Goal: Task Accomplishment & Management: Manage account settings

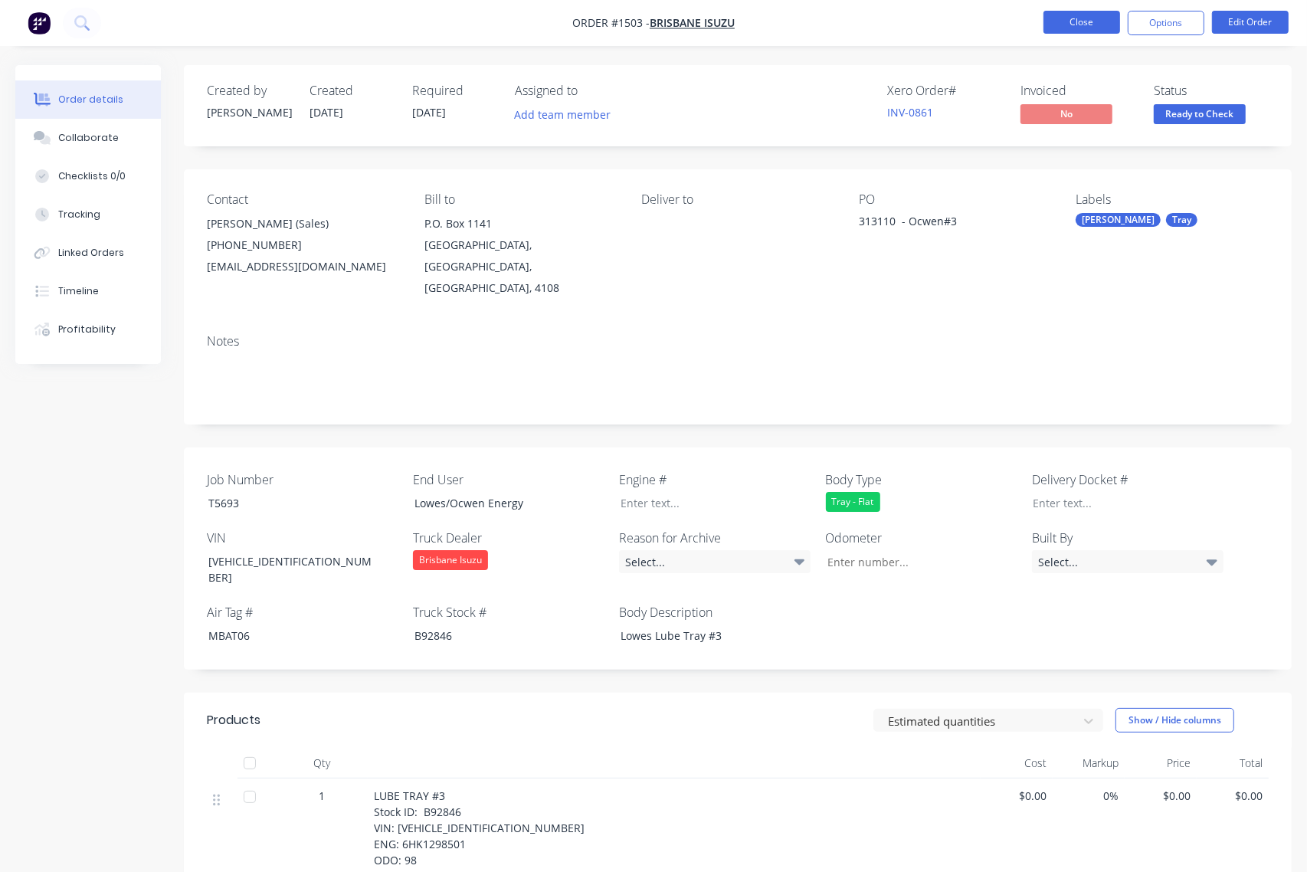
click at [1084, 28] on button "Close" at bounding box center [1081, 22] width 77 height 23
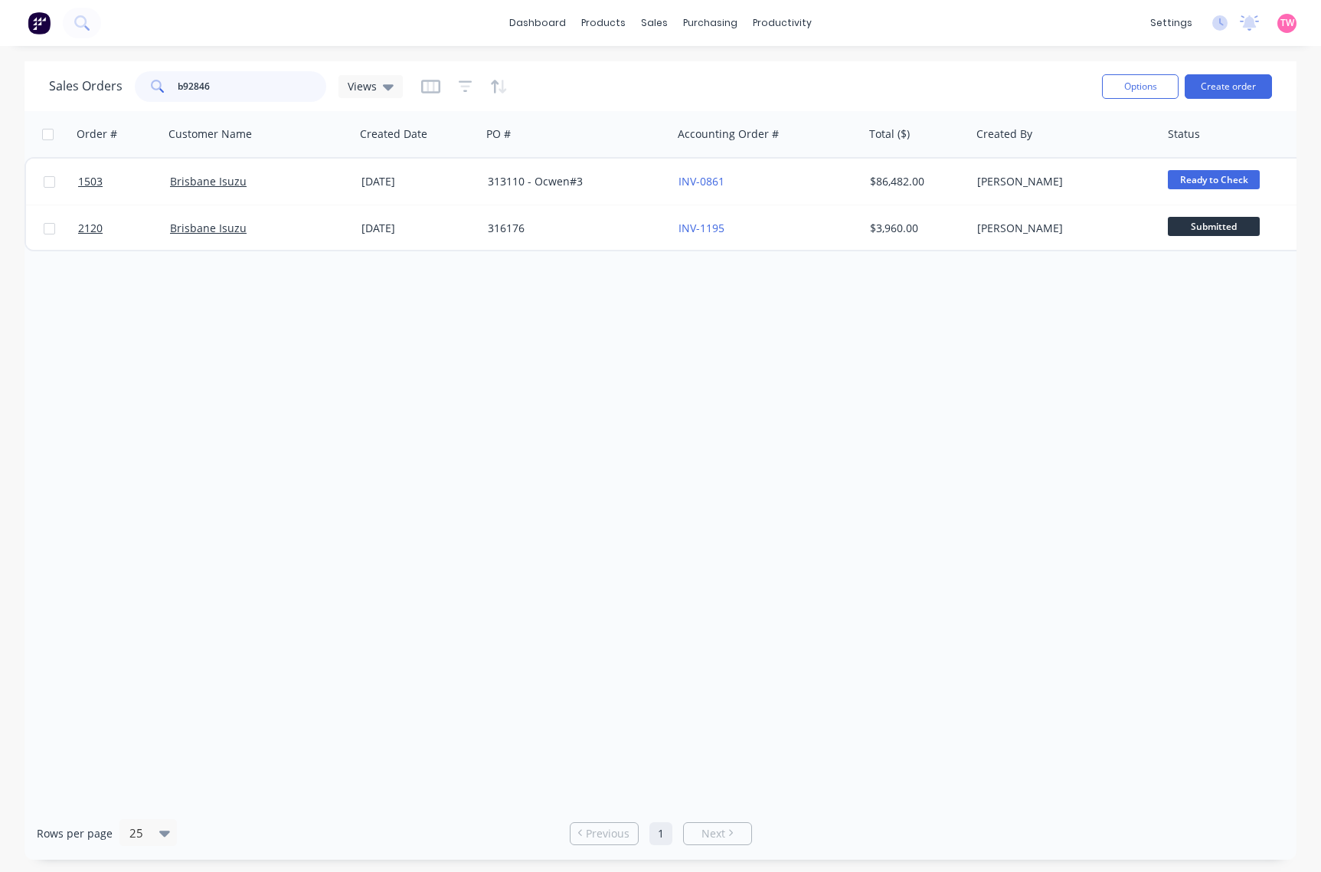
drag, startPoint x: 234, startPoint y: 85, endPoint x: 158, endPoint y: 90, distance: 76.8
click at [158, 90] on div "b92846" at bounding box center [231, 86] width 192 height 31
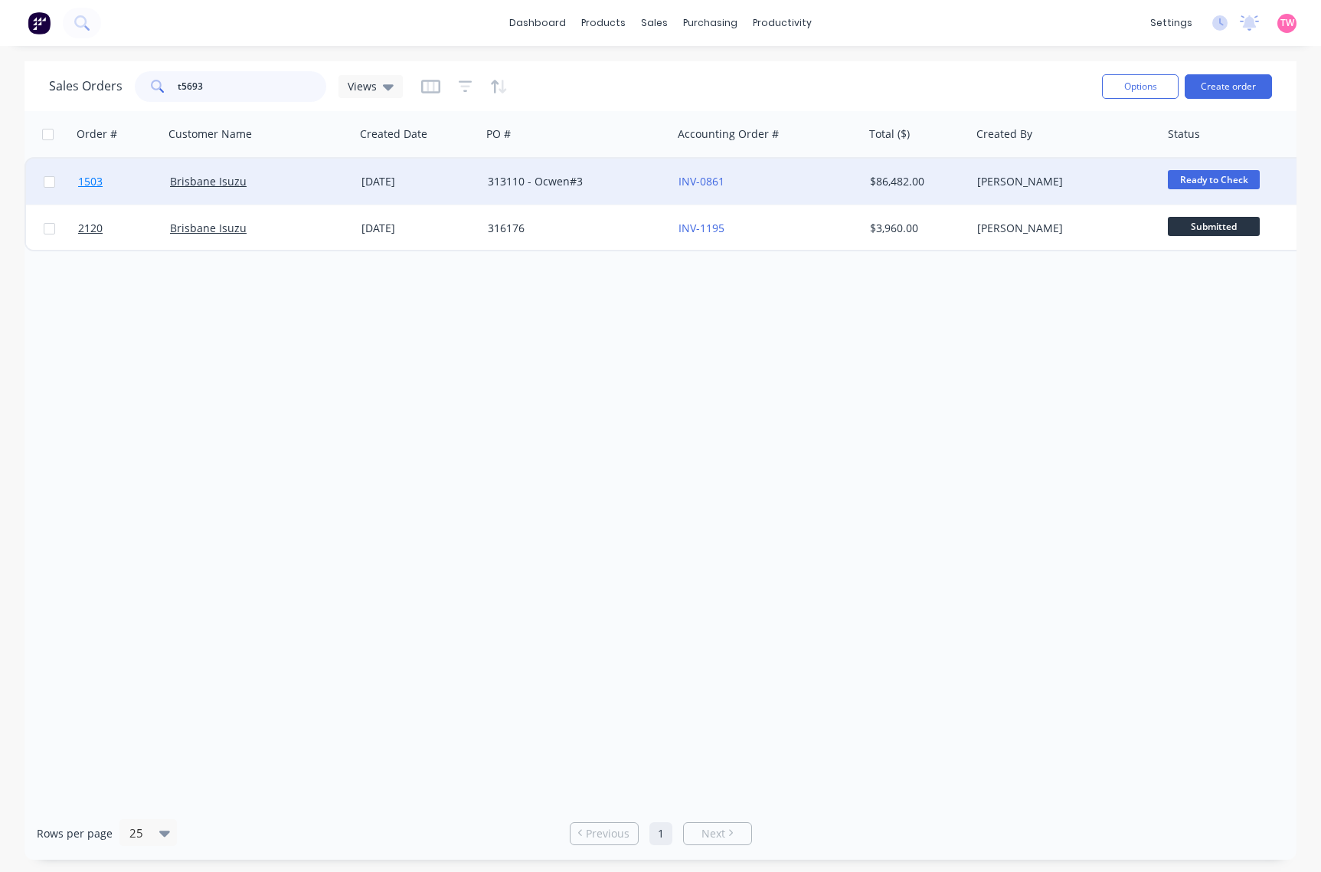
type input "t5693"
click at [139, 182] on link "1503" at bounding box center [124, 182] width 92 height 46
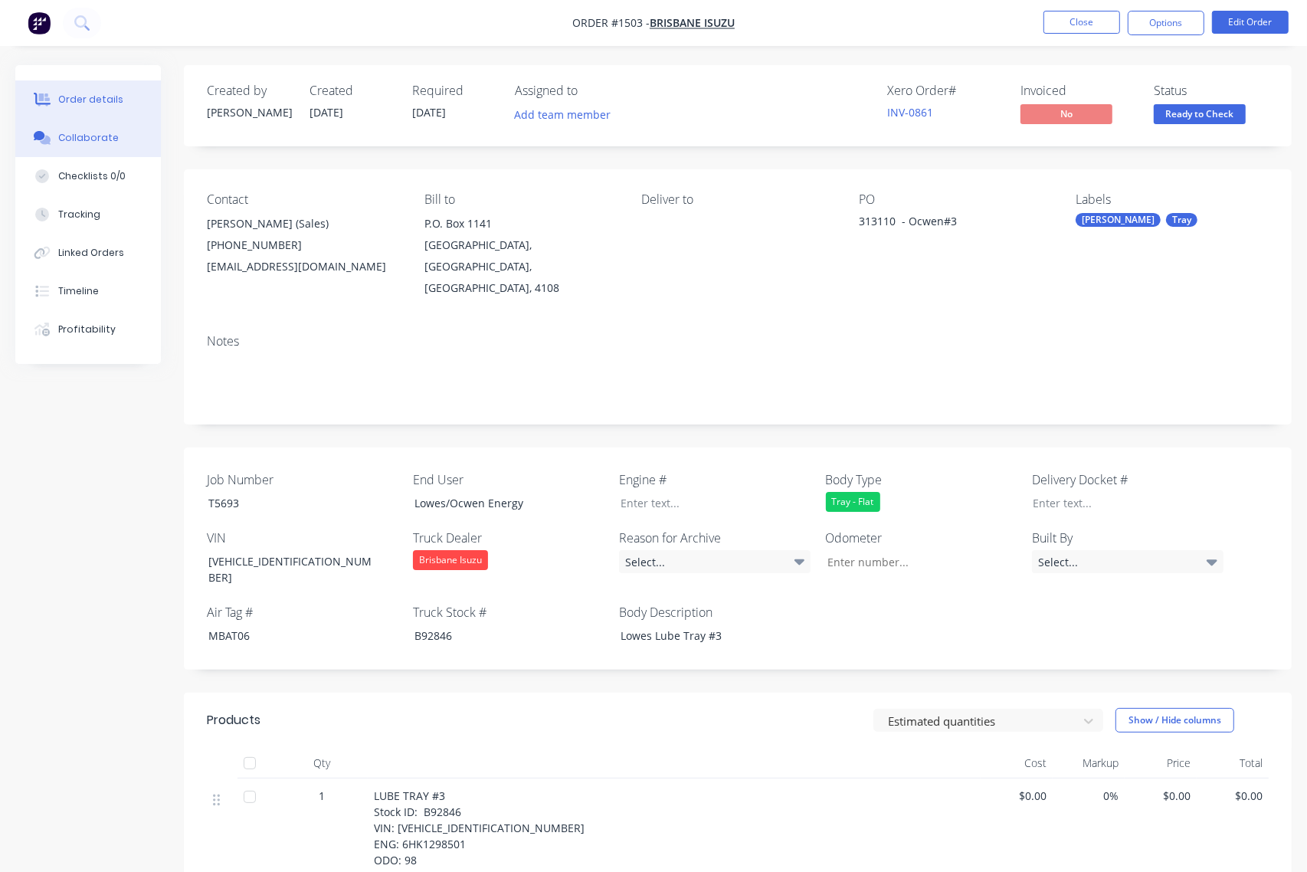
click at [125, 146] on button "Collaborate" at bounding box center [88, 138] width 146 height 38
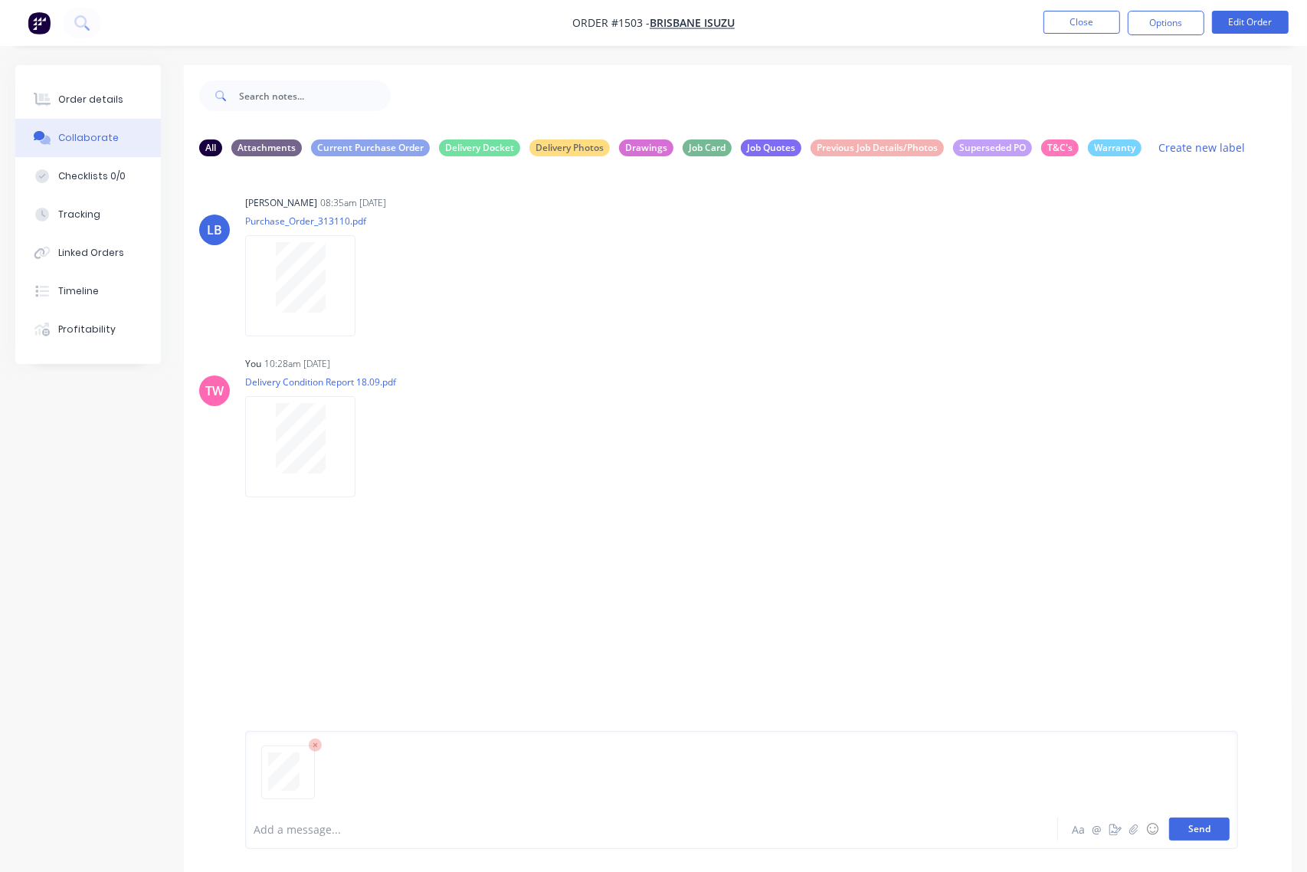
click at [1193, 829] on button "Send" at bounding box center [1199, 828] width 61 height 23
click at [102, 90] on button "Order details" at bounding box center [88, 99] width 146 height 38
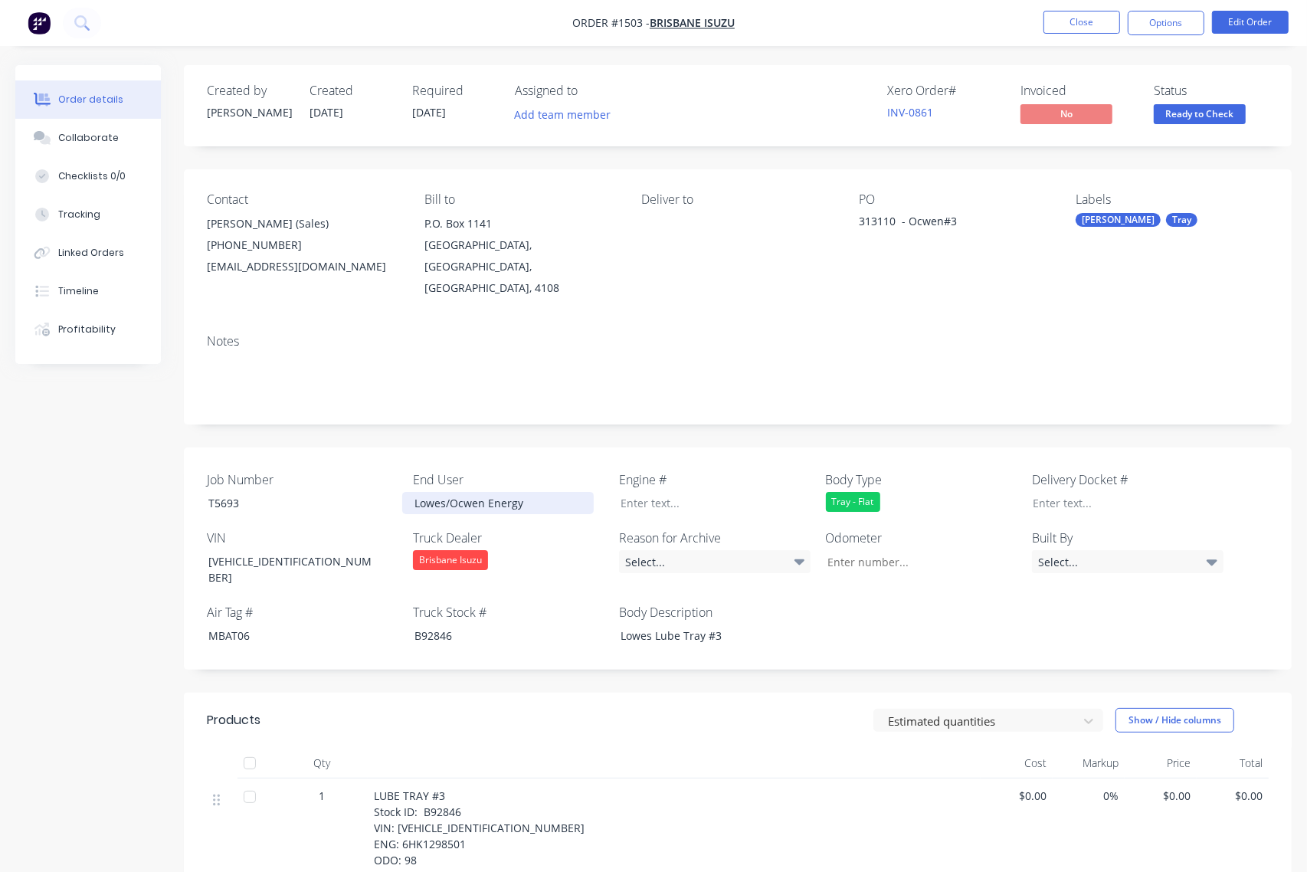
click at [421, 492] on div "Lowes/Ocwen Energy" at bounding box center [498, 503] width 192 height 22
click at [422, 492] on div "Lowes/Ocwen Energy" at bounding box center [498, 503] width 192 height 22
copy div "Lowes/Ocwen Energy"
click at [1102, 14] on button "Close" at bounding box center [1081, 22] width 77 height 23
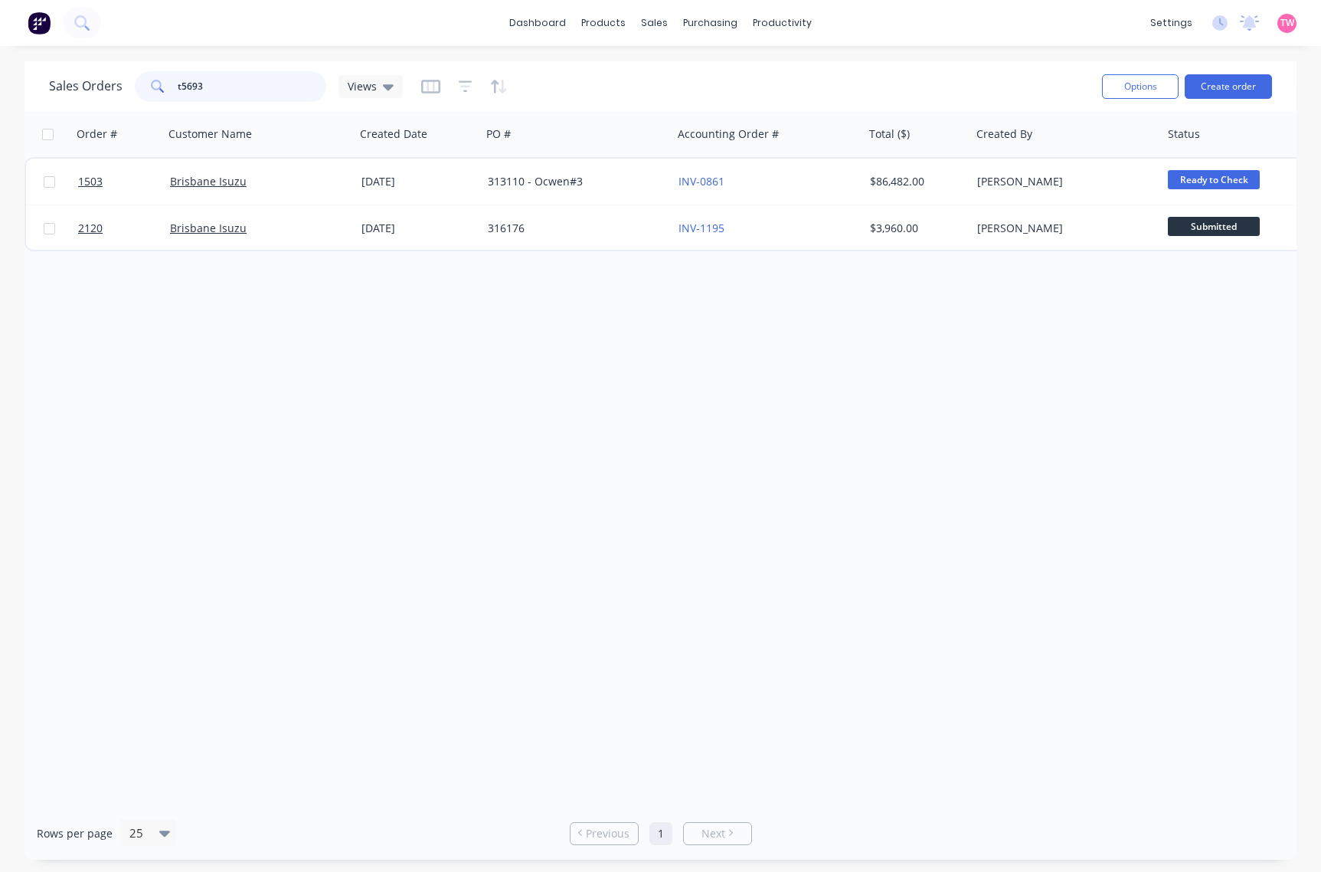
drag, startPoint x: 218, startPoint y: 86, endPoint x: 148, endPoint y: 84, distance: 70.5
click at [148, 84] on div "t5693" at bounding box center [231, 86] width 192 height 31
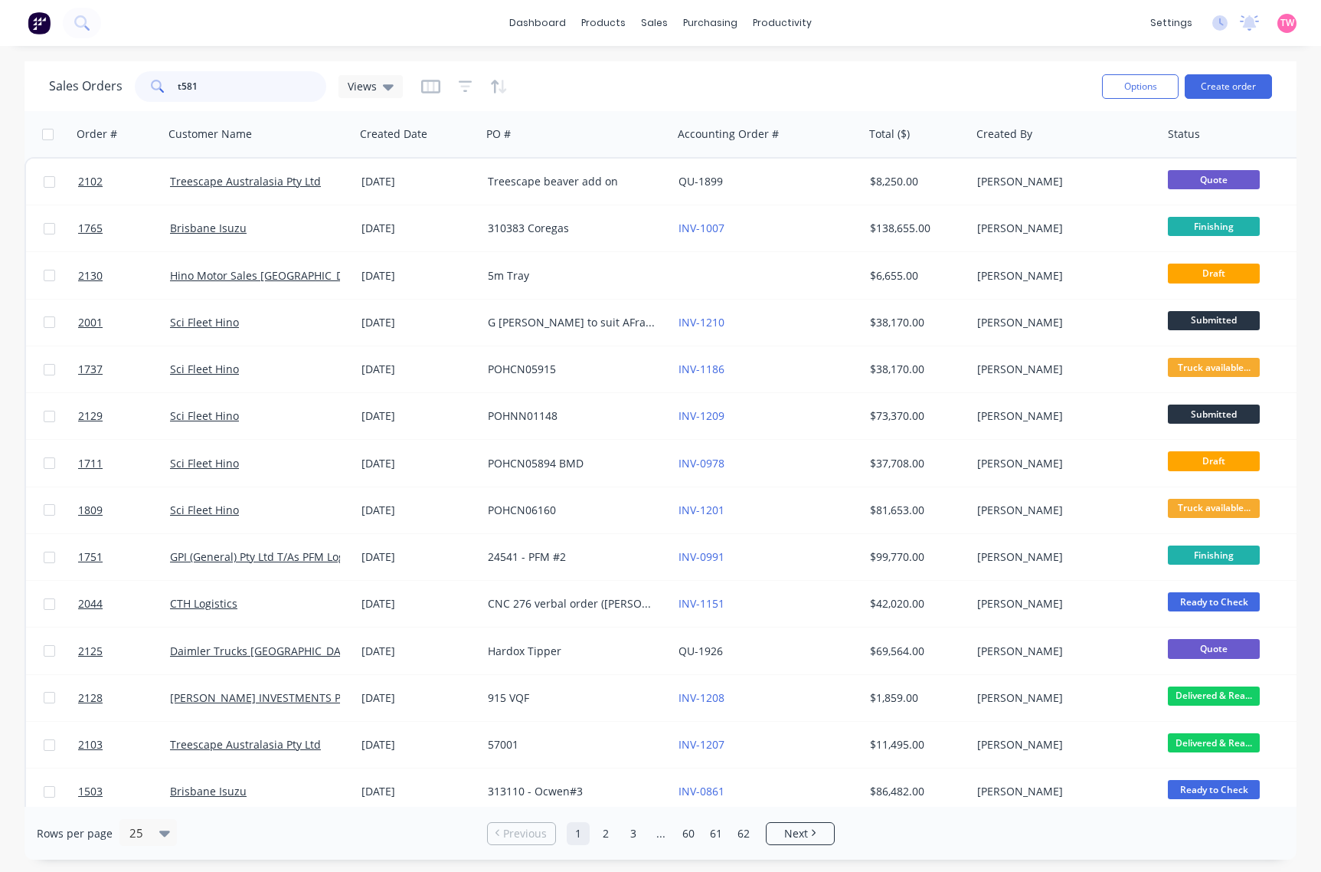
type input "t5811"
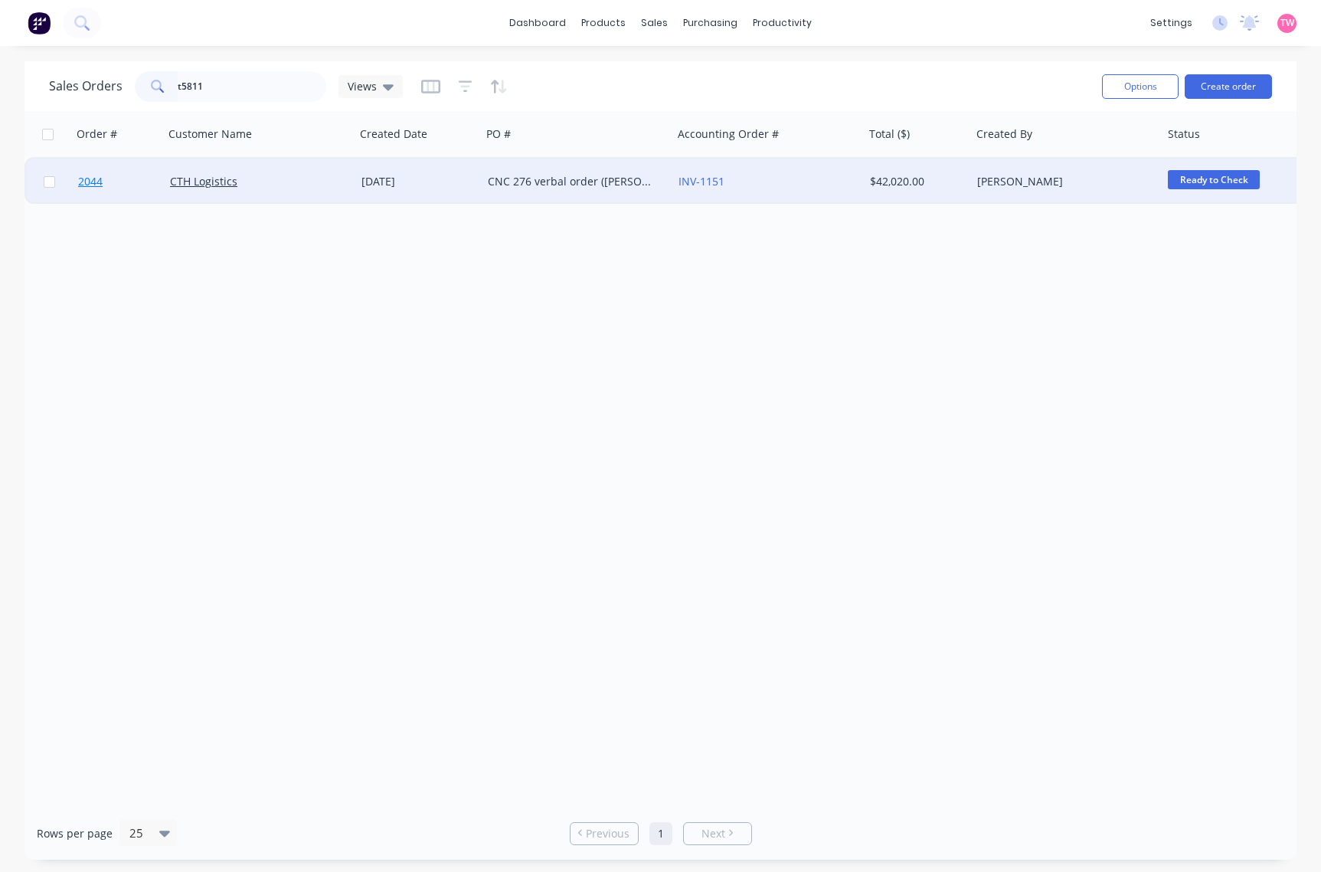
click at [139, 182] on link "2044" at bounding box center [124, 182] width 92 height 46
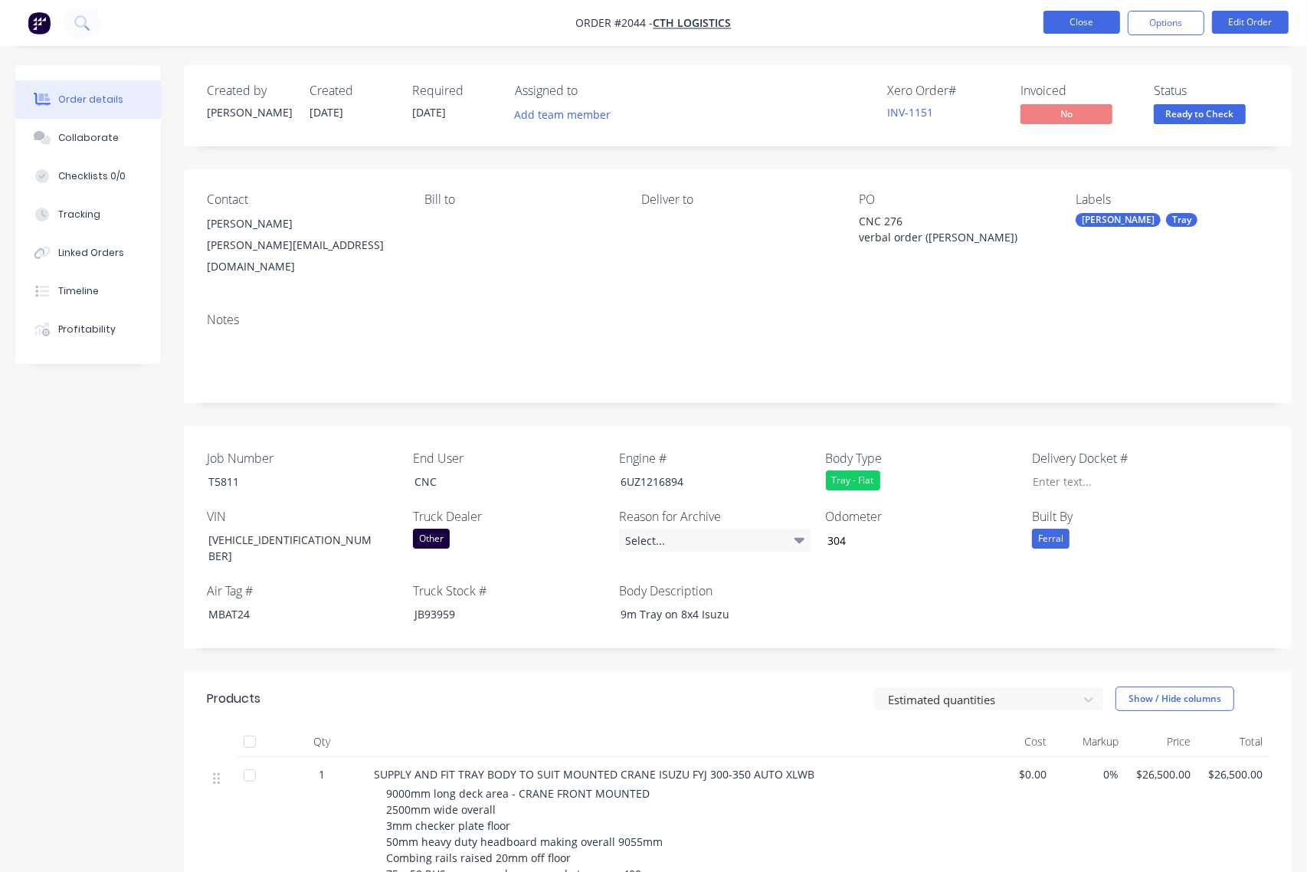
click at [1051, 15] on button "Close" at bounding box center [1081, 22] width 77 height 23
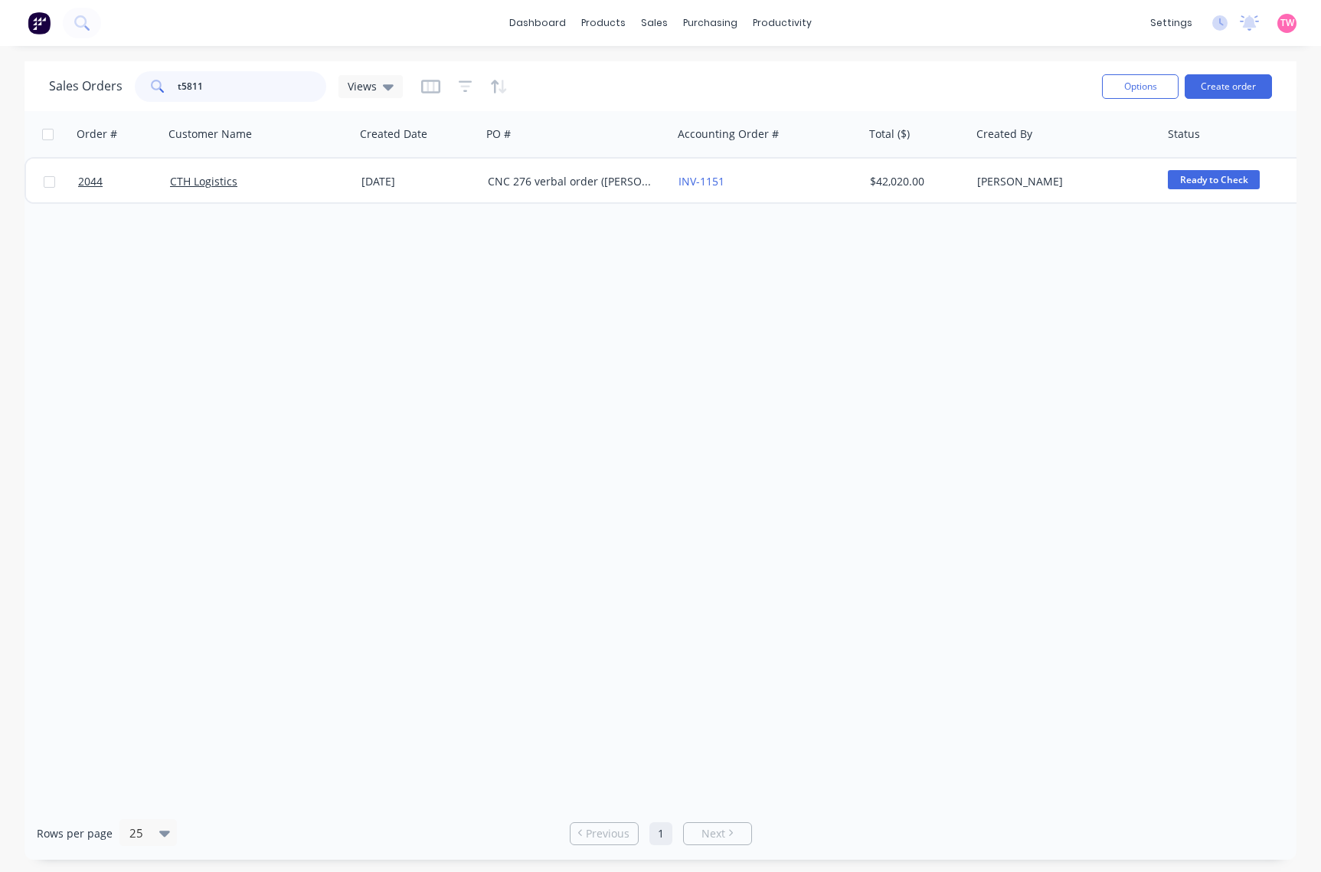
drag, startPoint x: 258, startPoint y: 90, endPoint x: 185, endPoint y: 81, distance: 74.0
click at [185, 81] on input "t5811" at bounding box center [252, 86] width 149 height 31
type input "t5693"
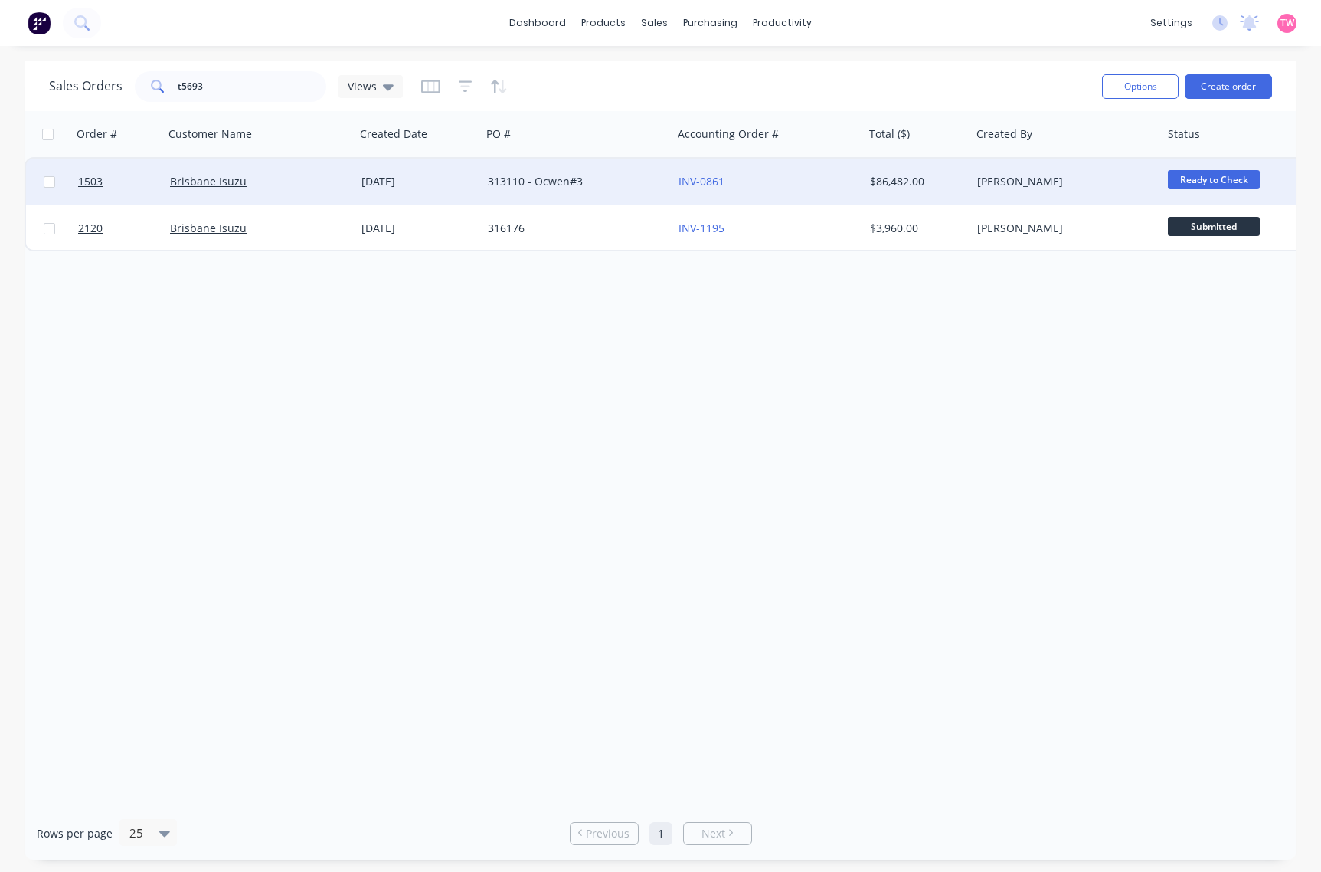
click at [276, 188] on div "Brisbane Isuzu" at bounding box center [255, 181] width 170 height 15
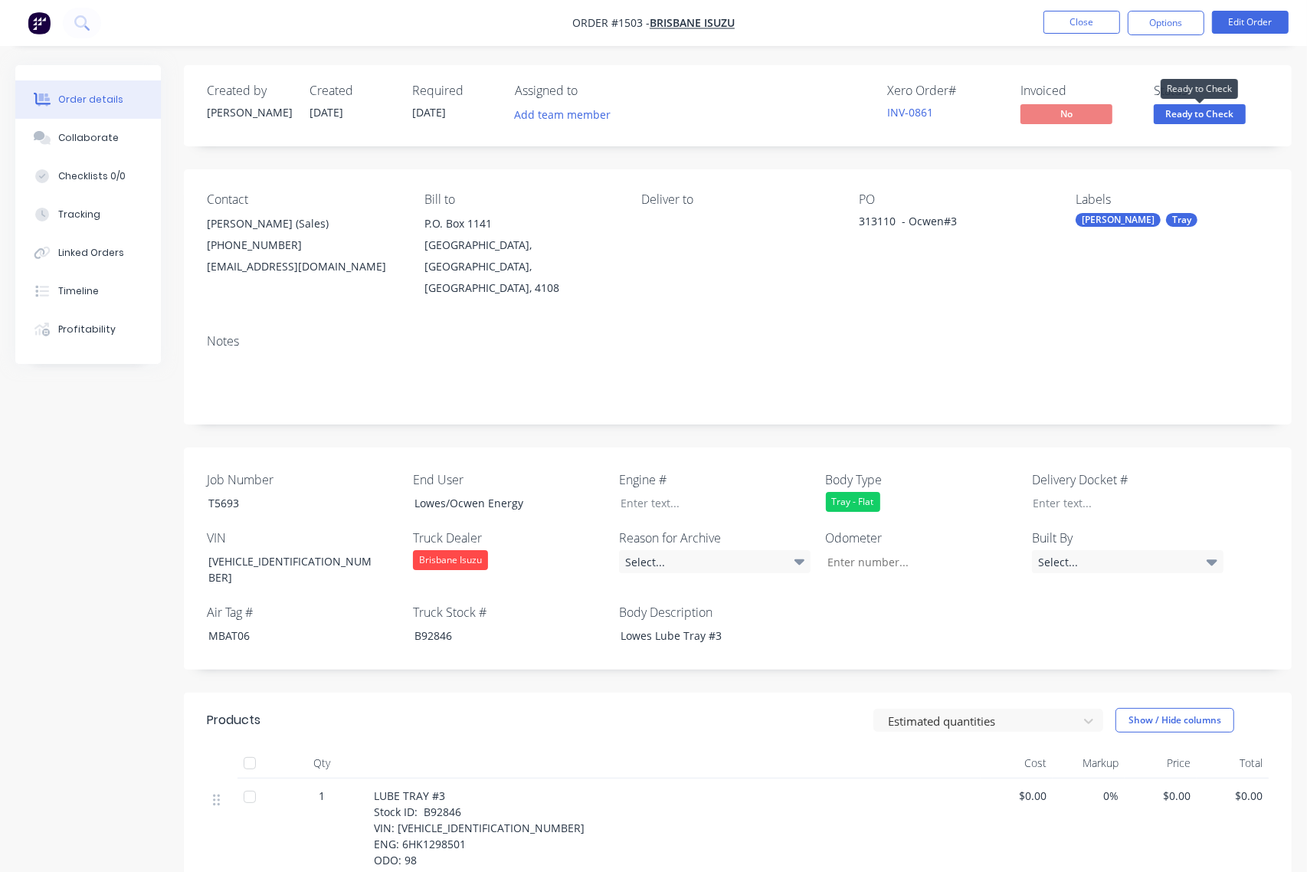
click at [1216, 112] on span "Ready to Check" at bounding box center [1200, 113] width 92 height 19
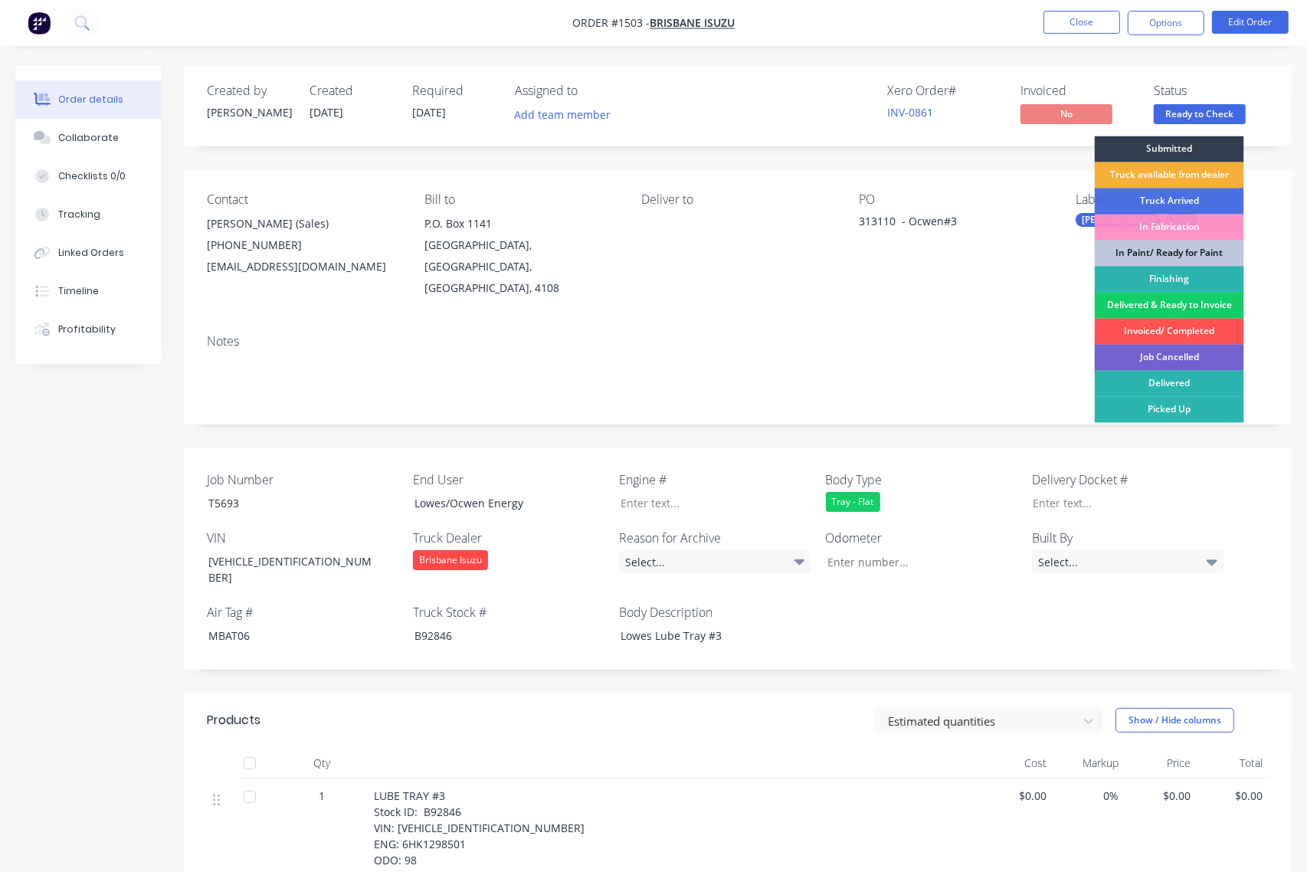
click at [1164, 304] on div "Delivered & Ready to Invoice" at bounding box center [1169, 306] width 149 height 26
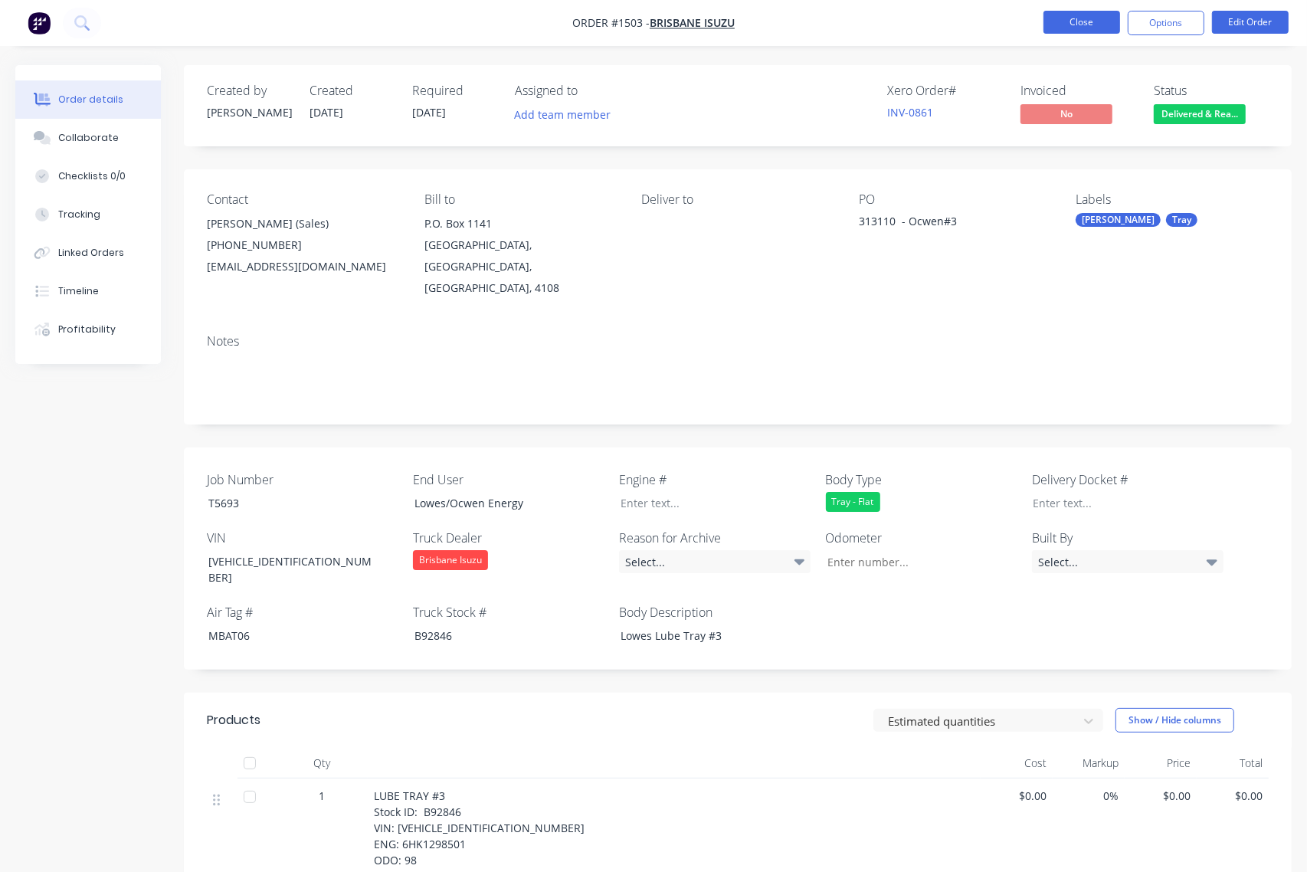
click at [1085, 18] on button "Close" at bounding box center [1081, 22] width 77 height 23
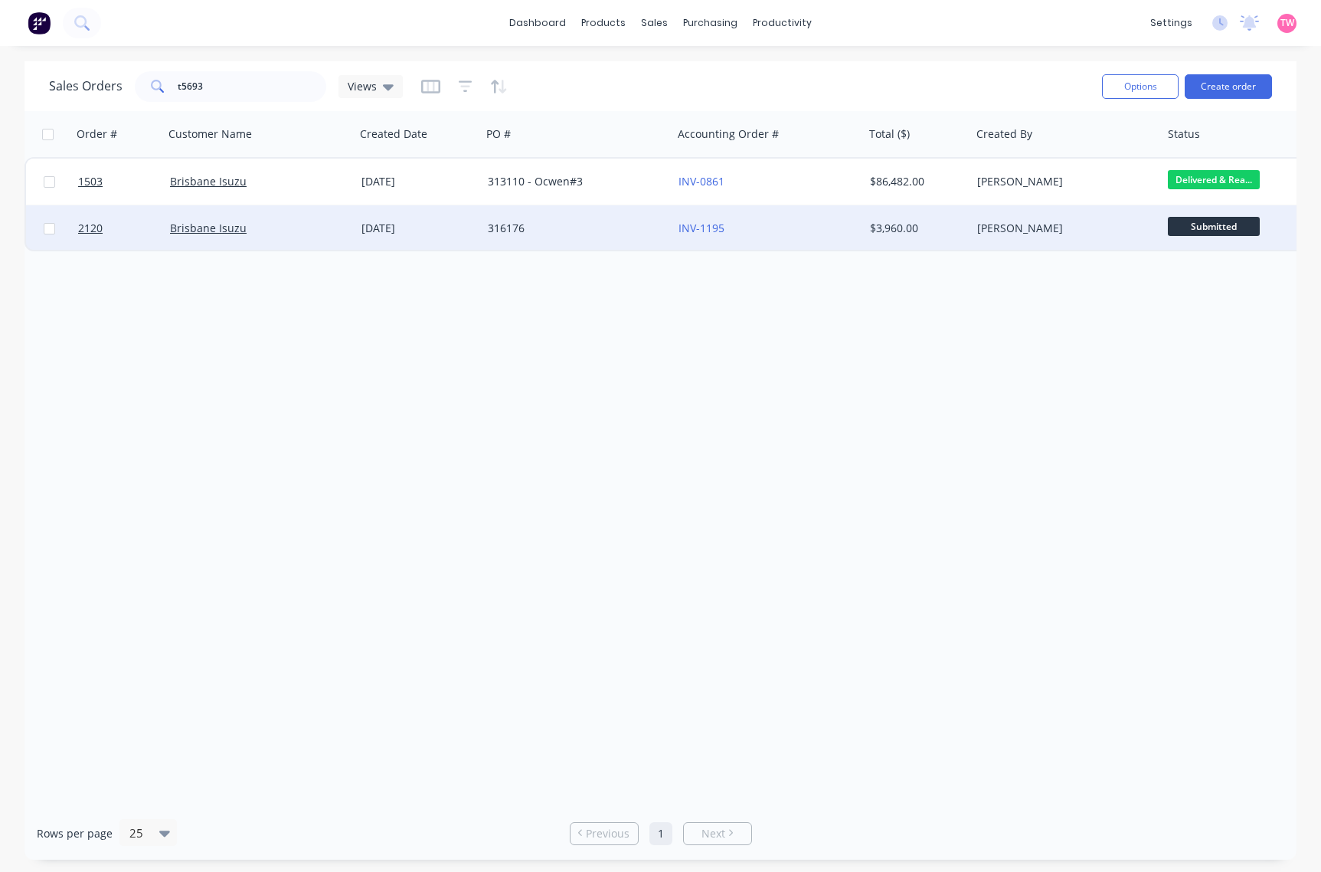
click at [312, 231] on div "Brisbane Isuzu" at bounding box center [255, 228] width 170 height 15
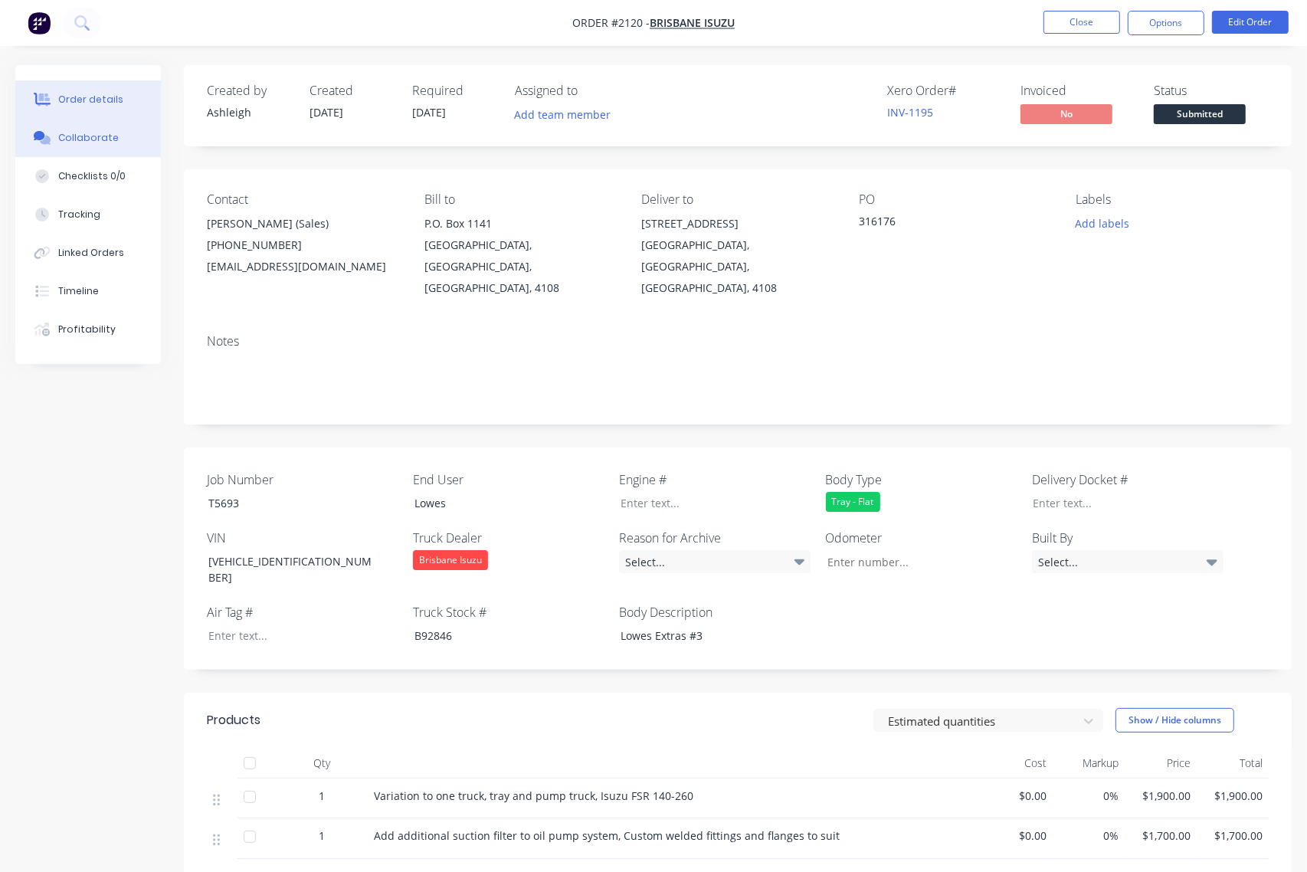
click at [83, 139] on div "Collaborate" at bounding box center [88, 138] width 61 height 14
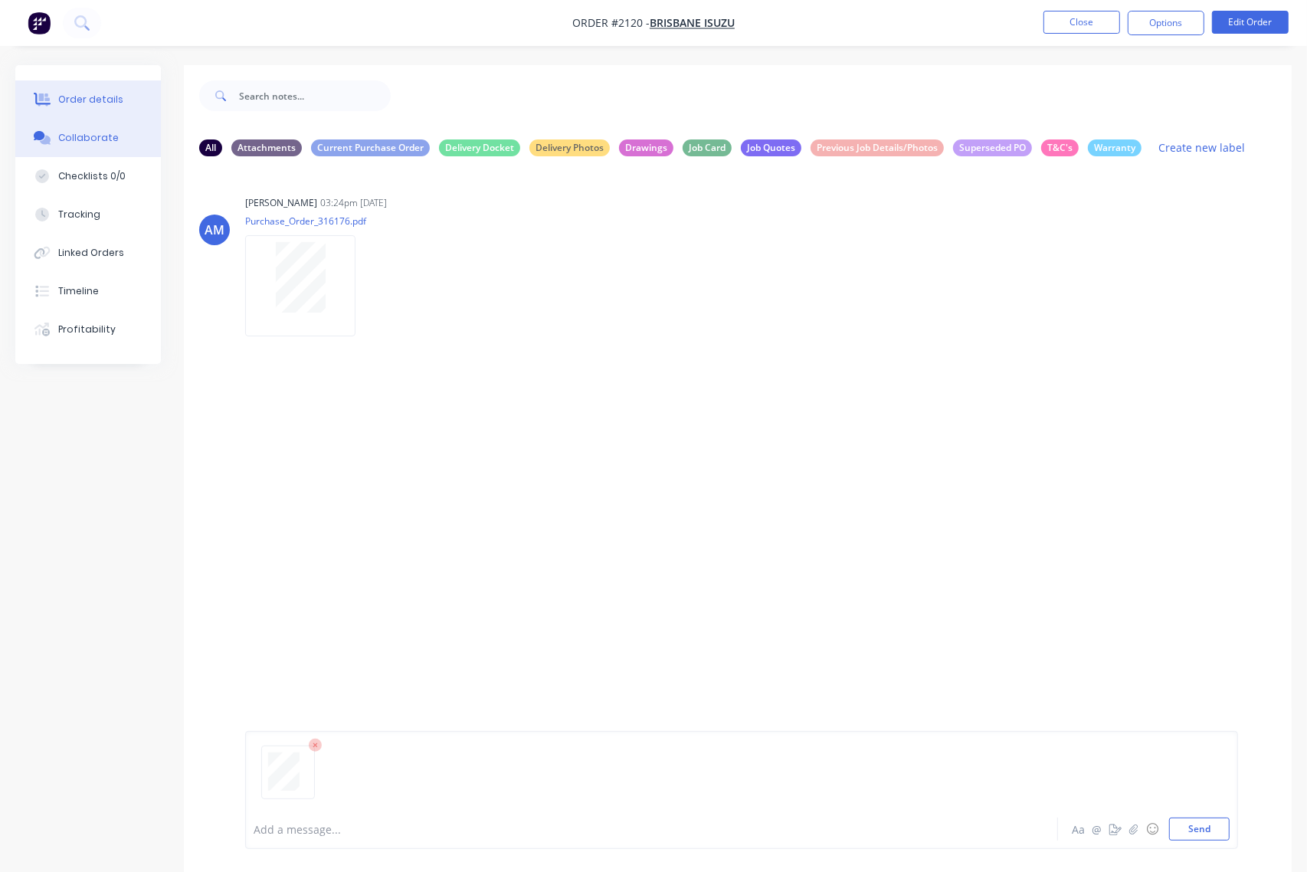
click at [82, 105] on div "Order details" at bounding box center [90, 100] width 65 height 14
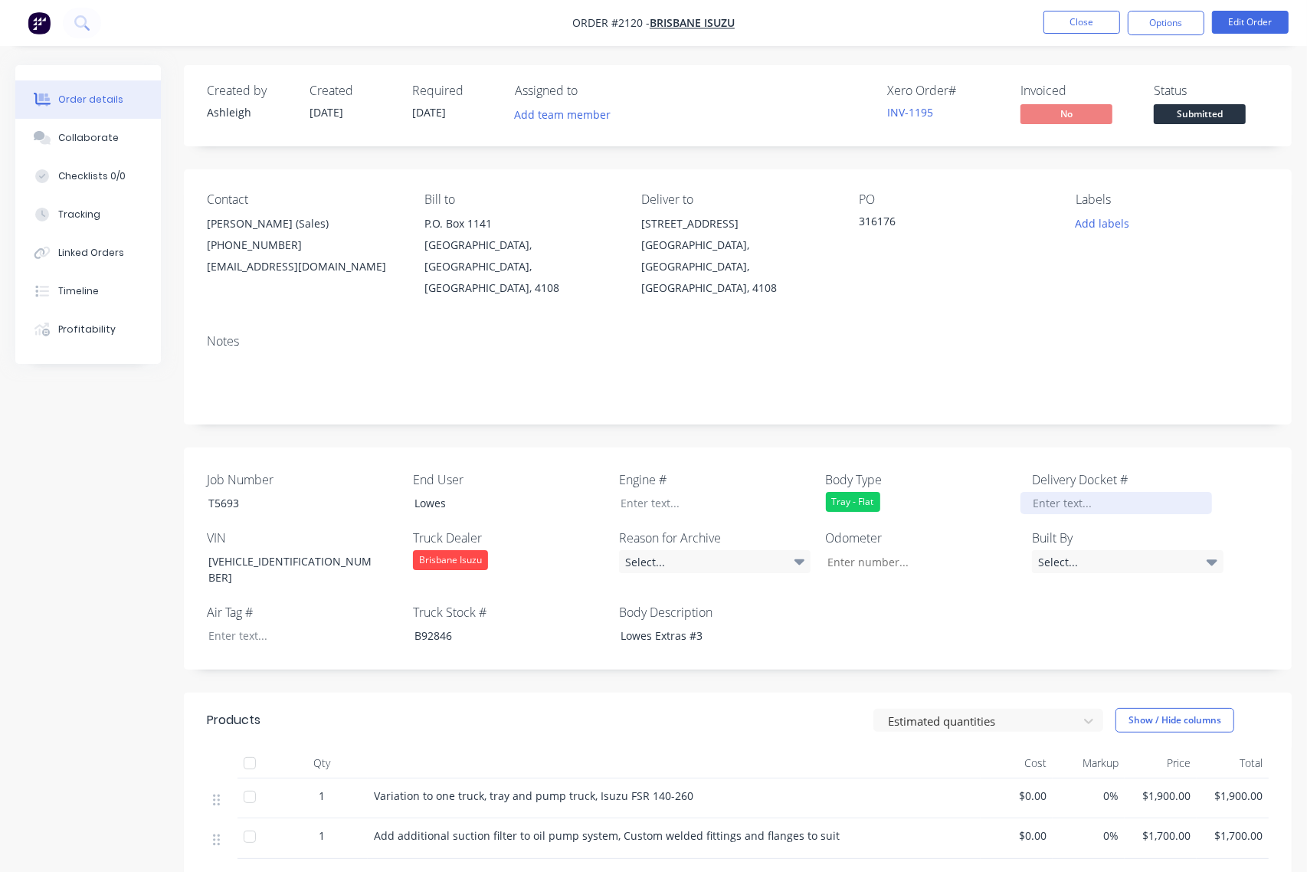
click at [1051, 492] on div at bounding box center [1116, 503] width 192 height 22
click at [1082, 21] on button "Close" at bounding box center [1081, 22] width 77 height 23
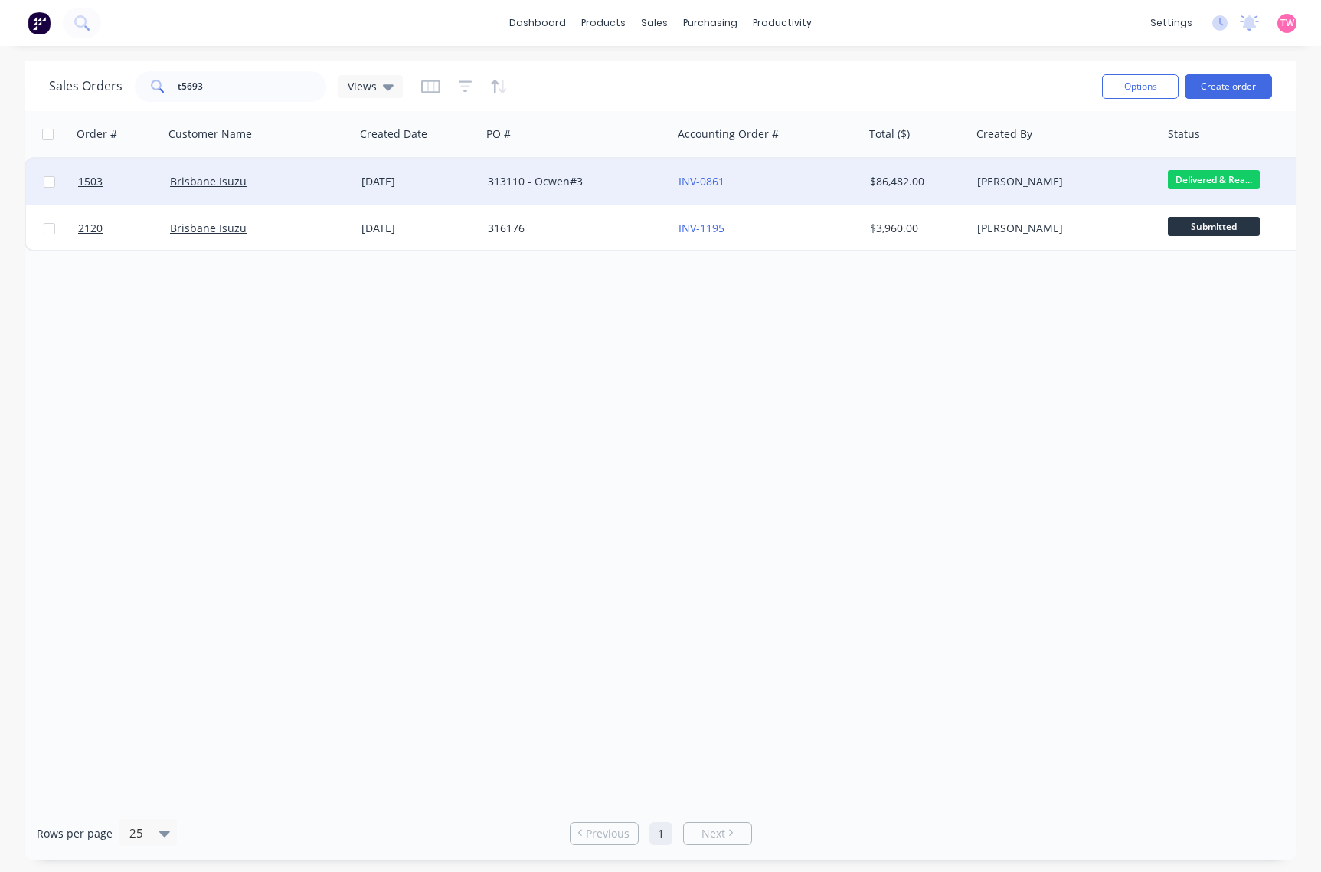
click at [280, 182] on div "Brisbane Isuzu" at bounding box center [255, 181] width 170 height 15
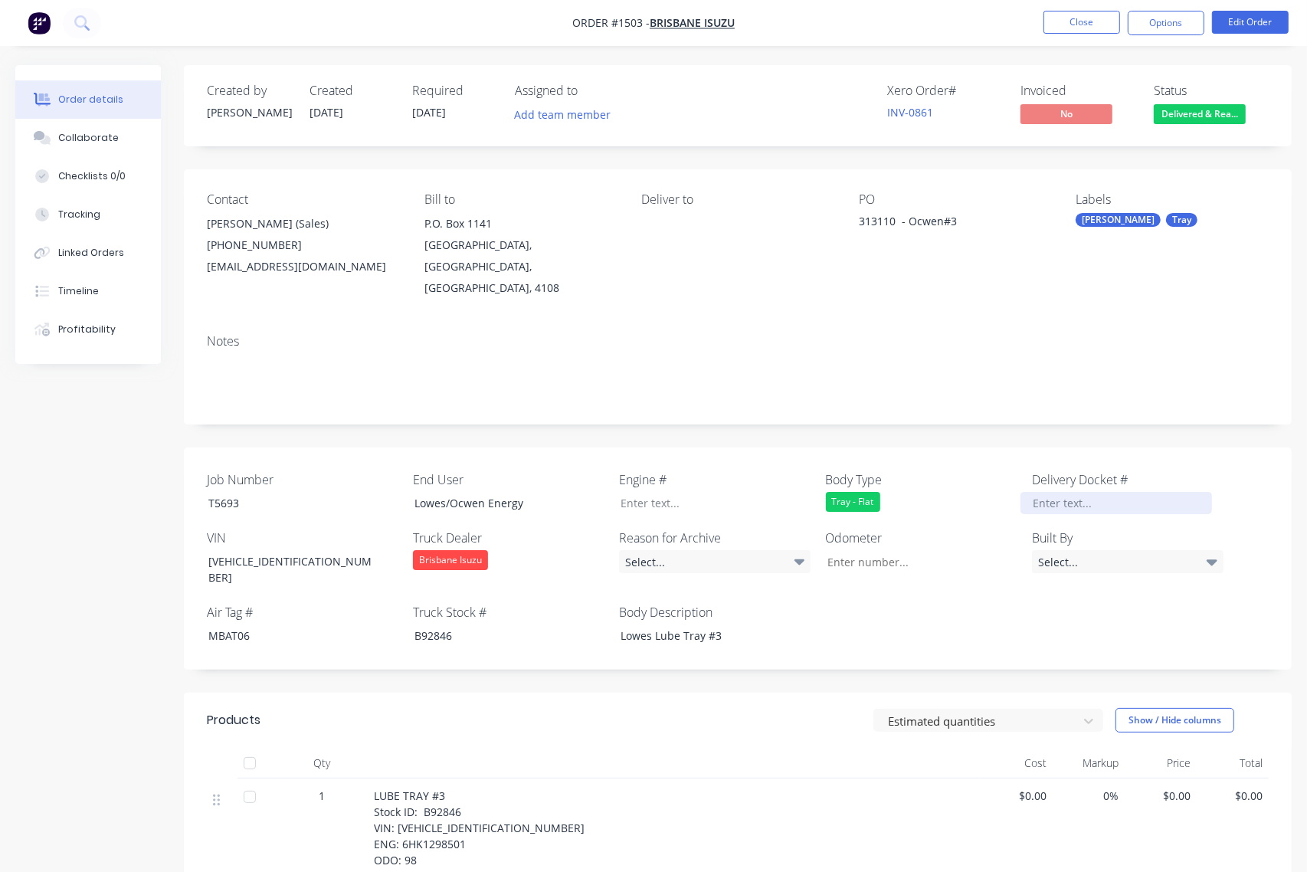
click at [1055, 492] on div at bounding box center [1116, 503] width 192 height 22
click at [1092, 21] on button "Close" at bounding box center [1081, 22] width 77 height 23
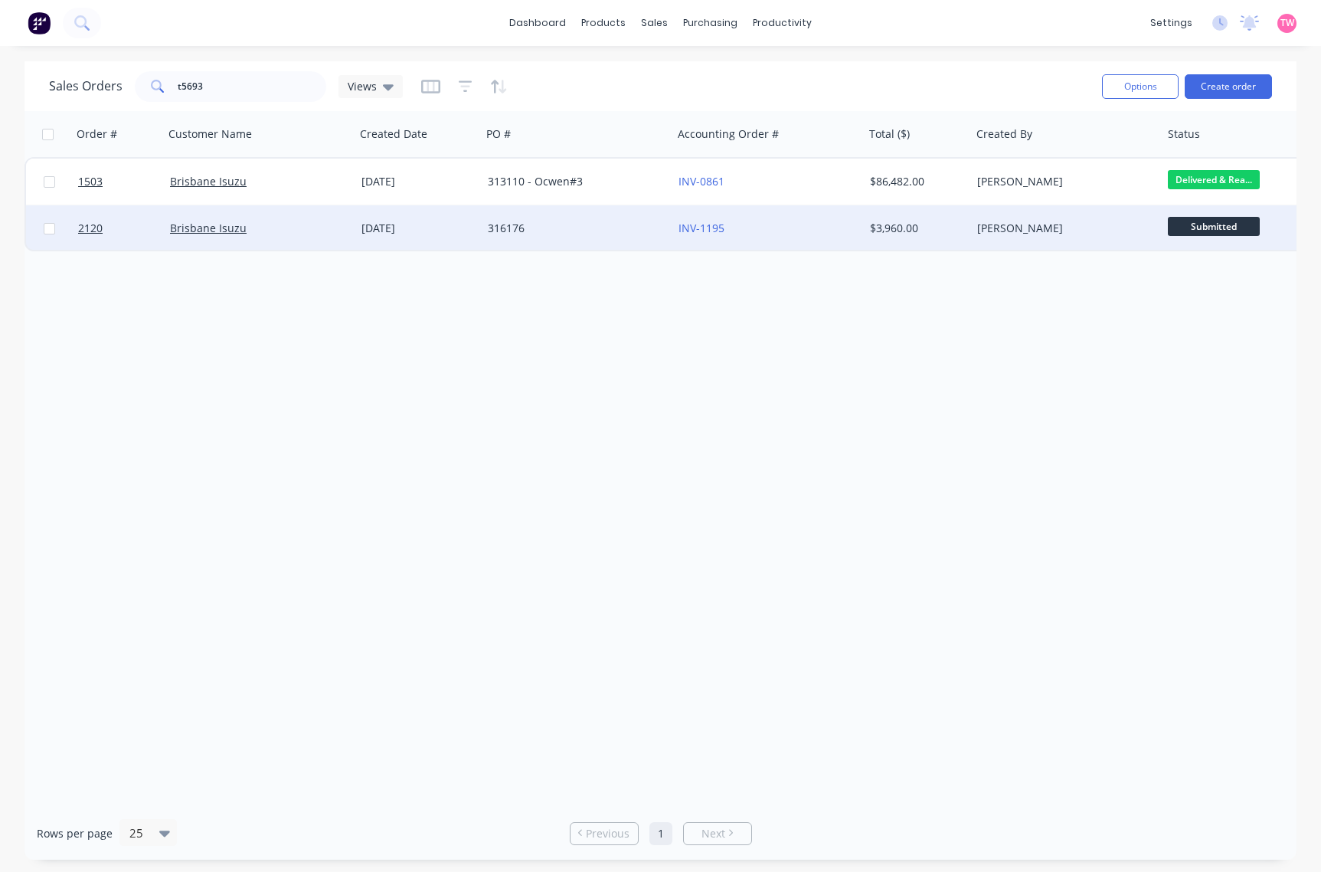
click at [604, 231] on div "316176" at bounding box center [573, 228] width 170 height 15
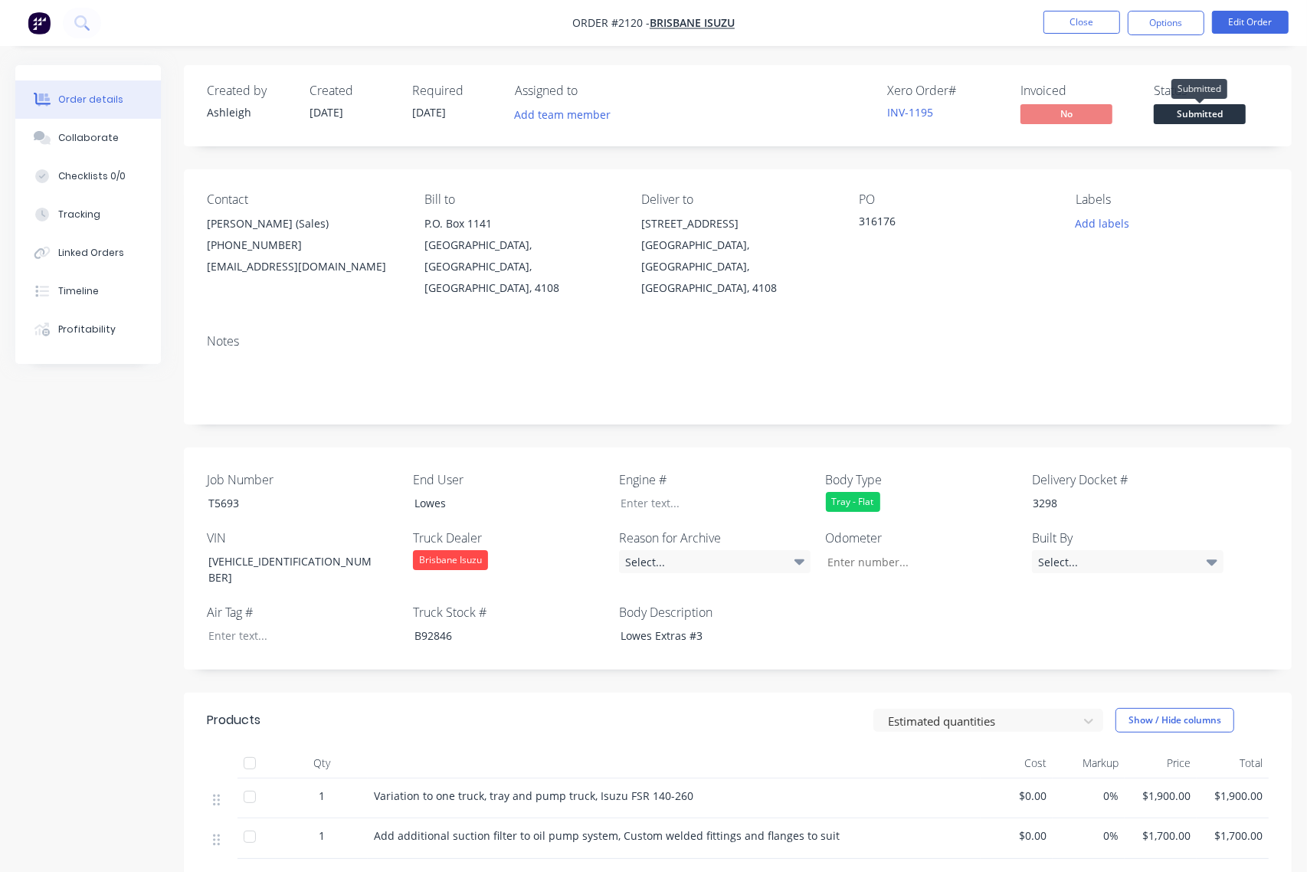
click at [1196, 119] on span "Submitted" at bounding box center [1200, 113] width 92 height 19
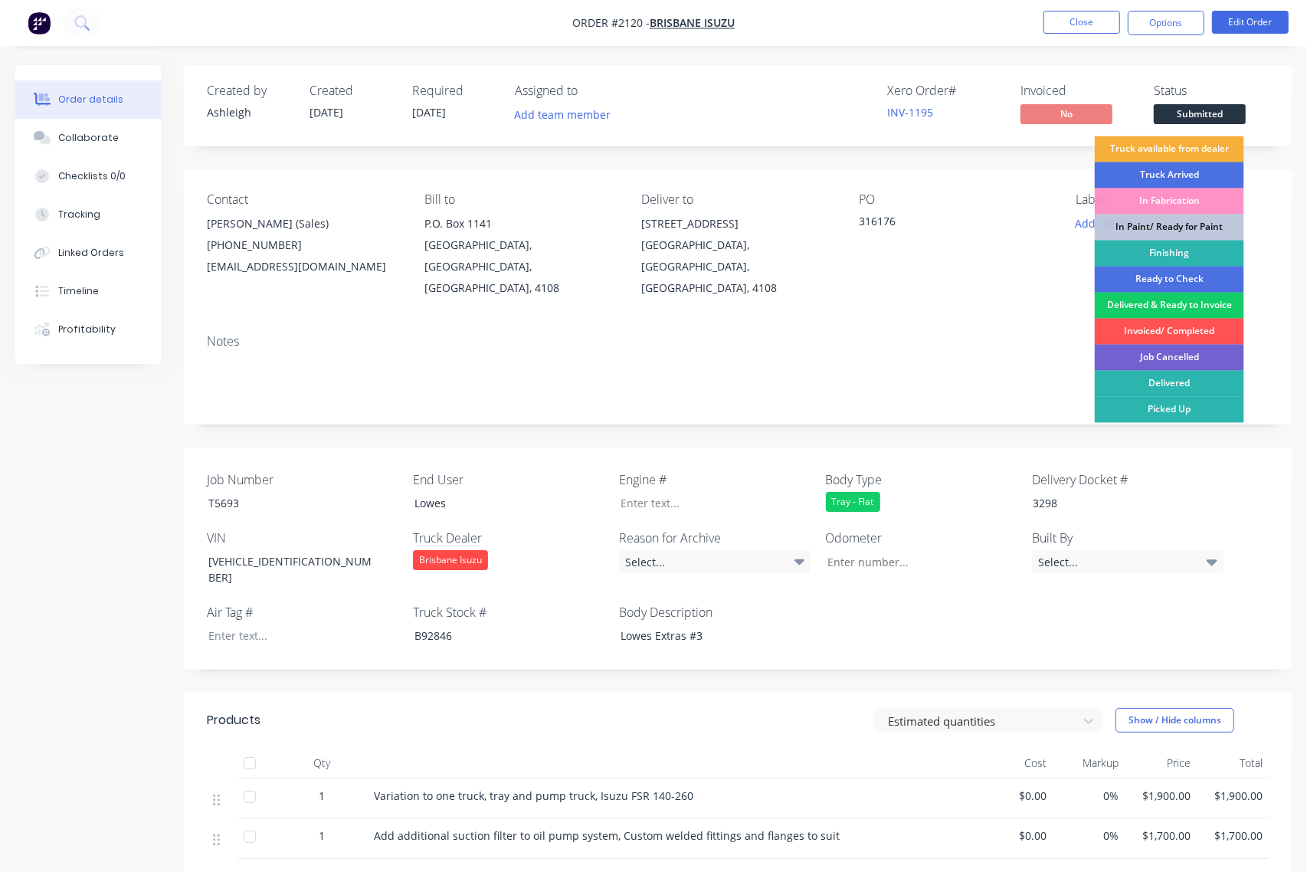
click at [1187, 303] on div "Delivered & Ready to Invoice" at bounding box center [1169, 306] width 149 height 26
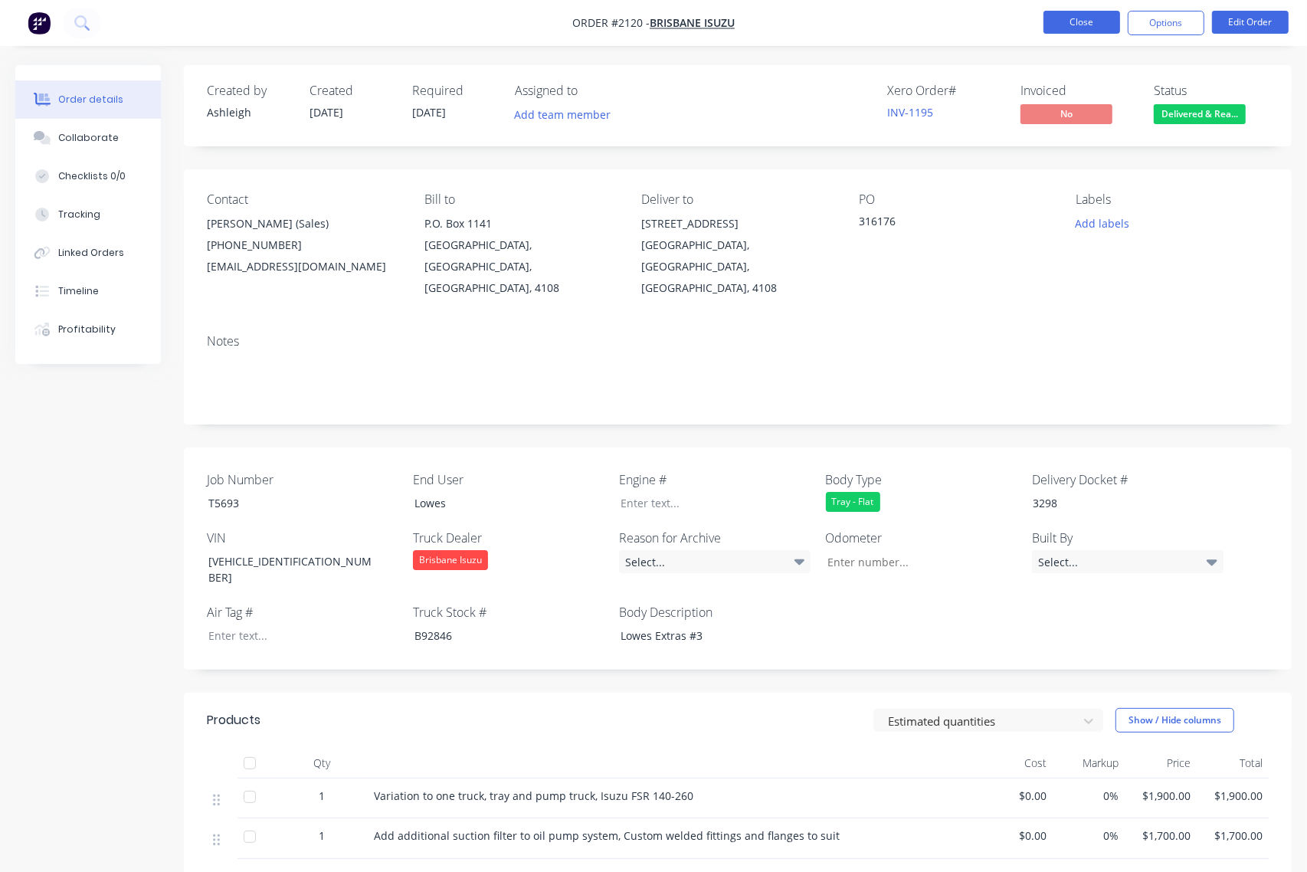
click at [1065, 24] on button "Close" at bounding box center [1081, 22] width 77 height 23
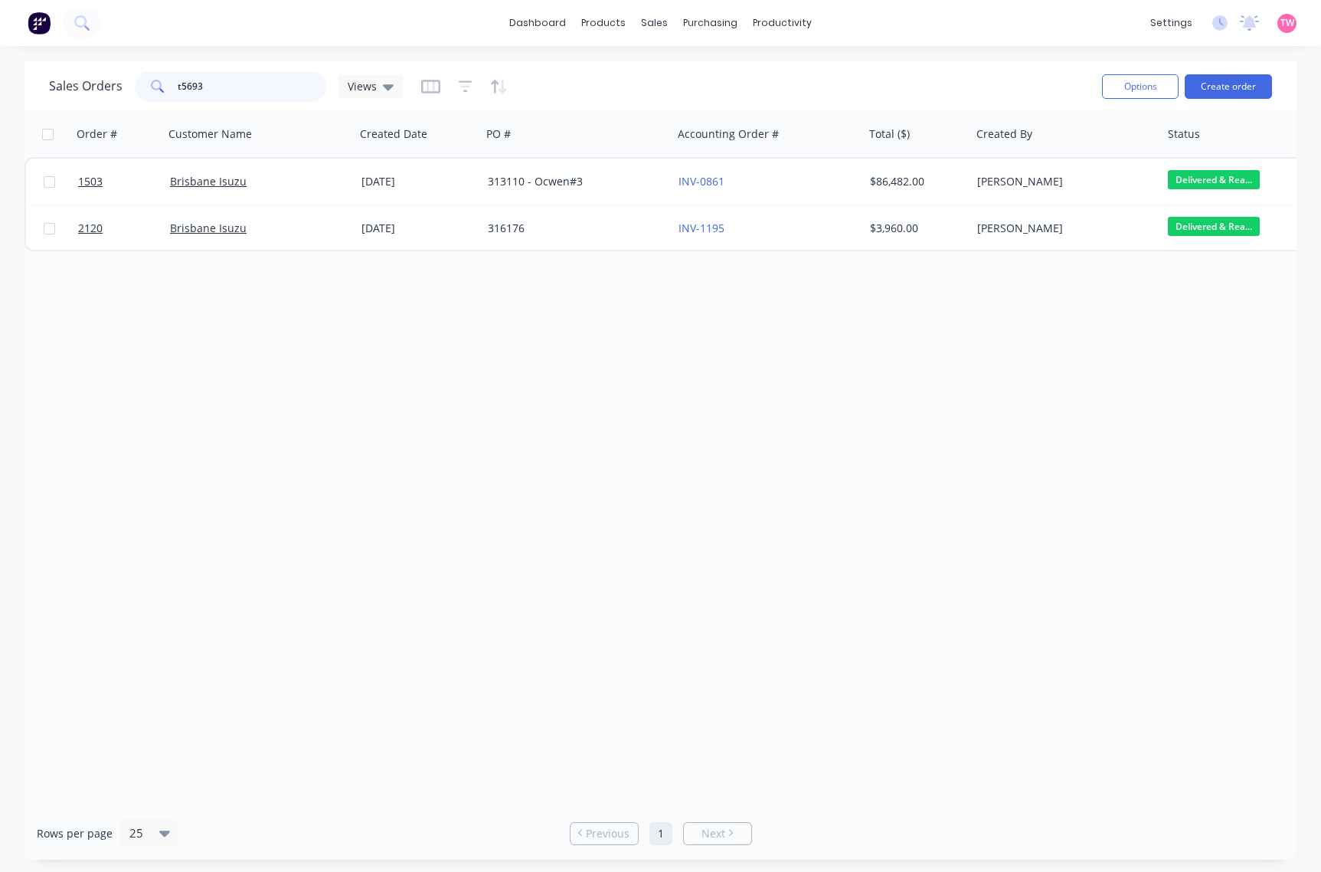
drag, startPoint x: 235, startPoint y: 87, endPoint x: 129, endPoint y: 79, distance: 106.8
click at [129, 79] on div "Sales Orders t5693 Views" at bounding box center [226, 86] width 354 height 31
type input "t5811"
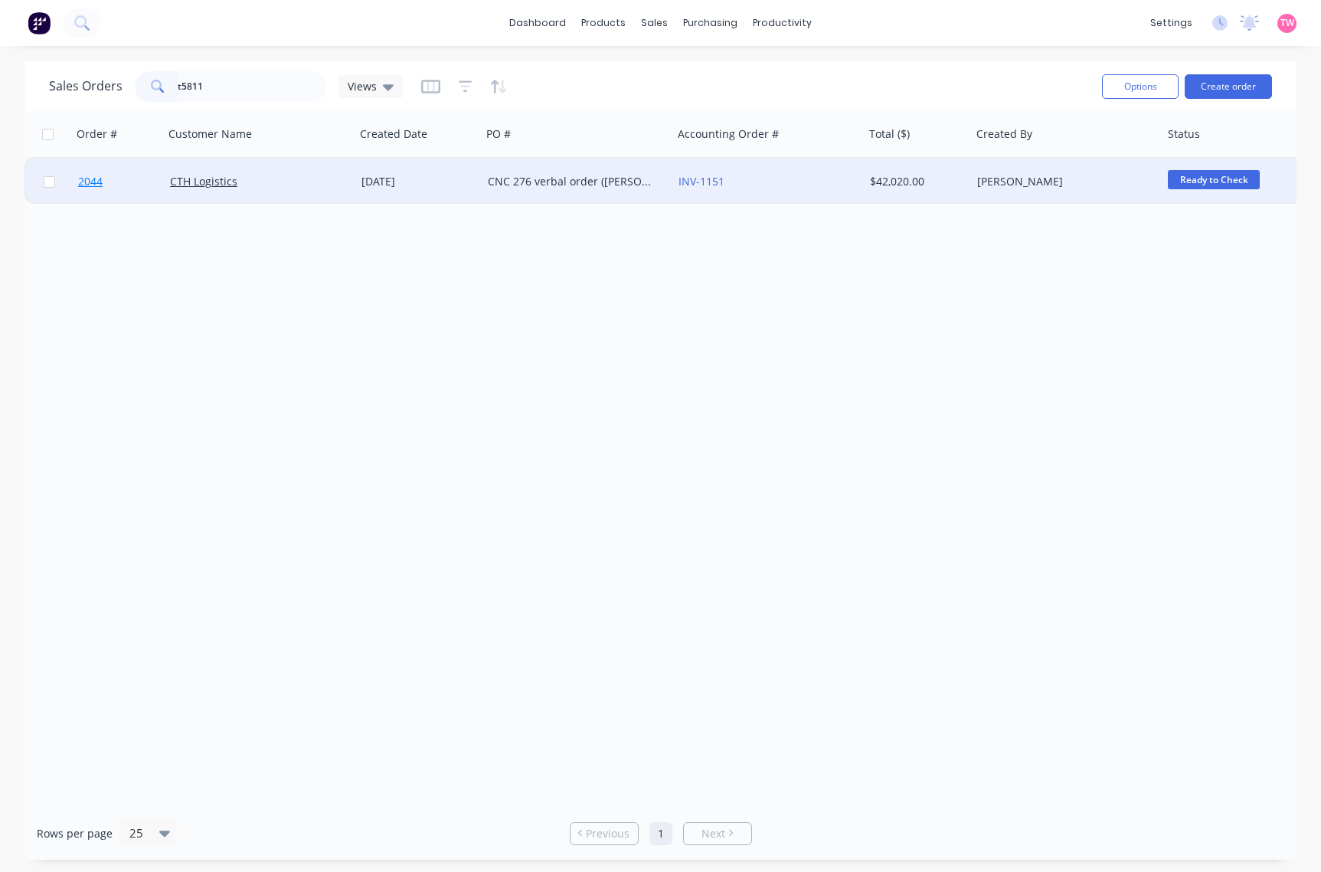
click at [144, 181] on link "2044" at bounding box center [124, 182] width 92 height 46
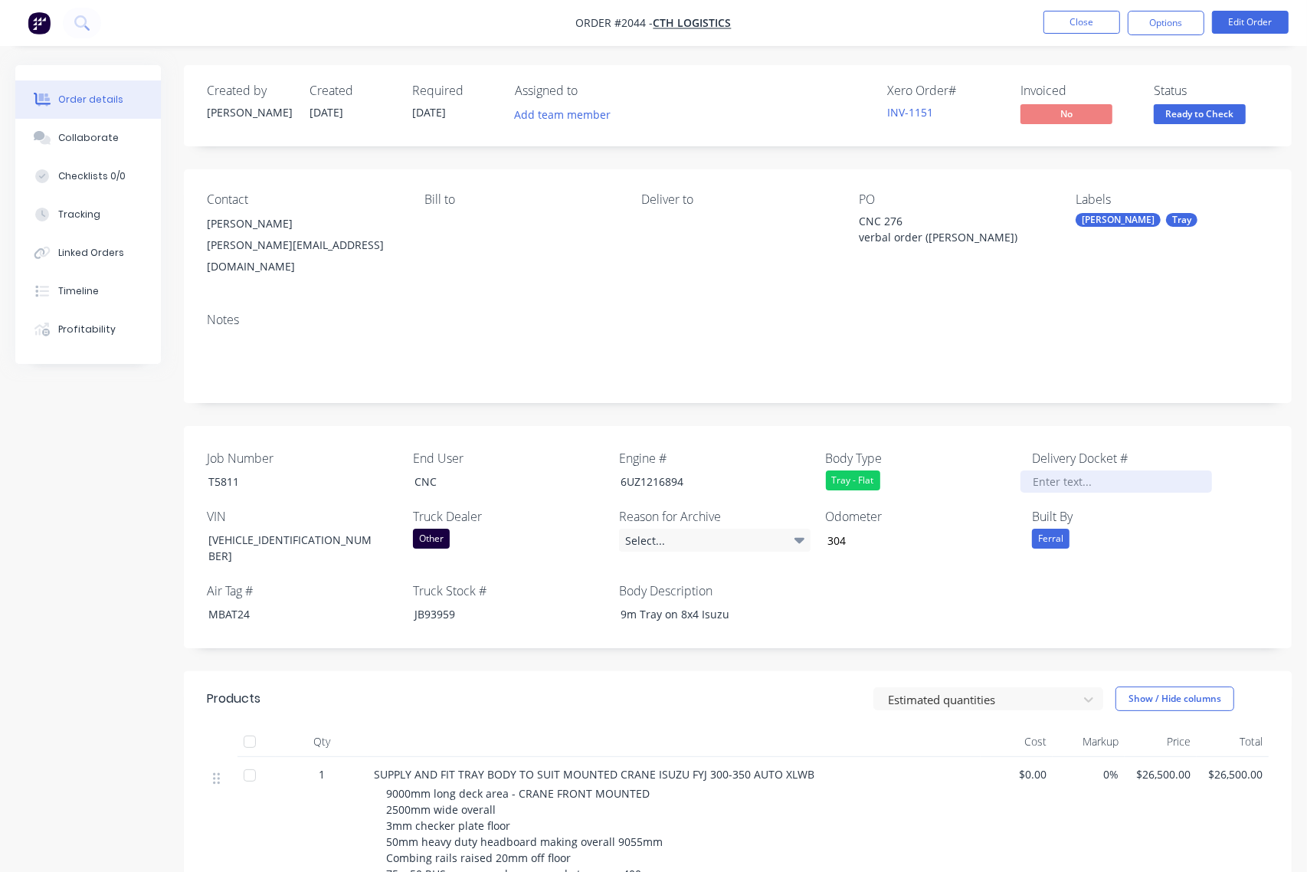
click at [1050, 470] on div at bounding box center [1116, 481] width 192 height 22
click at [1193, 109] on span "Ready to Check" at bounding box center [1200, 113] width 92 height 19
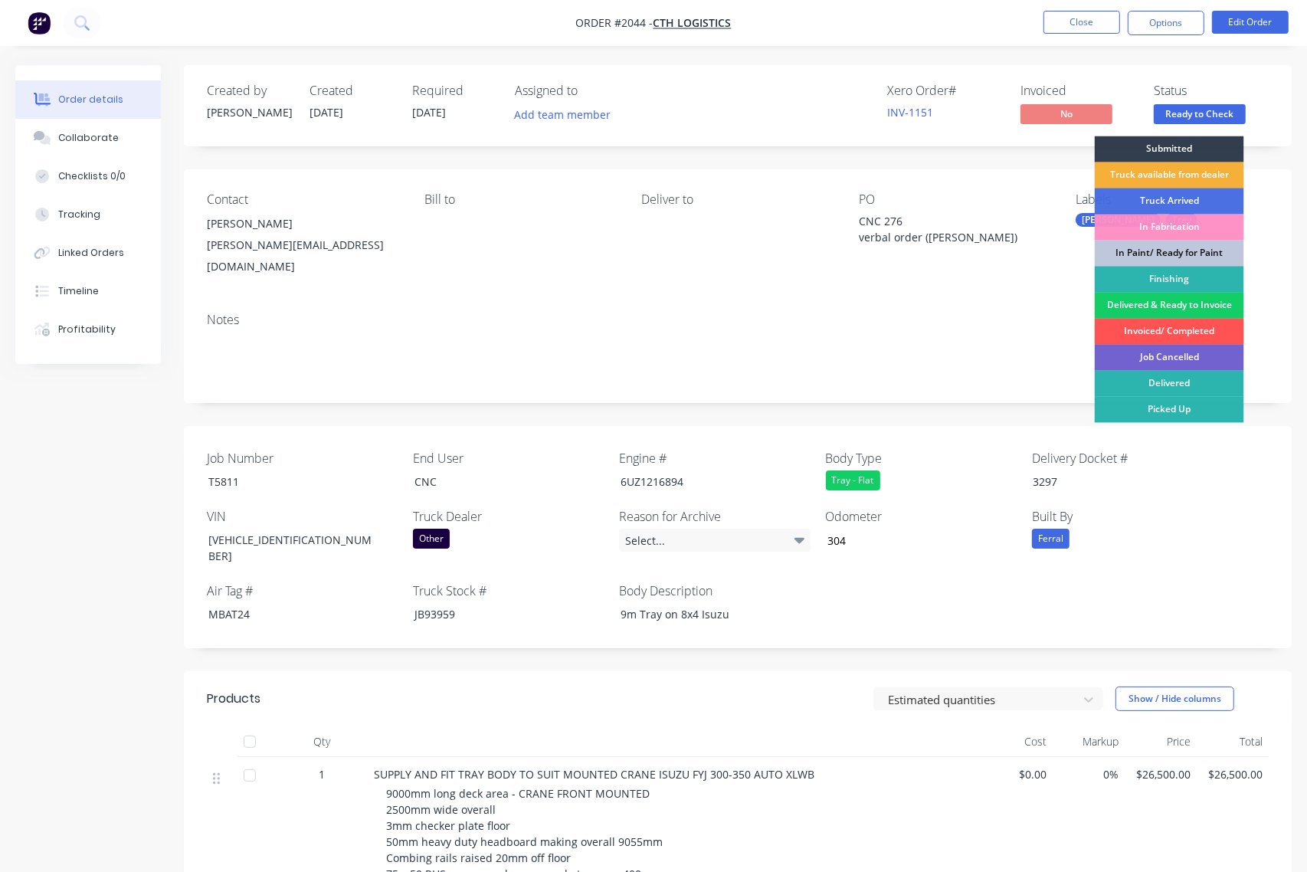
click at [1184, 306] on div "Delivered & Ready to Invoice" at bounding box center [1169, 306] width 149 height 26
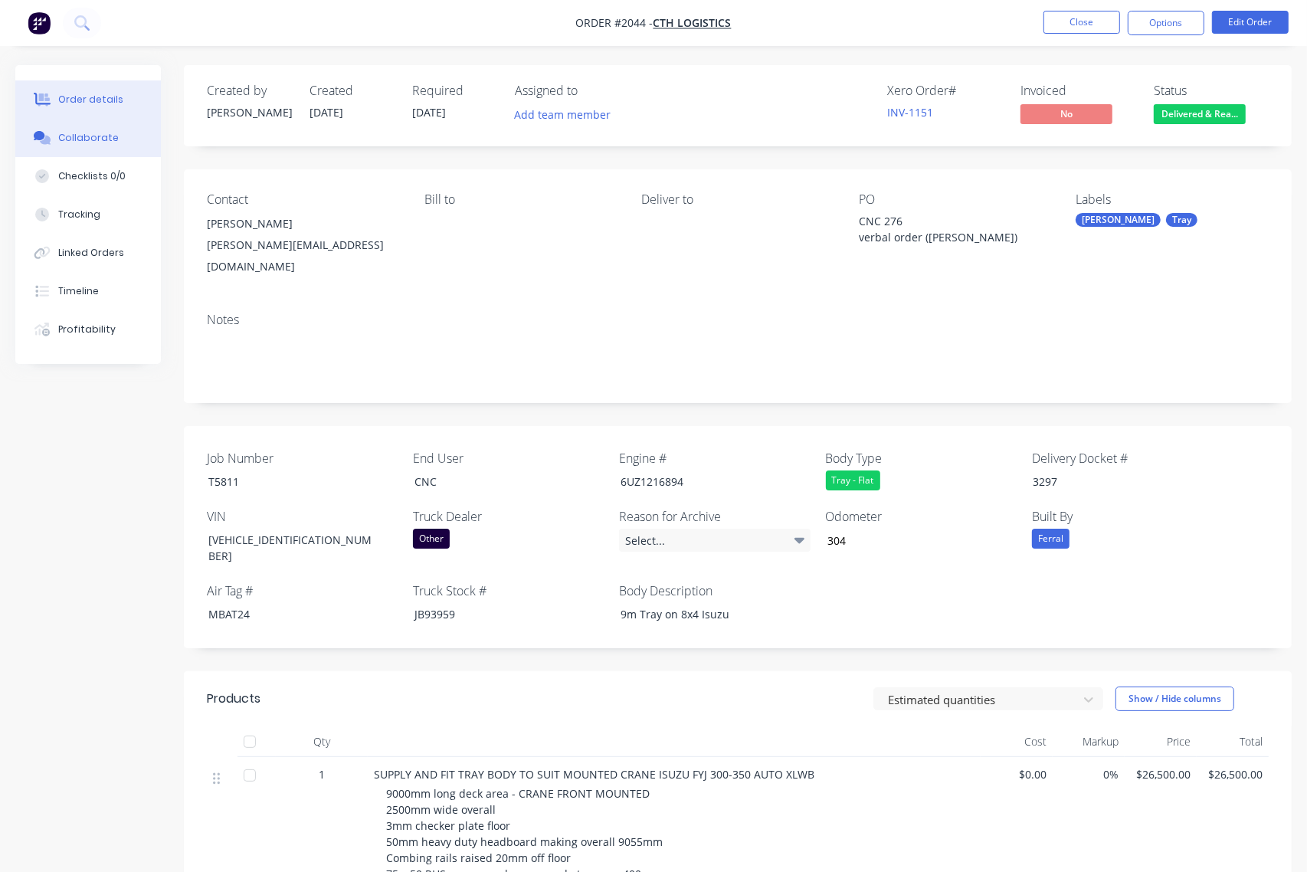
click at [64, 139] on div "Collaborate" at bounding box center [88, 138] width 61 height 14
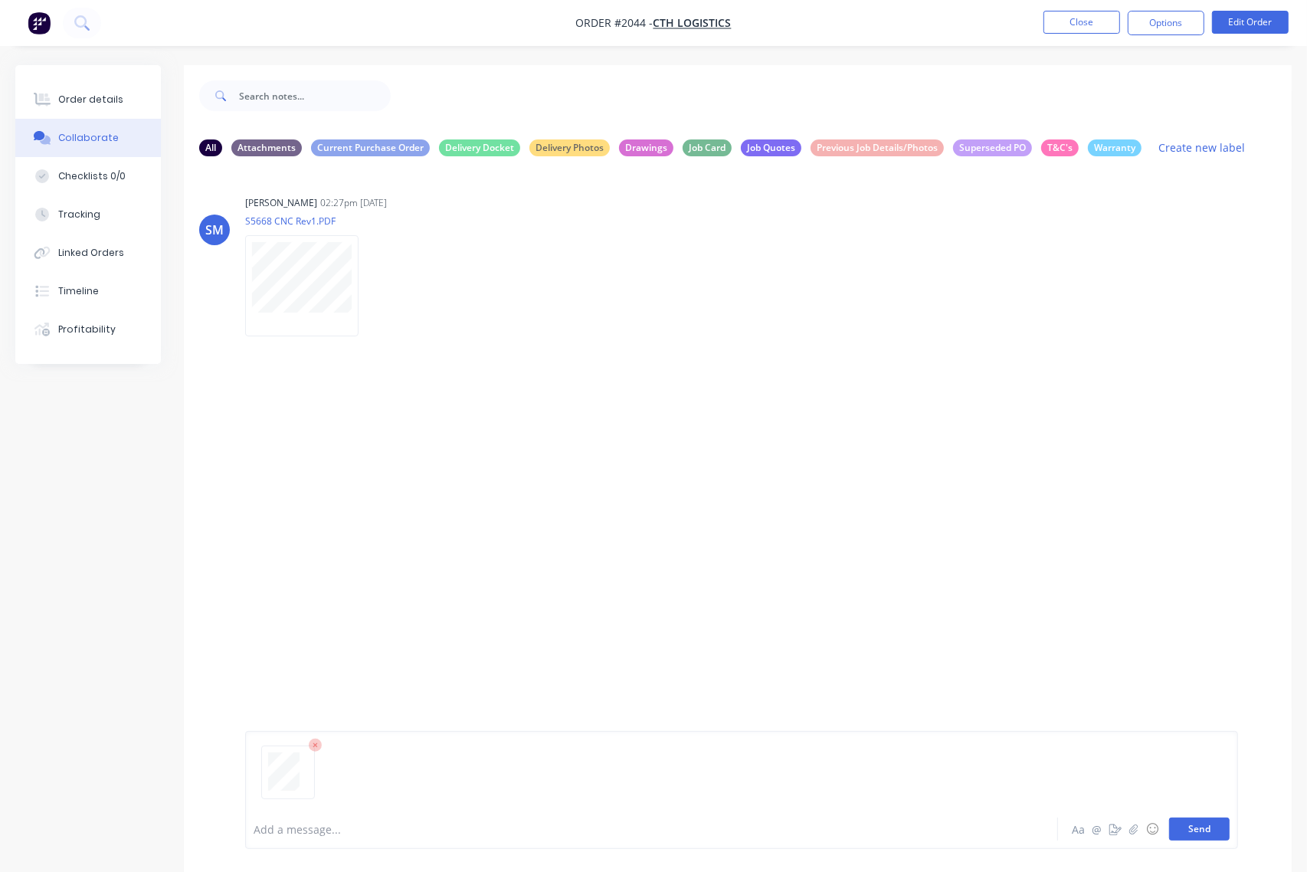
click at [1216, 833] on button "Send" at bounding box center [1199, 828] width 61 height 23
click at [71, 65] on div "Order details Collaborate Checklists 0/0 Tracking Linked Orders Timeline Profit…" at bounding box center [88, 214] width 146 height 299
click at [74, 100] on div "Order details" at bounding box center [90, 100] width 65 height 14
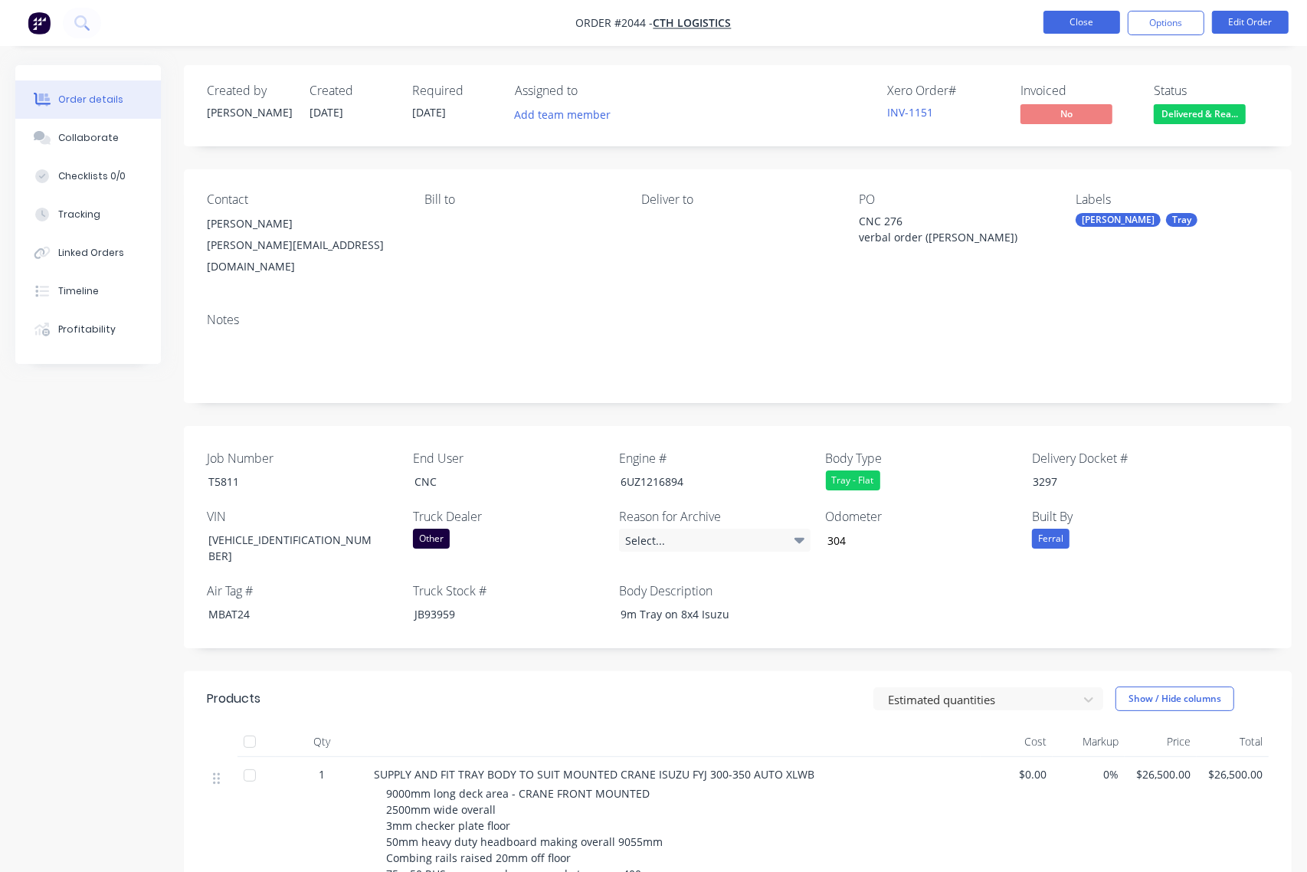
click at [1085, 19] on button "Close" at bounding box center [1081, 22] width 77 height 23
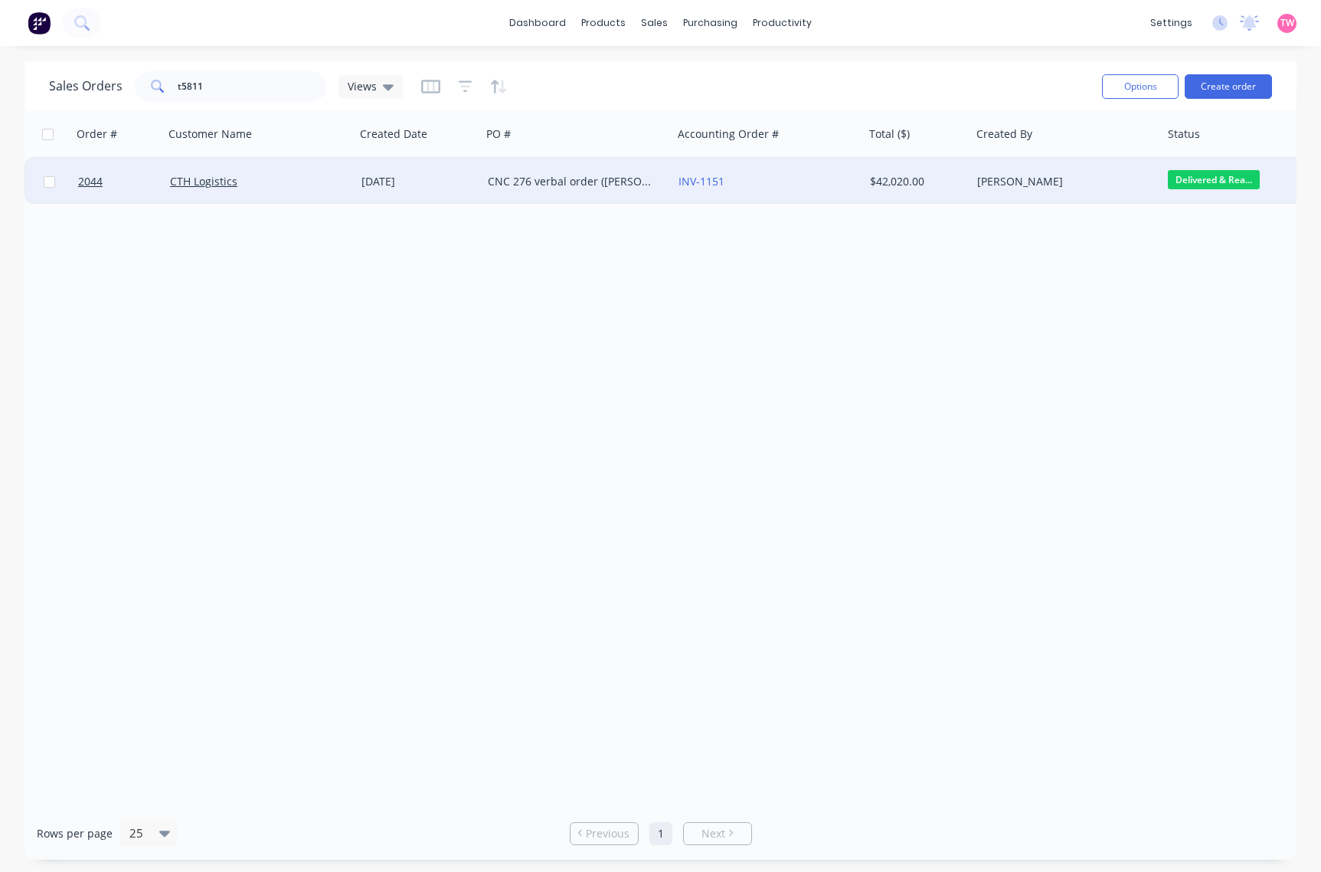
click at [278, 180] on div "CTH Logistics" at bounding box center [255, 181] width 170 height 15
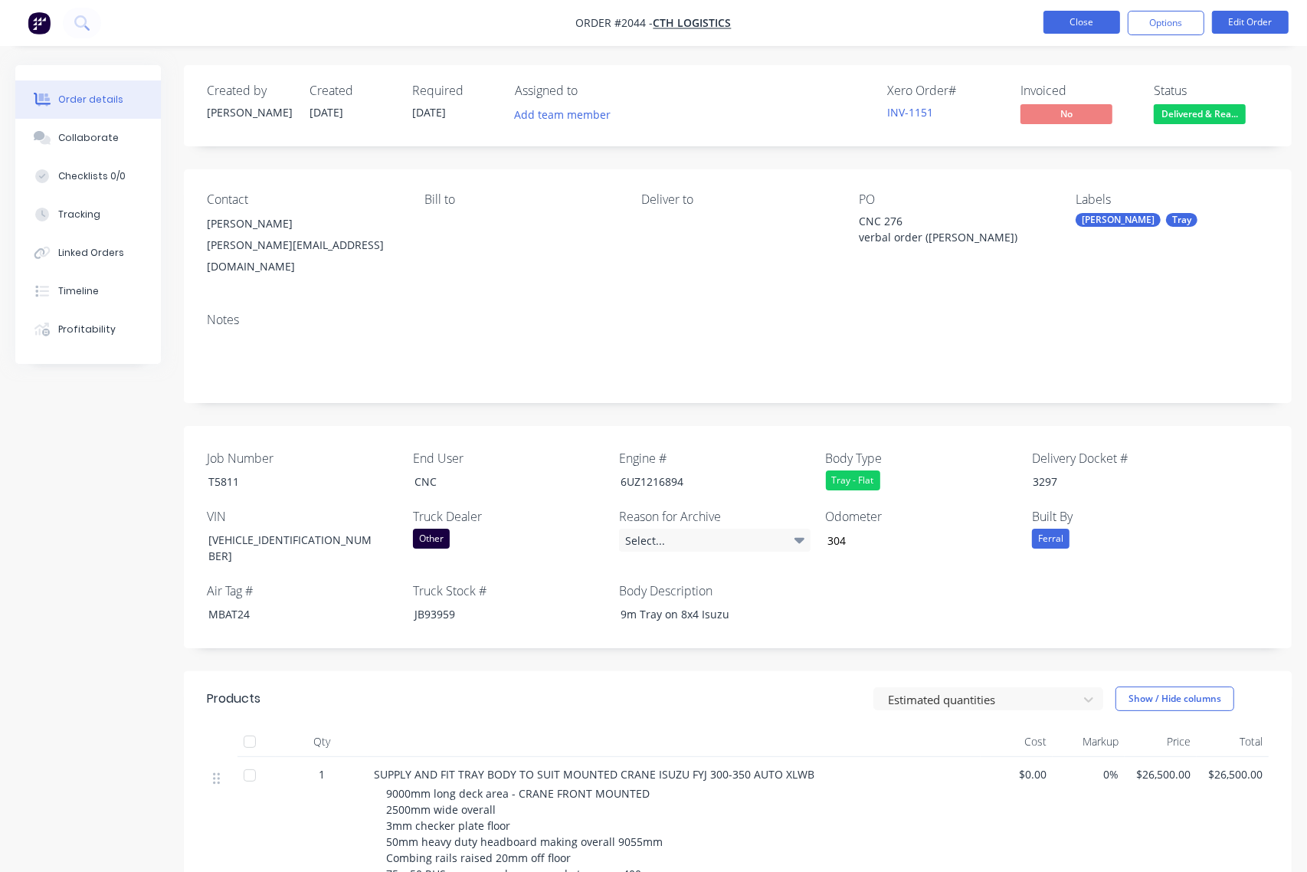
click at [1080, 21] on button "Close" at bounding box center [1081, 22] width 77 height 23
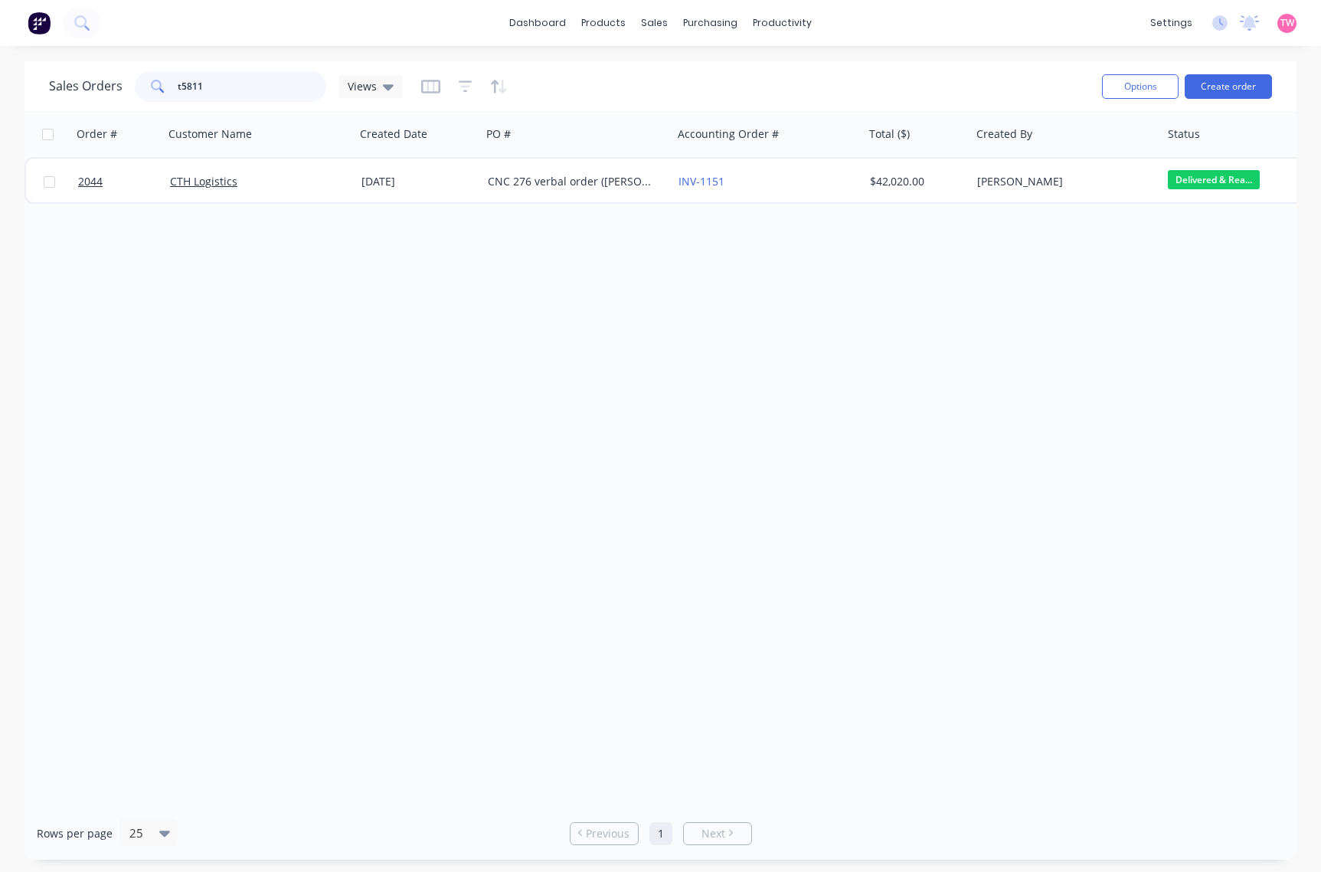
drag, startPoint x: 215, startPoint y: 93, endPoint x: 155, endPoint y: 93, distance: 60.5
click at [155, 93] on div "t5811" at bounding box center [231, 86] width 192 height 31
click at [223, 90] on input "t5707" at bounding box center [252, 86] width 149 height 31
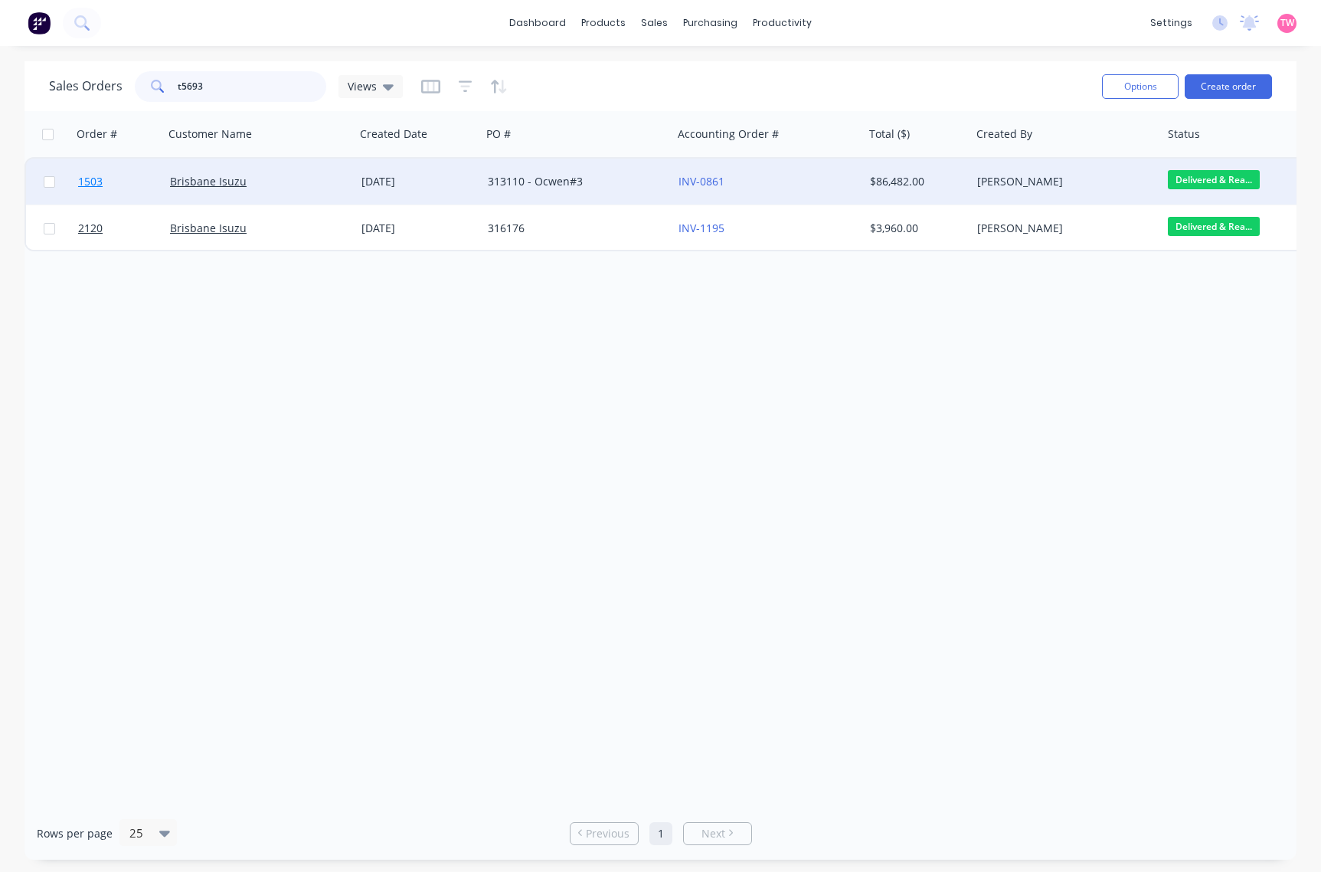
type input "t5693"
click at [142, 186] on link "1503" at bounding box center [124, 182] width 92 height 46
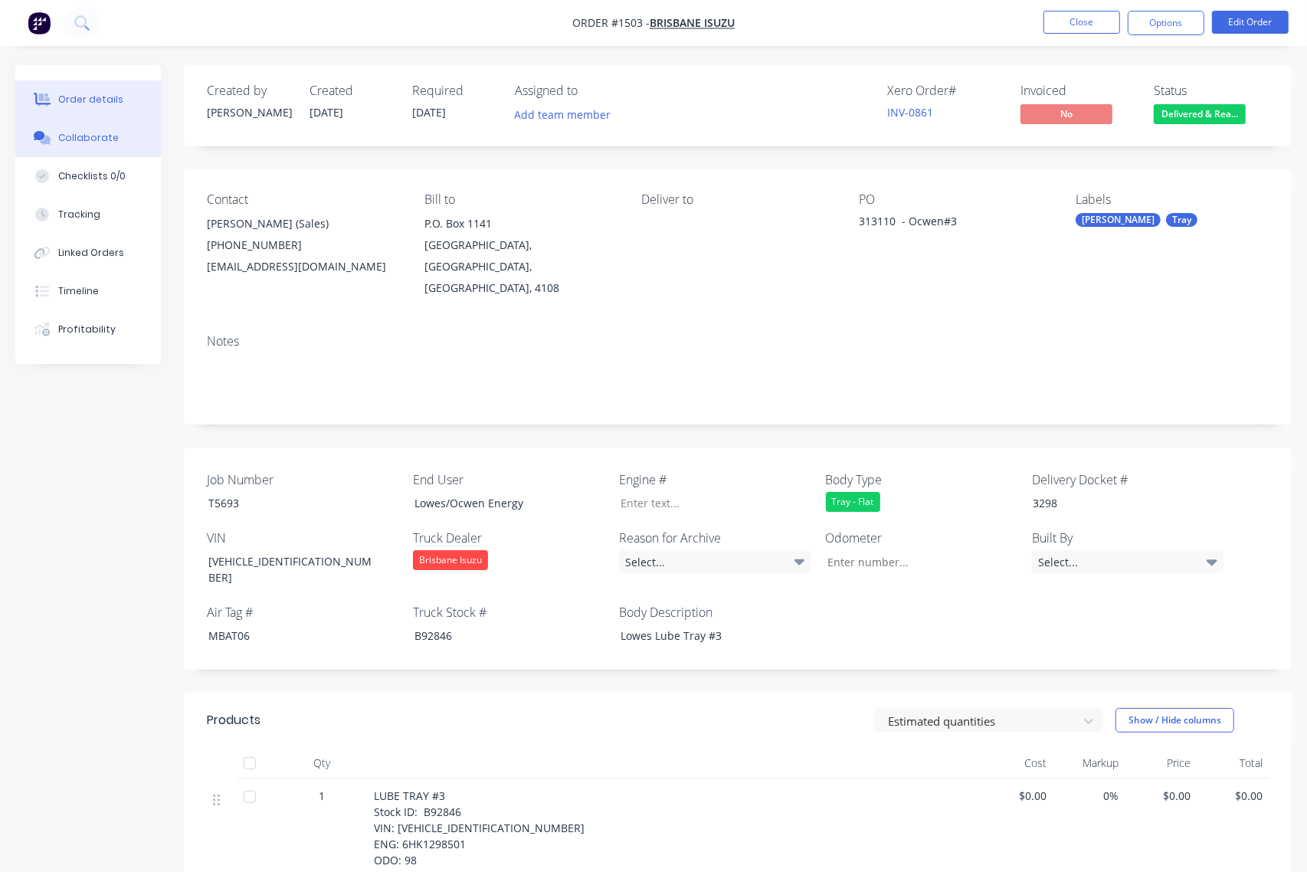
click at [90, 138] on div "Collaborate" at bounding box center [88, 138] width 61 height 14
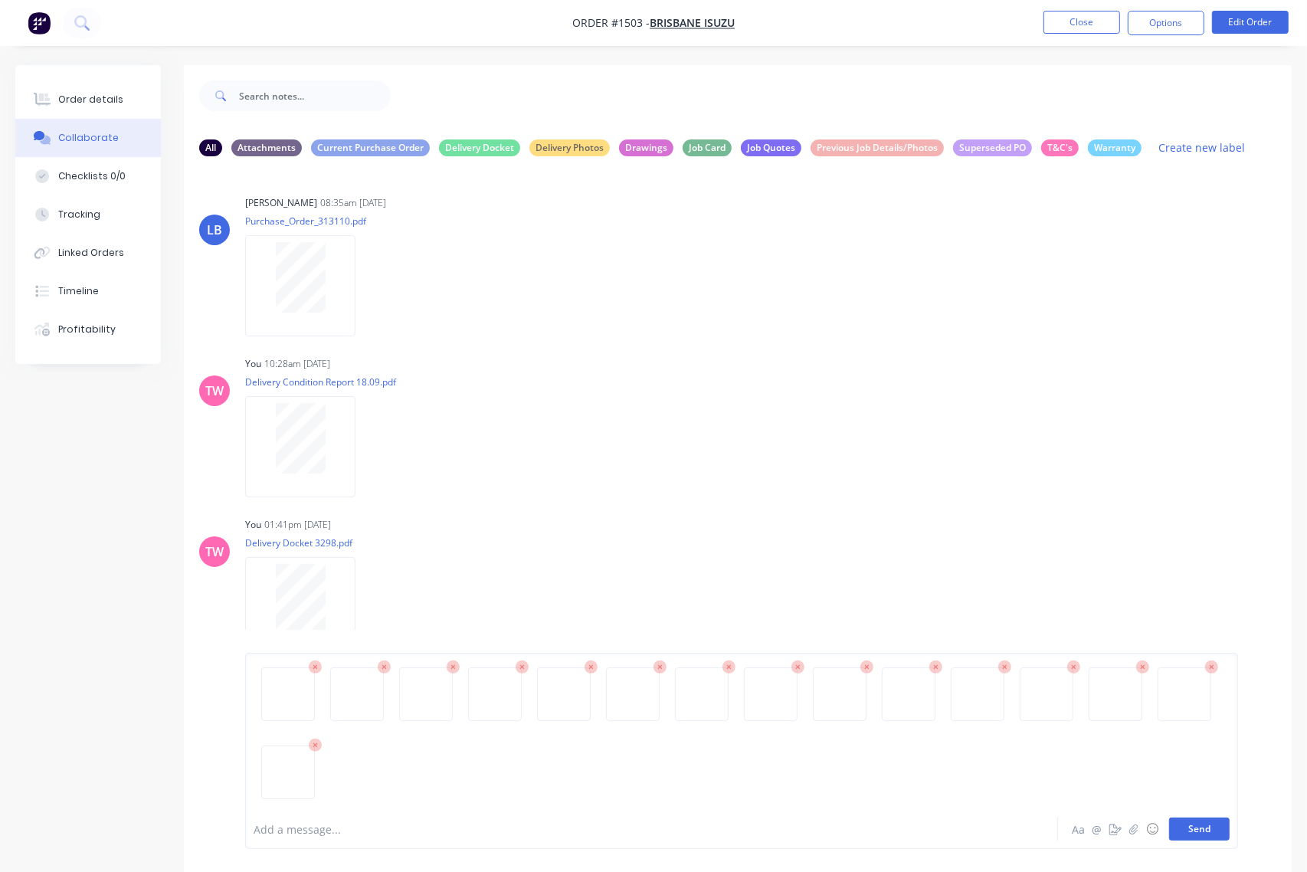
click at [1203, 832] on button "Send" at bounding box center [1199, 828] width 61 height 23
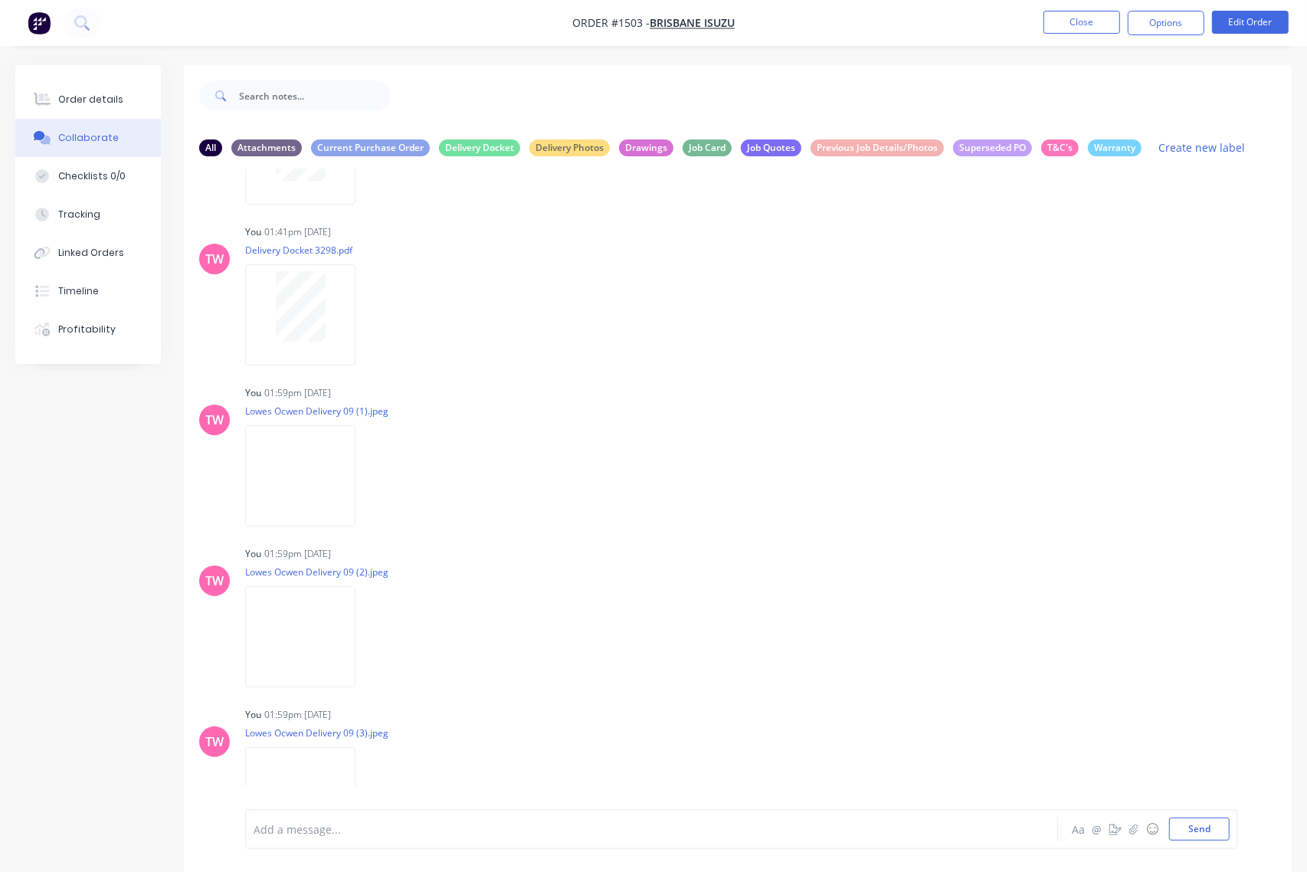
scroll to position [319, 0]
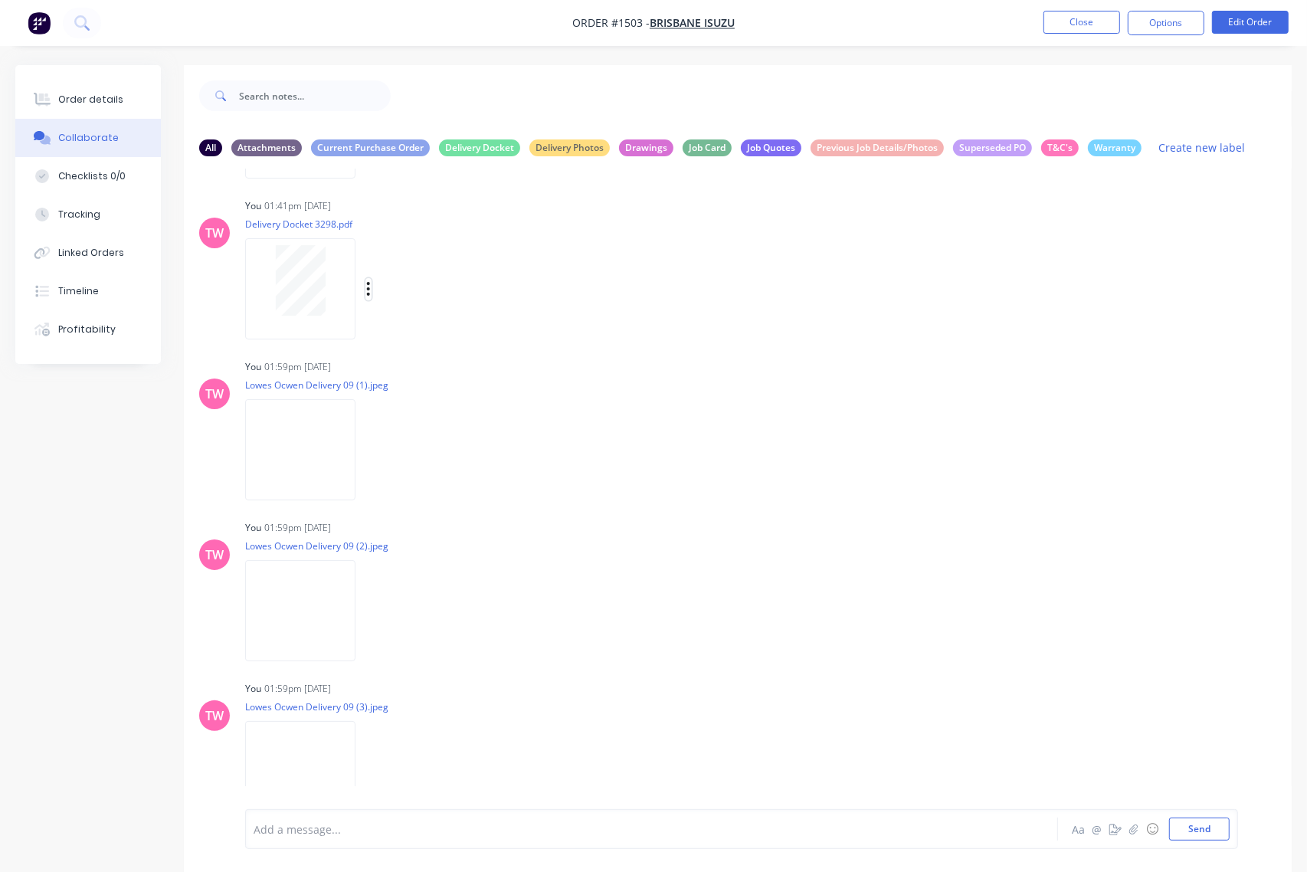
click at [368, 282] on icon "button" at bounding box center [368, 289] width 3 height 14
click at [431, 295] on button "Labels" at bounding box center [470, 295] width 172 height 34
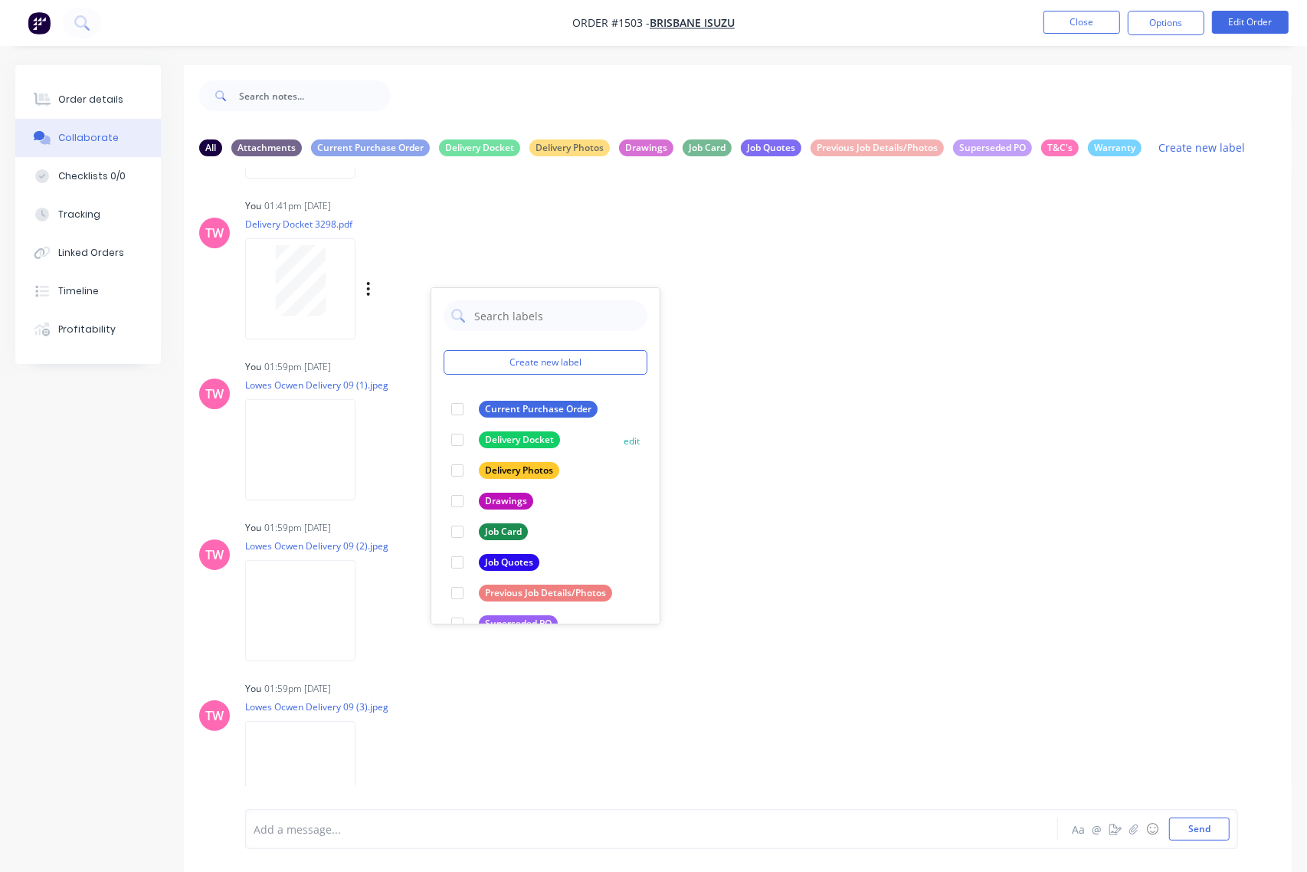
click at [460, 444] on div at bounding box center [457, 439] width 31 height 31
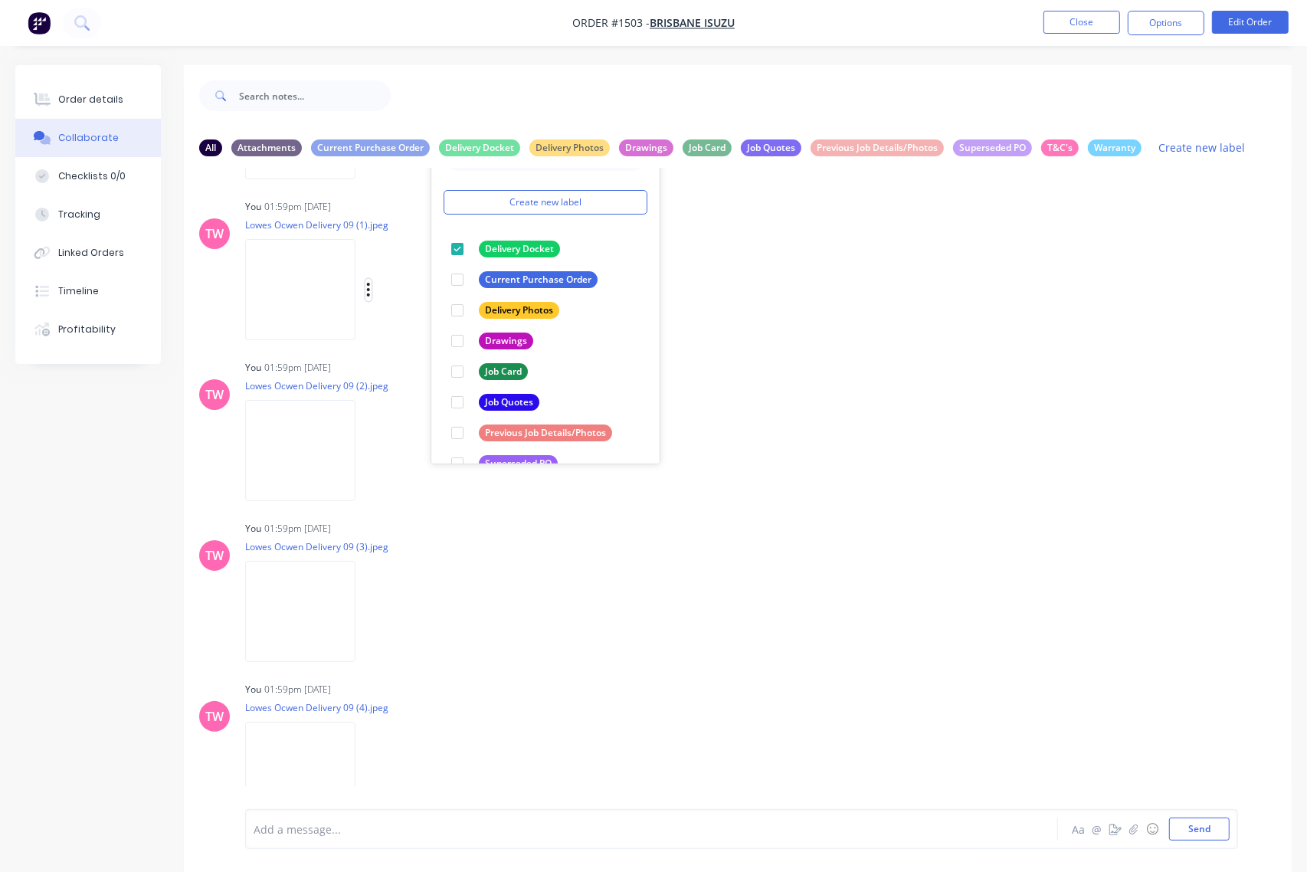
click at [371, 286] on icon "button" at bounding box center [368, 290] width 5 height 18
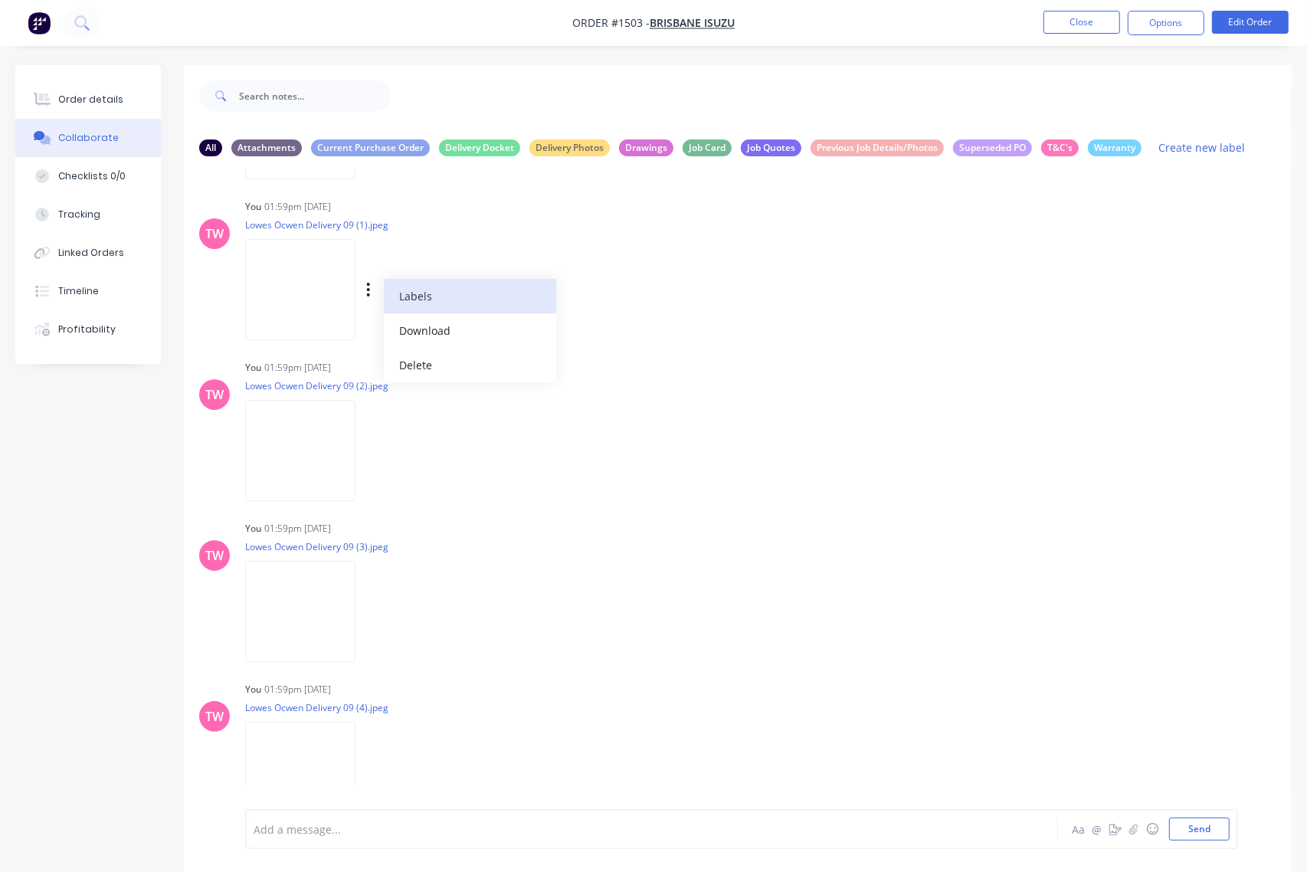
click at [420, 290] on button "Labels" at bounding box center [470, 296] width 172 height 34
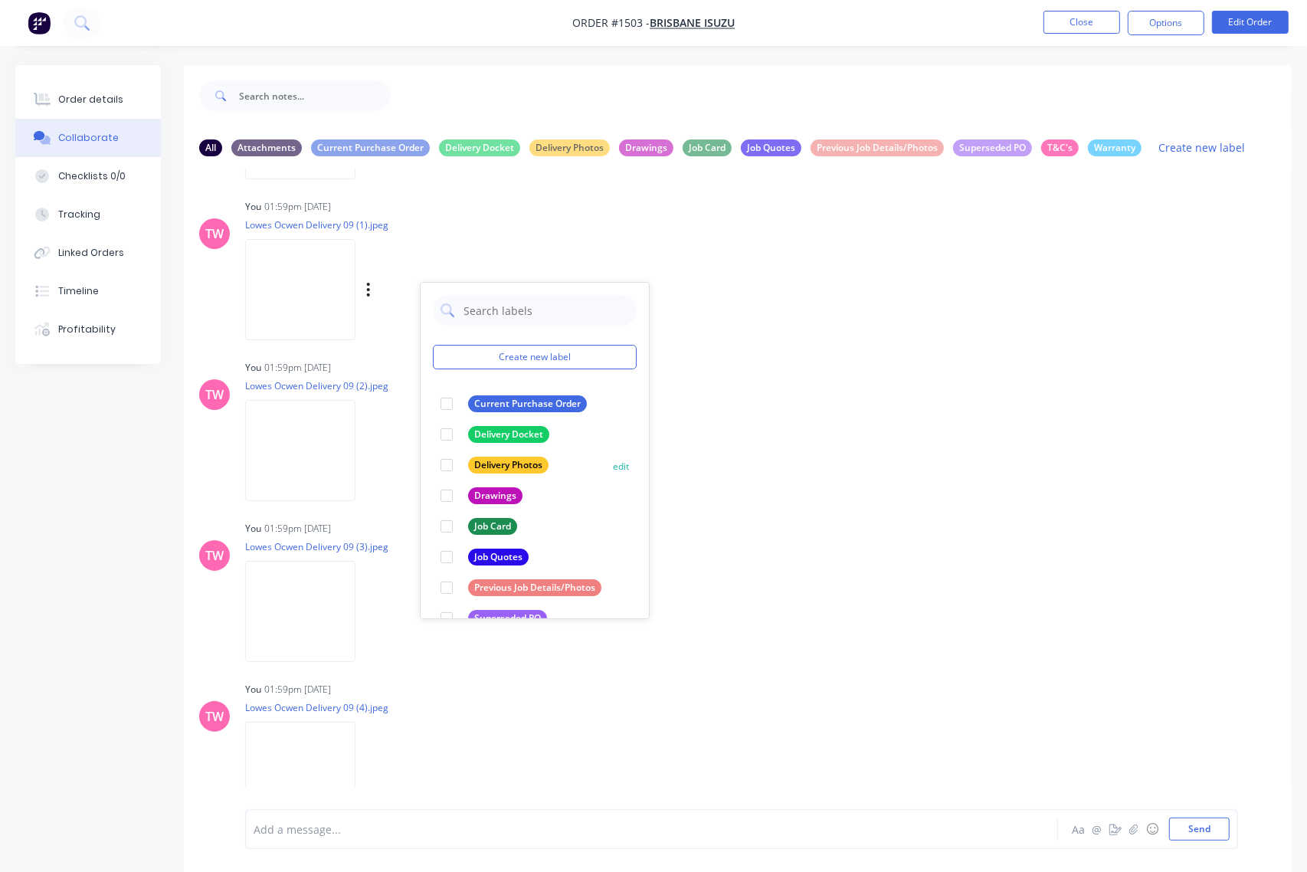
click at [446, 464] on div at bounding box center [446, 465] width 31 height 31
click at [370, 449] on icon "button" at bounding box center [368, 451] width 5 height 18
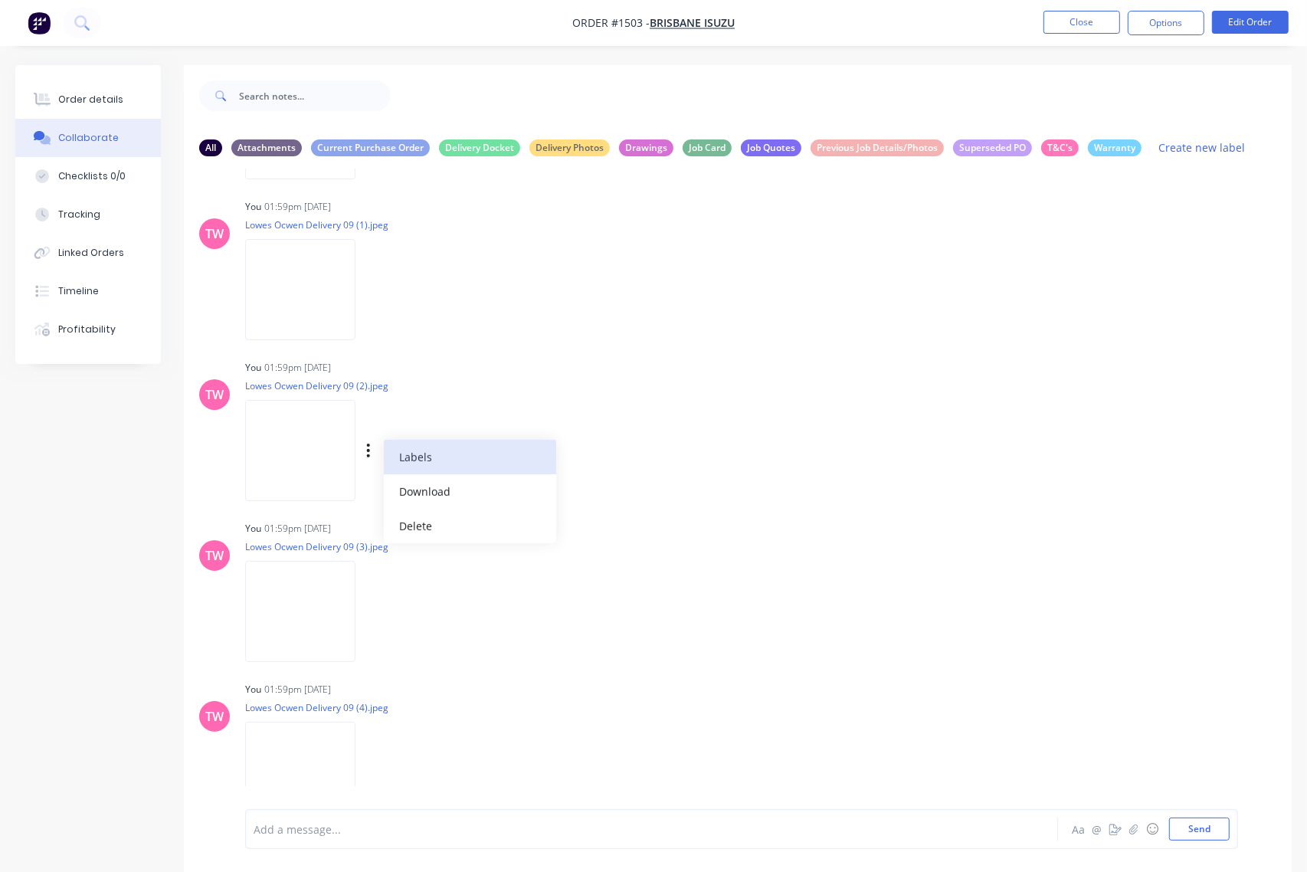
click at [435, 462] on button "Labels" at bounding box center [470, 457] width 172 height 34
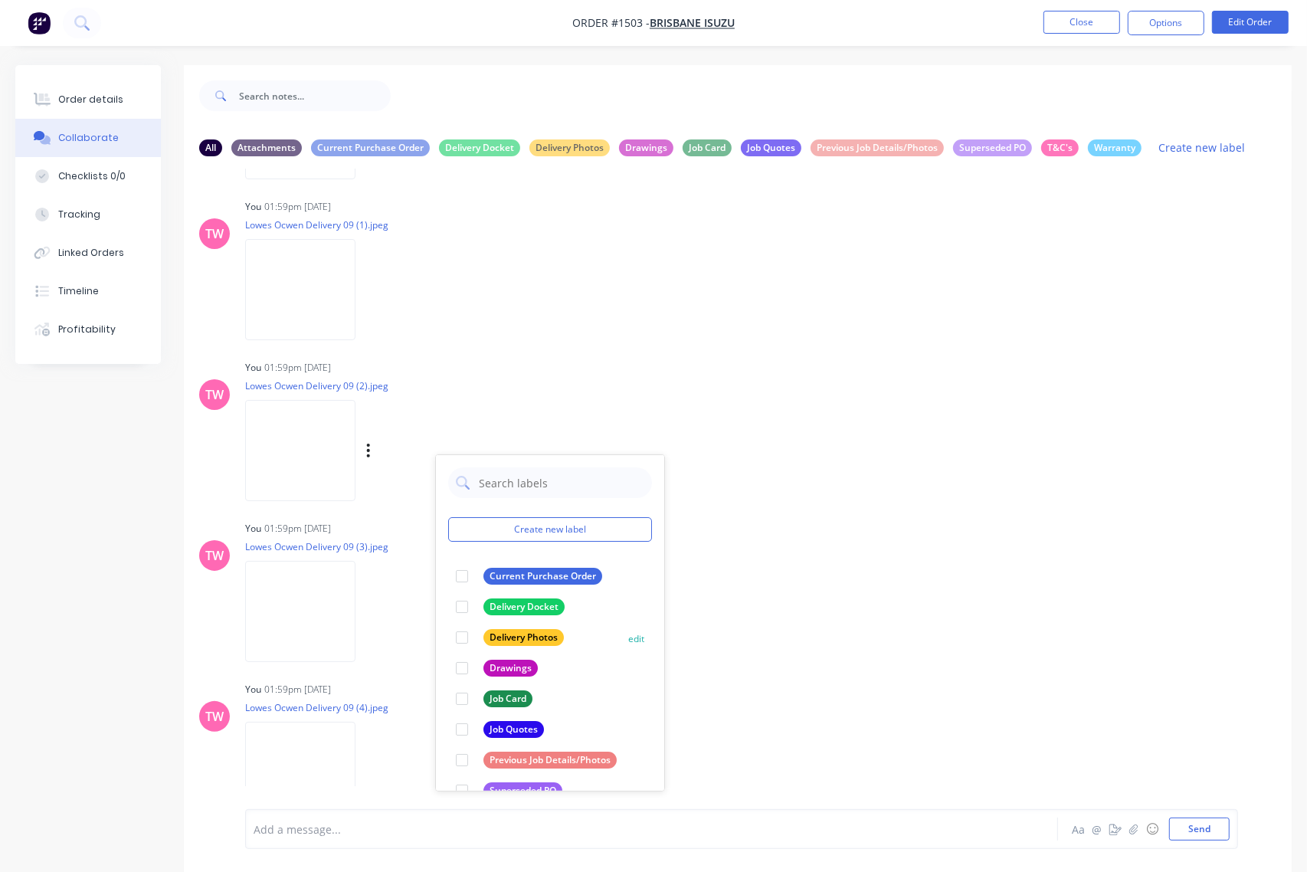
click at [468, 638] on div at bounding box center [462, 637] width 31 height 31
click at [368, 613] on icon "button" at bounding box center [368, 612] width 5 height 18
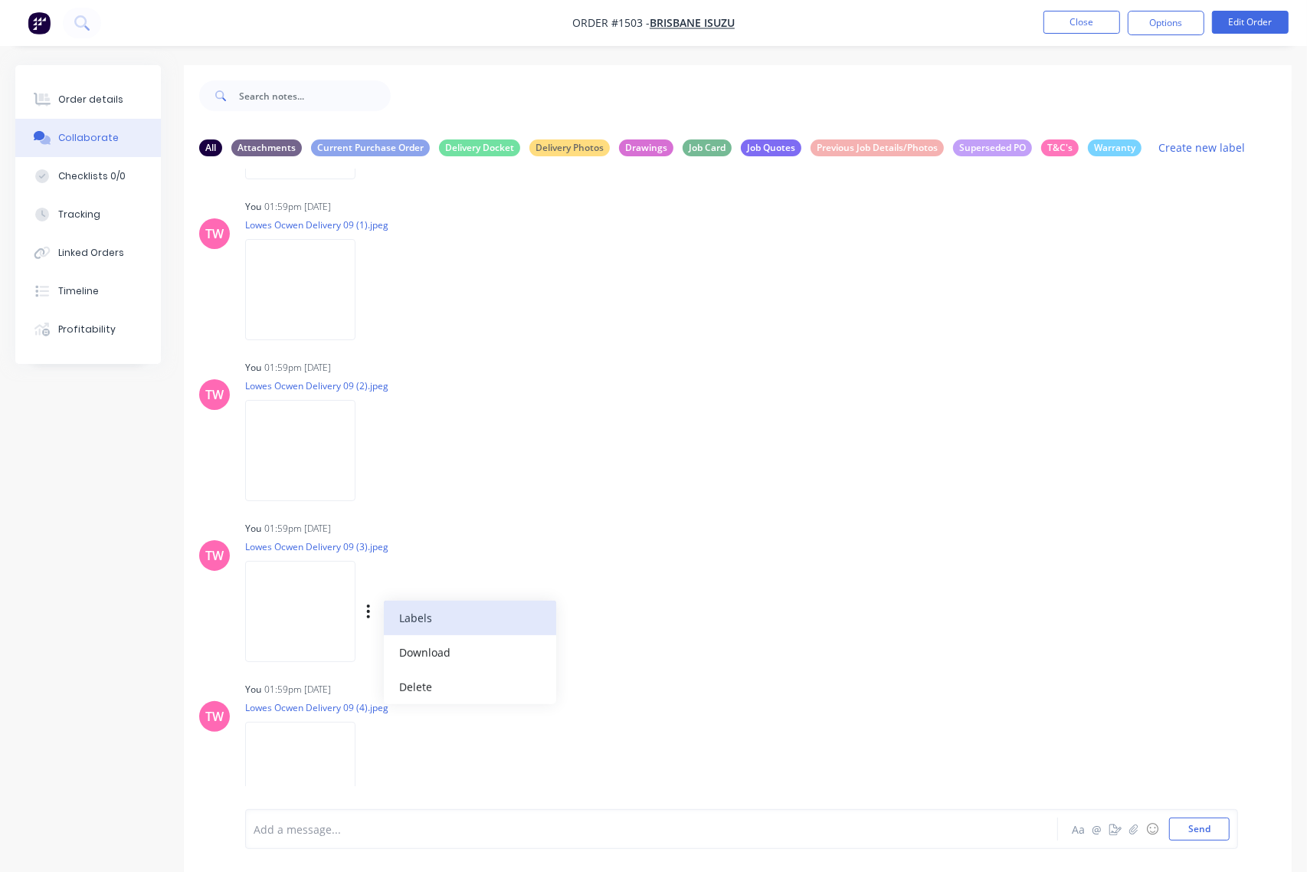
click at [408, 621] on button "Labels" at bounding box center [470, 618] width 172 height 34
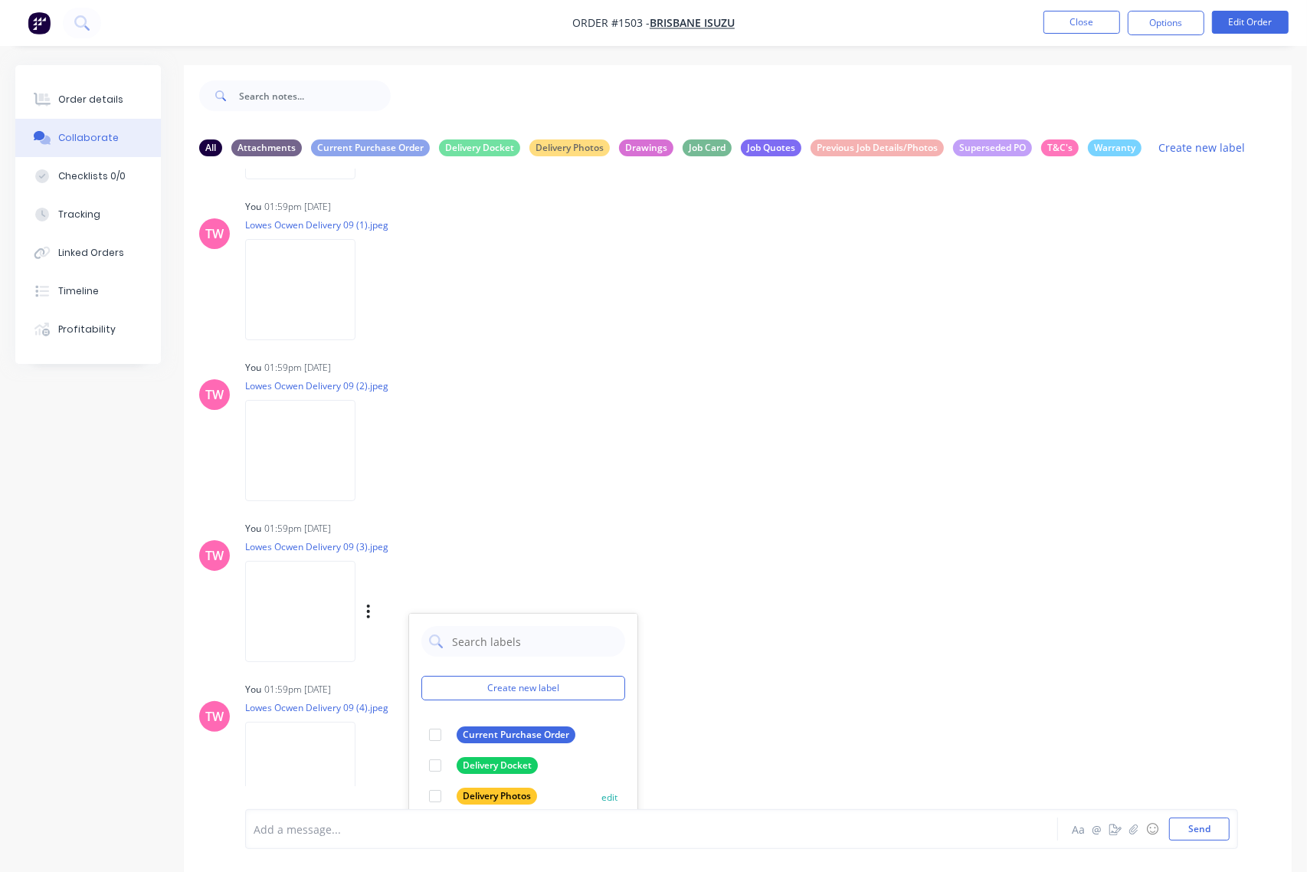
click at [434, 797] on div at bounding box center [435, 796] width 31 height 31
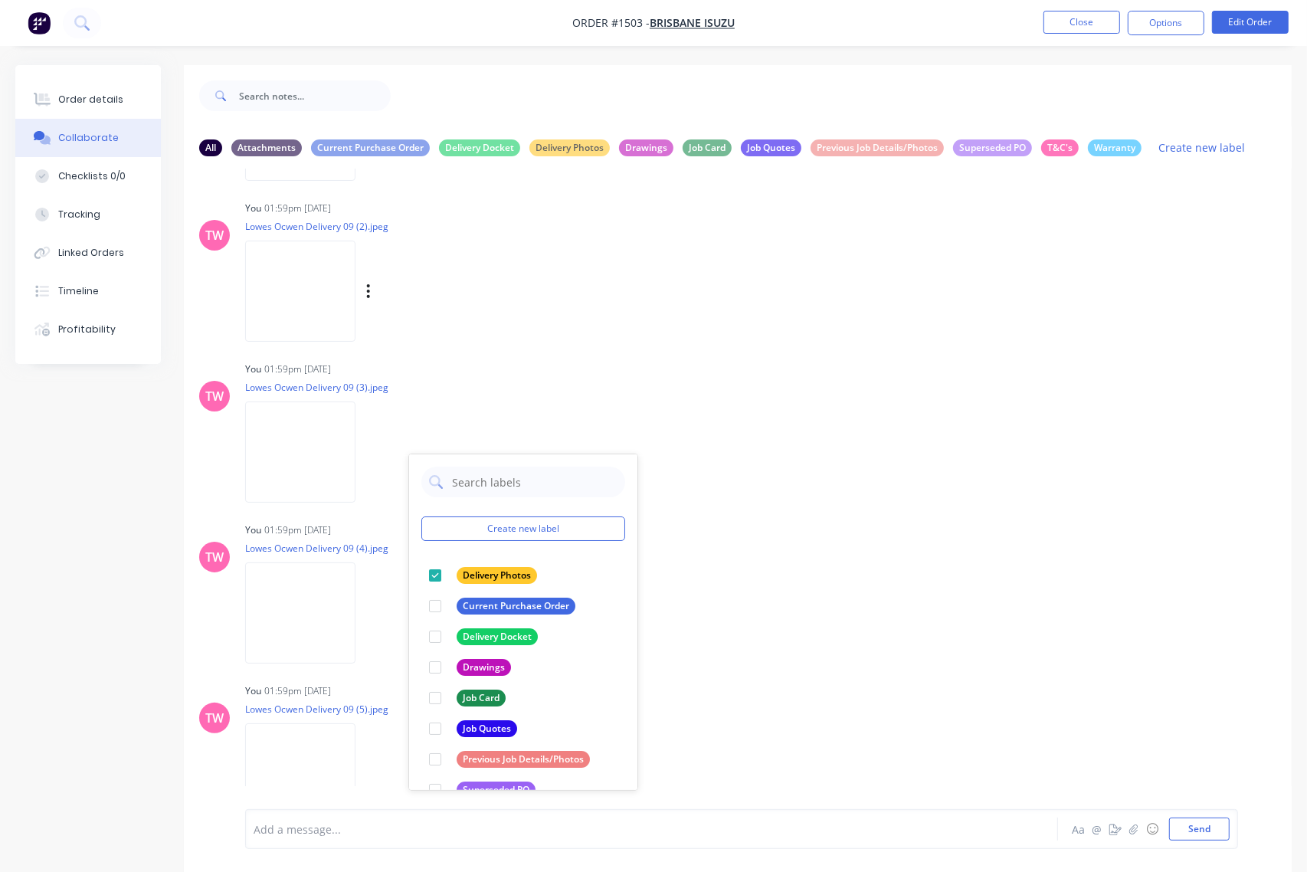
scroll to position [797, 0]
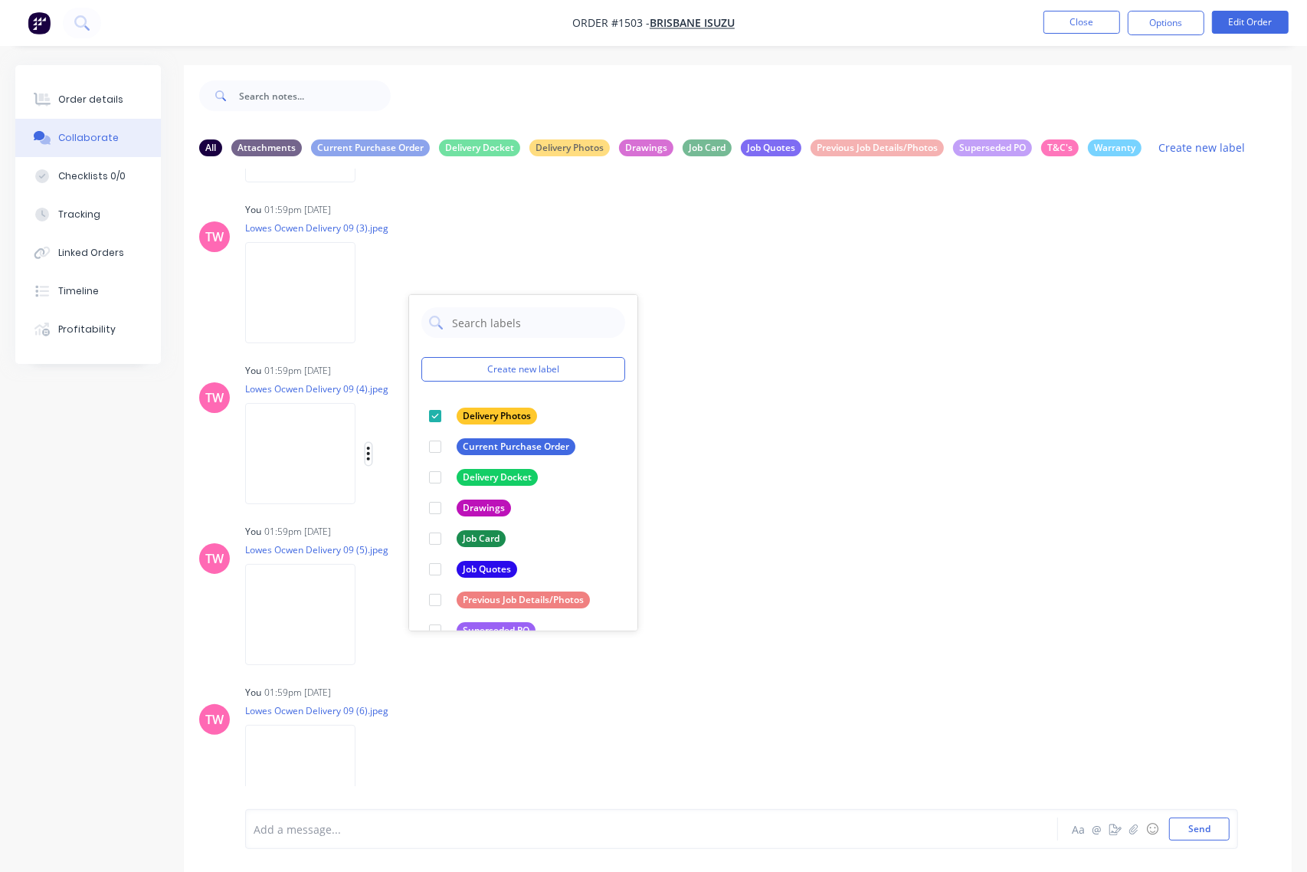
click at [366, 452] on icon "button" at bounding box center [368, 454] width 5 height 18
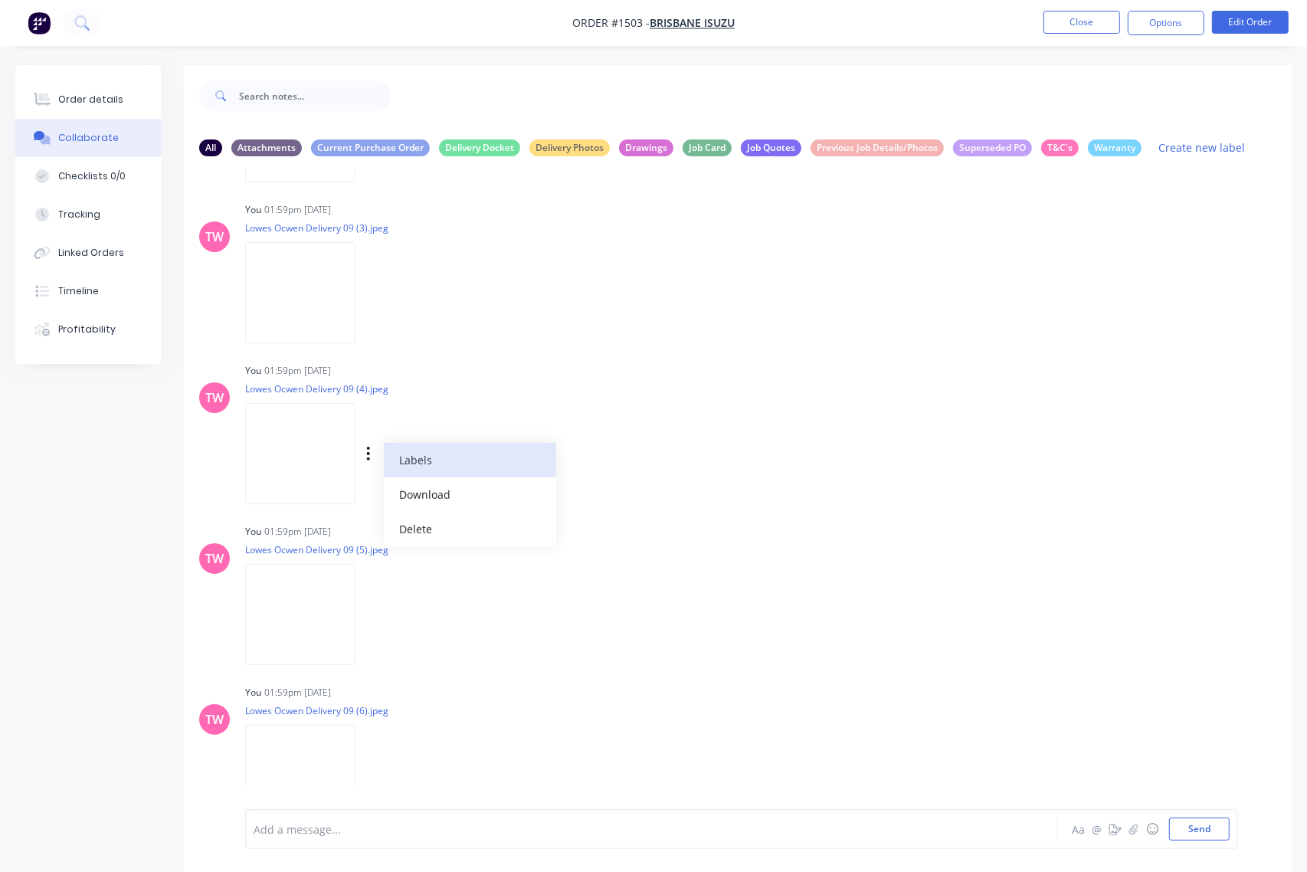
click at [411, 458] on button "Labels" at bounding box center [470, 460] width 172 height 34
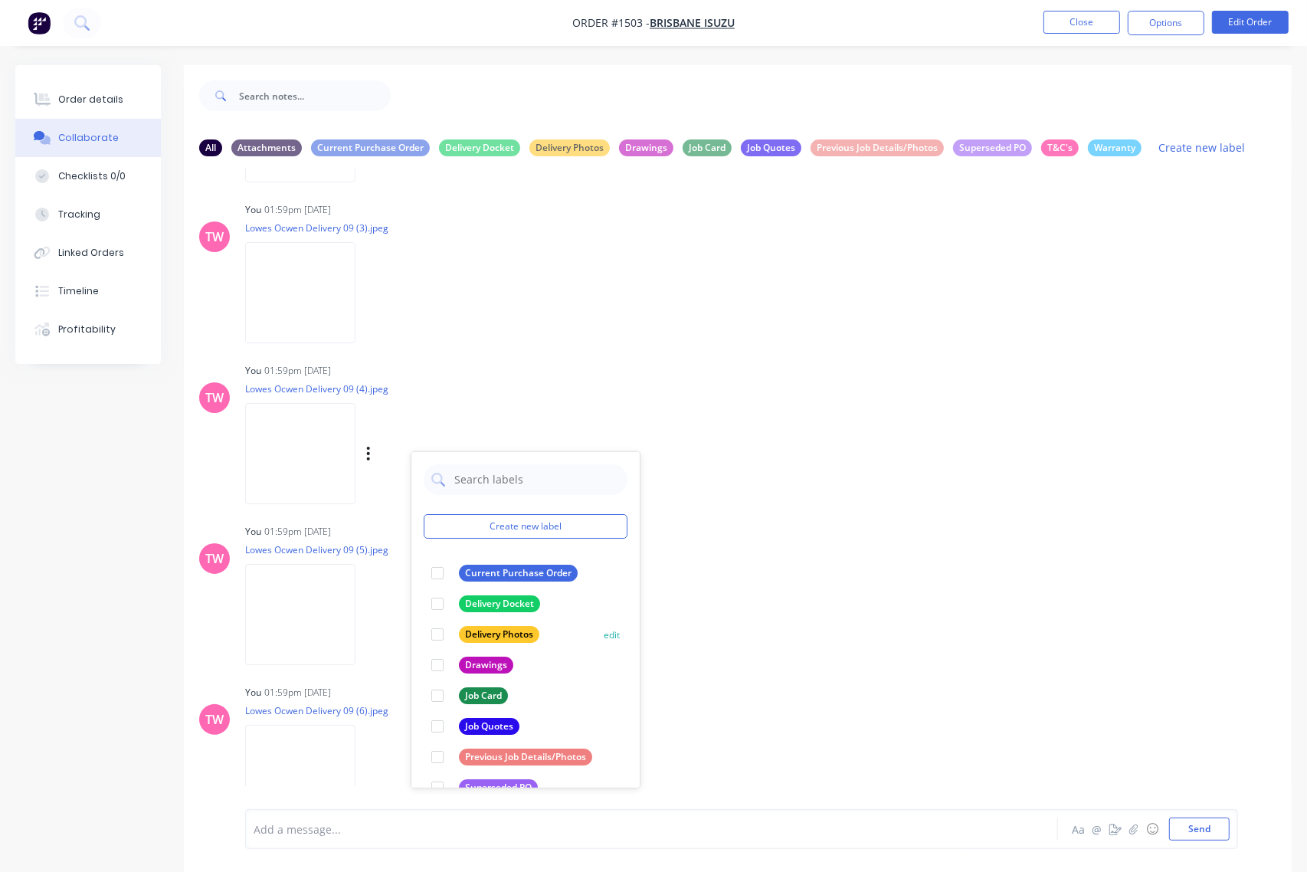
click at [443, 632] on div at bounding box center [437, 634] width 31 height 31
click at [372, 617] on button "button" at bounding box center [368, 615] width 6 height 22
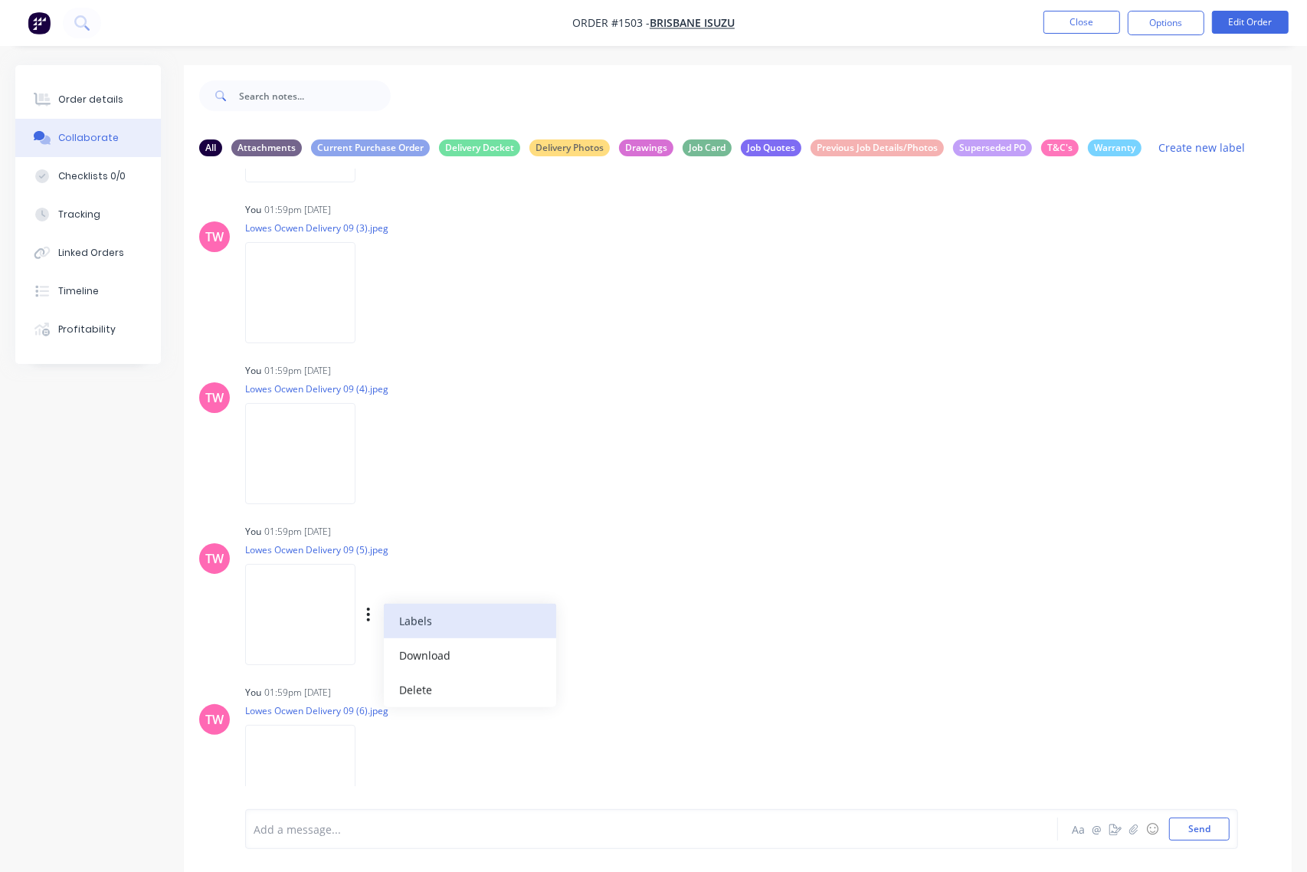
click at [425, 621] on button "Labels" at bounding box center [470, 621] width 172 height 34
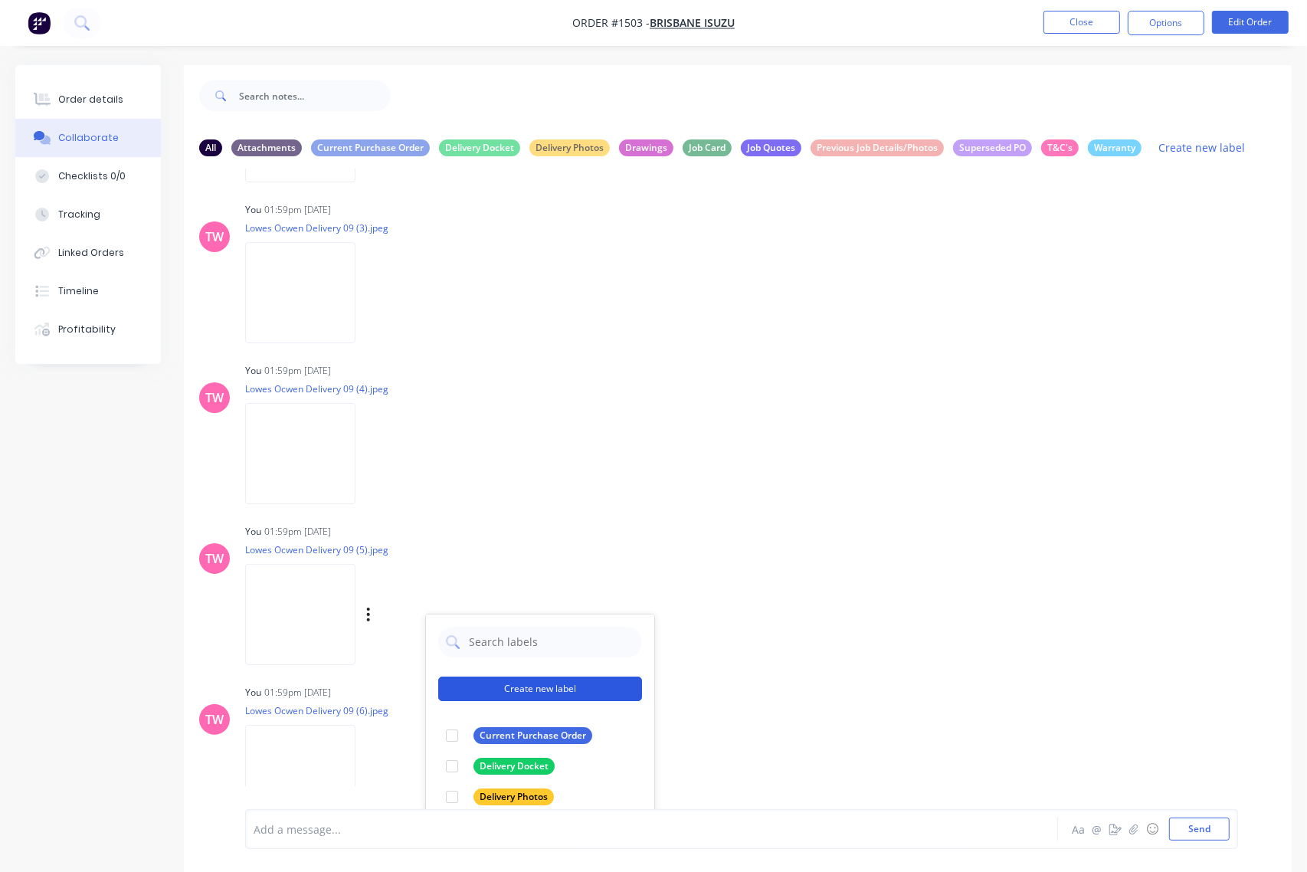
drag, startPoint x: 454, startPoint y: 790, endPoint x: 472, endPoint y: 684, distance: 107.3
click at [454, 791] on div at bounding box center [452, 796] width 31 height 31
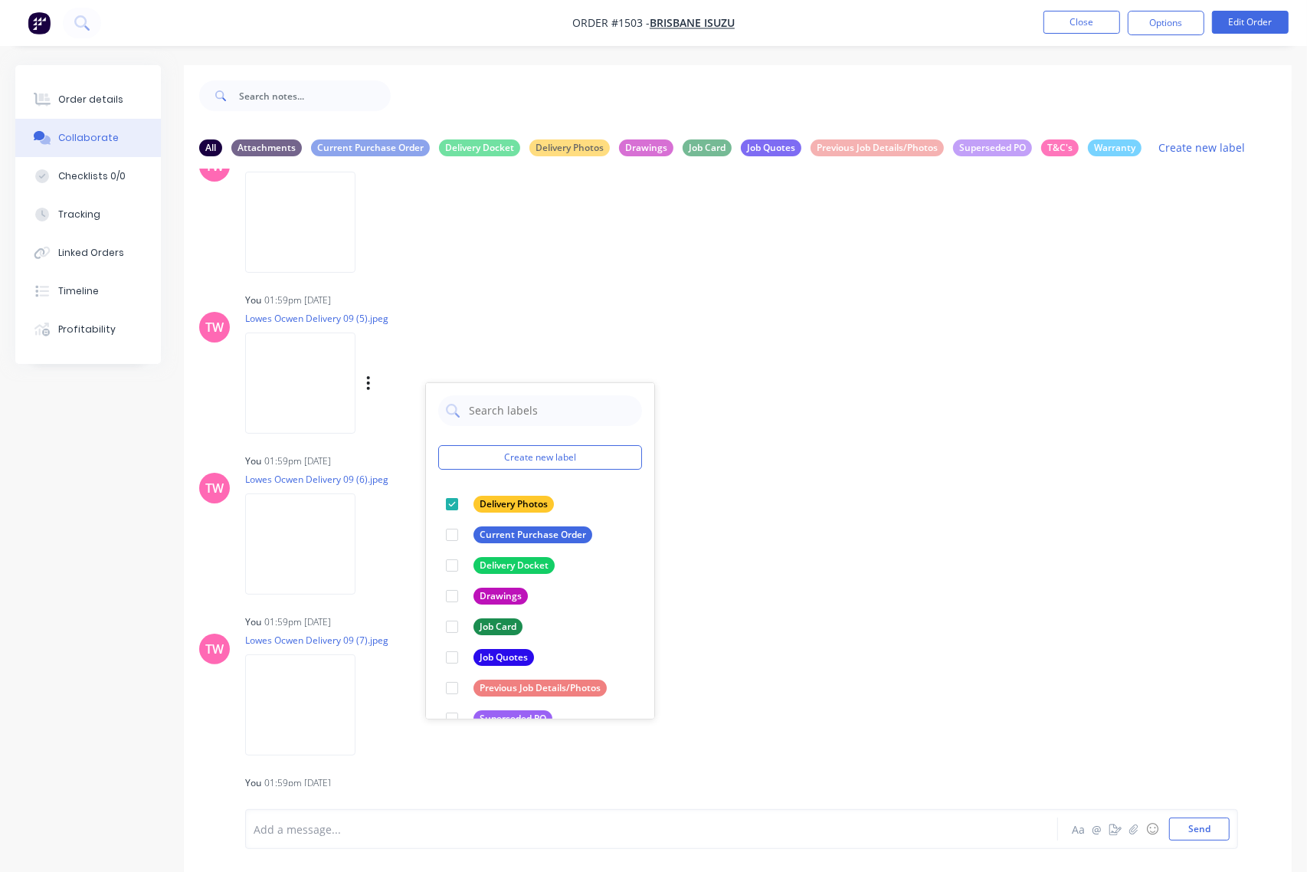
scroll to position [1117, 0]
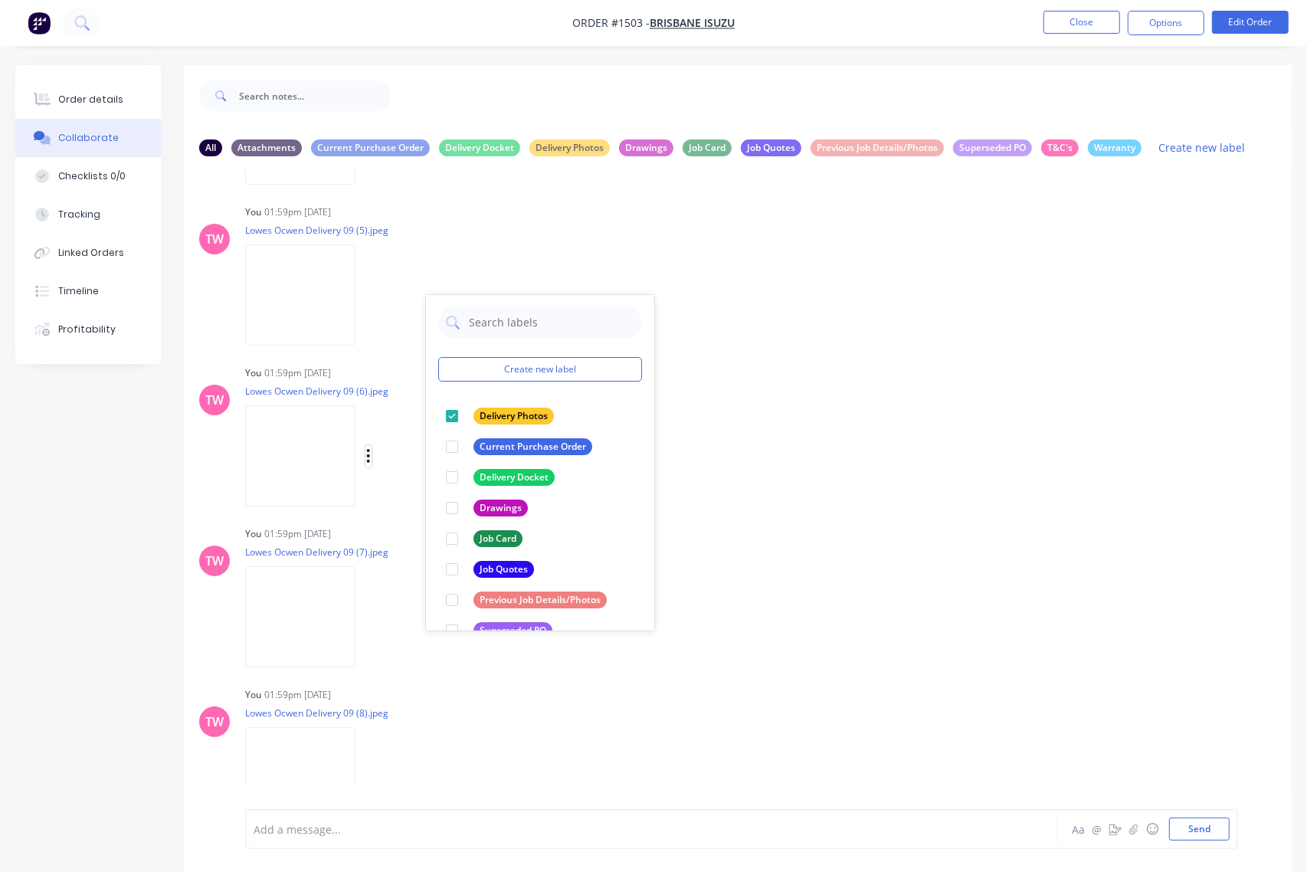
click at [369, 454] on icon "button" at bounding box center [368, 456] width 3 height 14
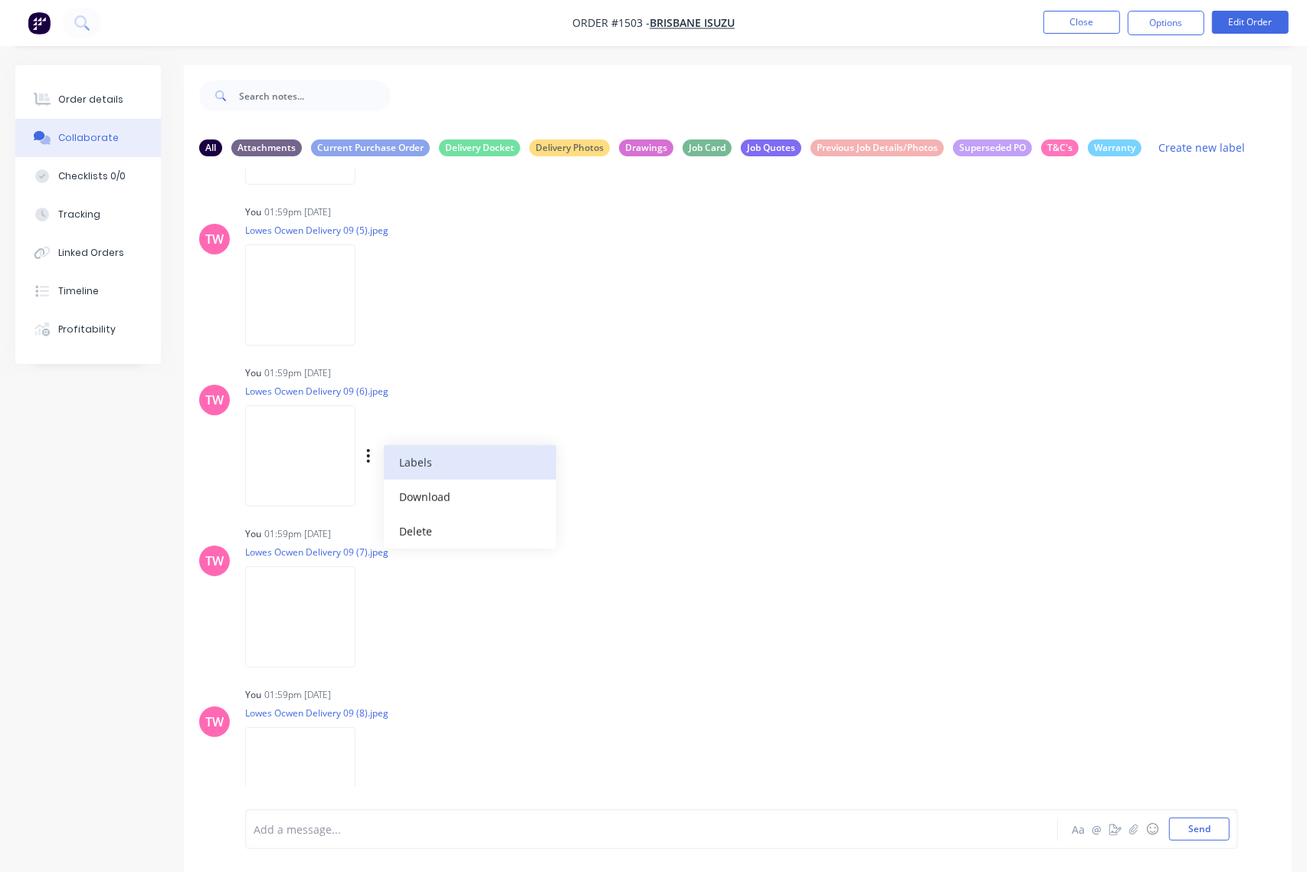
click at [391, 464] on button "Labels" at bounding box center [470, 462] width 172 height 34
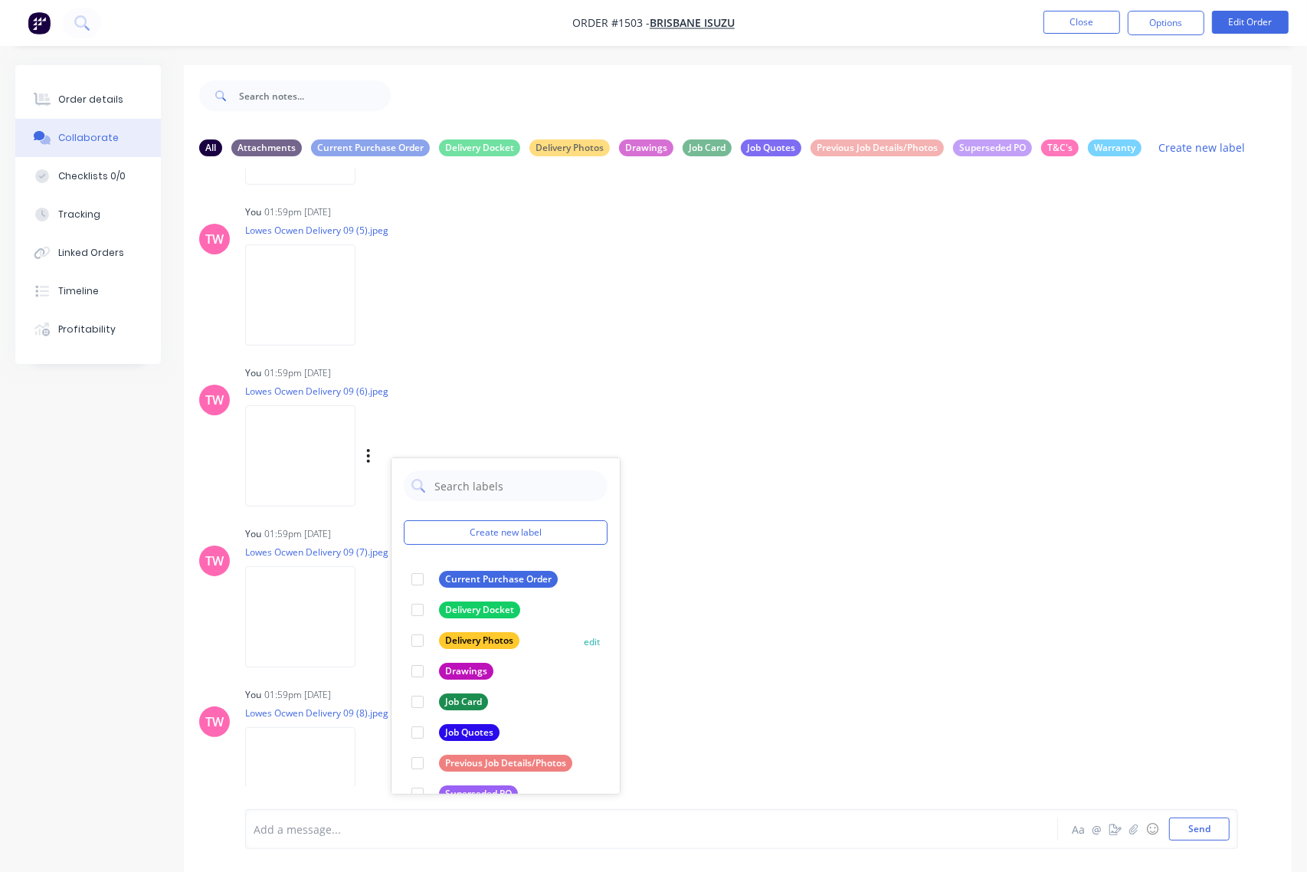
click at [418, 634] on div at bounding box center [417, 640] width 31 height 31
click at [368, 618] on icon "button" at bounding box center [368, 617] width 5 height 18
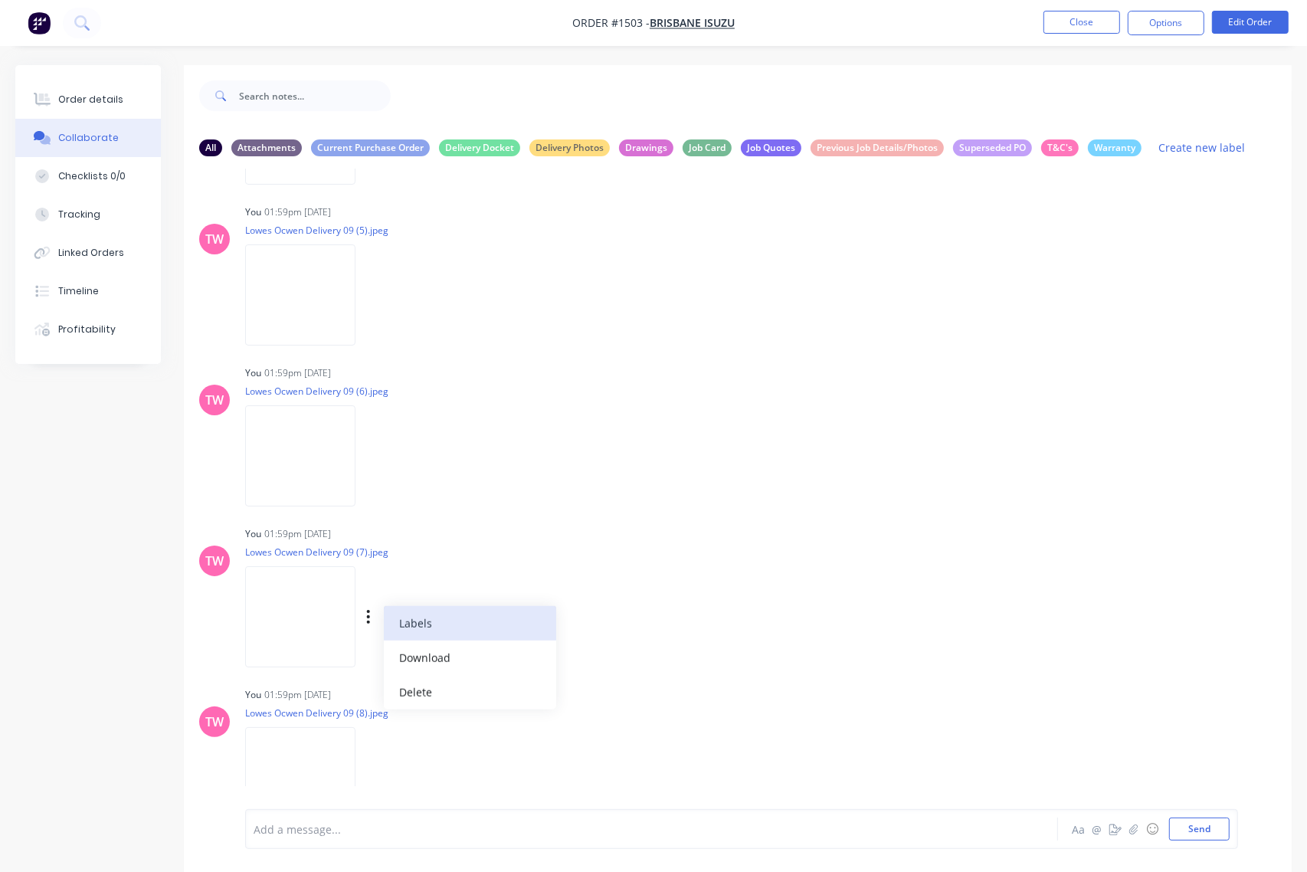
click at [418, 621] on button "Labels" at bounding box center [470, 623] width 172 height 34
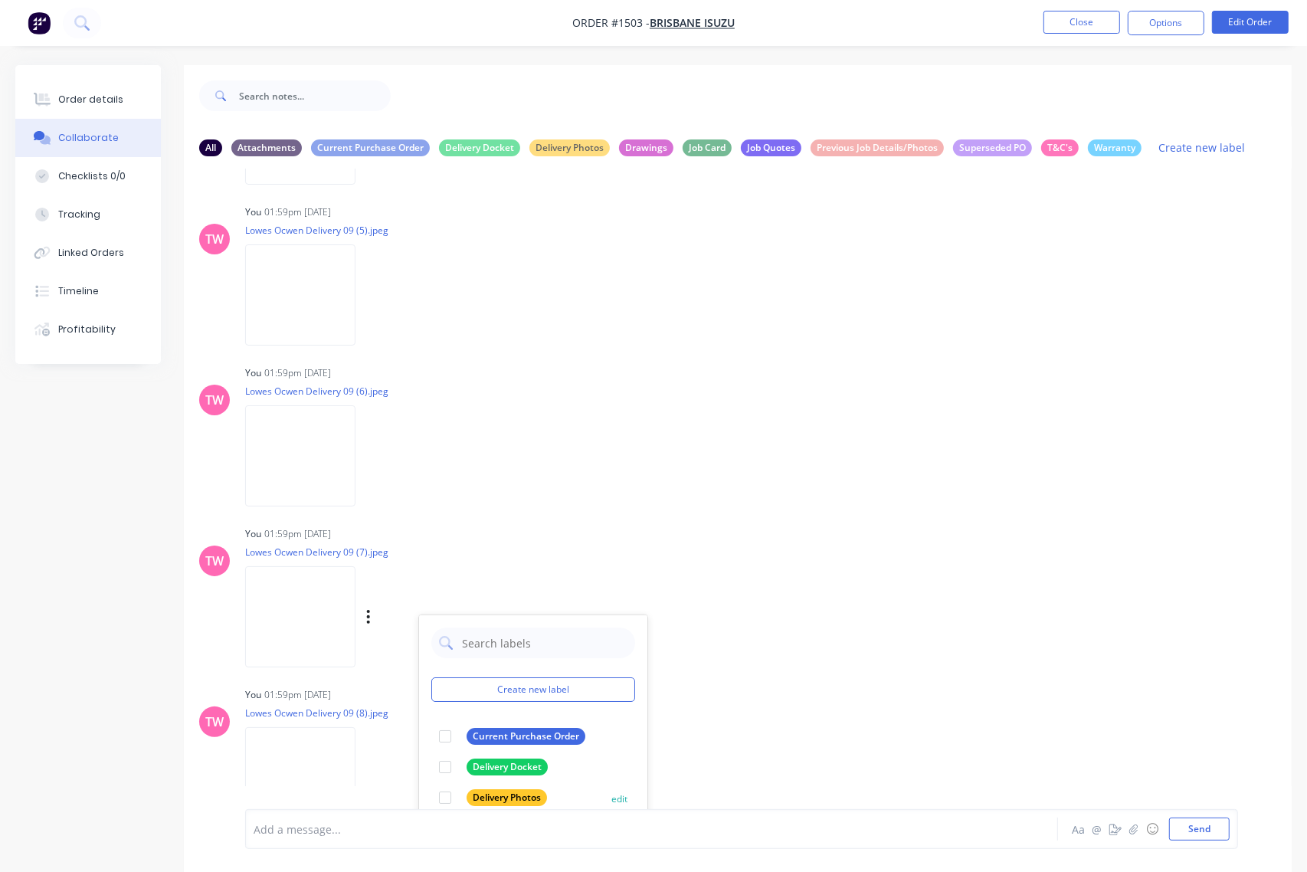
click at [447, 795] on div at bounding box center [445, 797] width 31 height 31
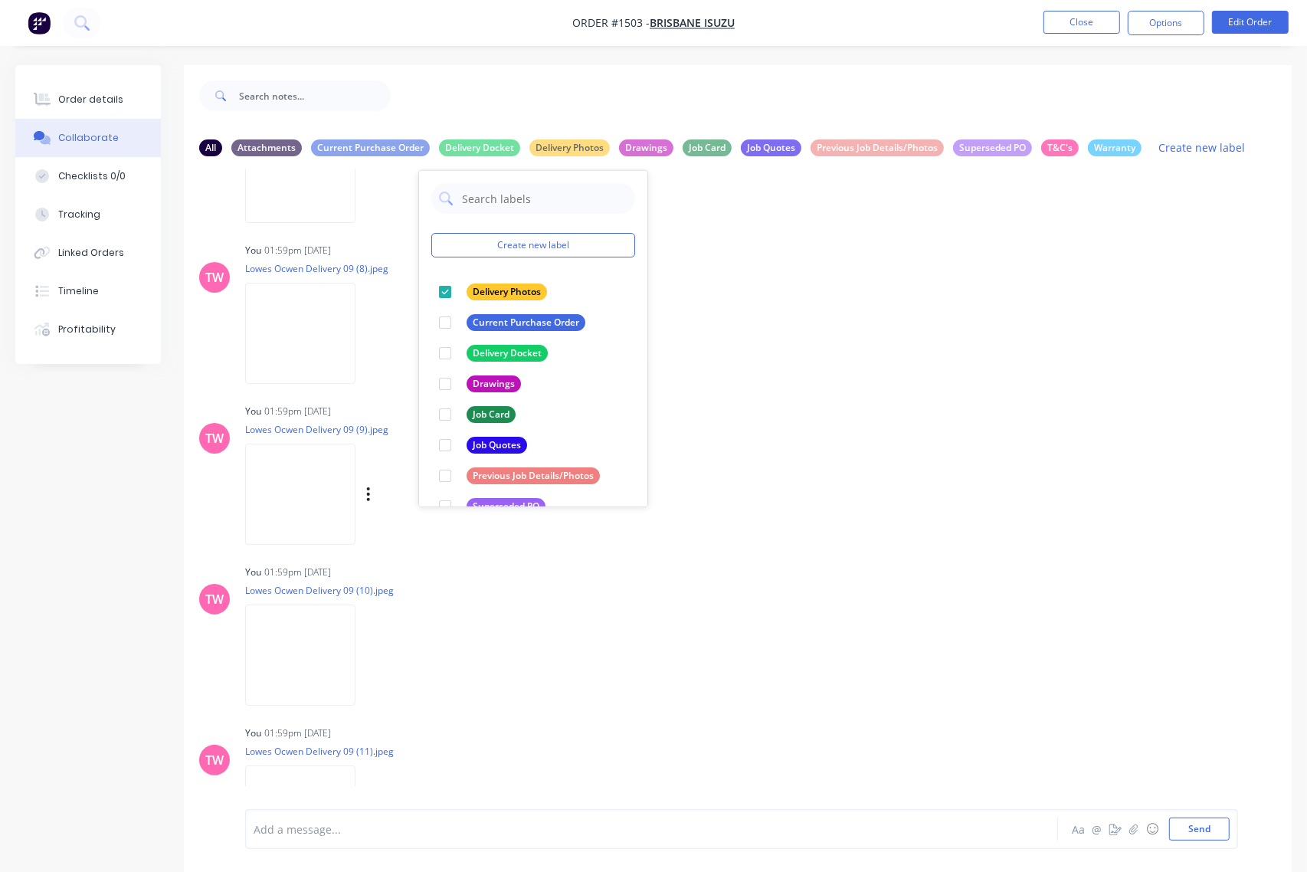
scroll to position [1596, 0]
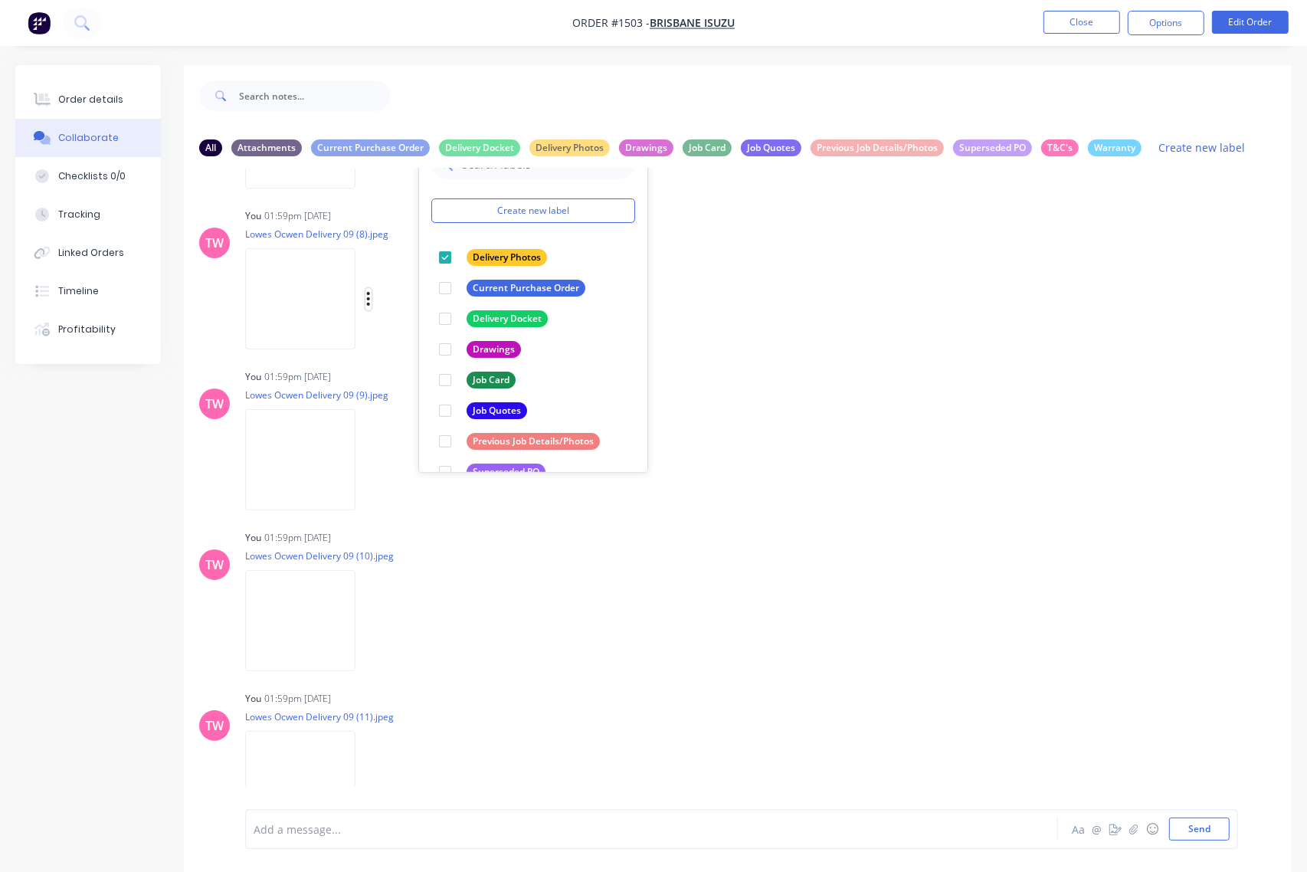
click at [366, 300] on icon "button" at bounding box center [368, 299] width 5 height 18
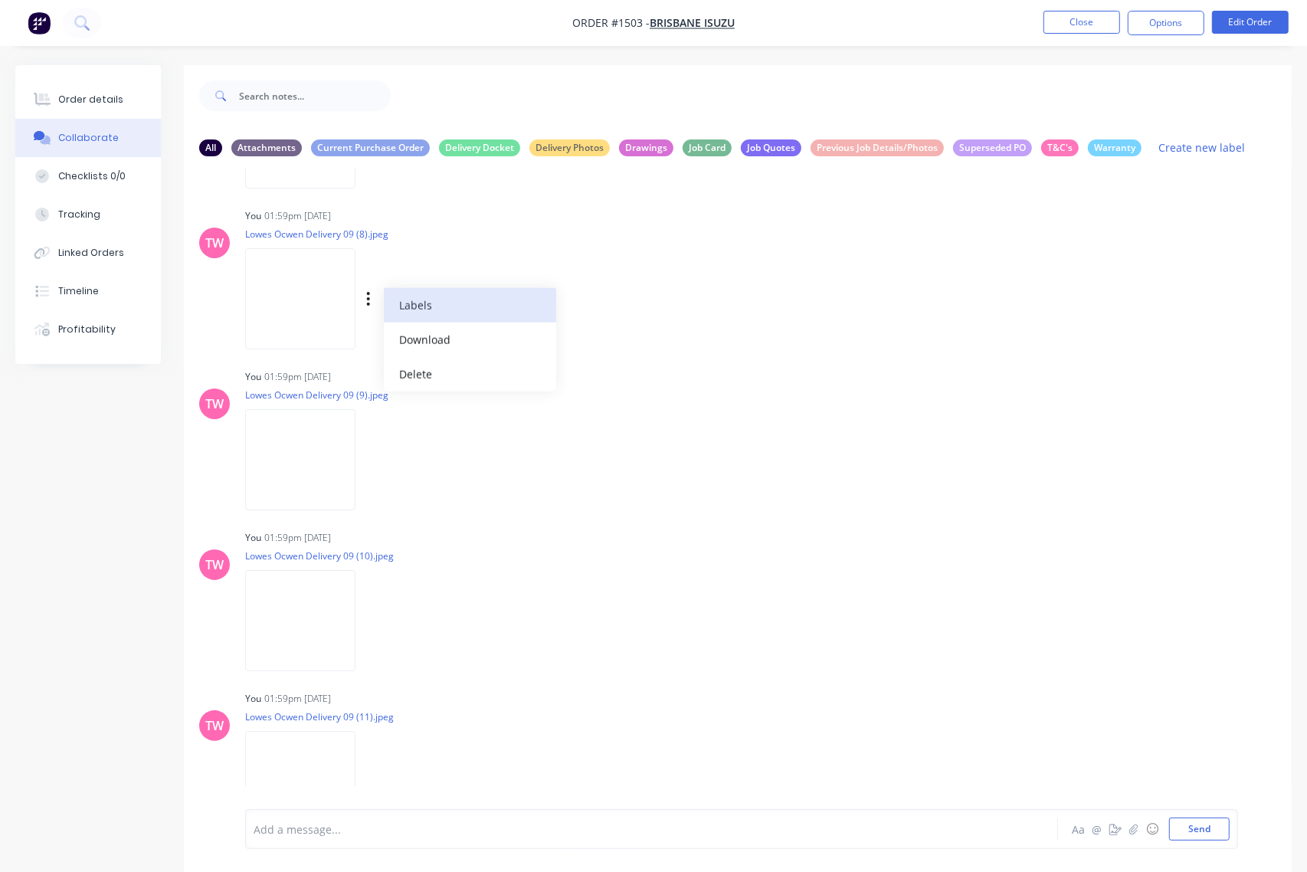
click at [404, 303] on button "Labels" at bounding box center [470, 305] width 172 height 34
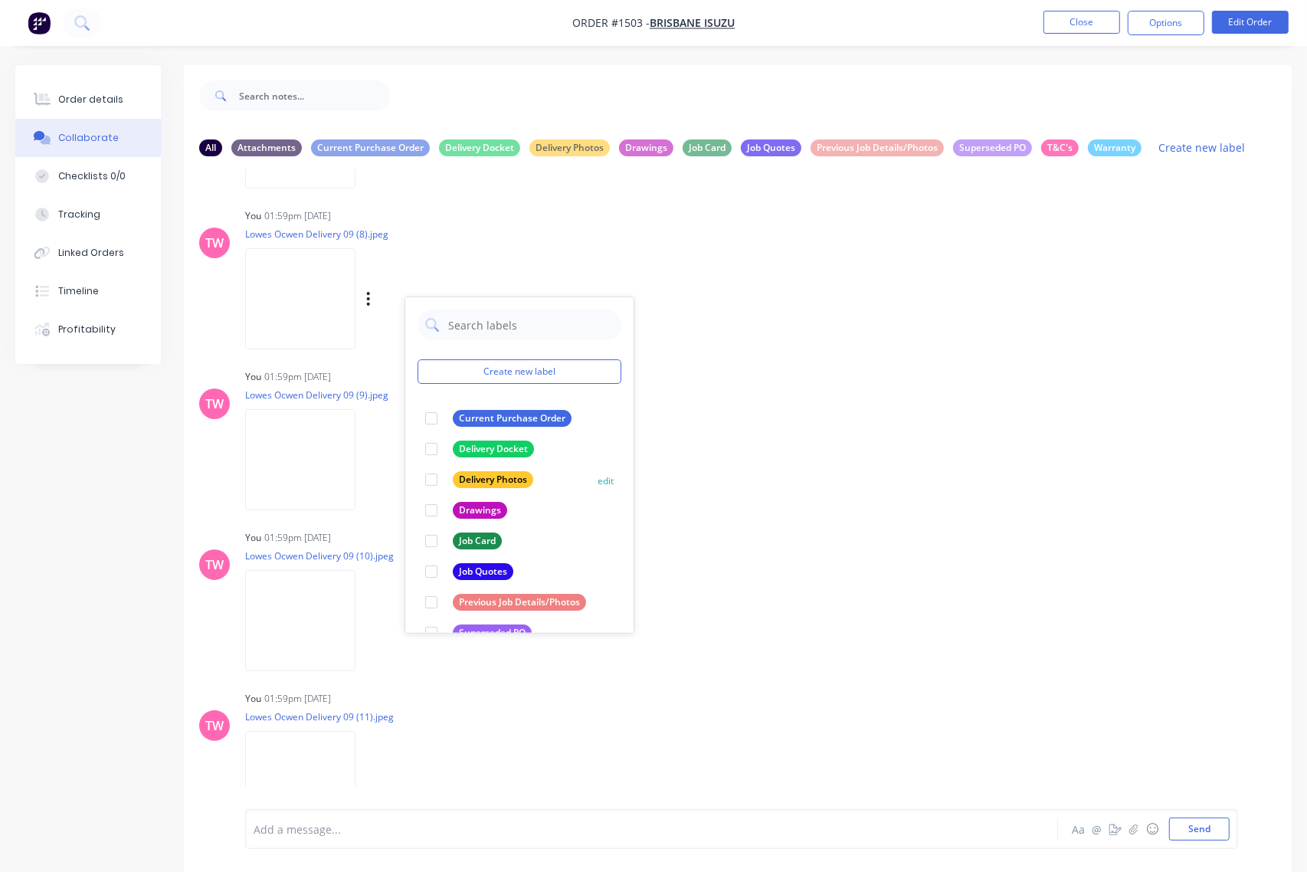
click at [426, 476] on div at bounding box center [431, 479] width 31 height 31
click at [369, 457] on icon "button" at bounding box center [368, 460] width 3 height 14
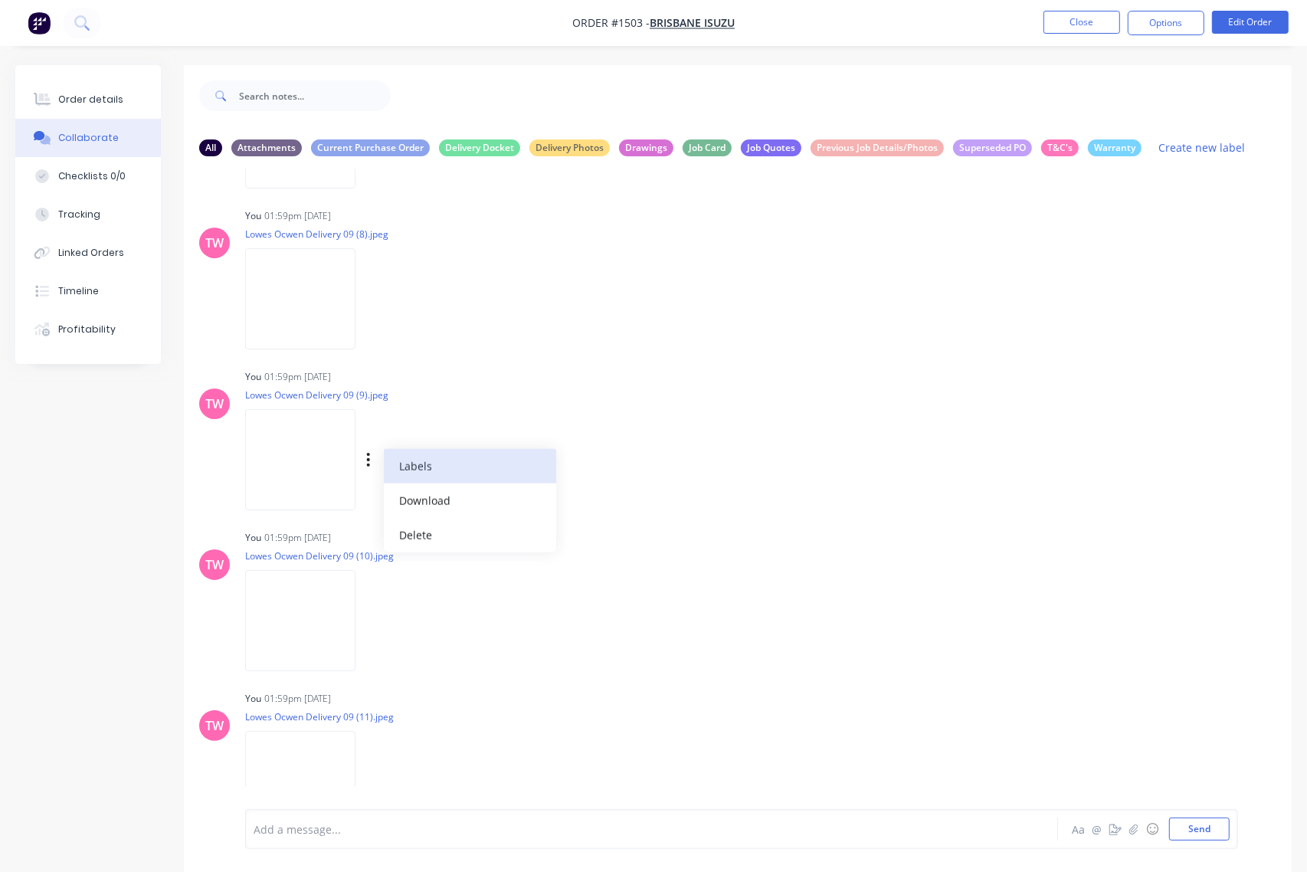
click at [420, 462] on button "Labels" at bounding box center [470, 466] width 172 height 34
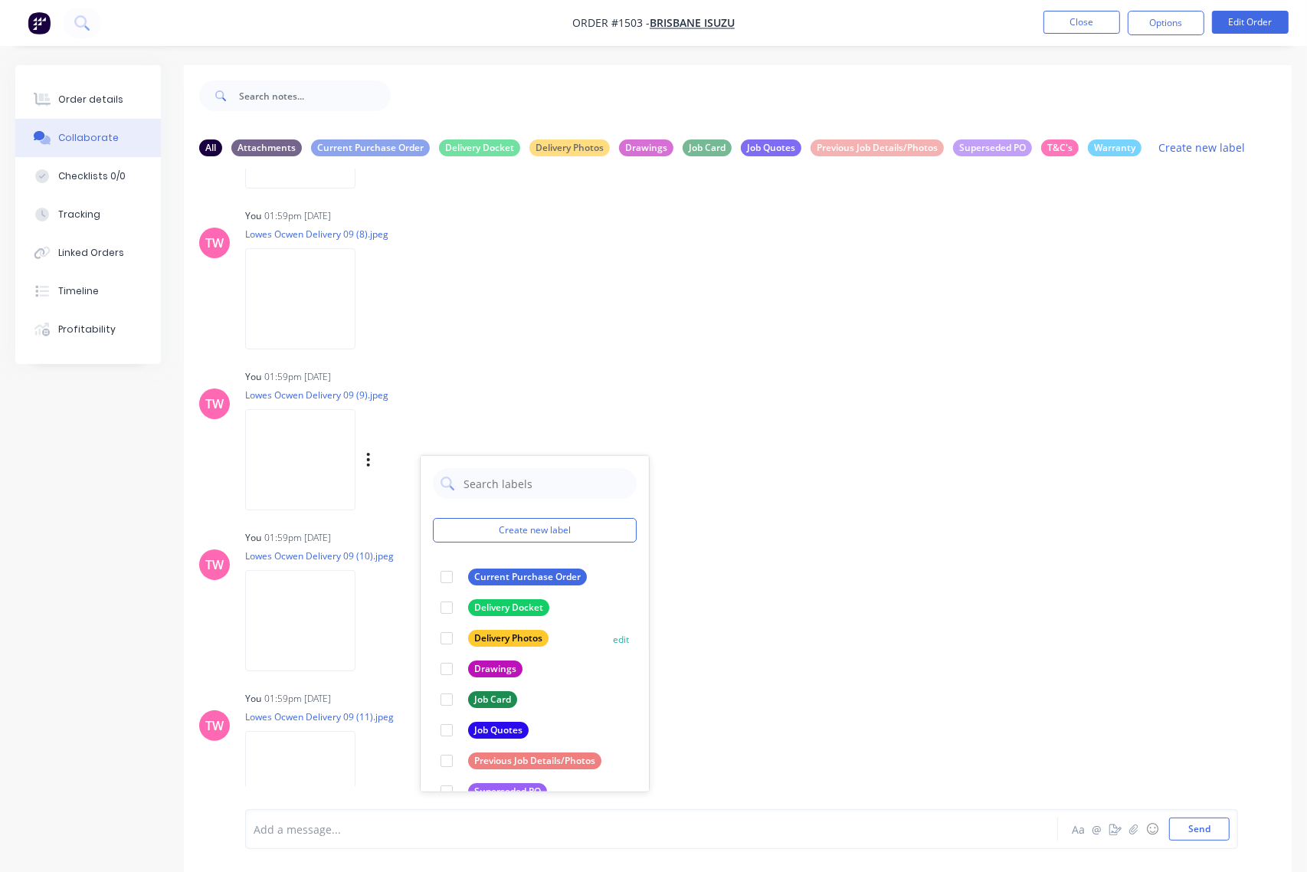
click at [445, 637] on div at bounding box center [446, 638] width 31 height 31
click at [371, 617] on icon "button" at bounding box center [368, 621] width 5 height 18
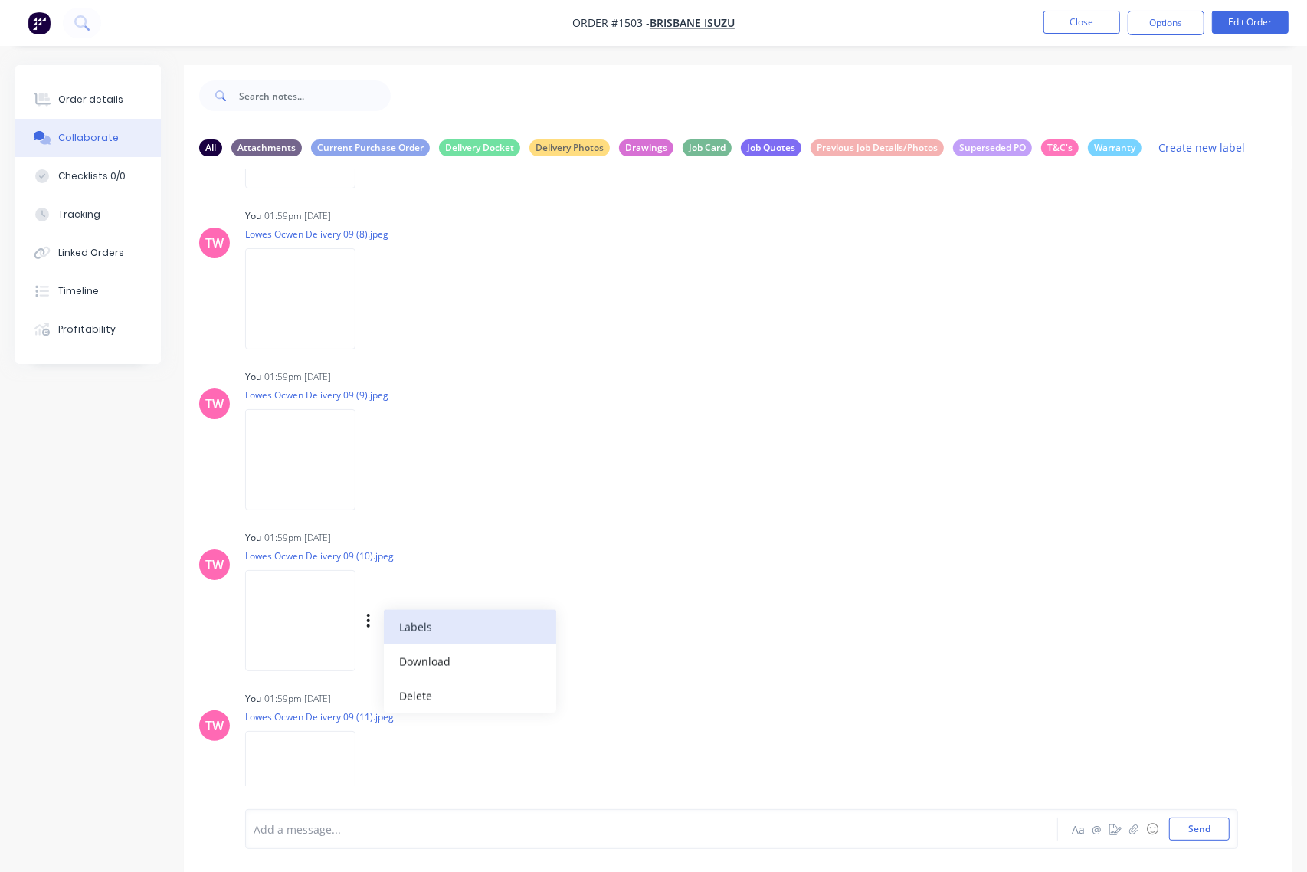
click at [437, 623] on button "Labels" at bounding box center [470, 627] width 172 height 34
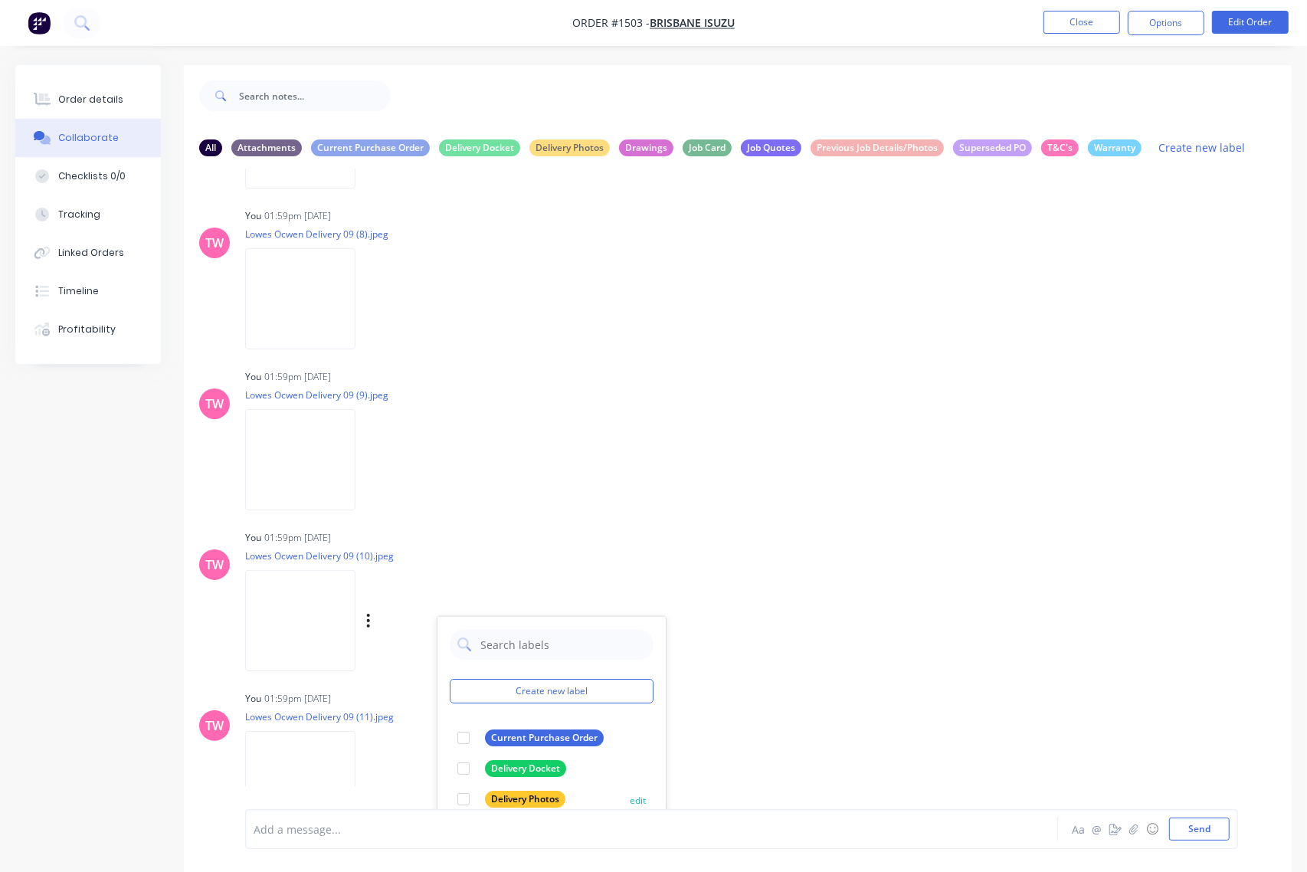
click at [467, 797] on div at bounding box center [463, 799] width 31 height 31
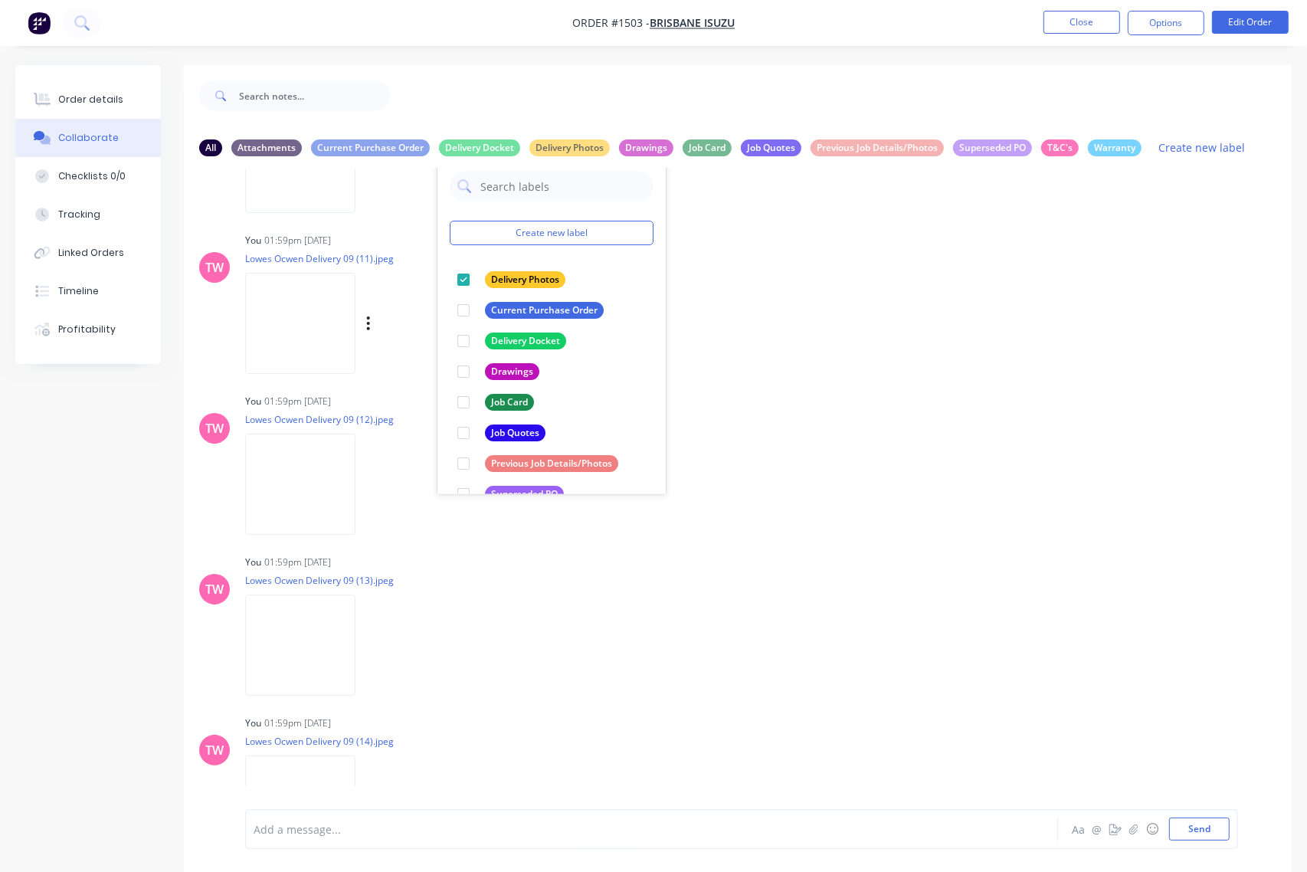
scroll to position [2074, 0]
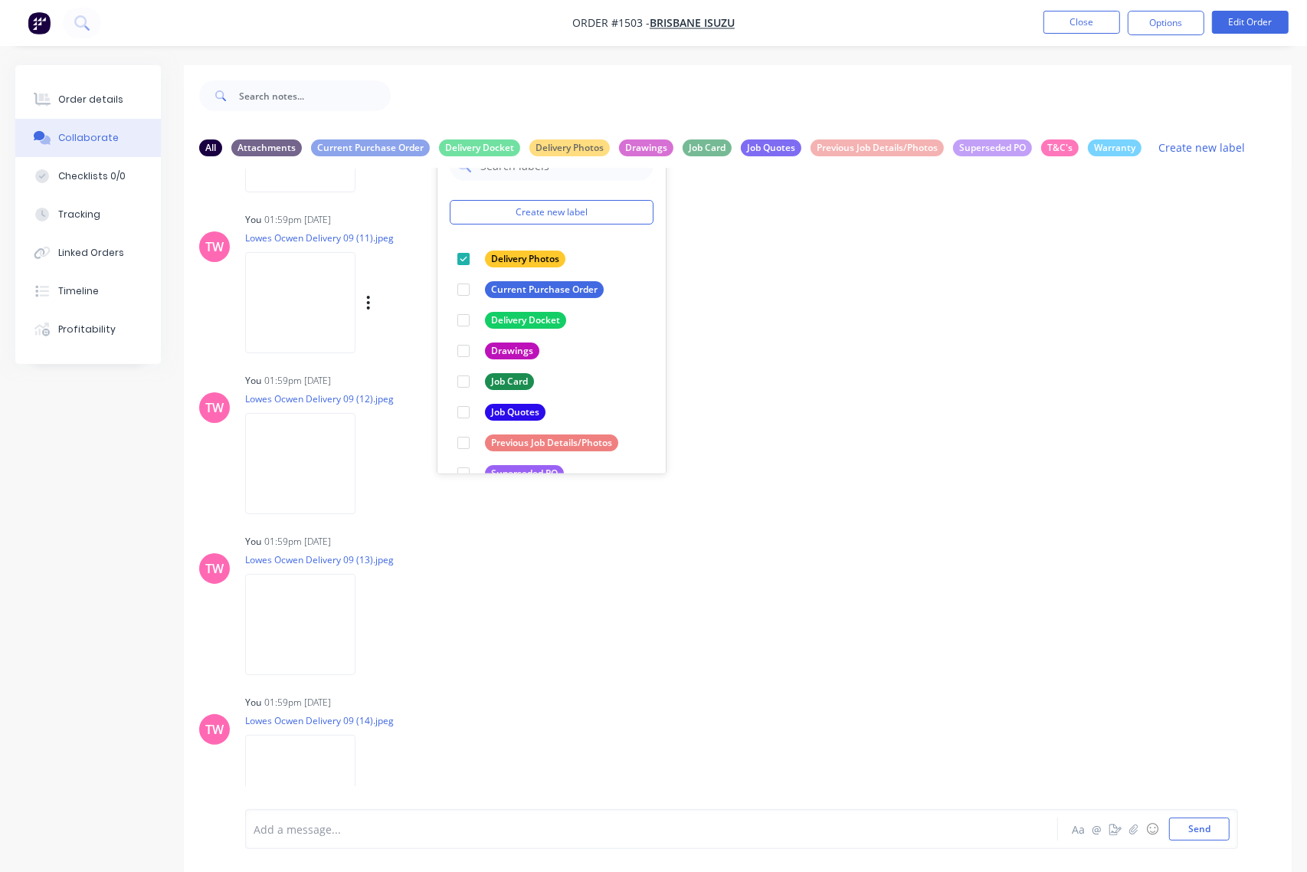
click at [383, 301] on div "Labels Download Delete" at bounding box center [448, 303] width 172 height 22
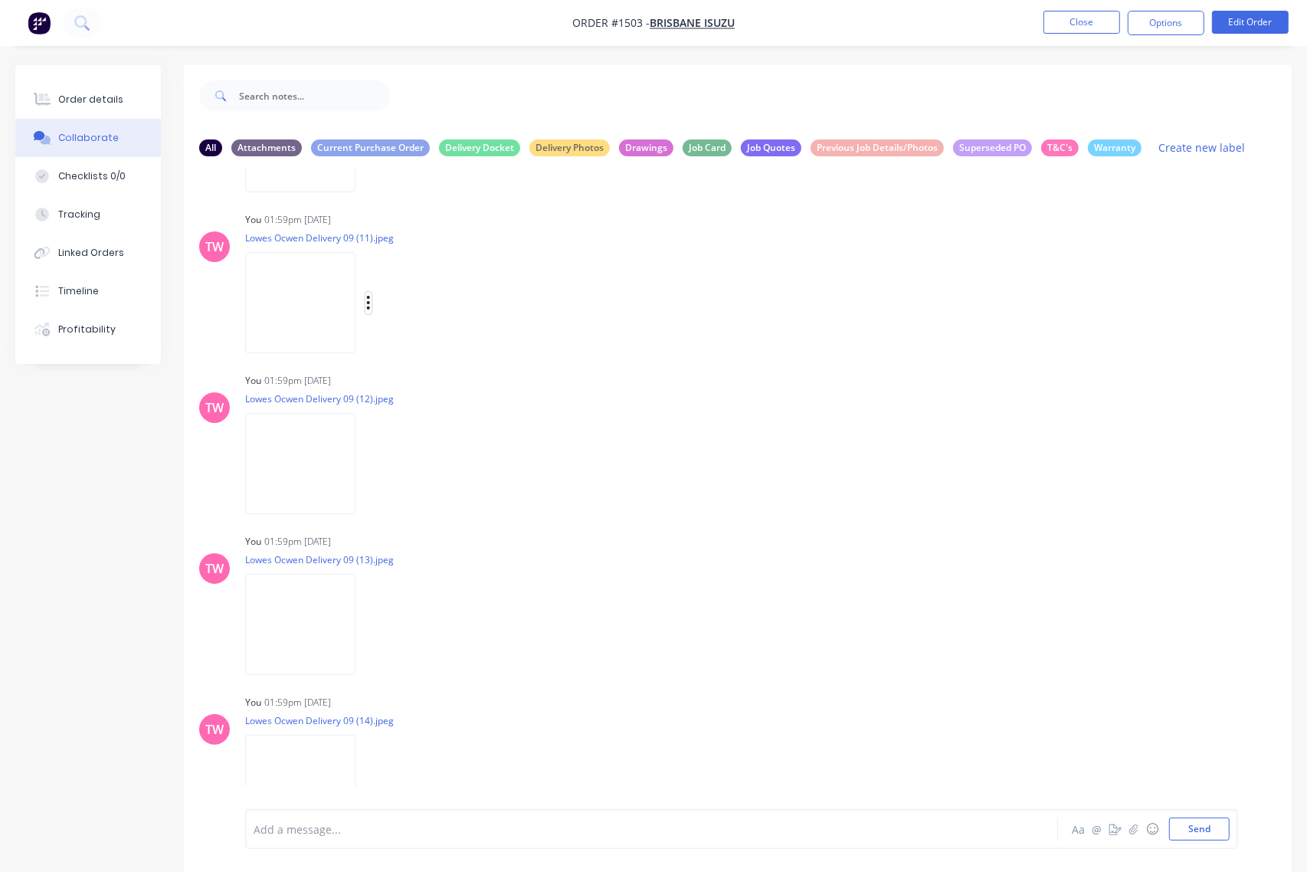
click at [372, 301] on button "button" at bounding box center [368, 303] width 6 height 22
click at [434, 318] on button "Labels" at bounding box center [470, 309] width 172 height 34
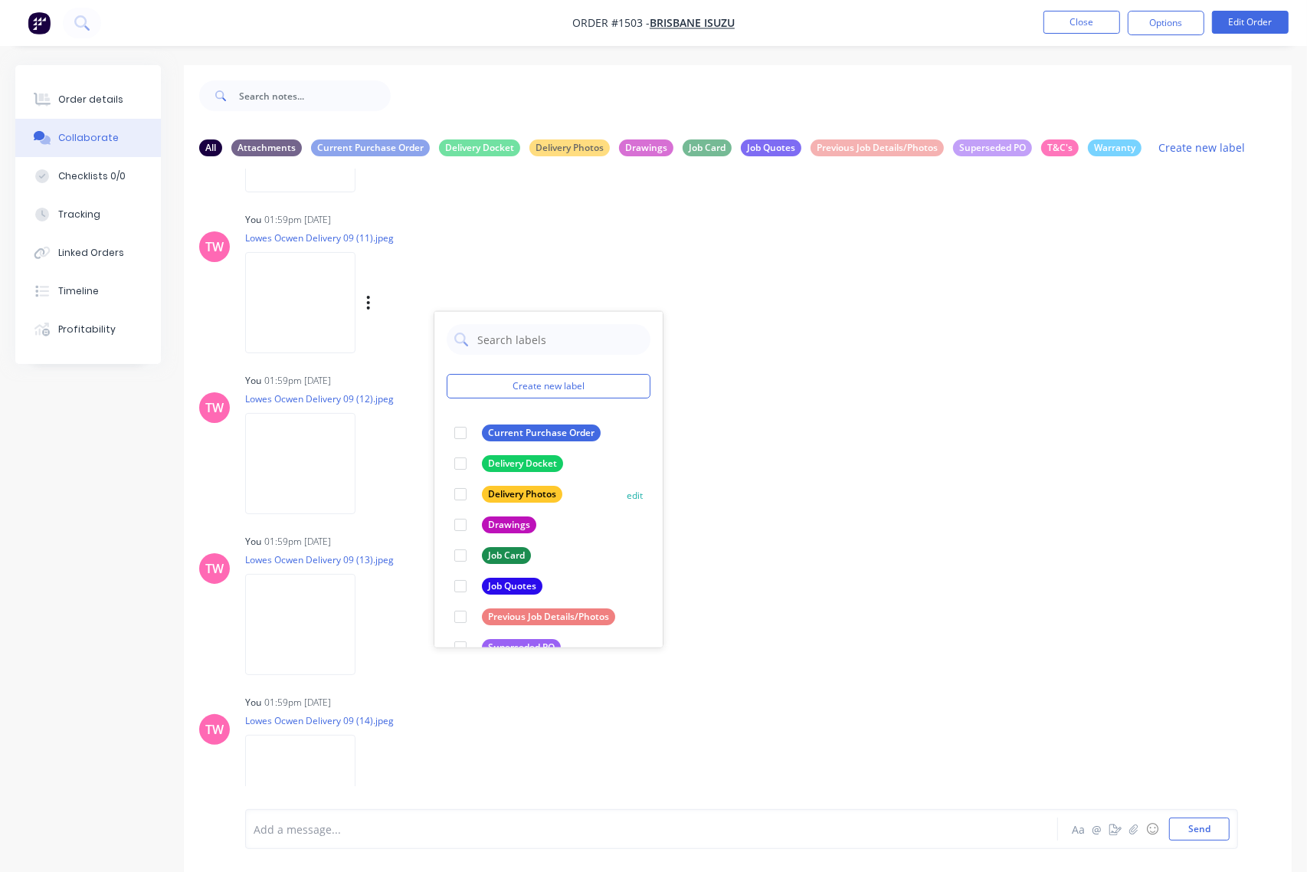
click at [460, 491] on div at bounding box center [460, 494] width 31 height 31
click at [371, 458] on icon "button" at bounding box center [368, 464] width 5 height 18
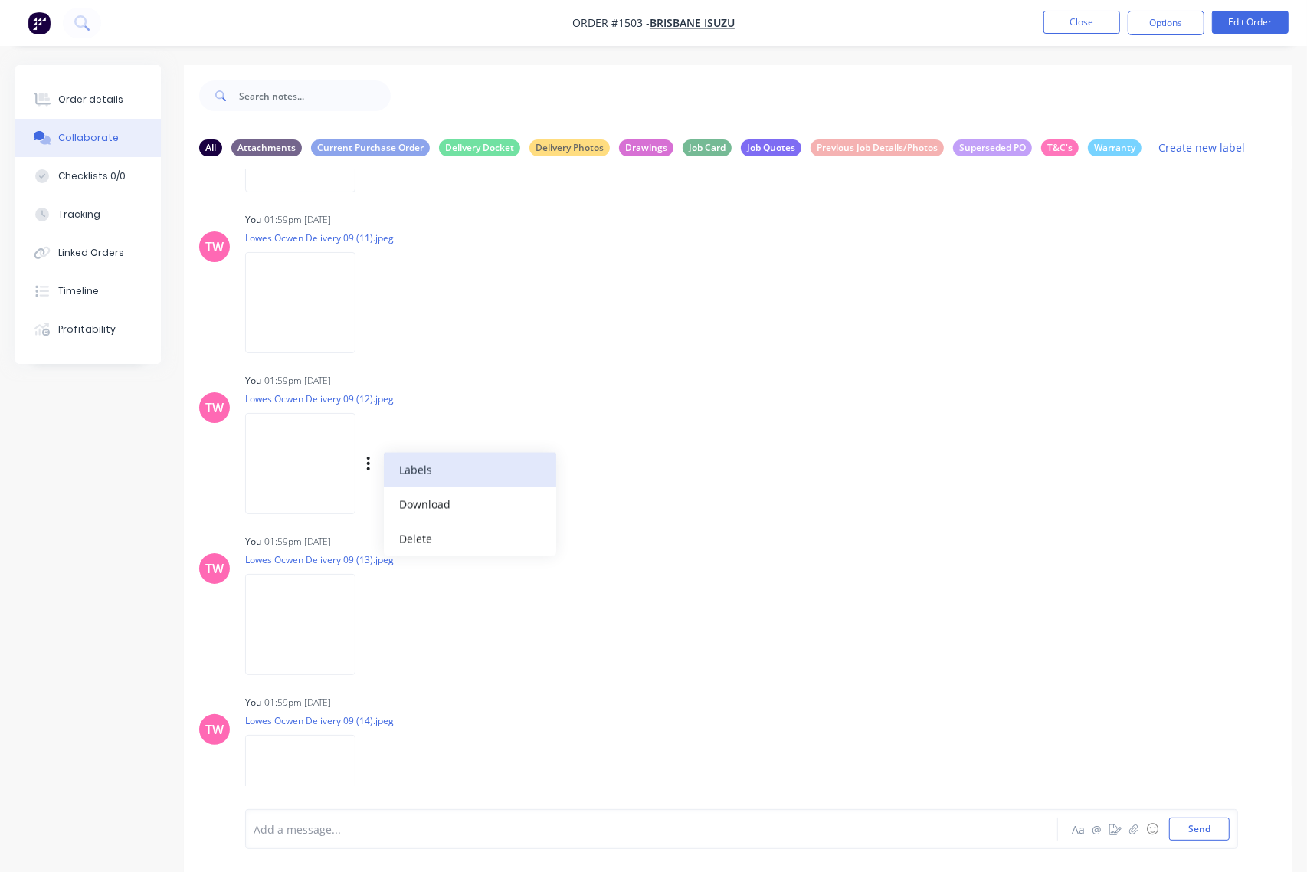
click at [430, 465] on button "Labels" at bounding box center [470, 470] width 172 height 34
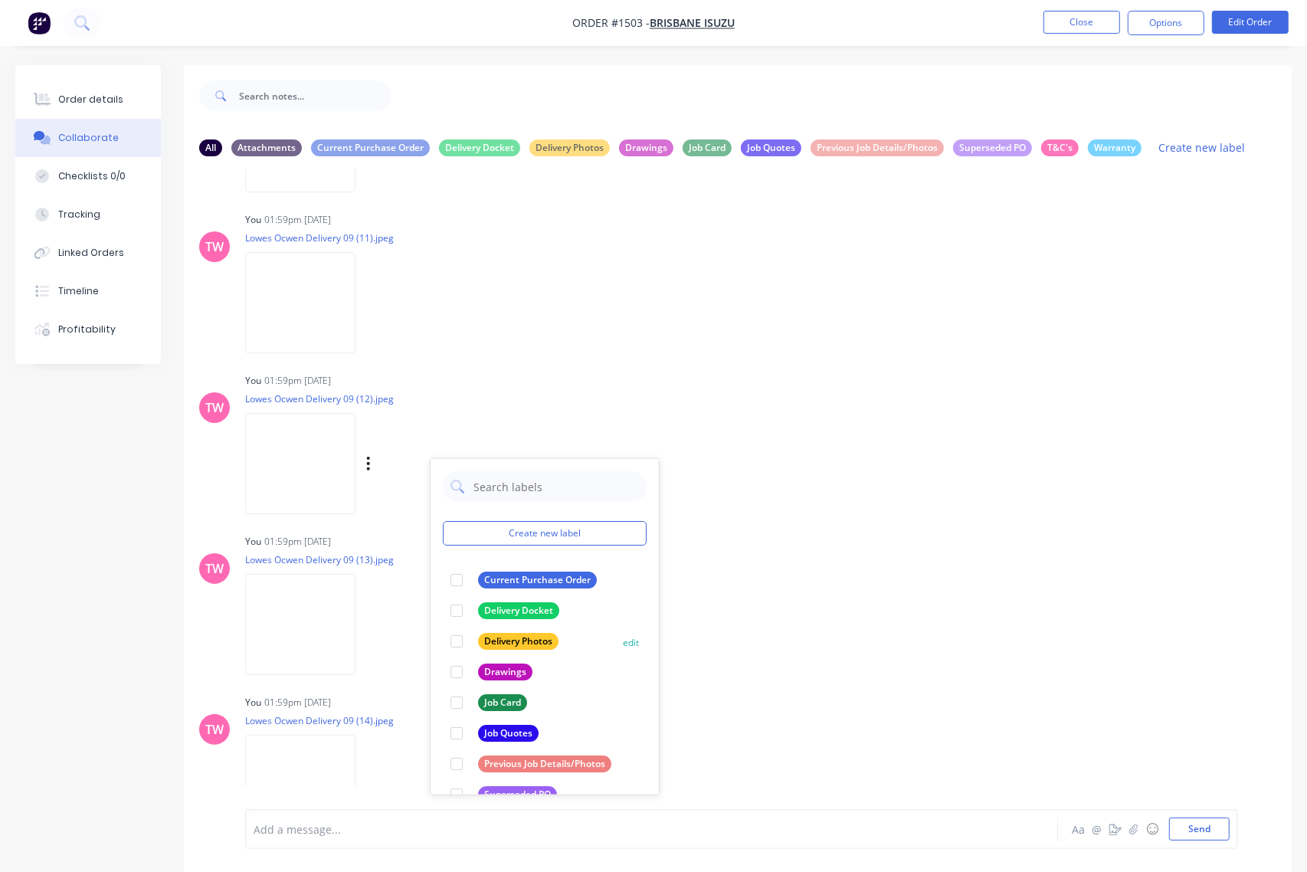
click at [458, 637] on div at bounding box center [456, 641] width 31 height 31
click at [372, 621] on div "Labels Download Delete" at bounding box center [448, 625] width 172 height 22
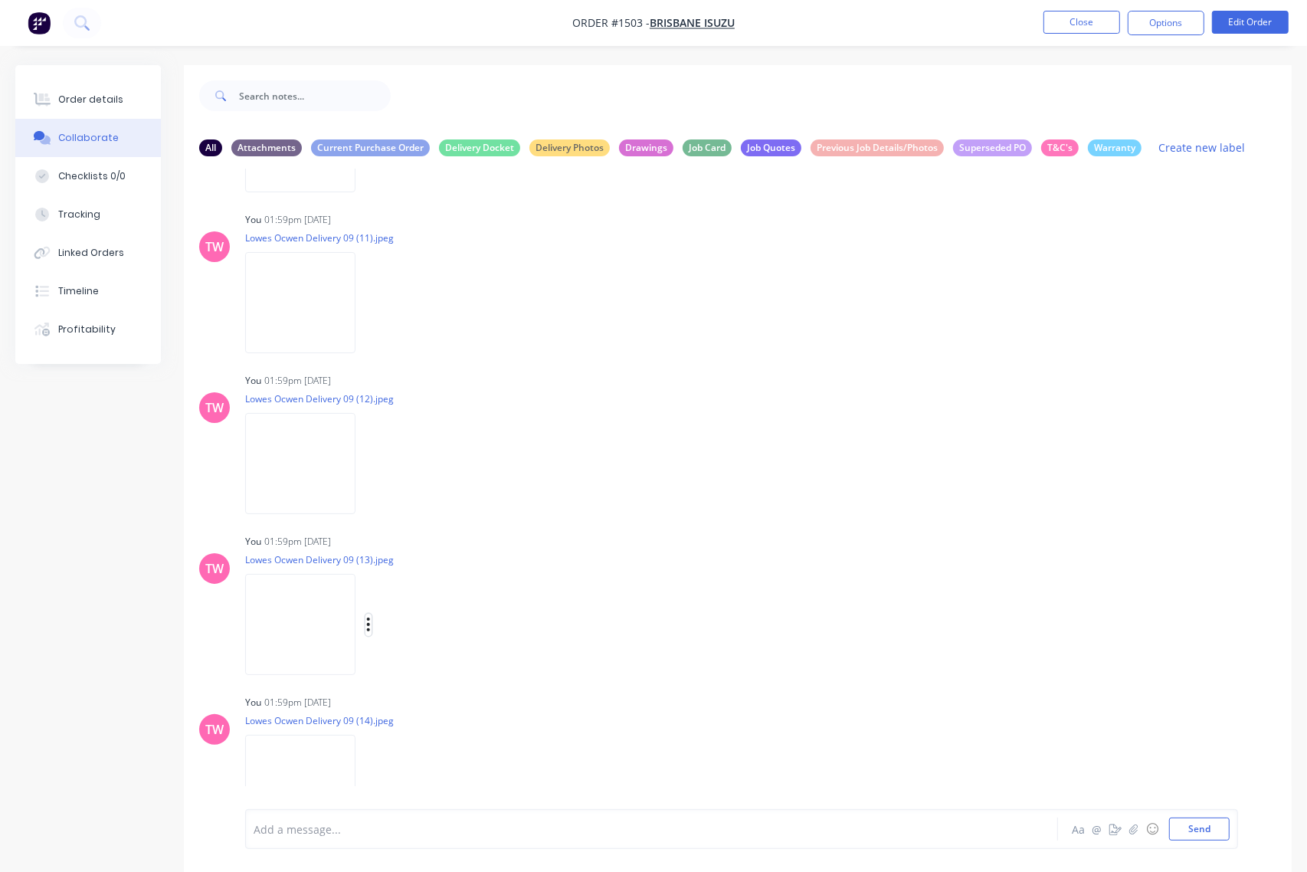
click at [369, 621] on icon "button" at bounding box center [368, 625] width 5 height 18
click at [419, 617] on button "Labels" at bounding box center [470, 631] width 172 height 34
click at [444, 791] on div at bounding box center [446, 793] width 31 height 31
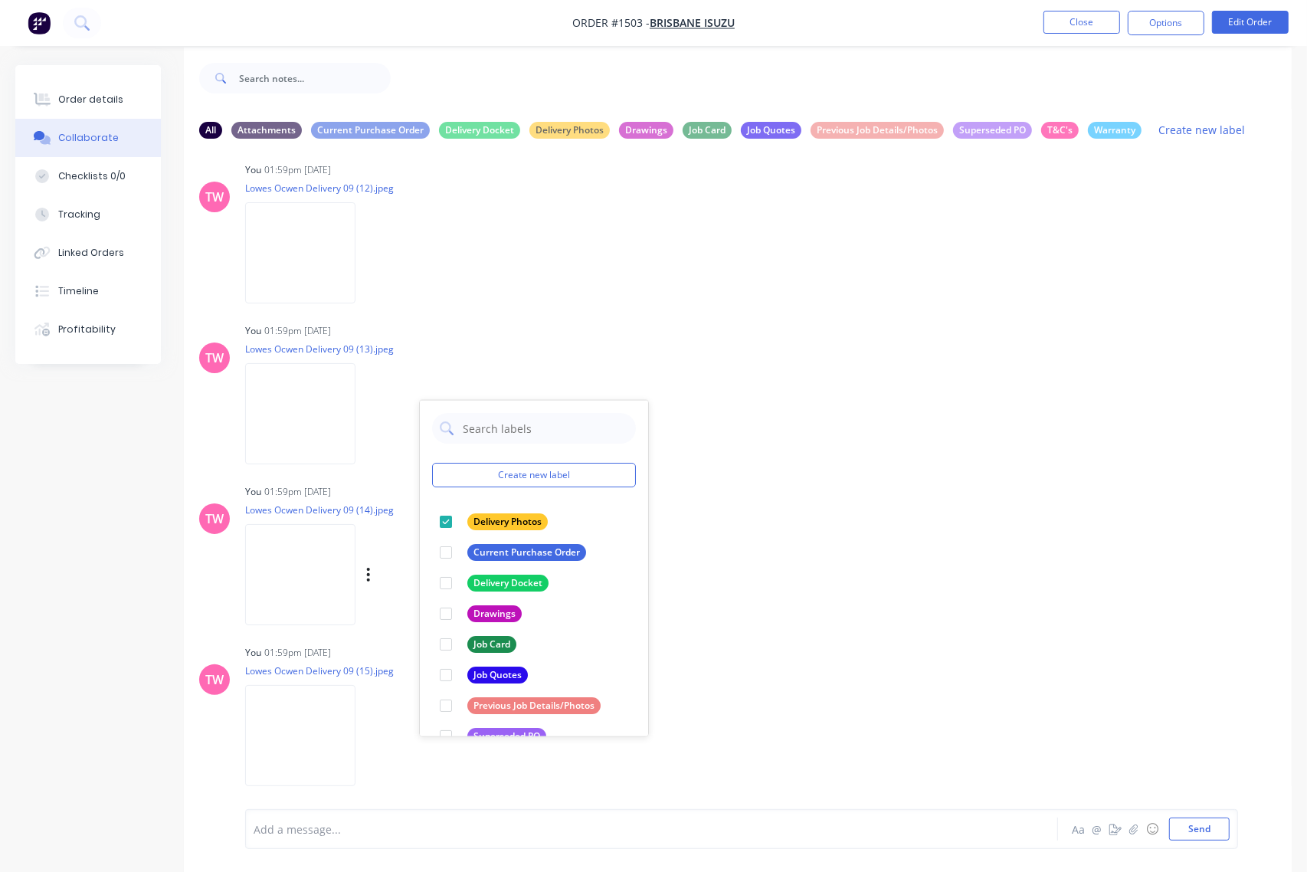
scroll to position [24, 0]
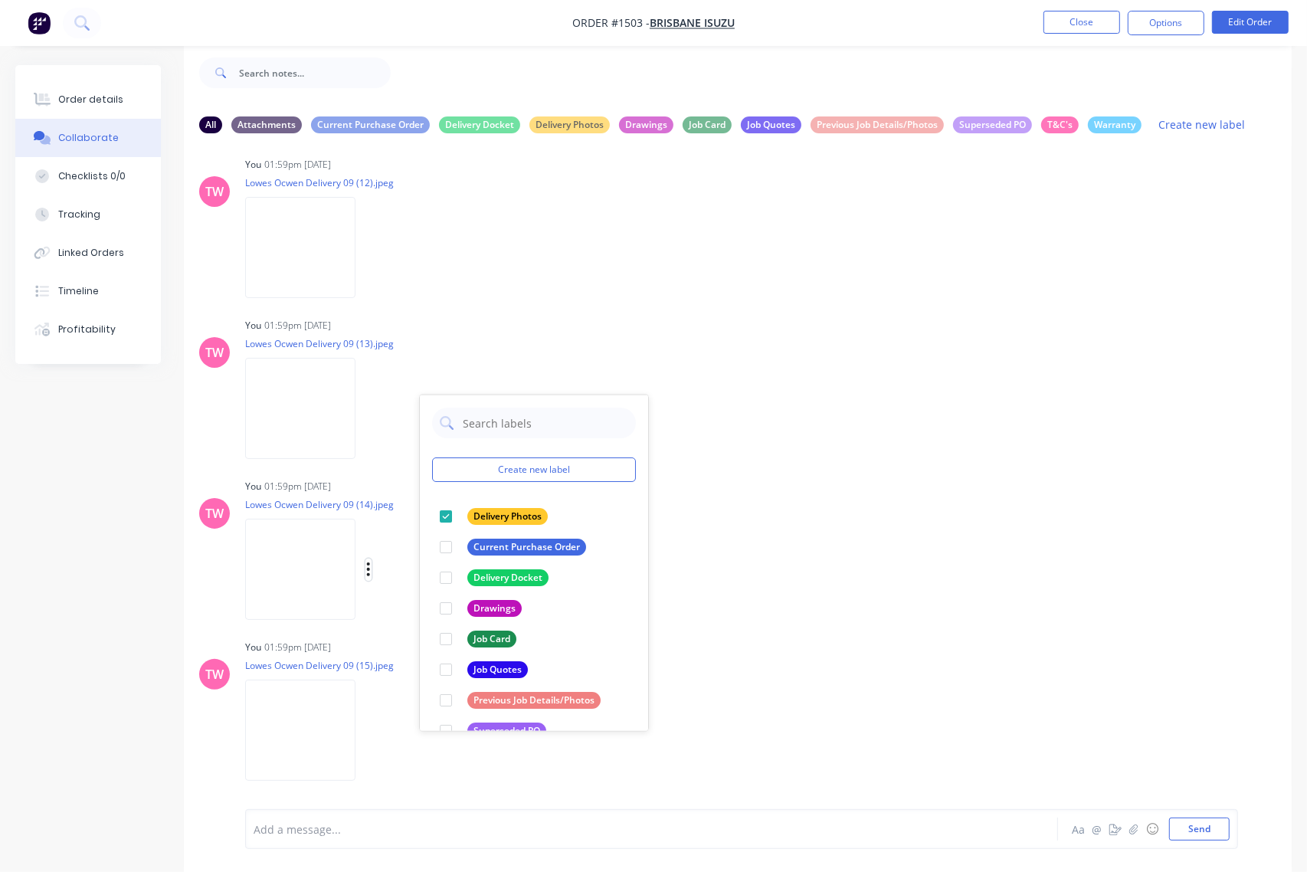
click at [366, 571] on icon "button" at bounding box center [368, 570] width 5 height 18
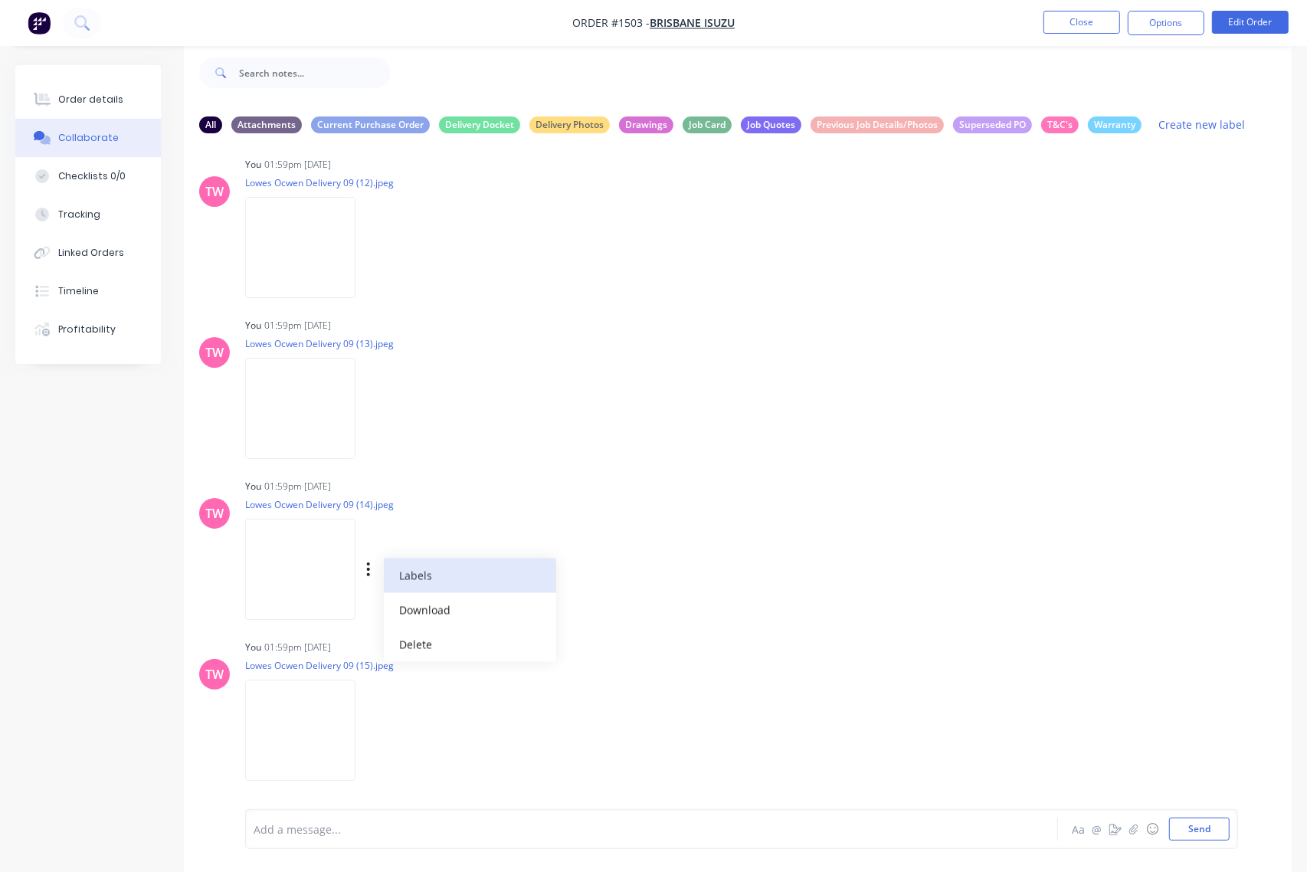
click at [412, 582] on button "Labels" at bounding box center [470, 575] width 172 height 34
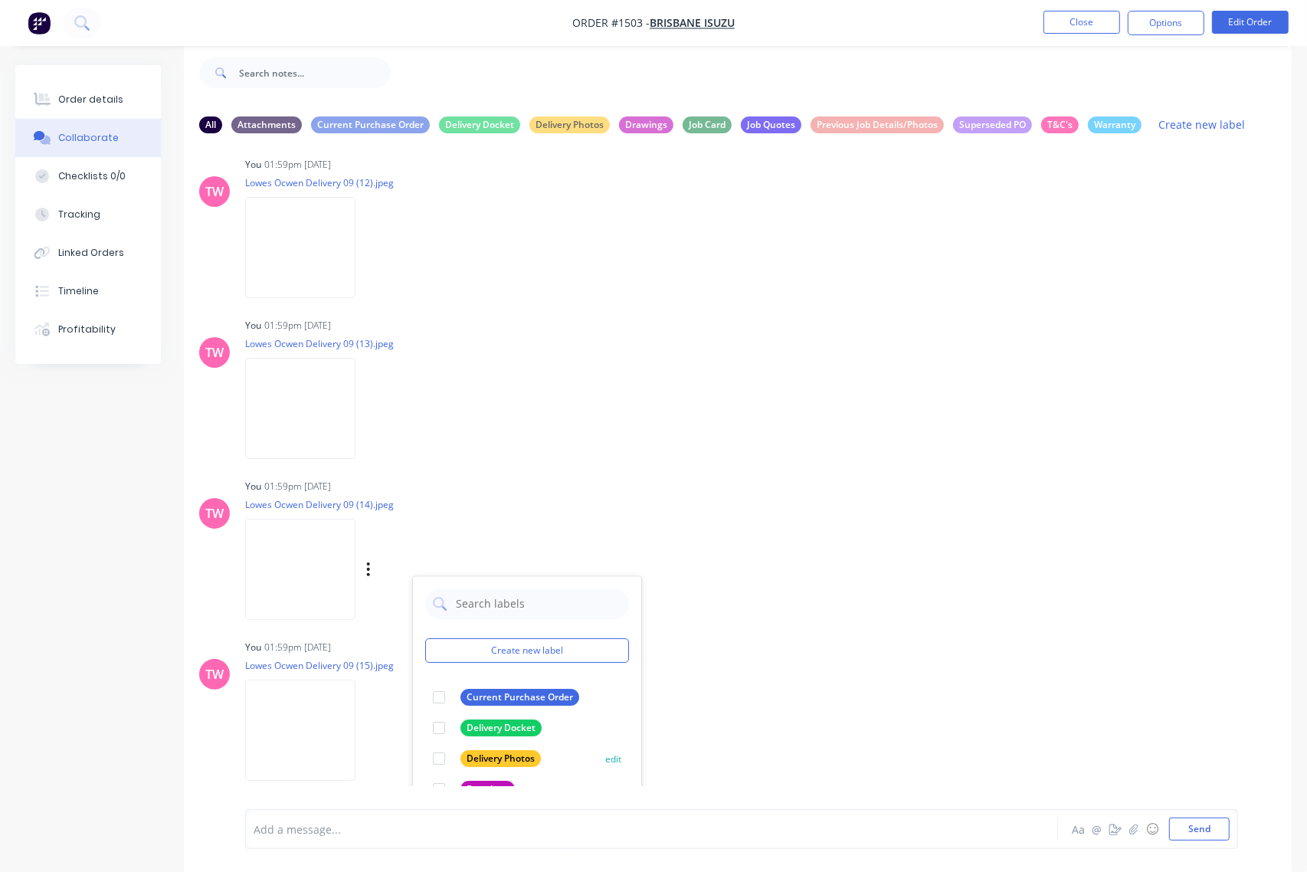
click at [437, 755] on div at bounding box center [439, 759] width 31 height 31
click at [368, 729] on icon "button" at bounding box center [368, 730] width 3 height 14
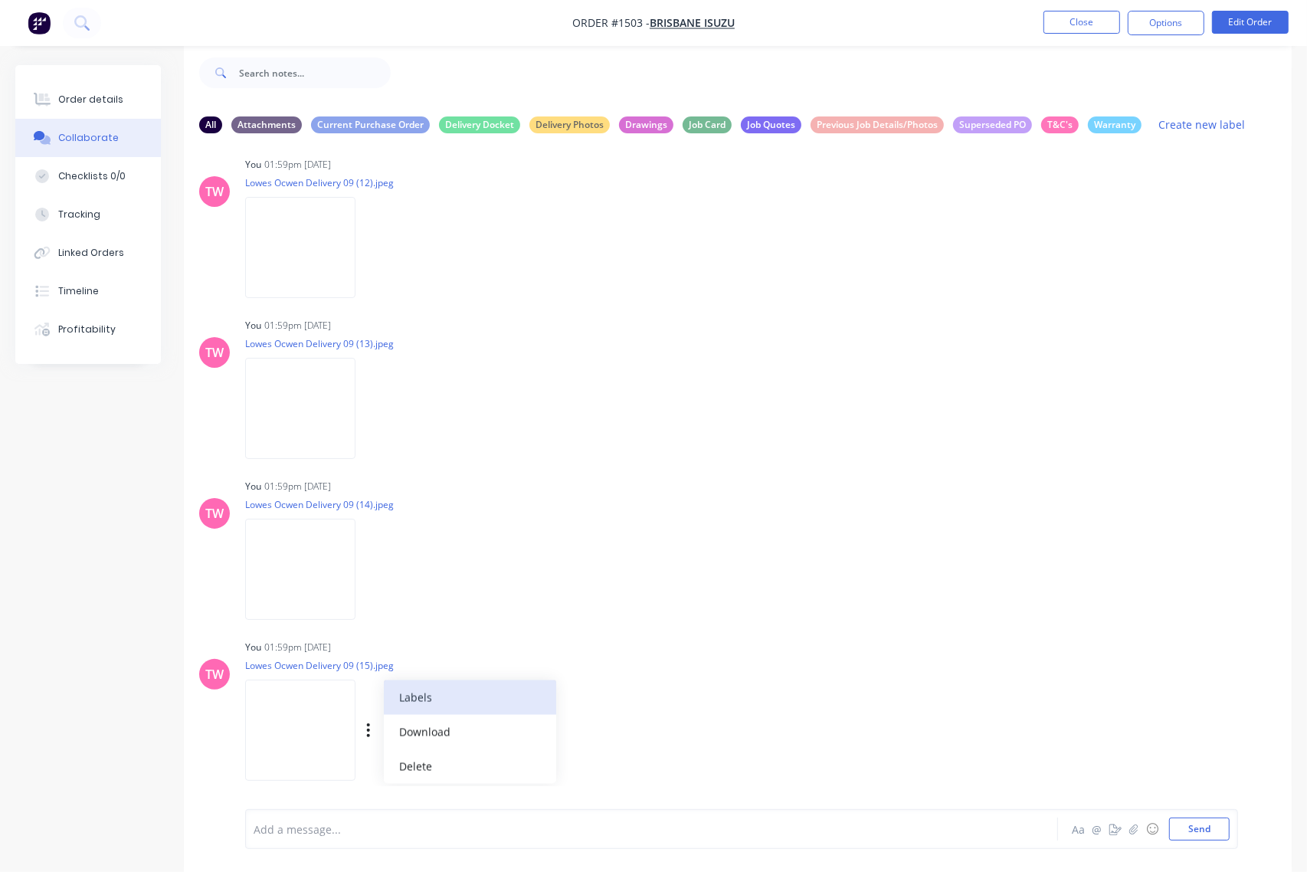
click at [414, 699] on button "Labels" at bounding box center [470, 697] width 172 height 34
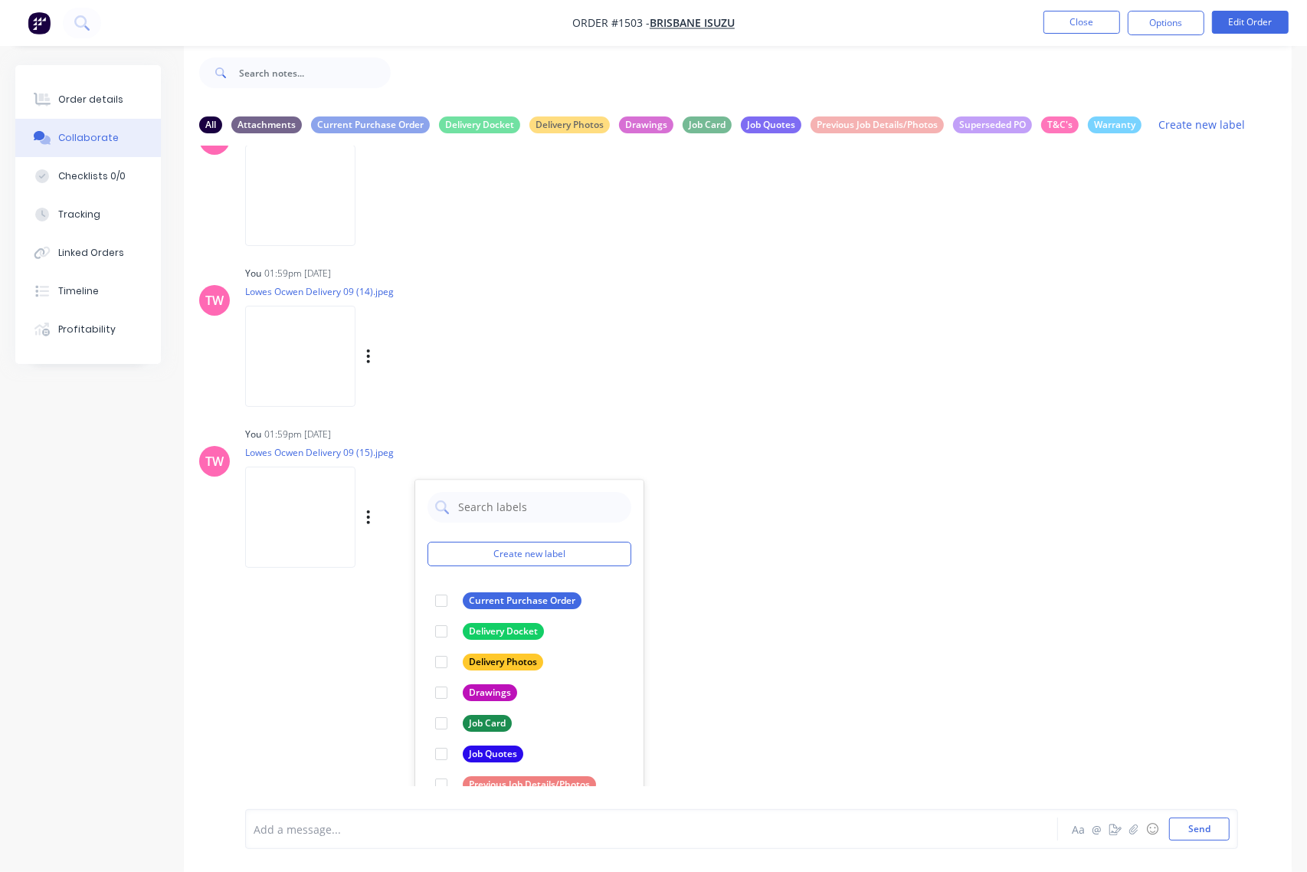
scroll to position [2510, 0]
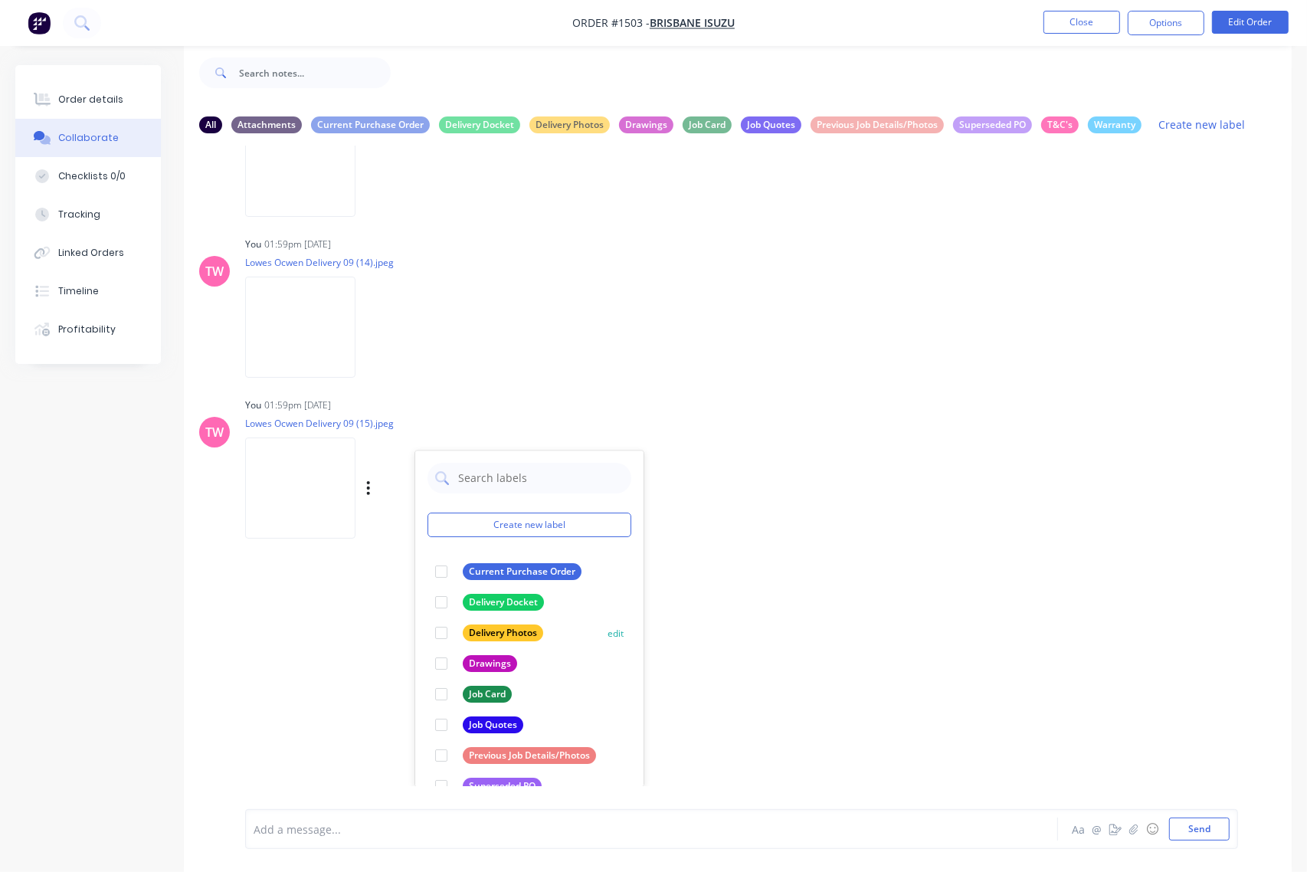
click at [438, 630] on div at bounding box center [441, 633] width 31 height 31
click at [299, 663] on div "LB Lizzie Buck 08:35am 10/07/25 Purchase_Order_313110.pdf Labels Download TW Yo…" at bounding box center [738, 466] width 1108 height 640
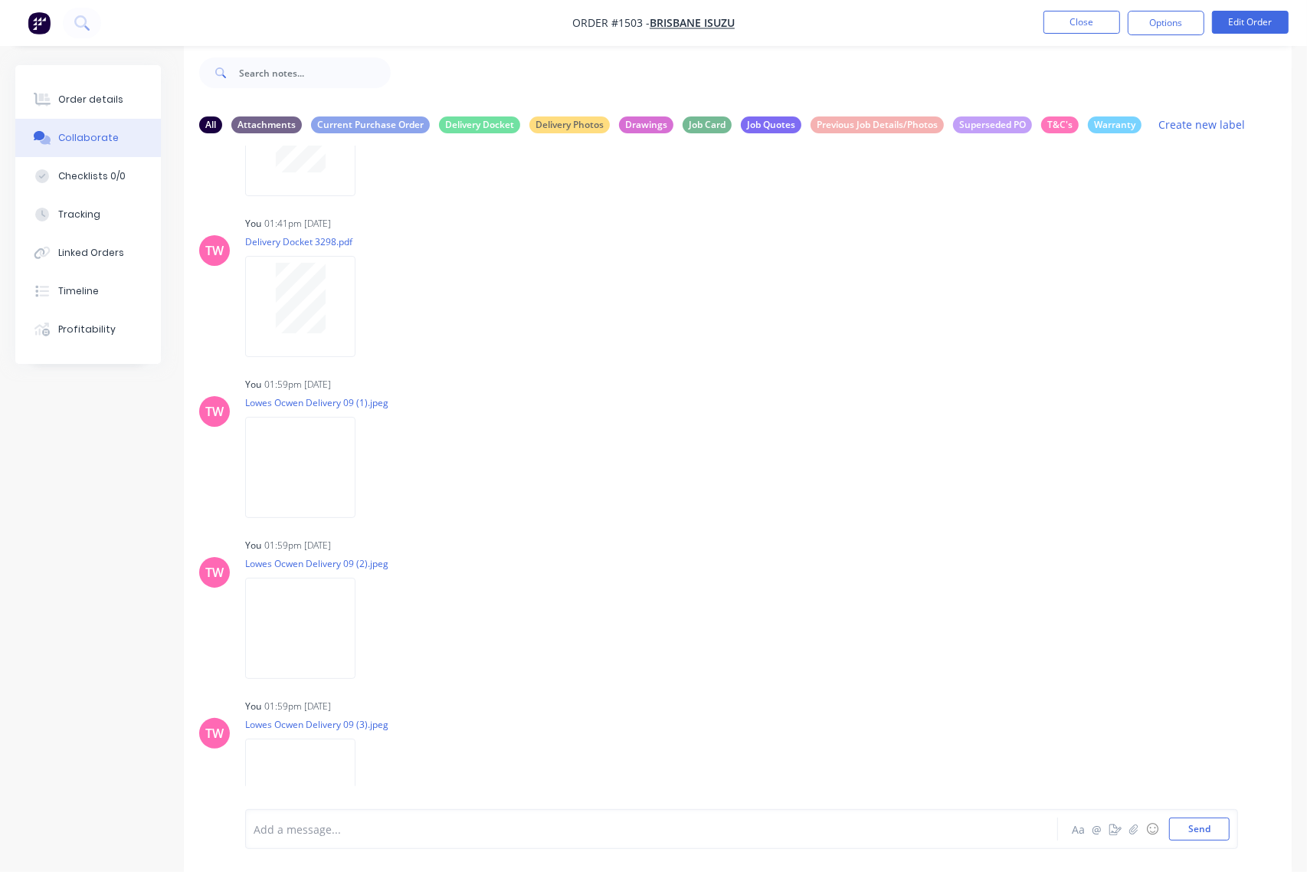
scroll to position [0, 0]
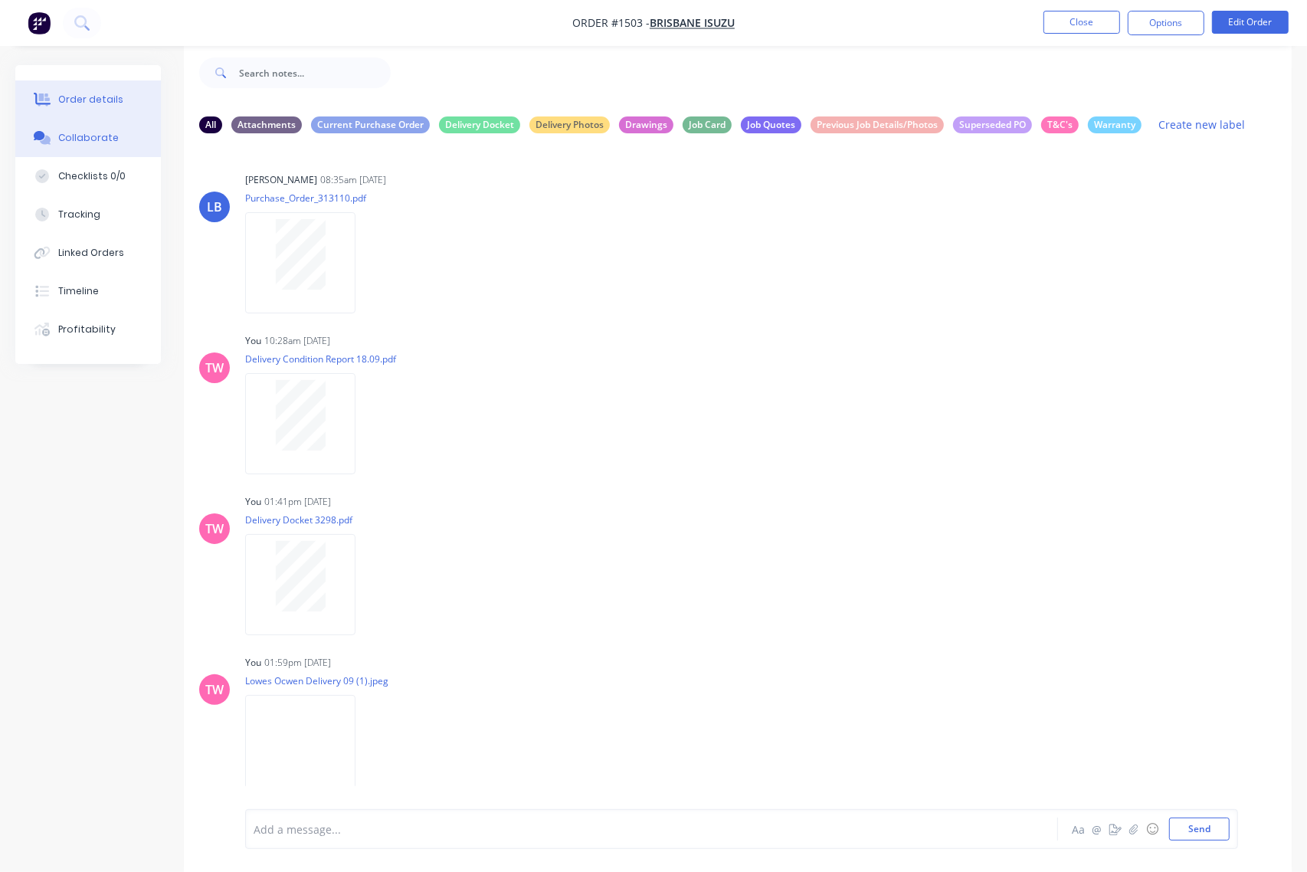
click at [102, 108] on button "Order details" at bounding box center [88, 99] width 146 height 38
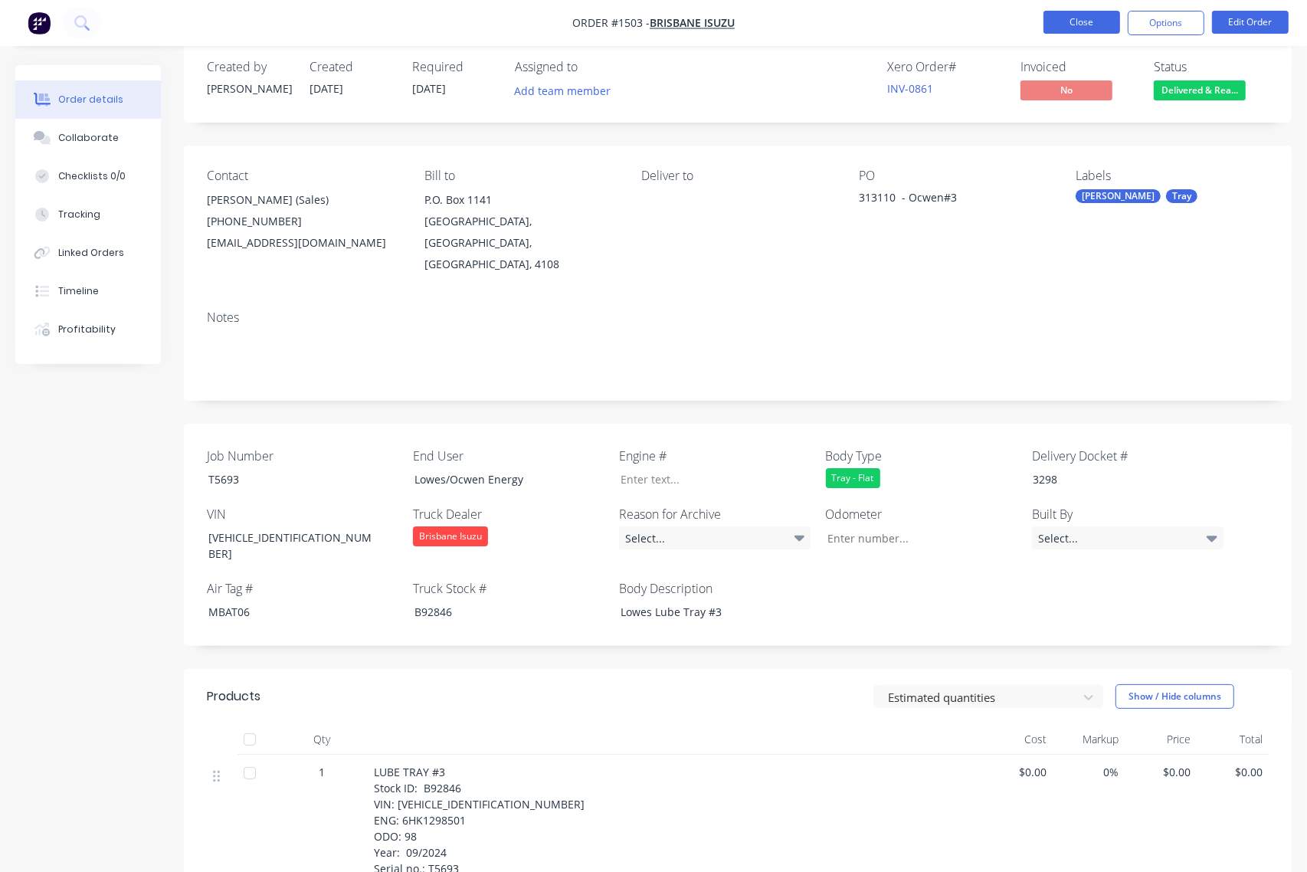
click at [1088, 15] on button "Close" at bounding box center [1081, 22] width 77 height 23
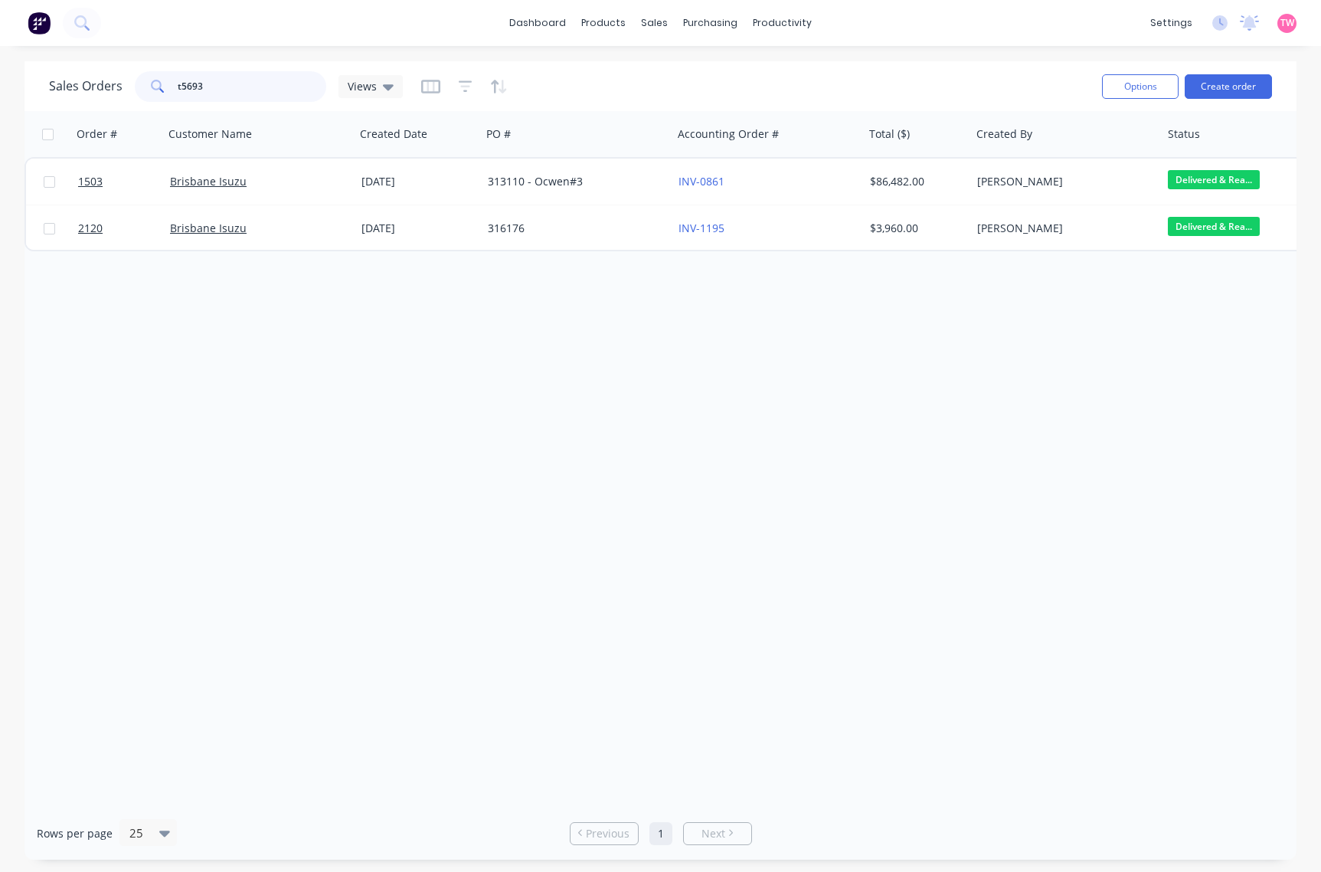
drag, startPoint x: 234, startPoint y: 94, endPoint x: 152, endPoint y: 93, distance: 82.0
click at [152, 93] on div "t5693" at bounding box center [231, 86] width 192 height 31
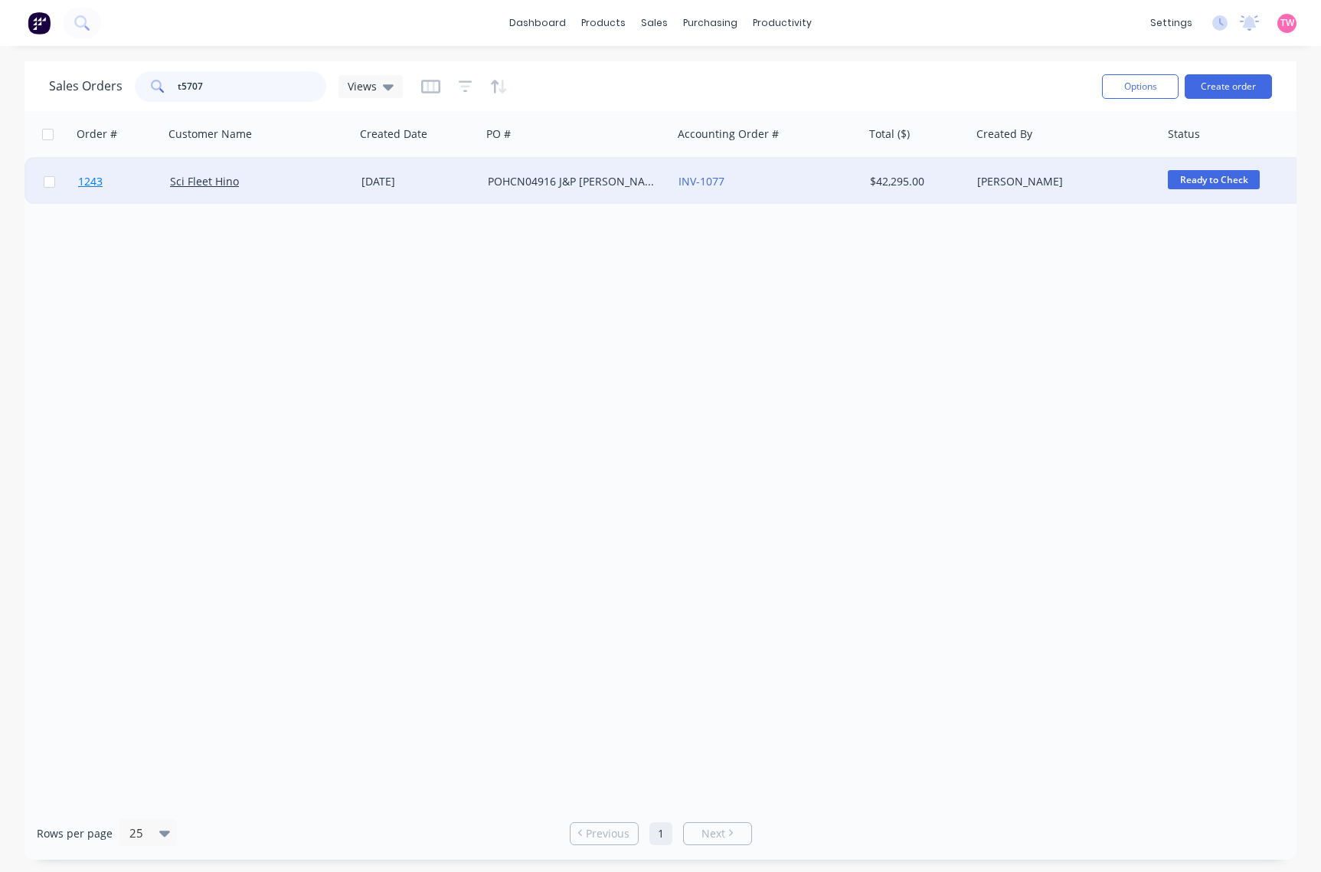
type input "t5707"
click at [135, 181] on link "1243" at bounding box center [124, 182] width 92 height 46
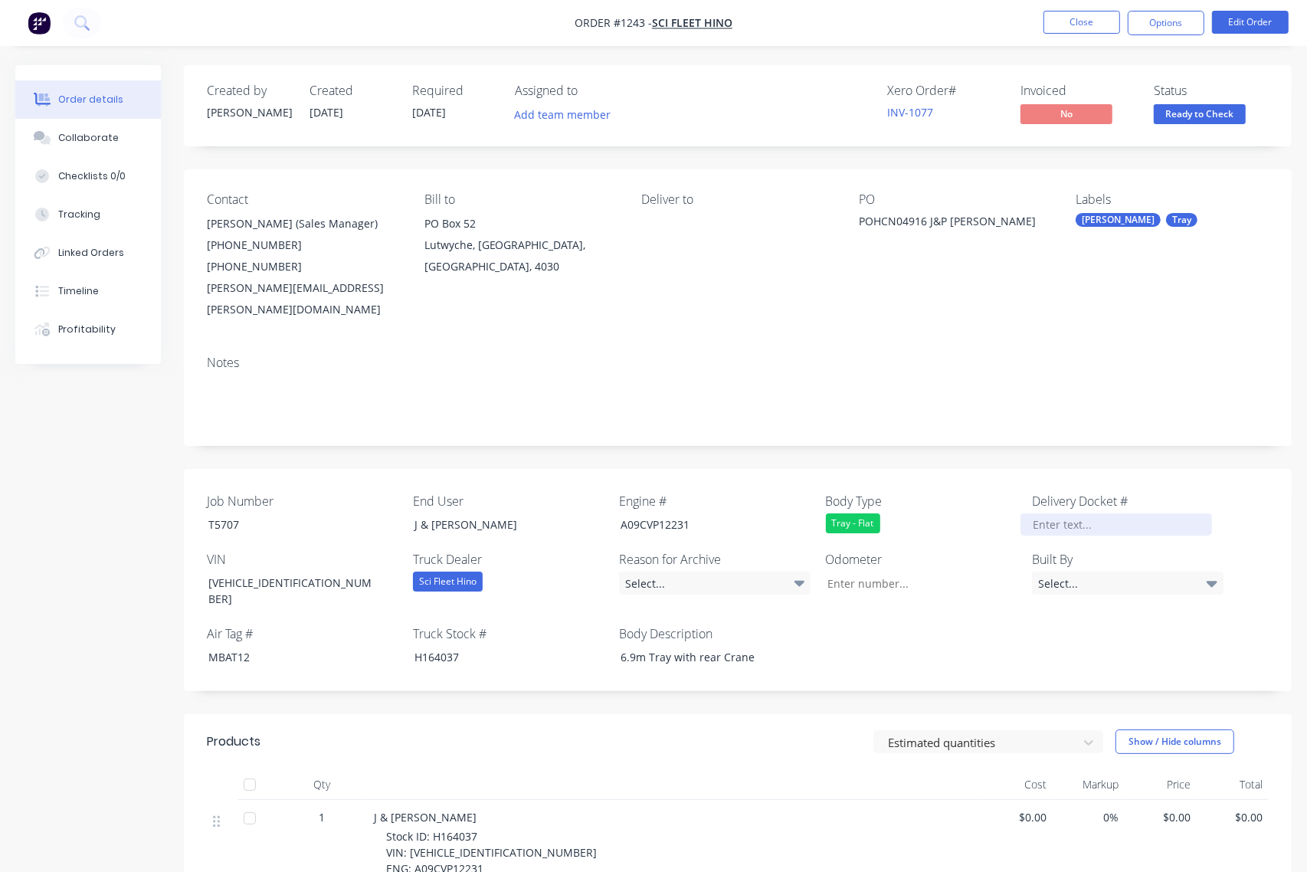
click at [1094, 513] on div at bounding box center [1116, 524] width 192 height 22
click at [87, 143] on div "Collaborate" at bounding box center [88, 138] width 61 height 14
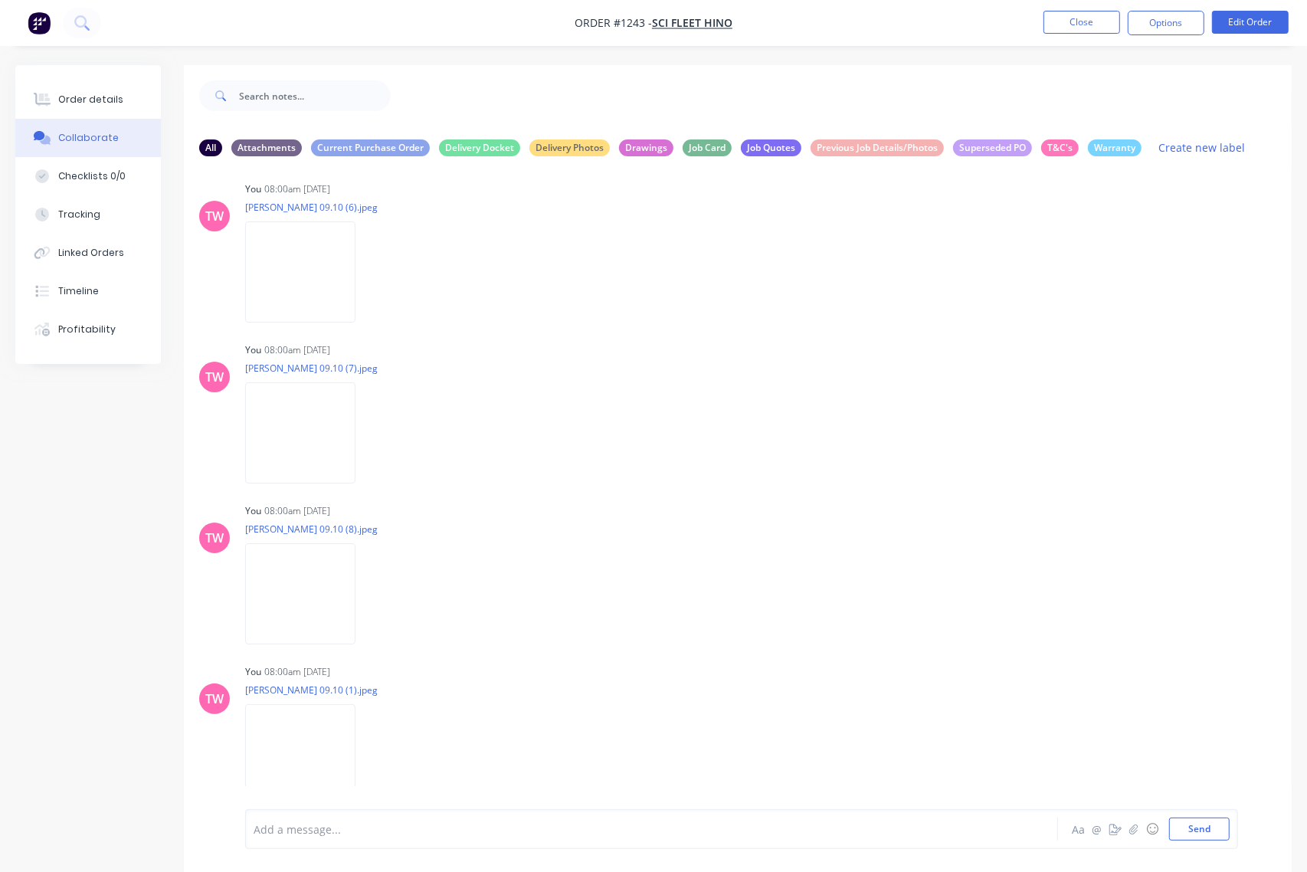
scroll to position [820, 0]
click at [1187, 825] on button "Send" at bounding box center [1199, 828] width 61 height 23
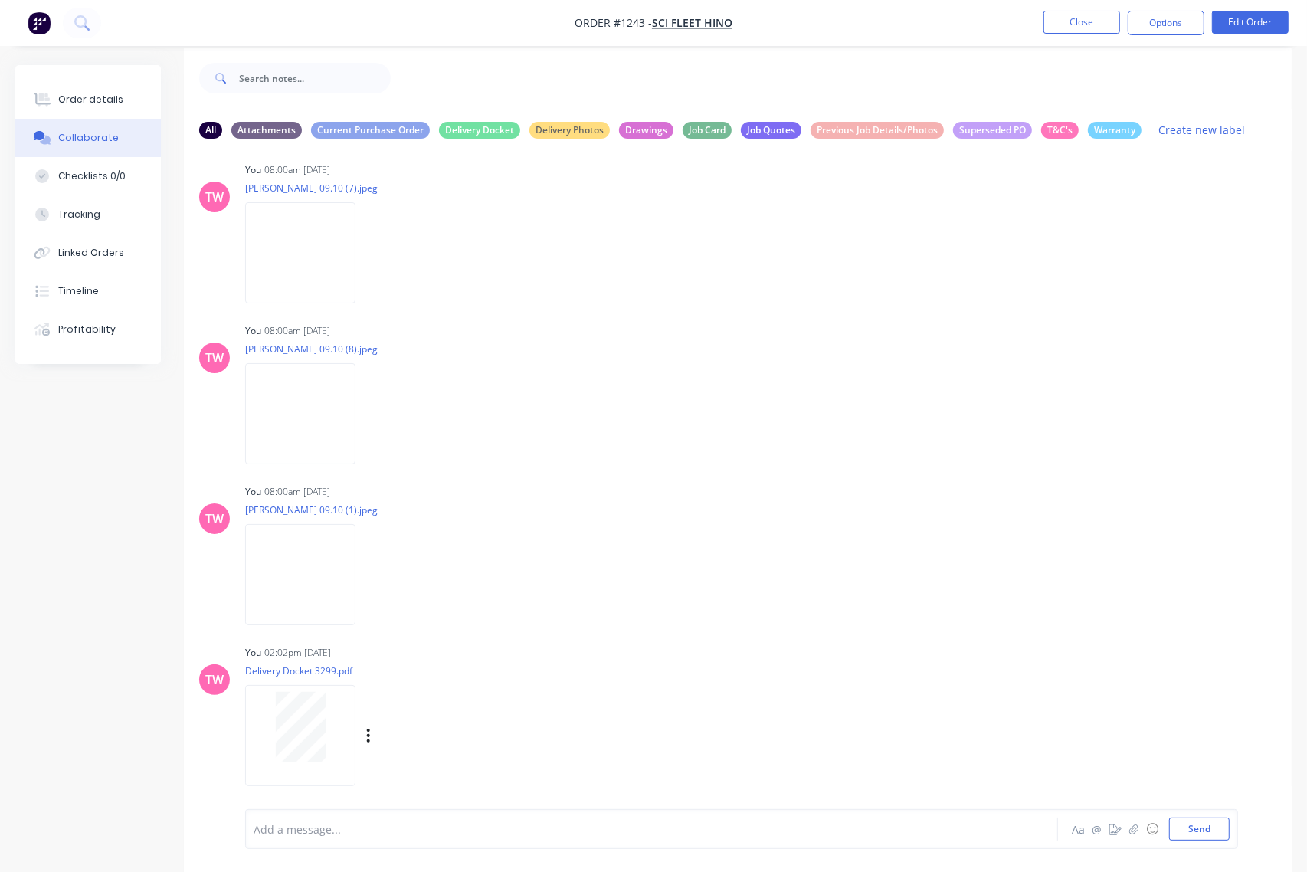
scroll to position [24, 0]
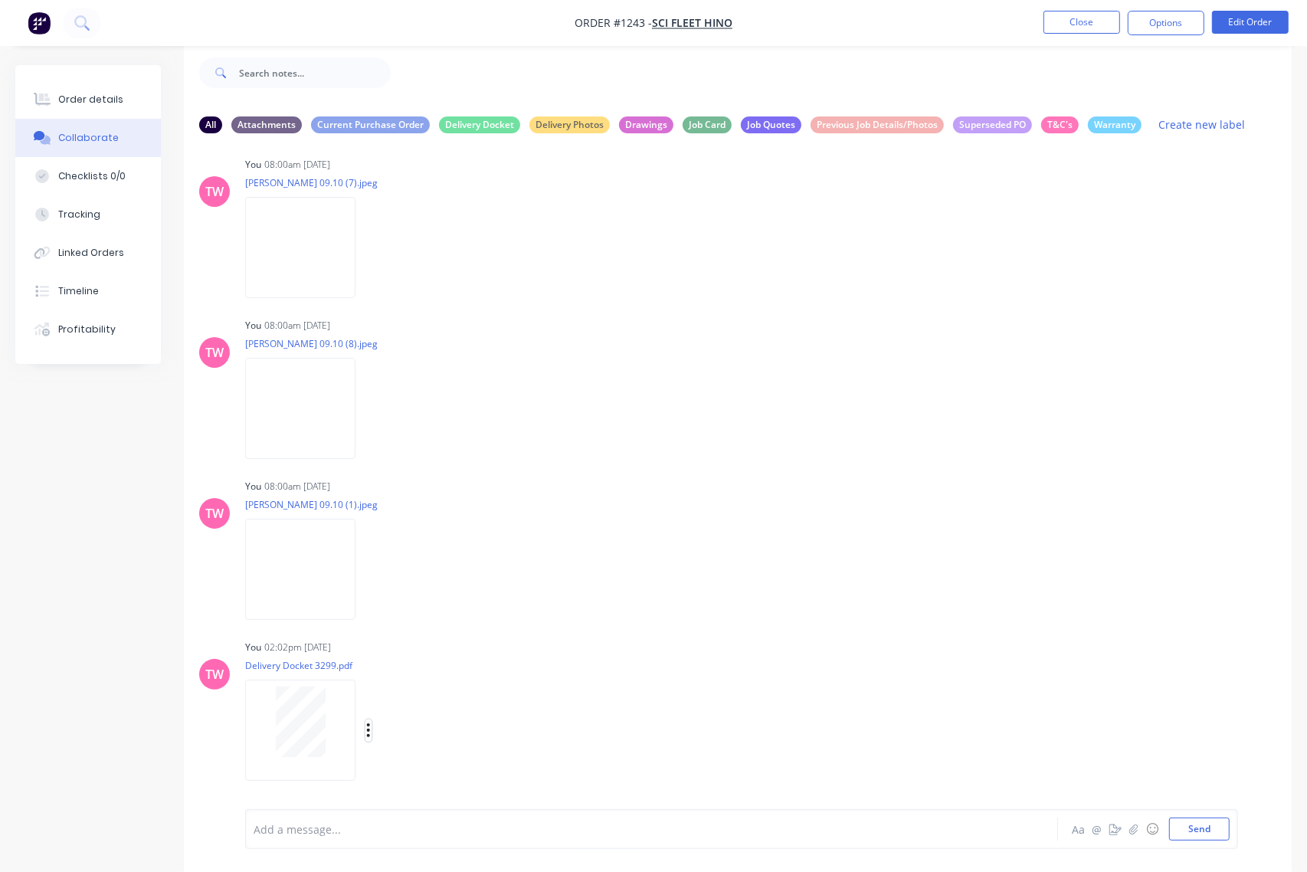
click at [366, 729] on icon "button" at bounding box center [368, 731] width 5 height 18
click at [404, 699] on button "Labels" at bounding box center [470, 697] width 172 height 34
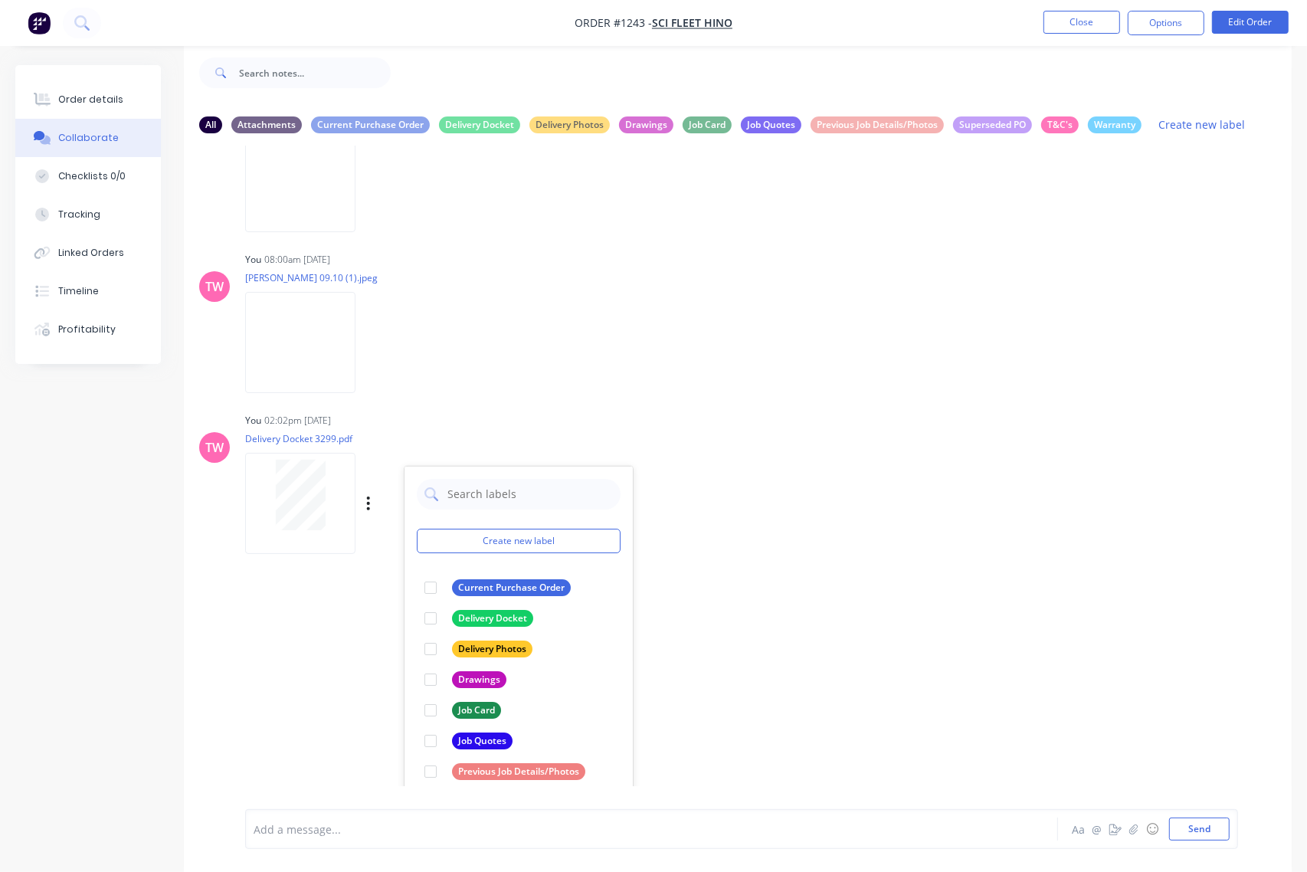
scroll to position [1223, 0]
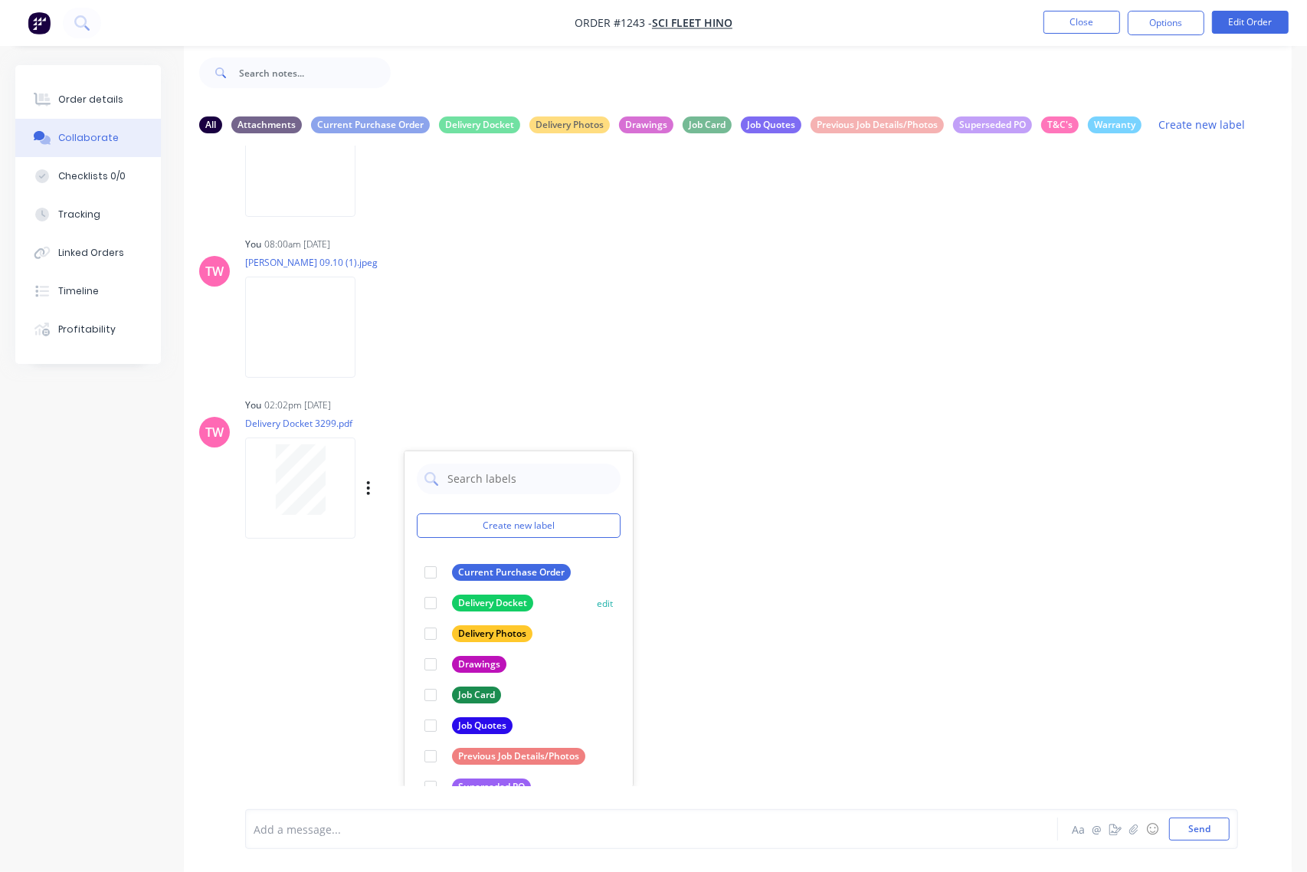
click at [431, 599] on div at bounding box center [430, 603] width 31 height 31
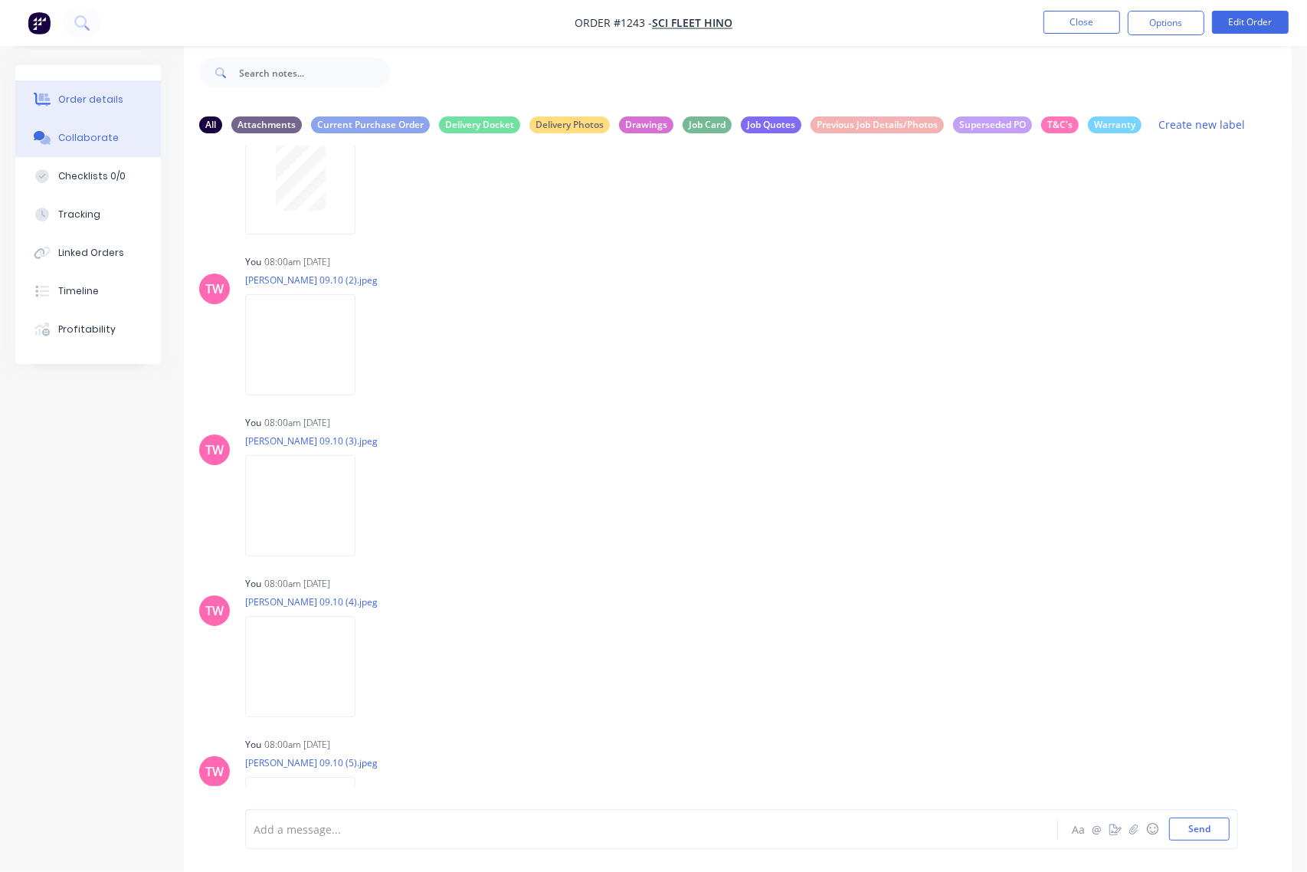
scroll to position [0, 0]
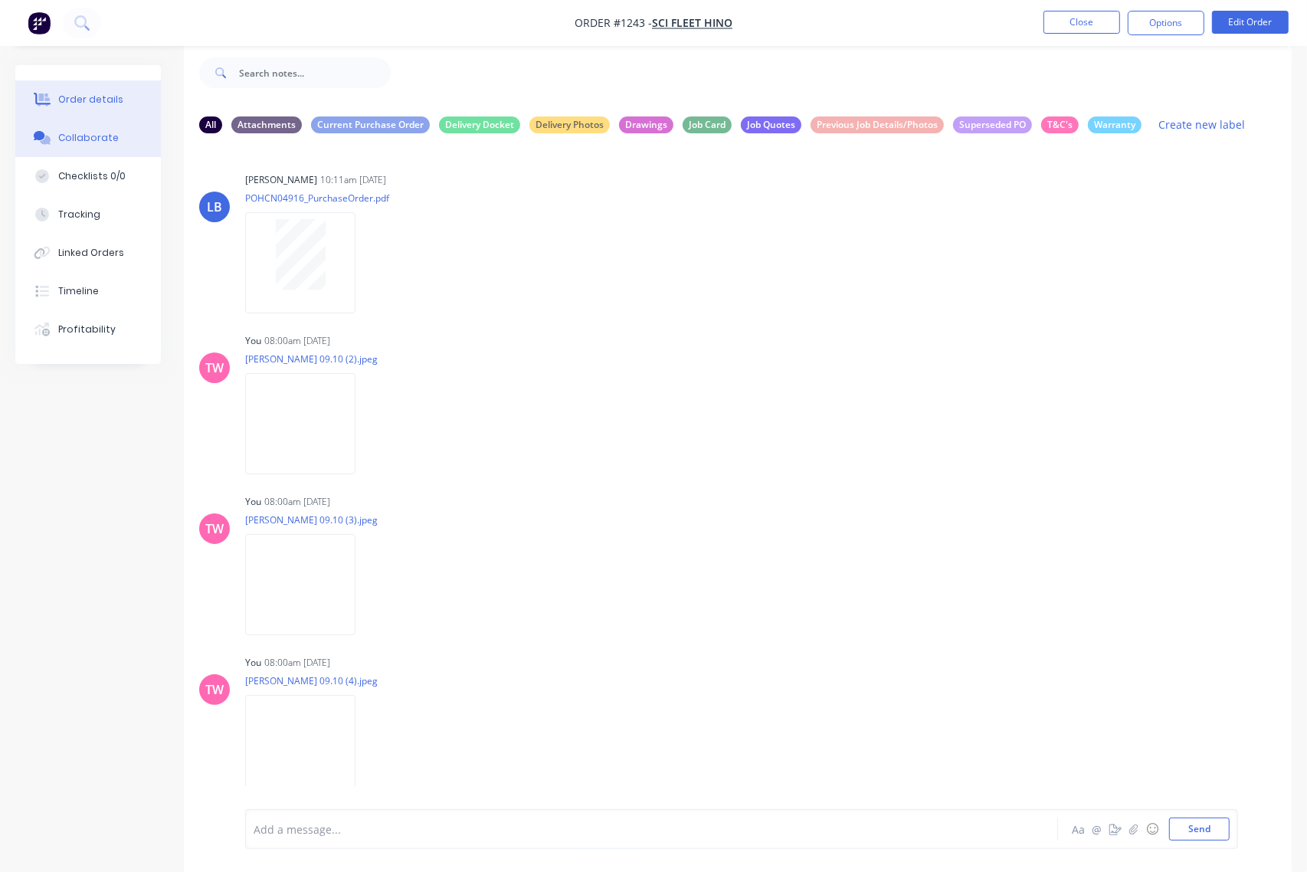
click at [73, 93] on div "Order details" at bounding box center [90, 100] width 65 height 14
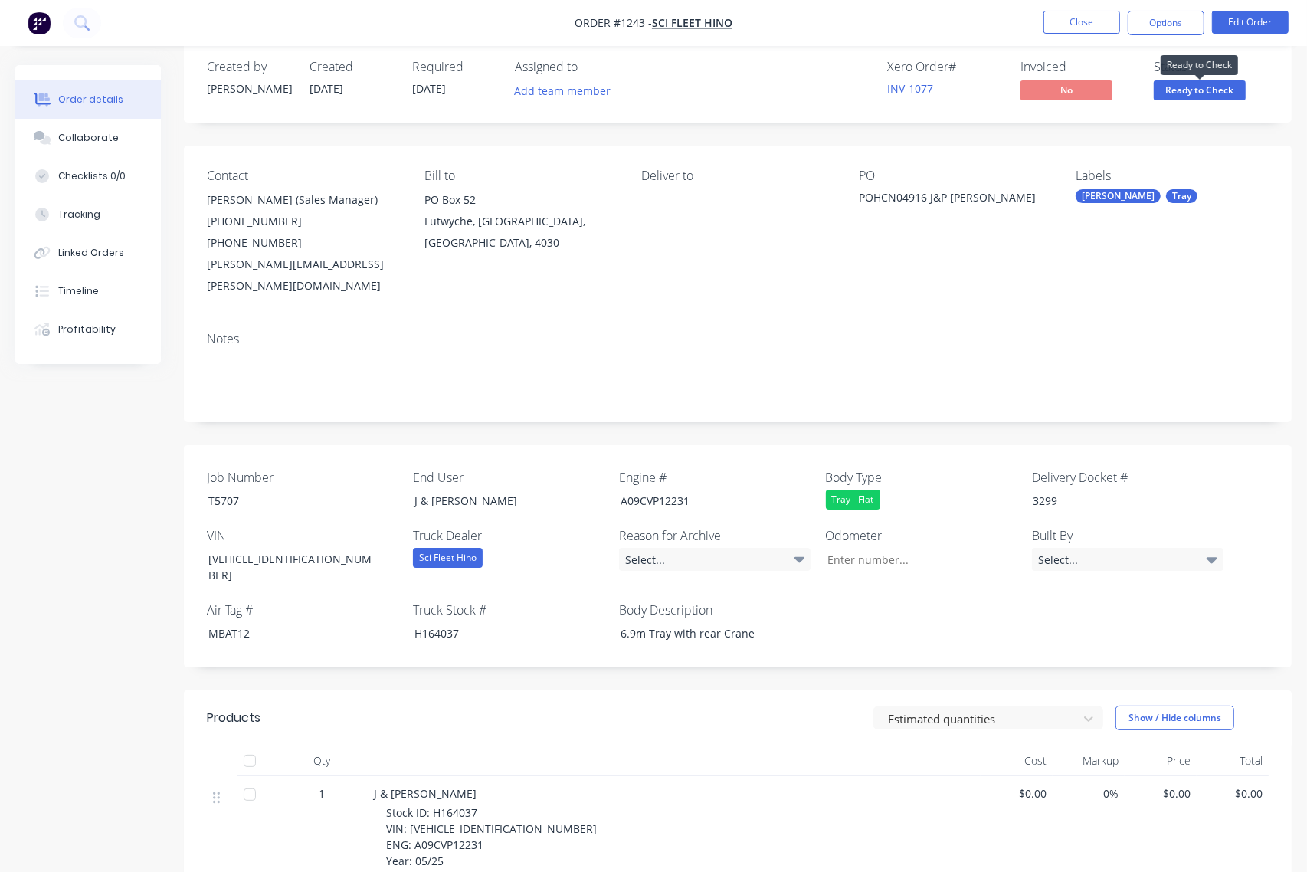
click at [1212, 88] on span "Ready to Check" at bounding box center [1200, 89] width 92 height 19
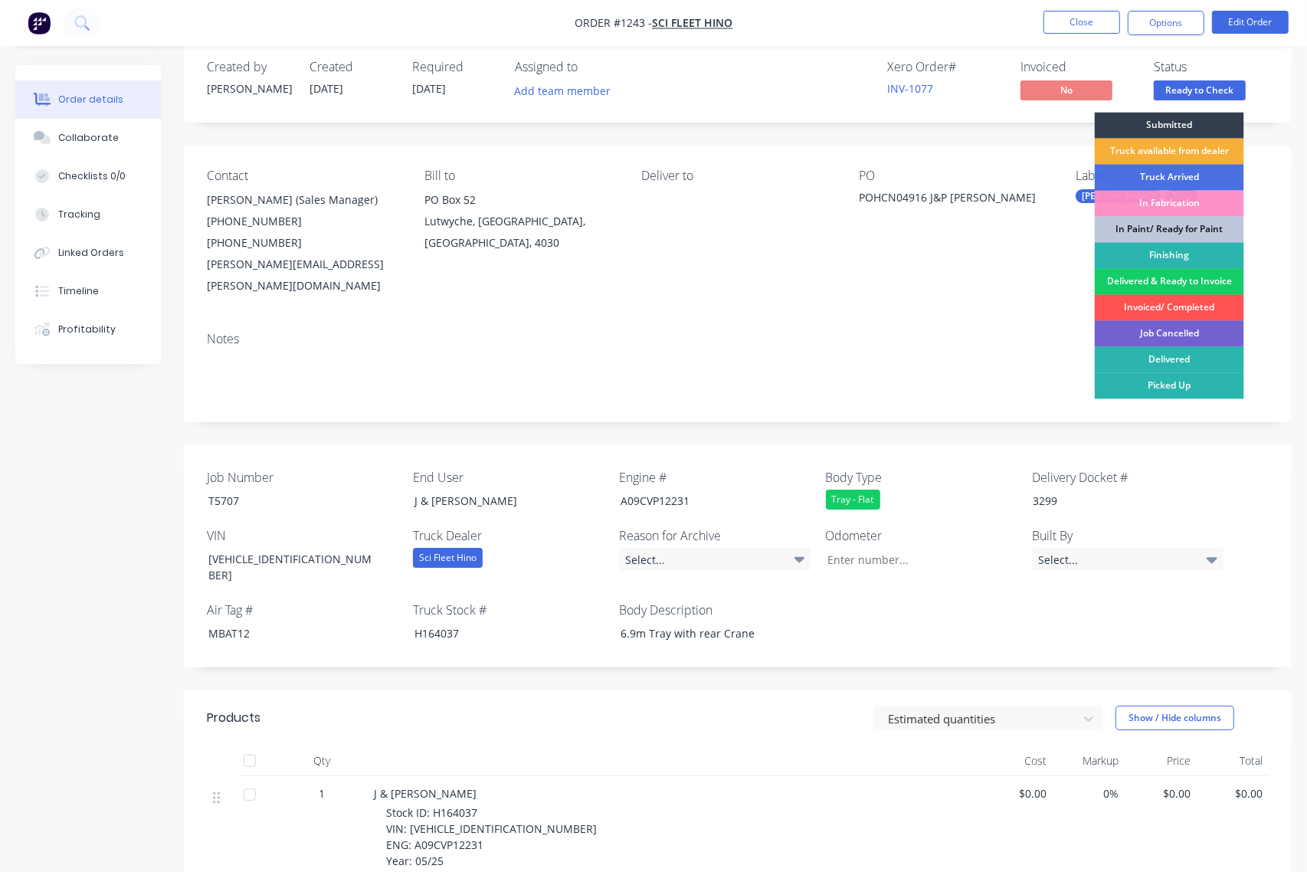
click at [1188, 281] on div "Delivered & Ready to Invoice" at bounding box center [1169, 282] width 149 height 26
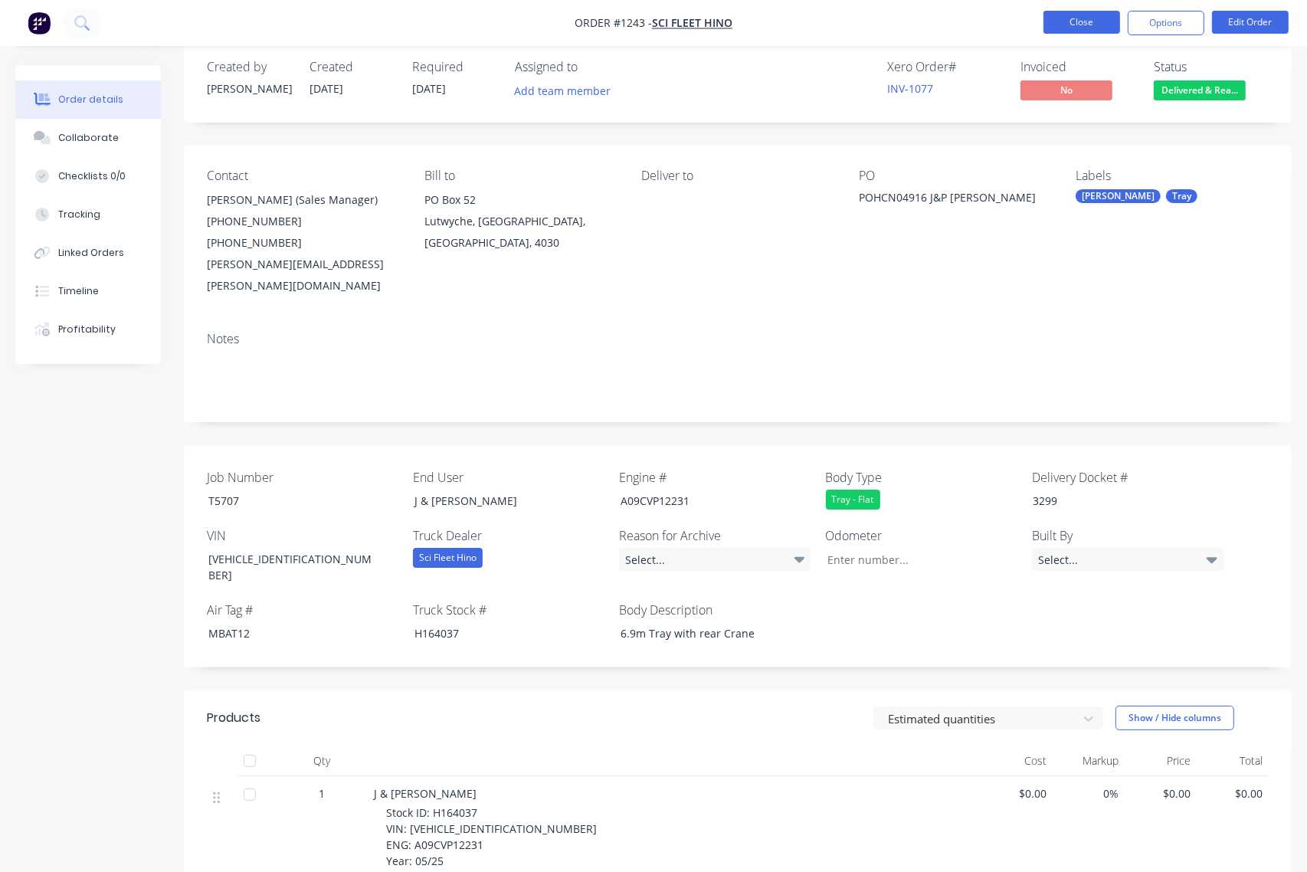
click at [1093, 18] on button "Close" at bounding box center [1081, 22] width 77 height 23
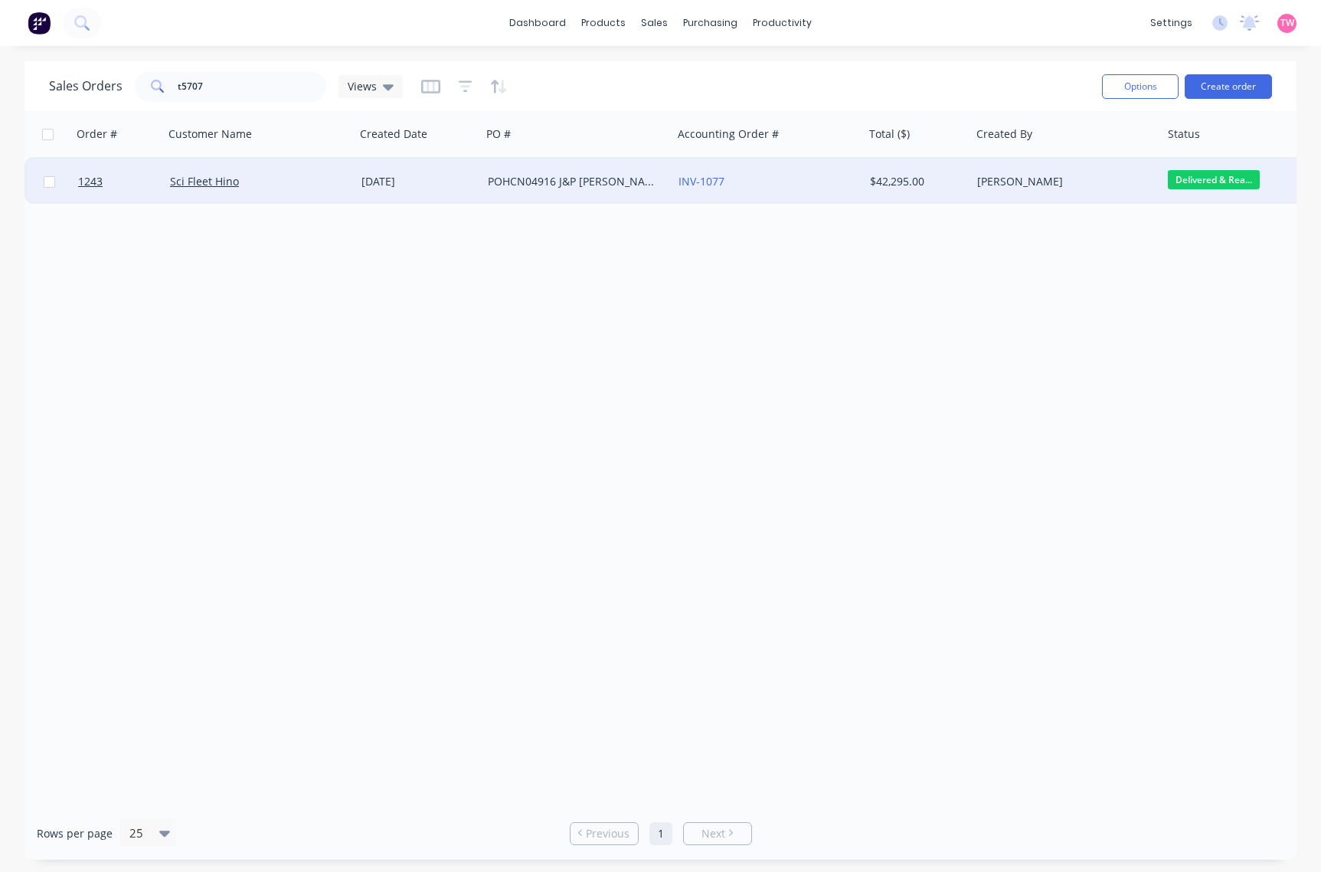
click at [276, 185] on div "Sci Fleet Hino" at bounding box center [255, 181] width 170 height 15
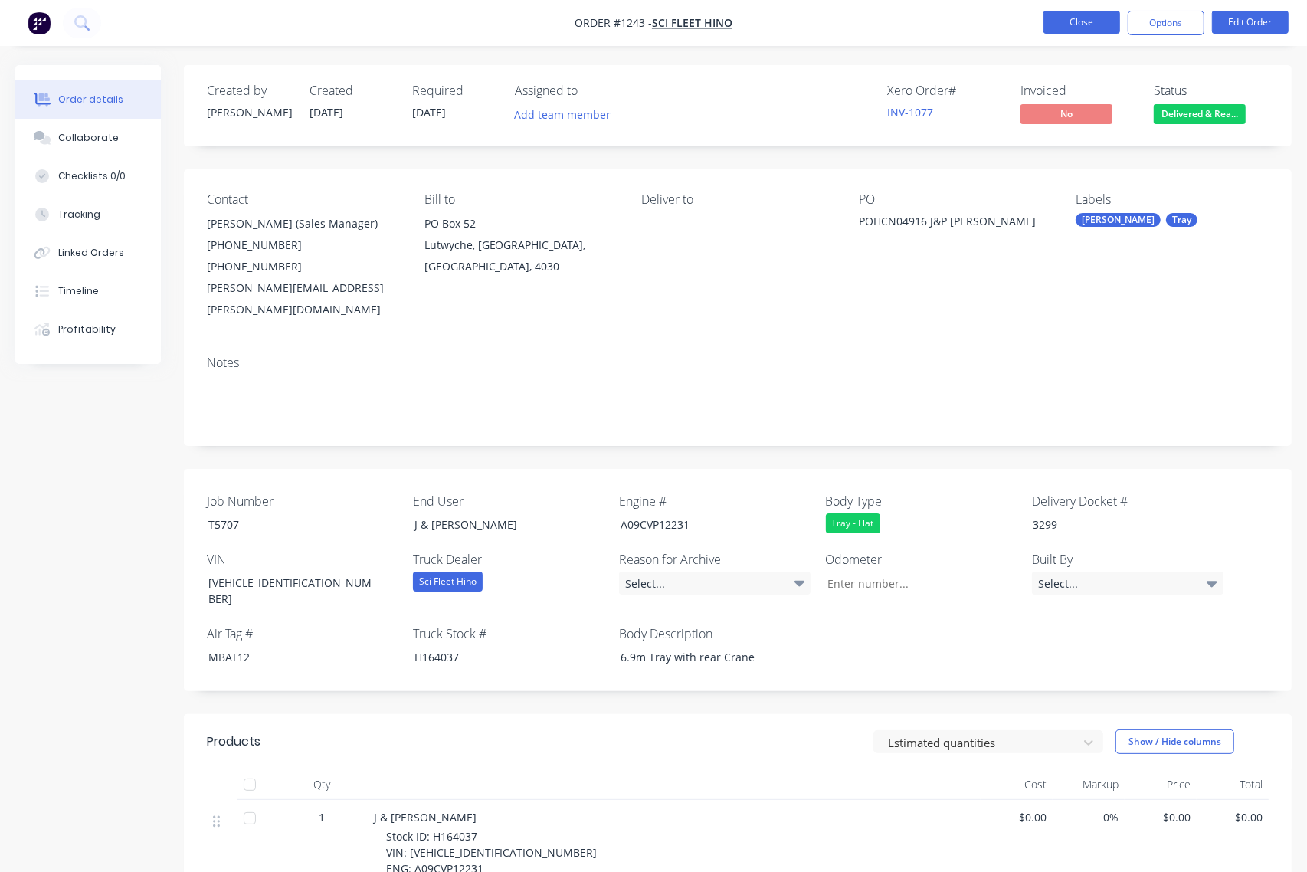
click at [1095, 25] on button "Close" at bounding box center [1081, 22] width 77 height 23
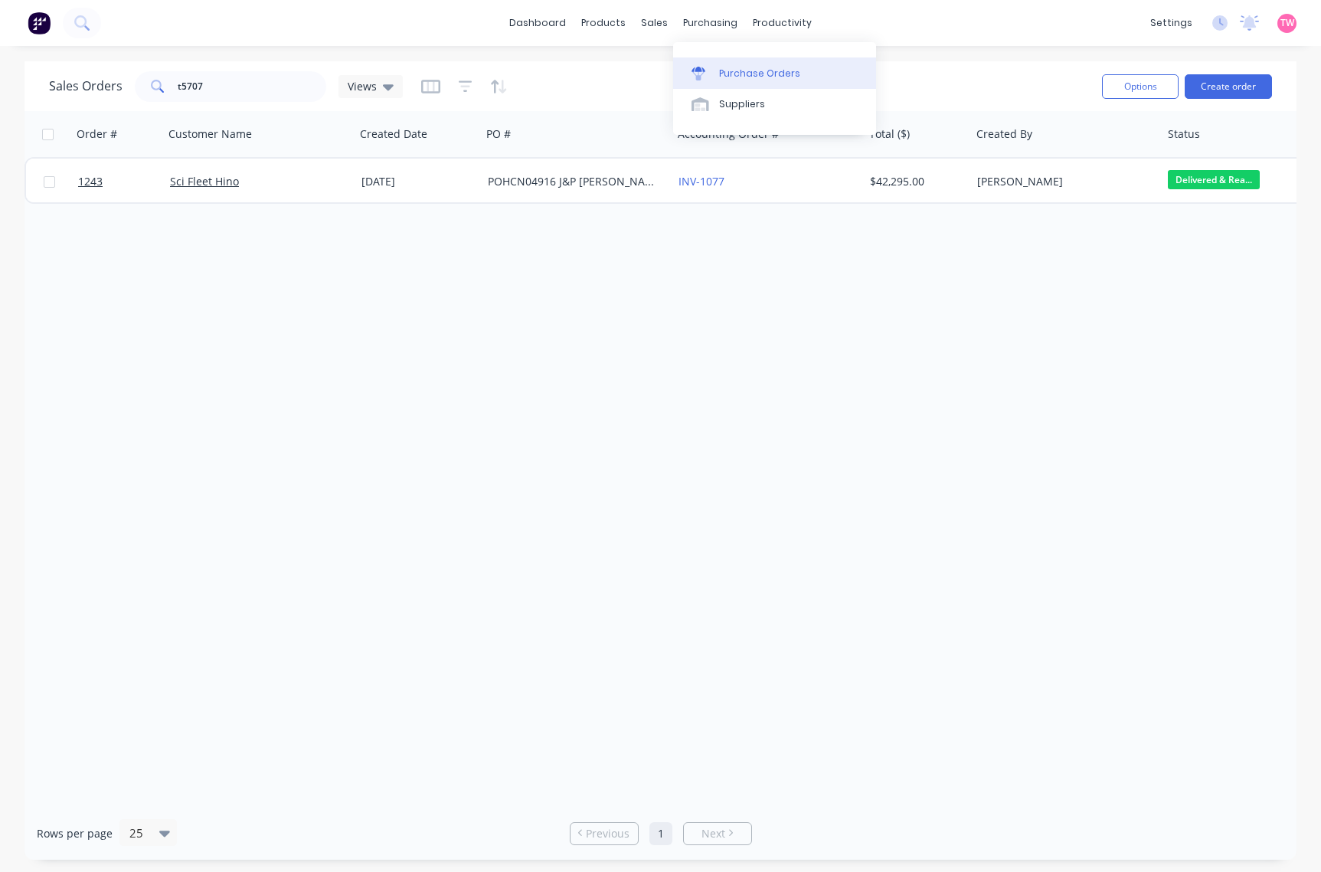
click at [741, 75] on div "Purchase Orders" at bounding box center [759, 74] width 81 height 14
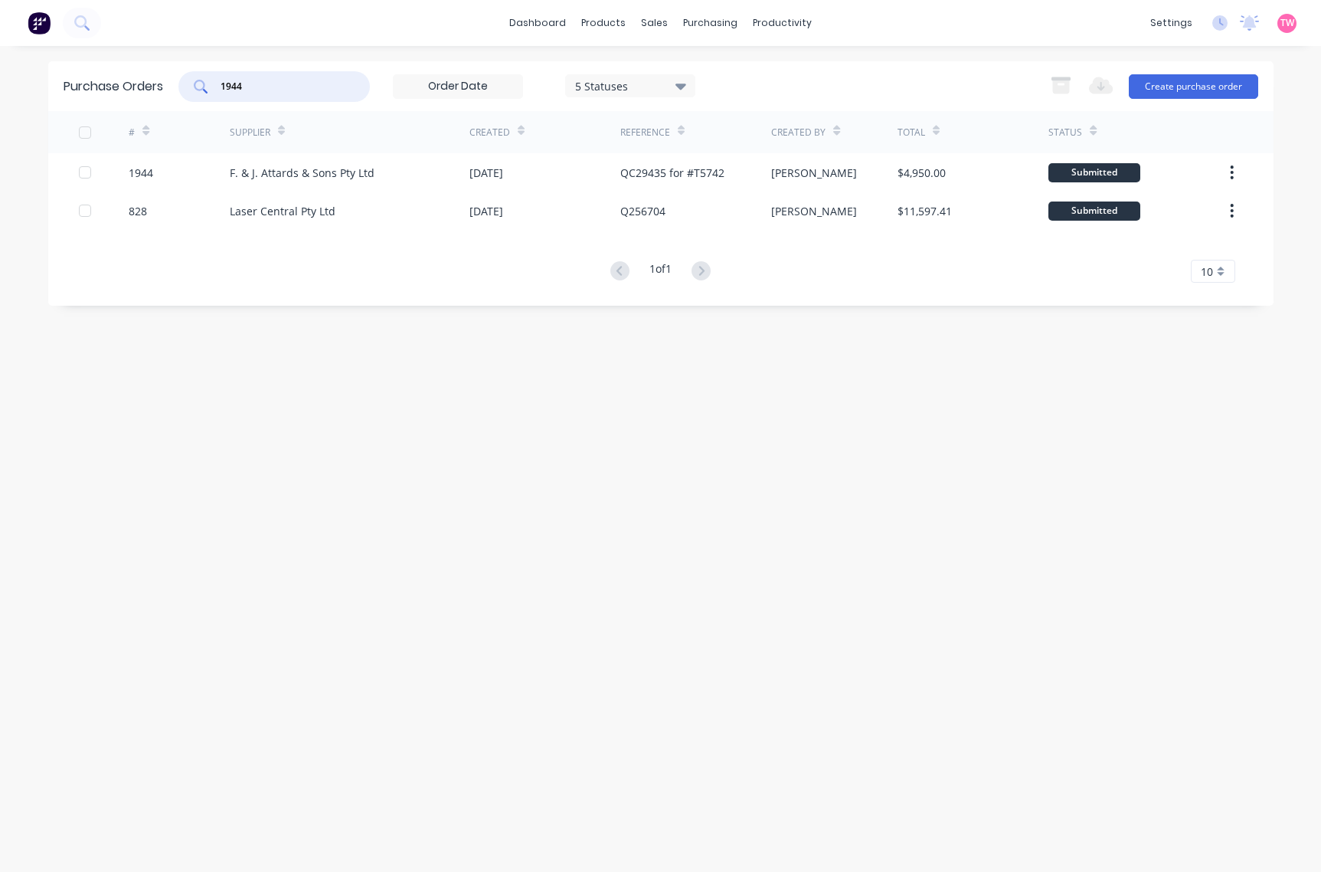
drag, startPoint x: 290, startPoint y: 83, endPoint x: 205, endPoint y: 81, distance: 85.0
click at [205, 81] on div "1944" at bounding box center [274, 86] width 192 height 31
paste input "2021"
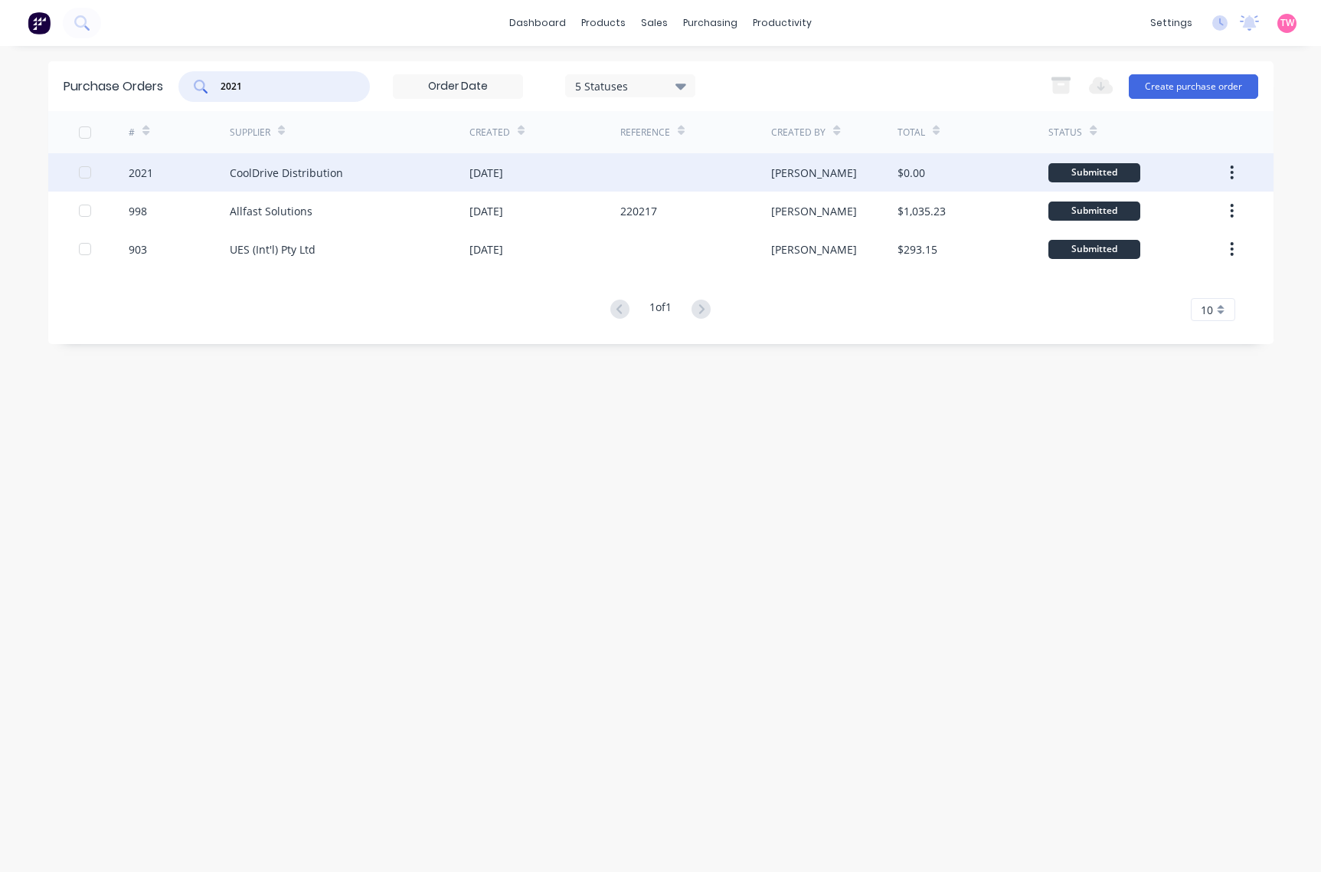
type input "2021"
click at [186, 174] on div "2021" at bounding box center [179, 172] width 101 height 38
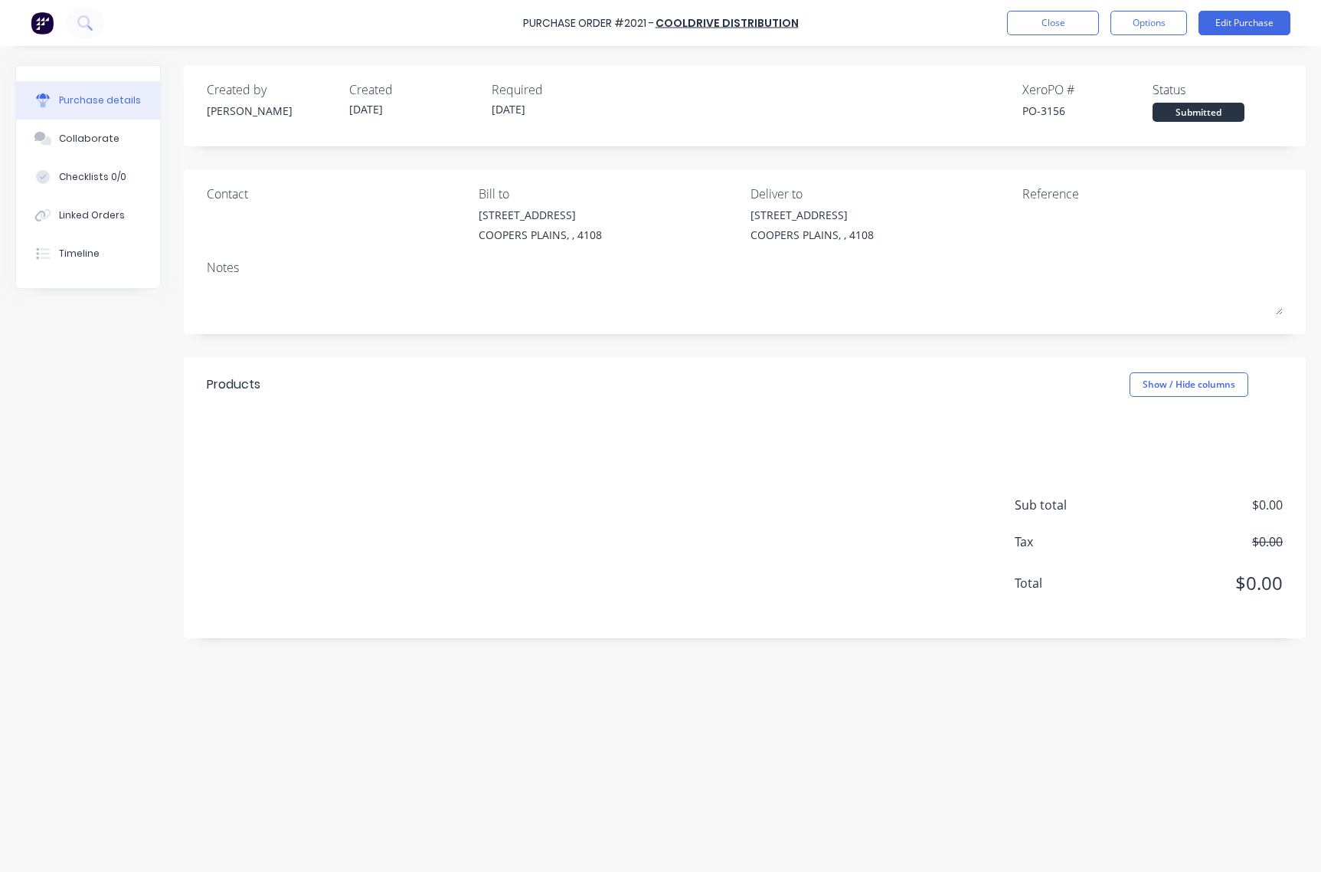
click at [1056, 106] on div "PO-3156" at bounding box center [1088, 111] width 130 height 16
copy div "3156"
click at [1046, 103] on div "PO-3156" at bounding box center [1088, 111] width 130 height 16
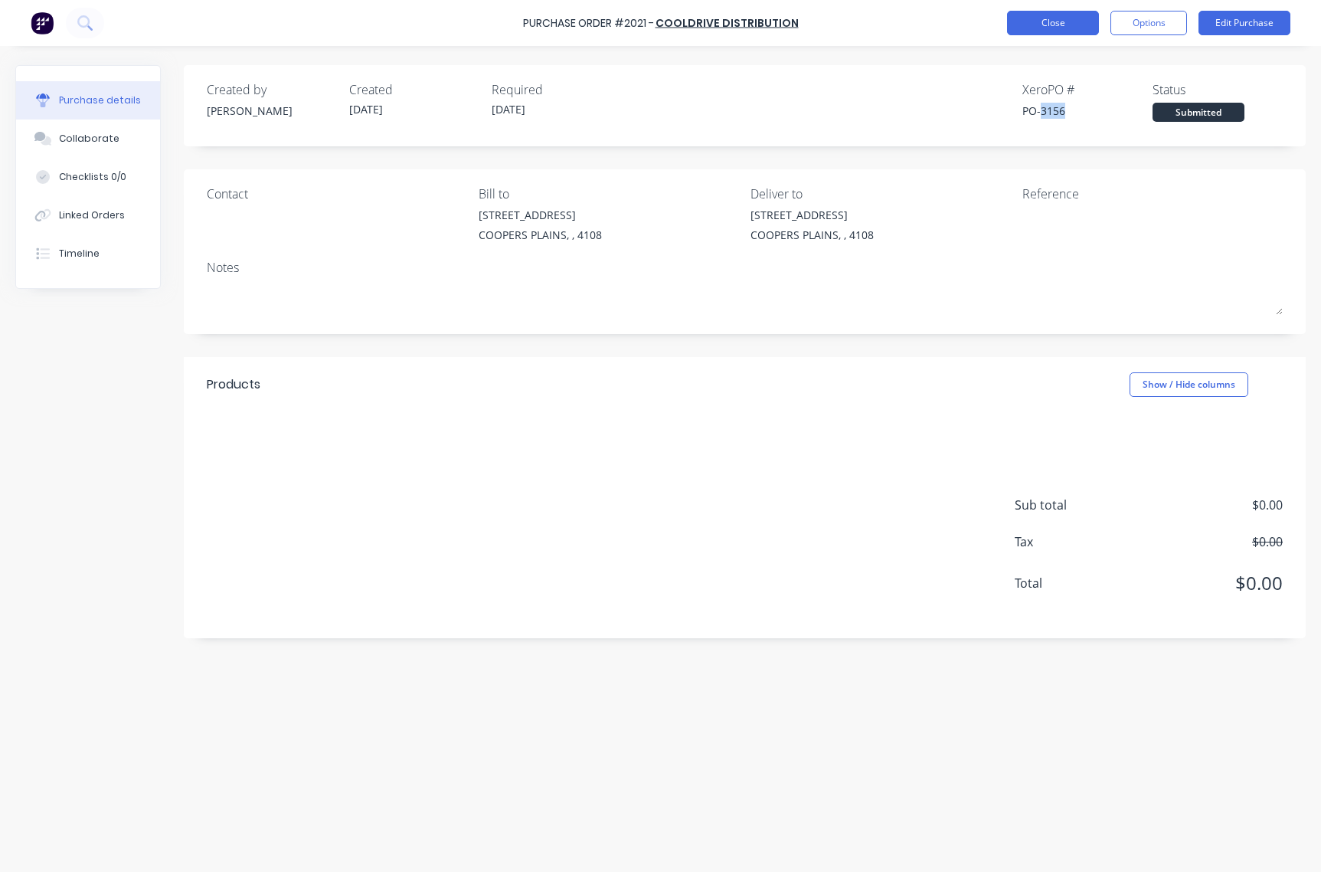
click at [1042, 28] on button "Close" at bounding box center [1053, 23] width 92 height 25
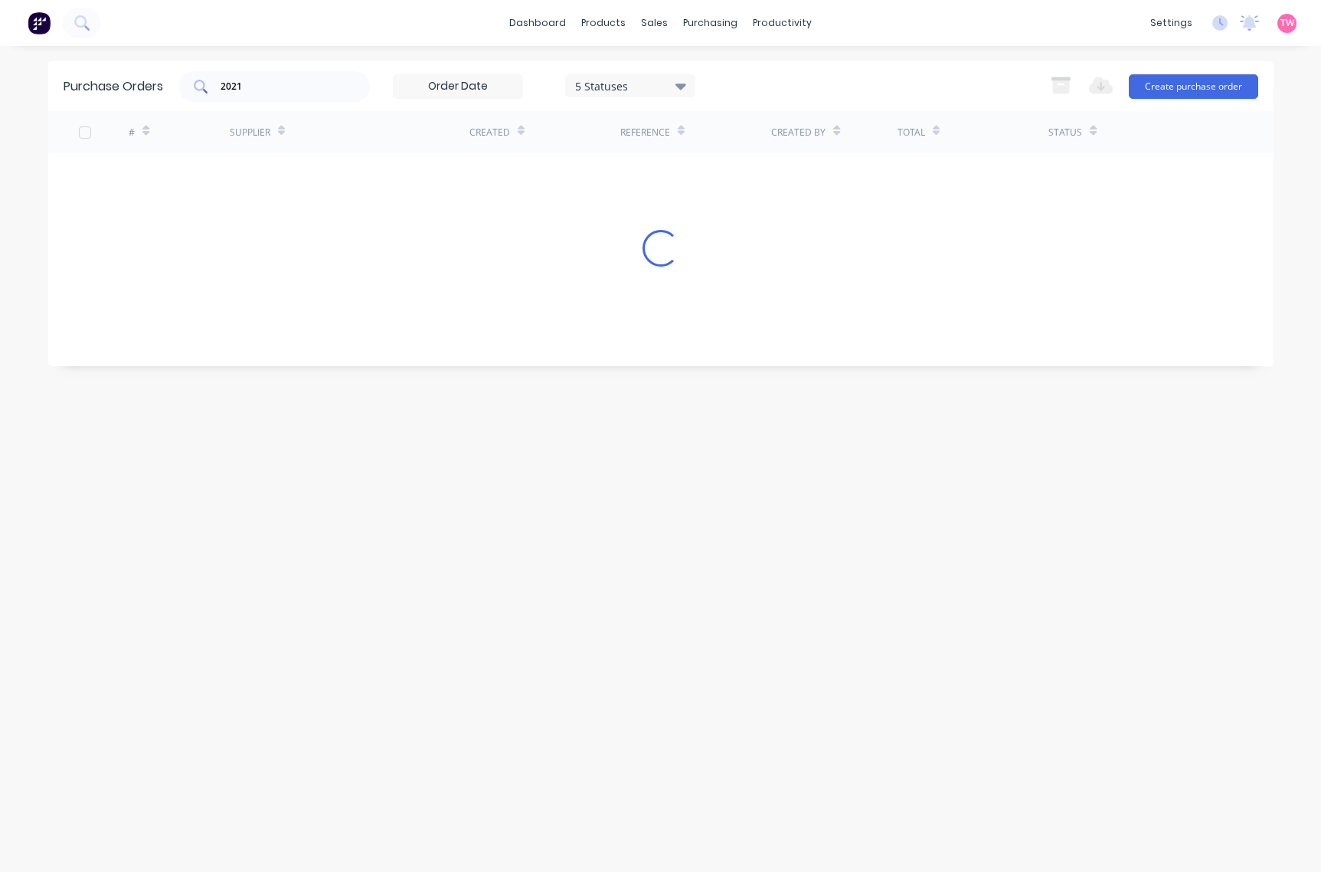
click at [257, 86] on input "2021" at bounding box center [282, 86] width 127 height 15
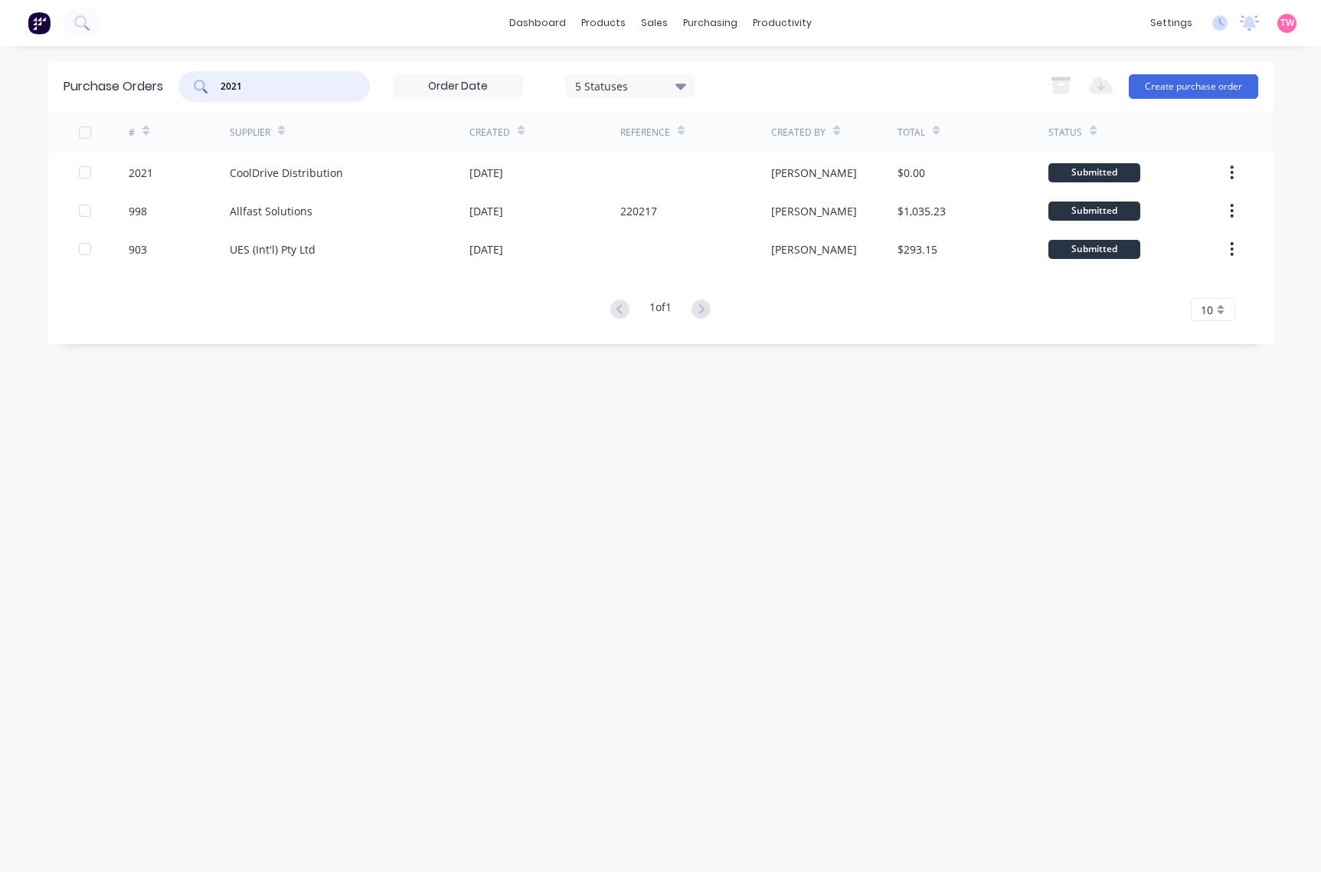
paste input "1955"
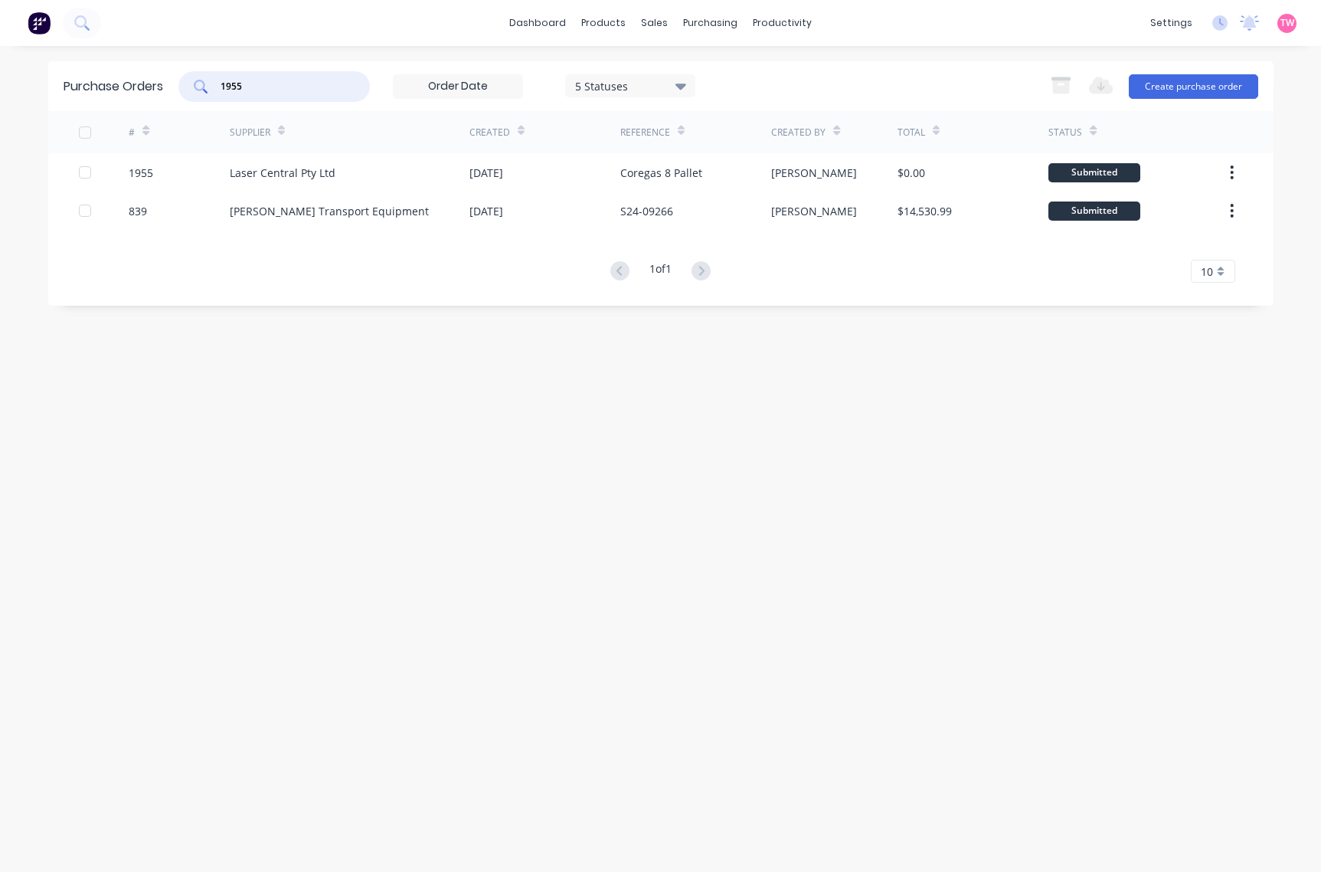
type input "1955"
click at [190, 178] on div "1955" at bounding box center [179, 172] width 101 height 38
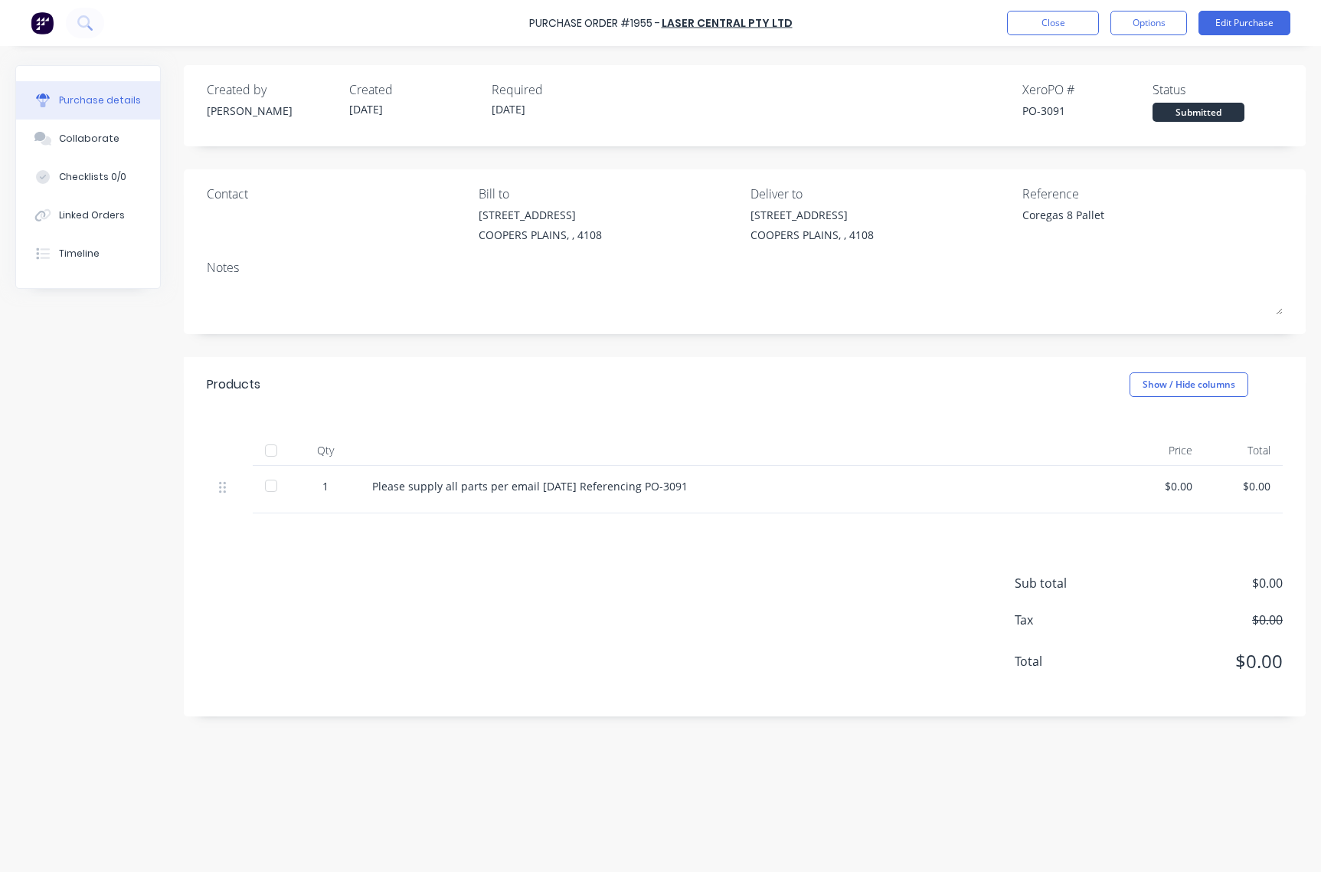
click at [1049, 107] on div "PO-3091" at bounding box center [1088, 111] width 130 height 16
copy div "3091"
click at [1038, 24] on button "Close" at bounding box center [1053, 23] width 92 height 25
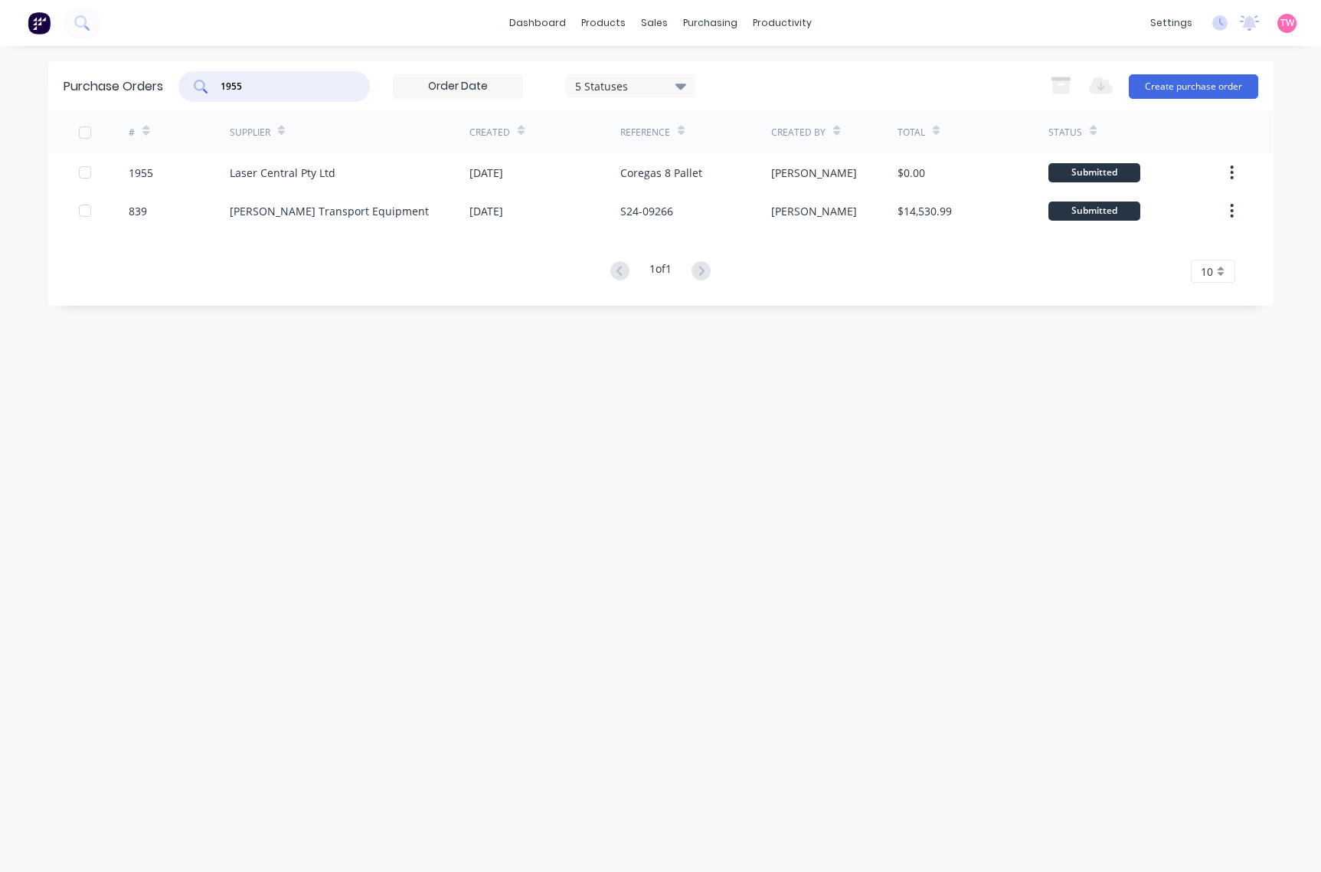
drag, startPoint x: 307, startPoint y: 79, endPoint x: 188, endPoint y: 85, distance: 119.7
click at [188, 85] on div "1955" at bounding box center [274, 86] width 192 height 31
paste input "2024"
type input "2024"
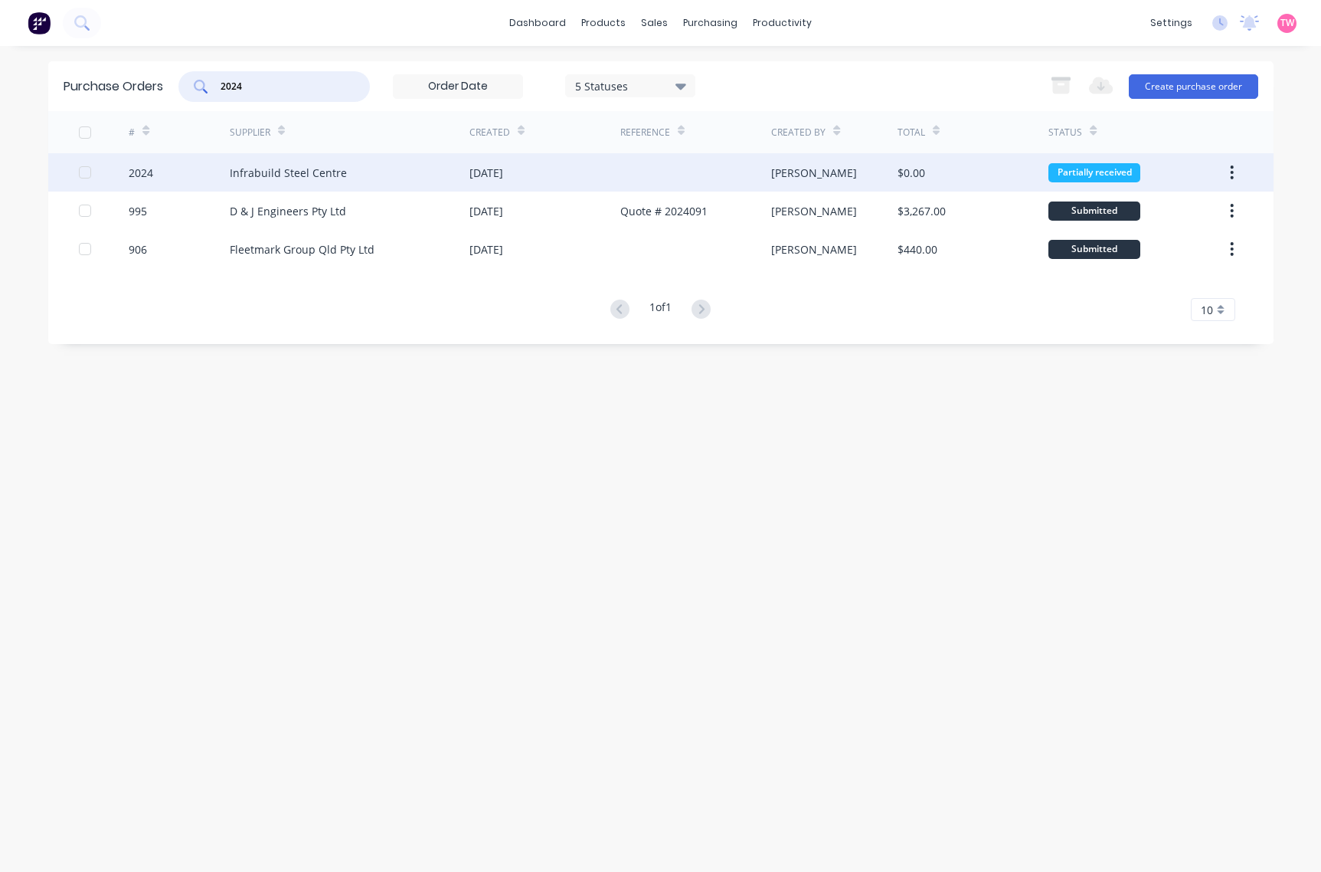
click at [162, 172] on div "2024" at bounding box center [179, 172] width 101 height 38
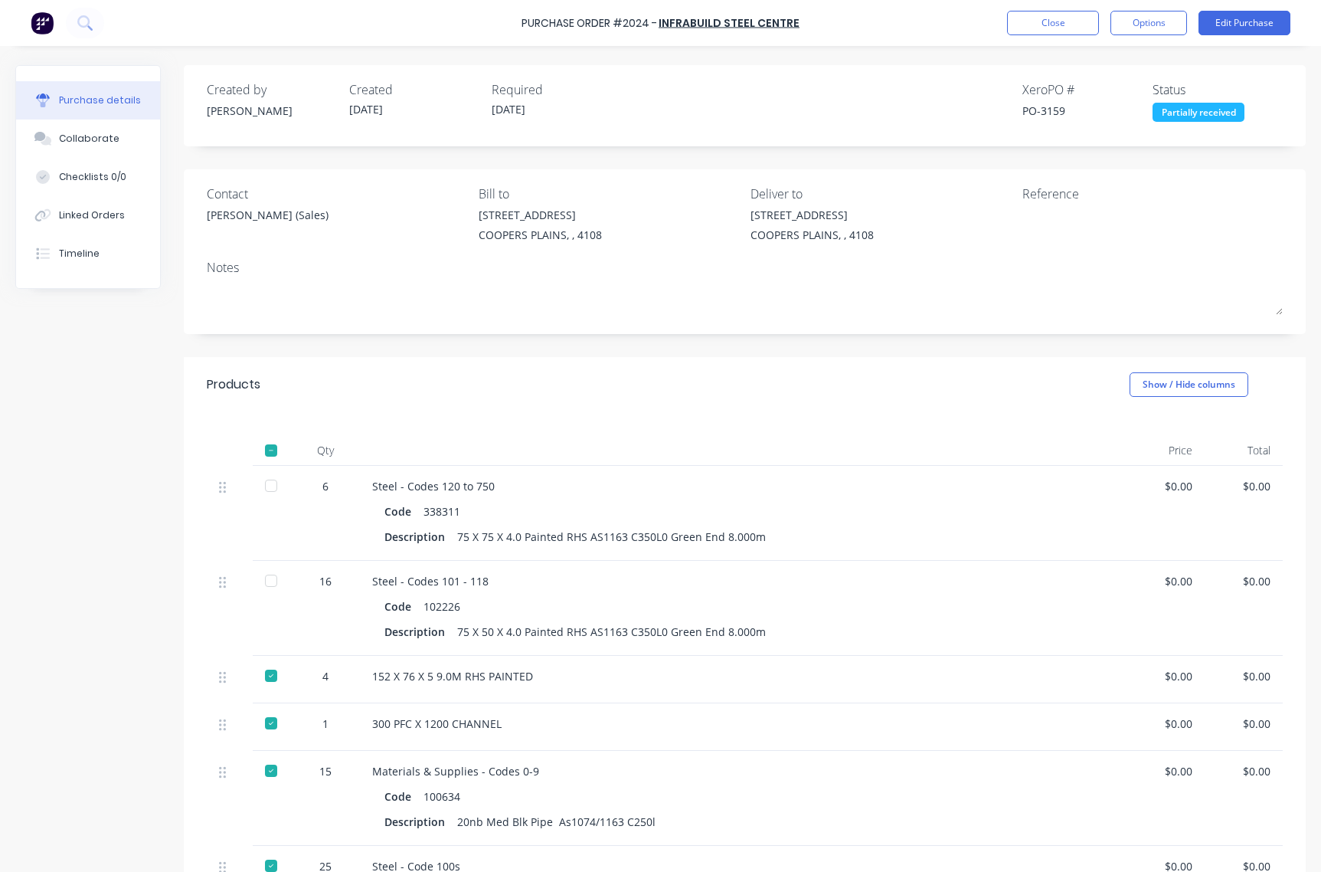
click at [1043, 108] on div "PO-3159" at bounding box center [1088, 111] width 130 height 16
copy div "3159"
click at [274, 483] on div at bounding box center [271, 485] width 31 height 31
drag, startPoint x: 270, startPoint y: 577, endPoint x: 518, endPoint y: 334, distance: 346.7
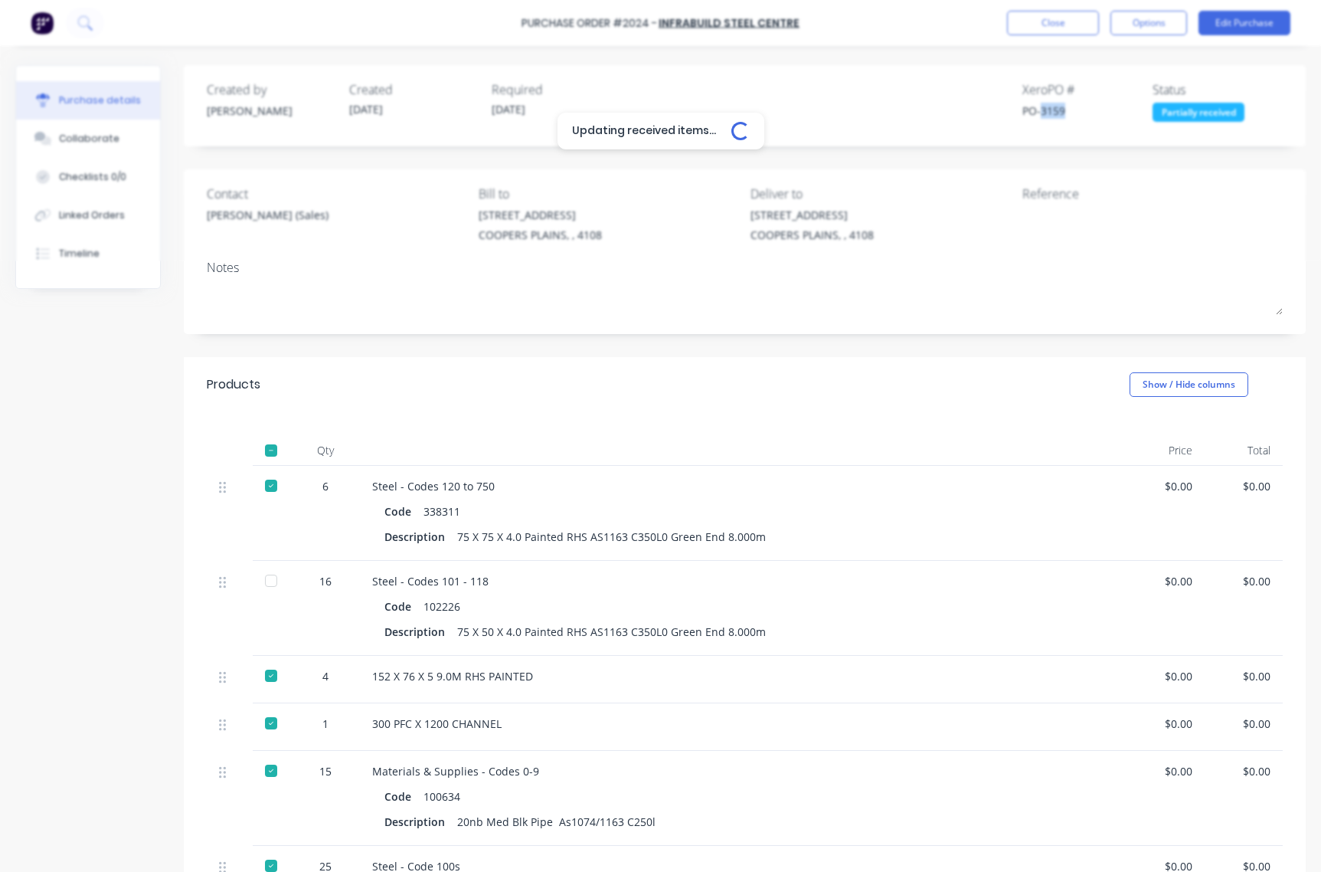
click at [270, 577] on div at bounding box center [271, 580] width 31 height 31
click at [1046, 31] on button "Close" at bounding box center [1053, 23] width 92 height 25
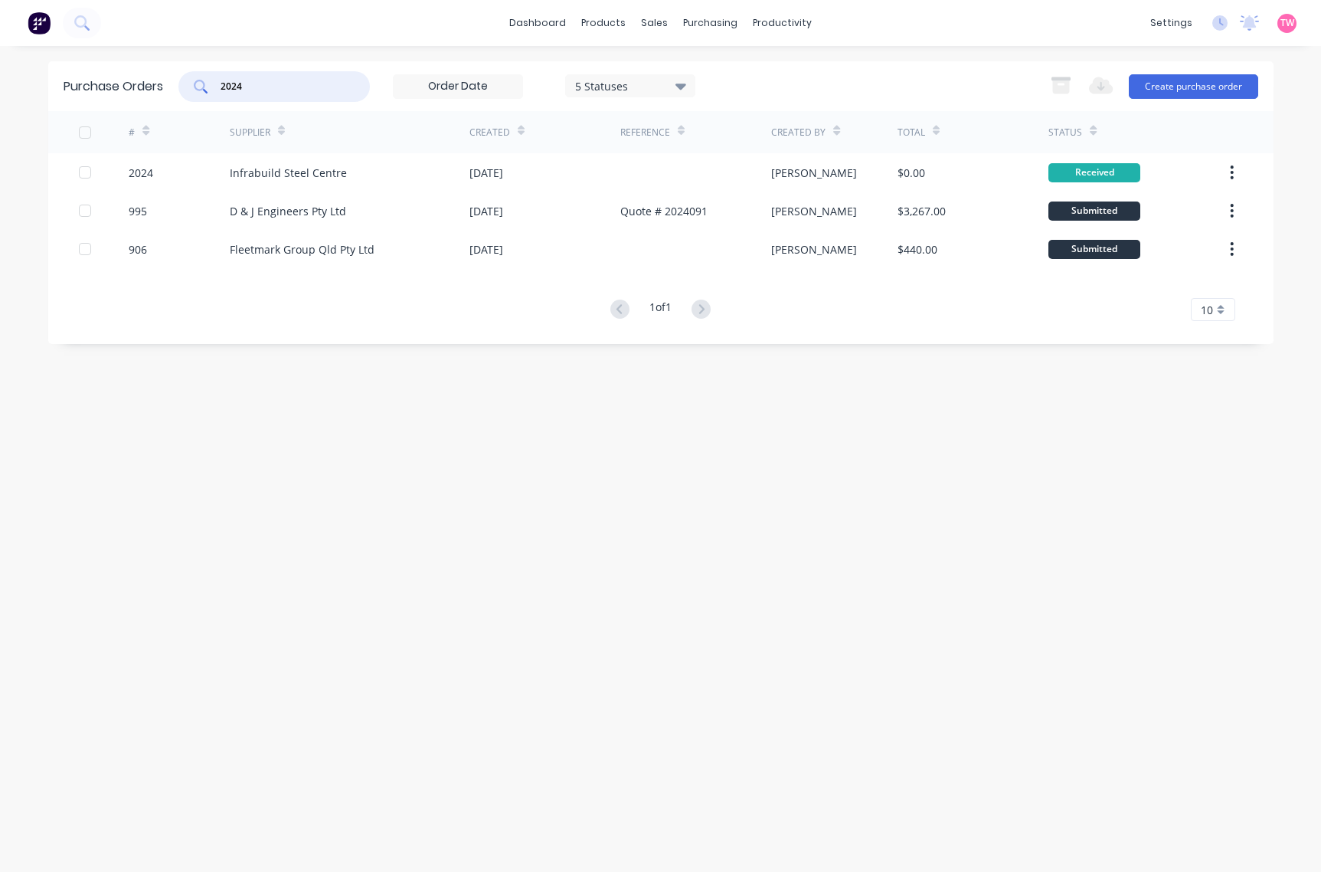
drag, startPoint x: 270, startPoint y: 87, endPoint x: 190, endPoint y: 77, distance: 81.0
click at [190, 77] on div "2024" at bounding box center [274, 86] width 192 height 31
paste input "3"
type input "2034"
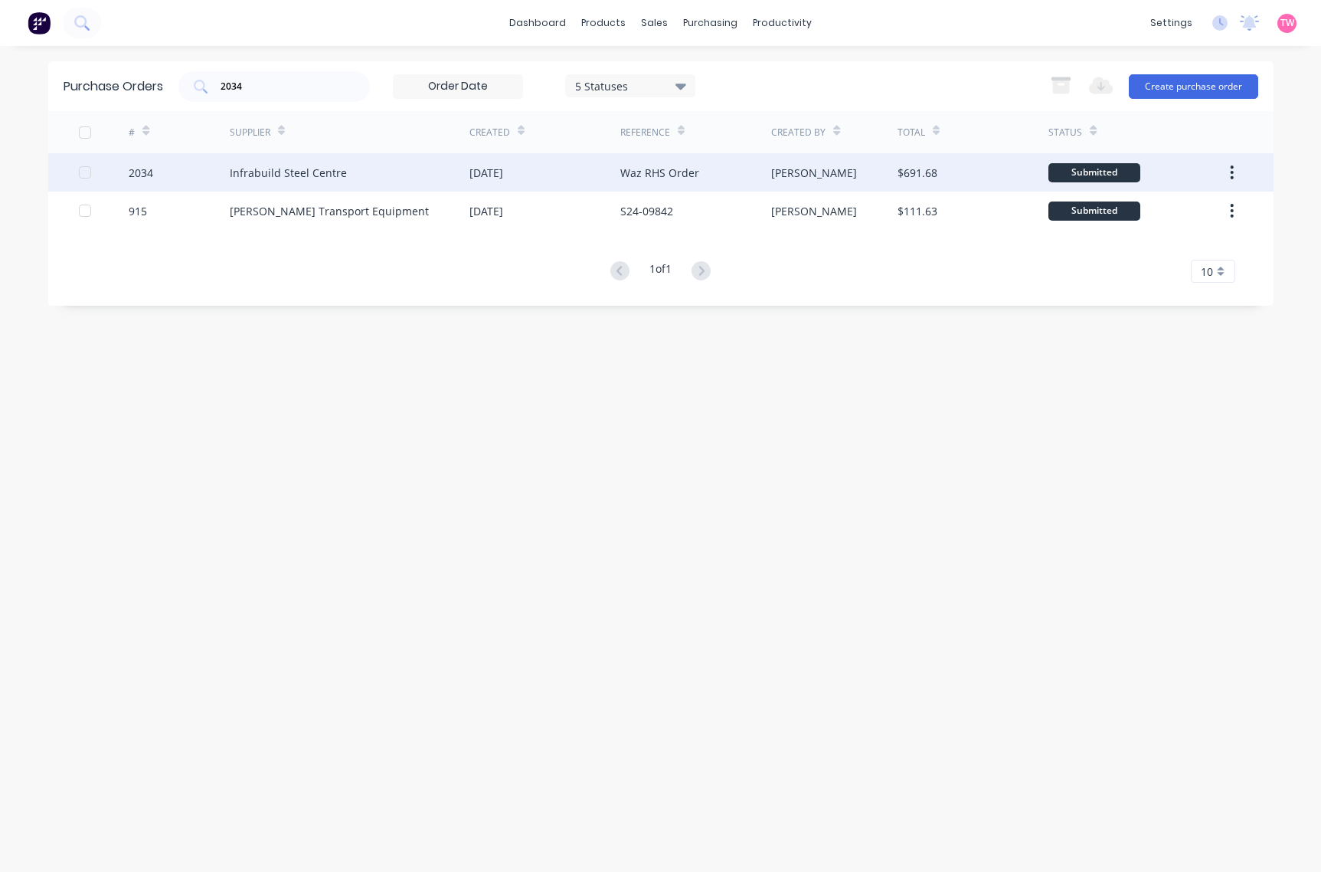
click at [178, 175] on div "2034" at bounding box center [179, 172] width 101 height 38
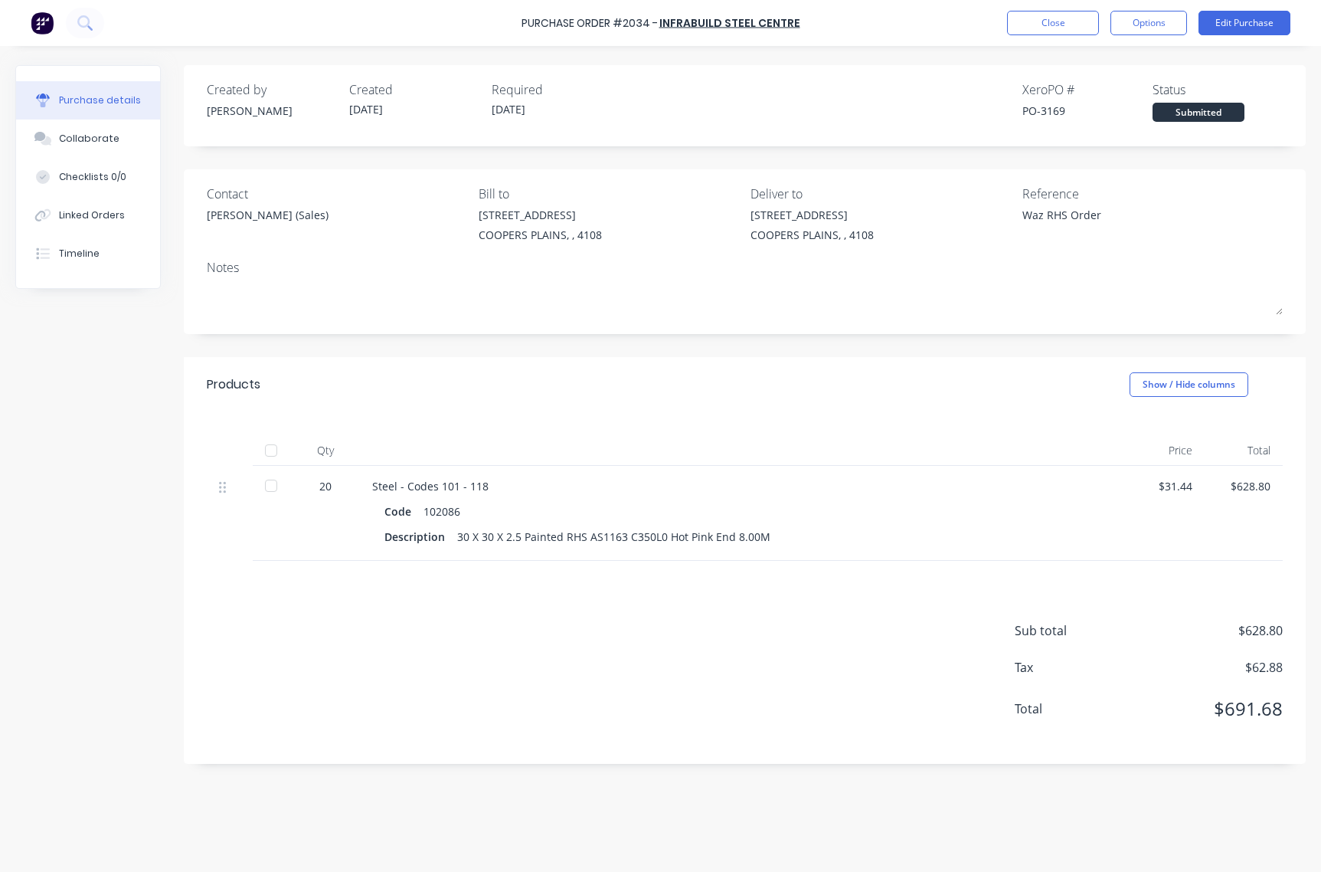
click at [276, 450] on div at bounding box center [271, 450] width 31 height 31
click at [1051, 108] on div "PO-3169" at bounding box center [1088, 111] width 130 height 16
copy div "3169"
click at [1009, 15] on button "Close" at bounding box center [1053, 23] width 92 height 25
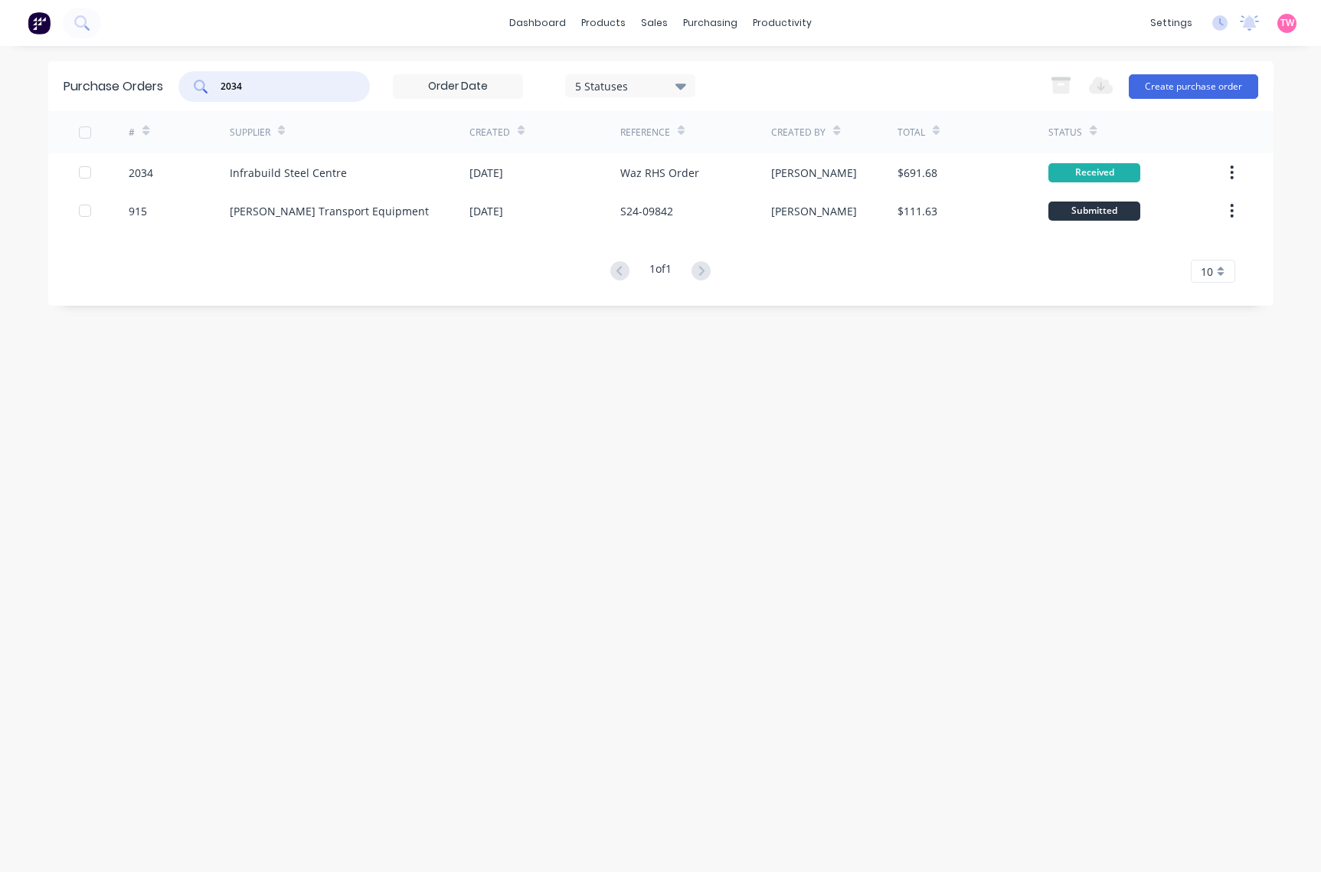
drag, startPoint x: 200, startPoint y: 84, endPoint x: 180, endPoint y: 82, distance: 20.0
click at [180, 82] on div "2034" at bounding box center [274, 86] width 192 height 31
type input "2021"
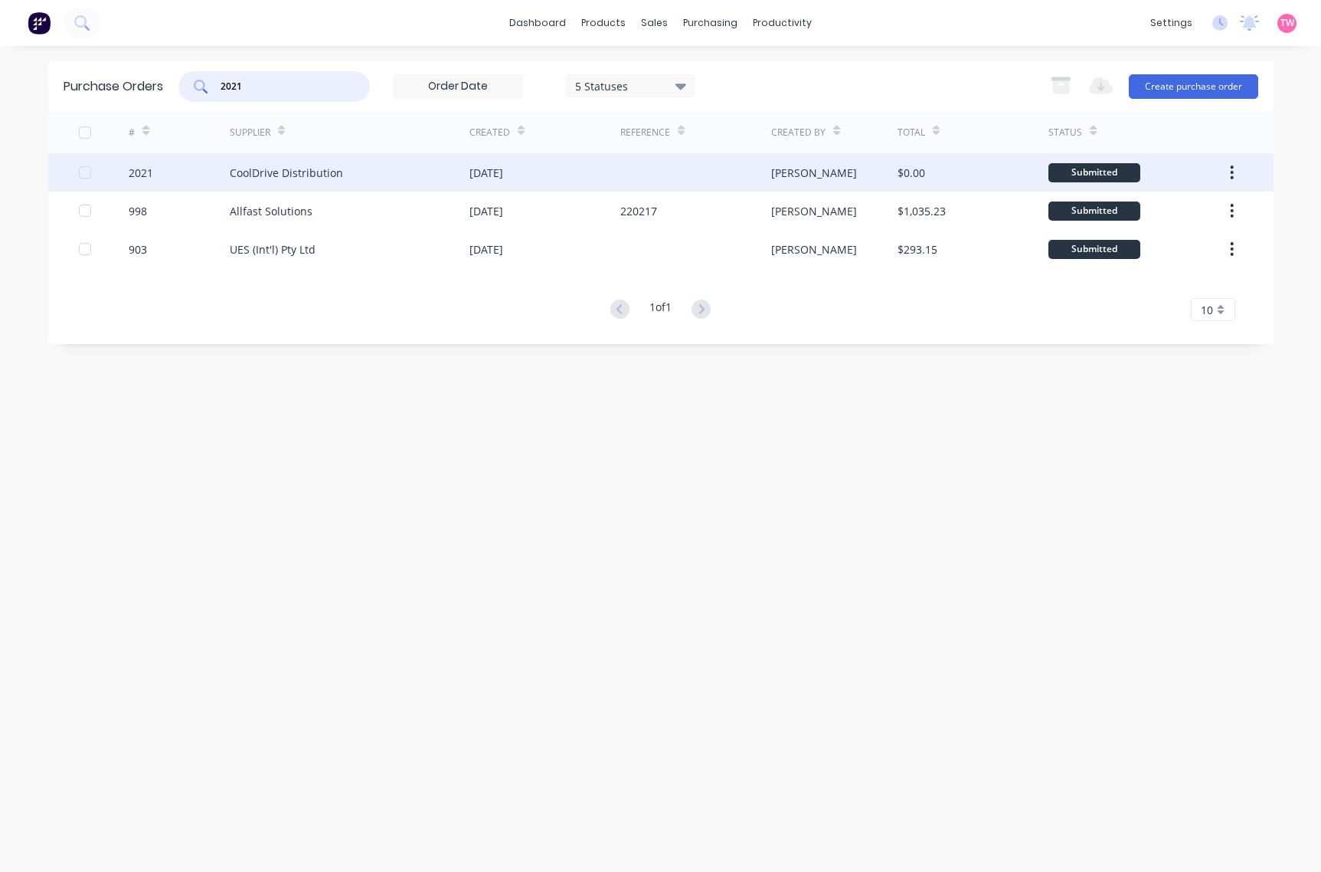
click at [169, 175] on div "2021" at bounding box center [179, 172] width 101 height 38
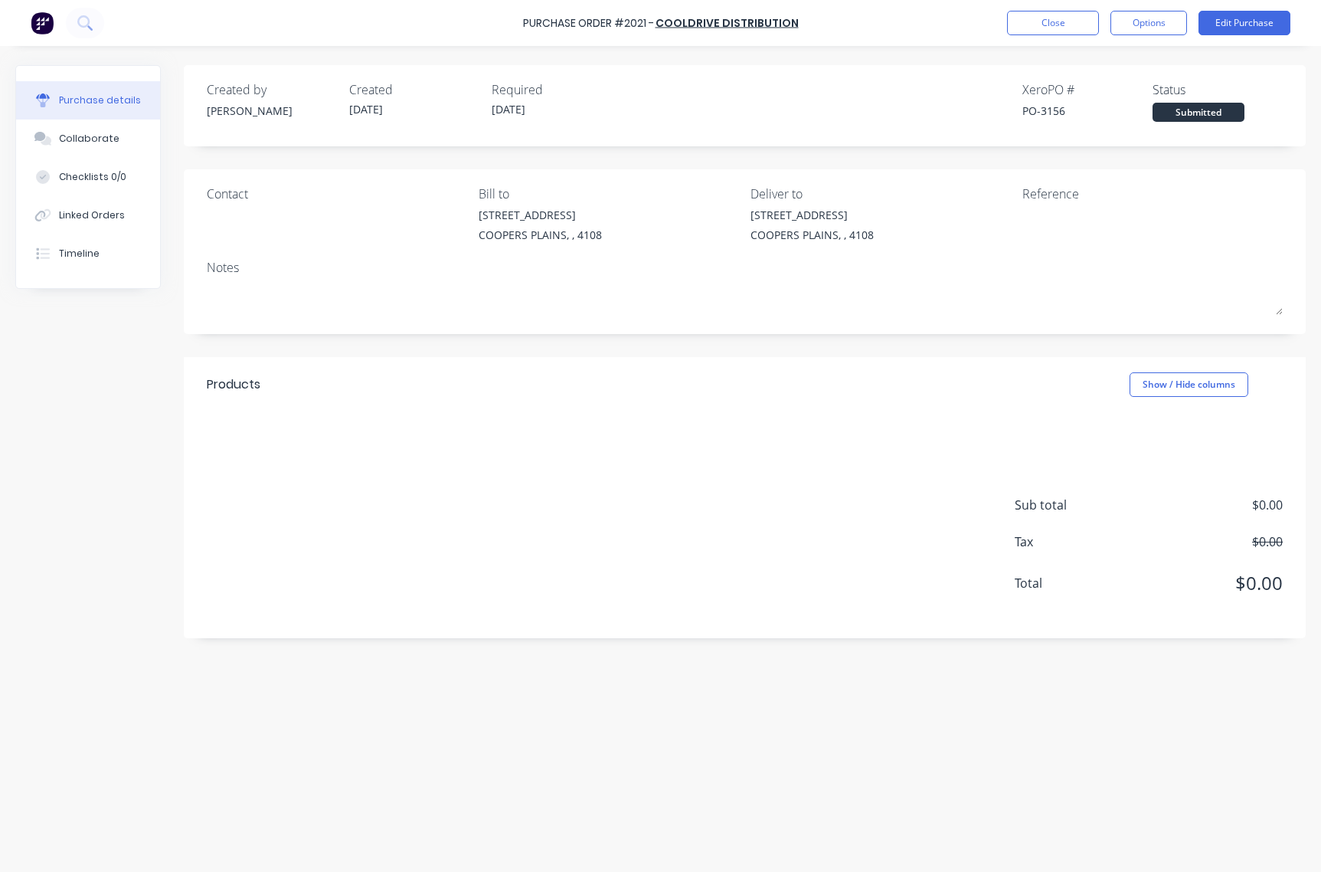
click at [1057, 104] on div "PO-3156" at bounding box center [1088, 111] width 130 height 16
copy div "3156"
click at [1059, 15] on button "Close" at bounding box center [1053, 23] width 92 height 25
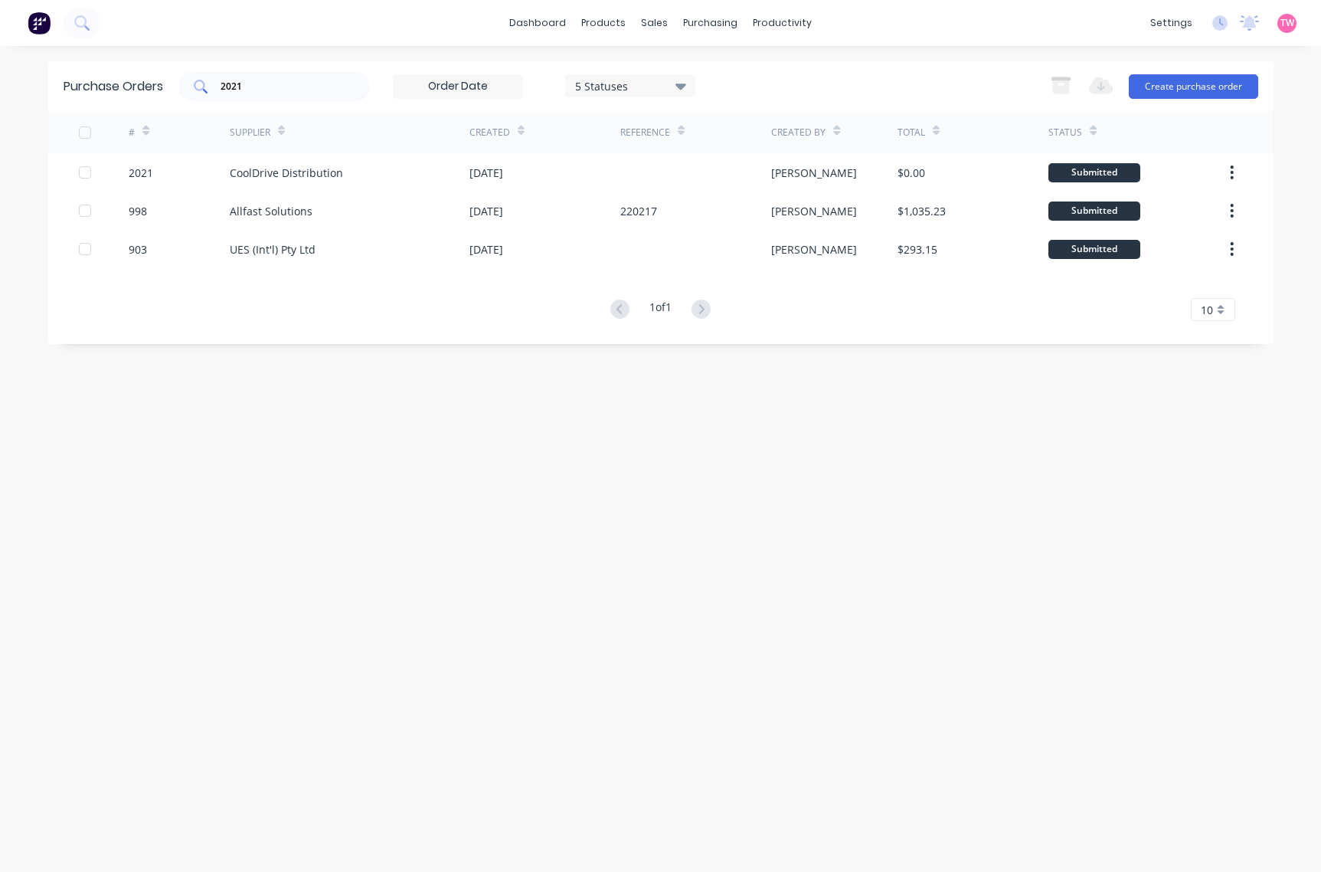
drag, startPoint x: 284, startPoint y: 77, endPoint x: 195, endPoint y: 71, distance: 89.0
click at [195, 71] on div "2021" at bounding box center [274, 86] width 192 height 31
paste input "2941"
drag, startPoint x: 171, startPoint y: 82, endPoint x: 158, endPoint y: 80, distance: 13.1
click at [159, 80] on div "Purchase Orders 20212941 5 Statuses 5 Statuses Export to Excel (XLSX) Create pu…" at bounding box center [661, 86] width 1226 height 50
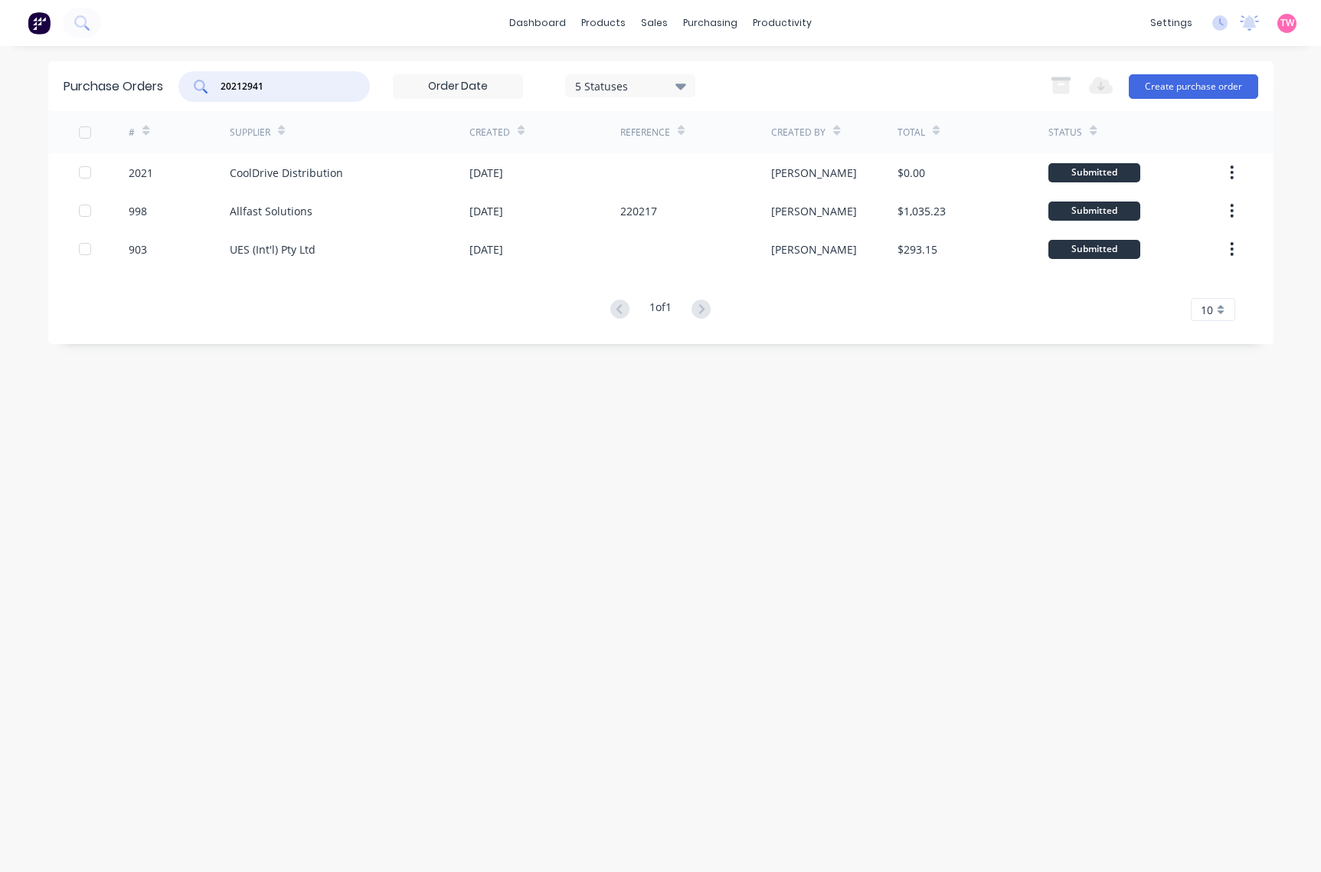
paste input "text"
type input "2941"
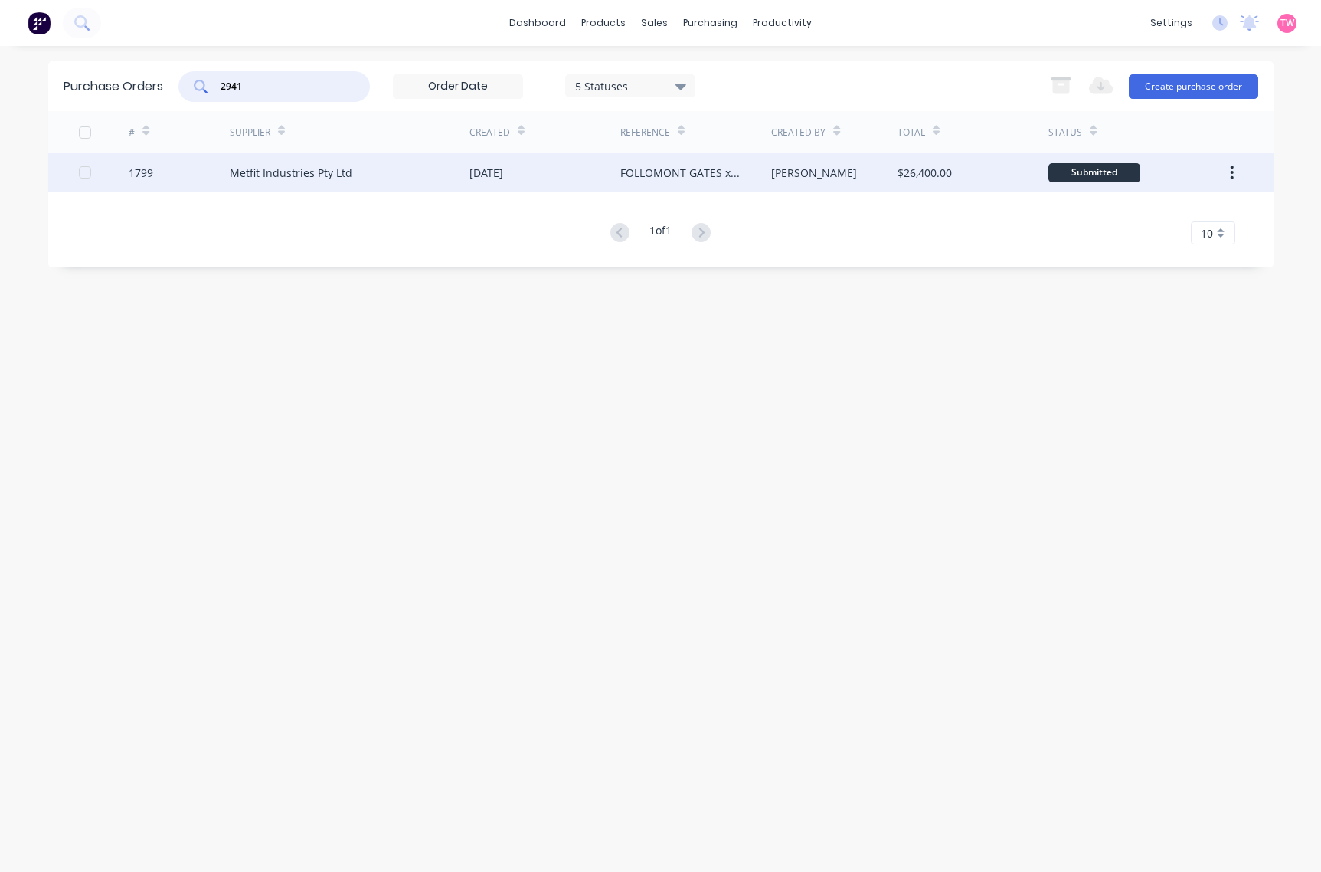
click at [180, 174] on div "1799" at bounding box center [179, 172] width 101 height 38
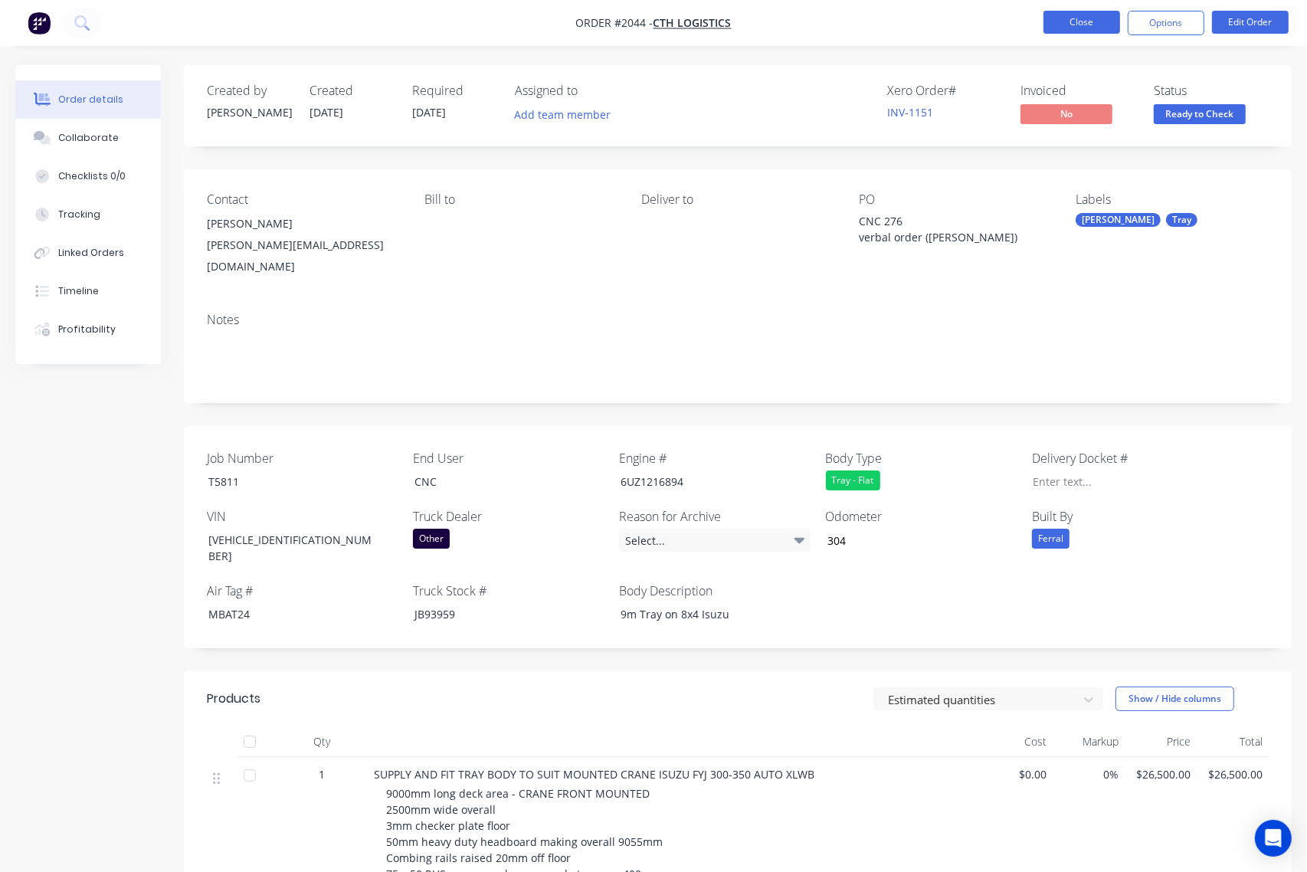
click at [1072, 25] on button "Close" at bounding box center [1081, 22] width 77 height 23
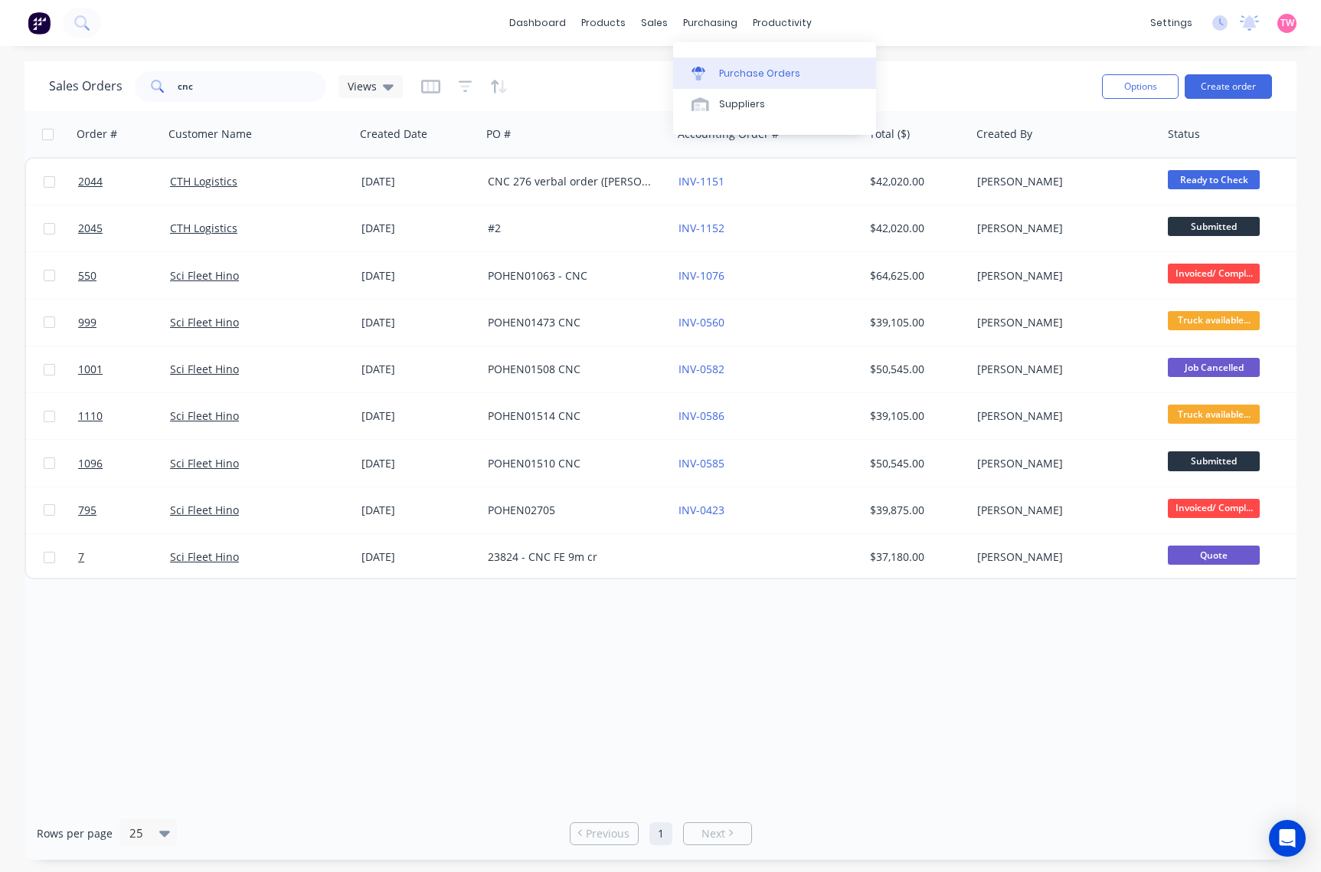
click at [762, 78] on div "Purchase Orders" at bounding box center [759, 74] width 81 height 14
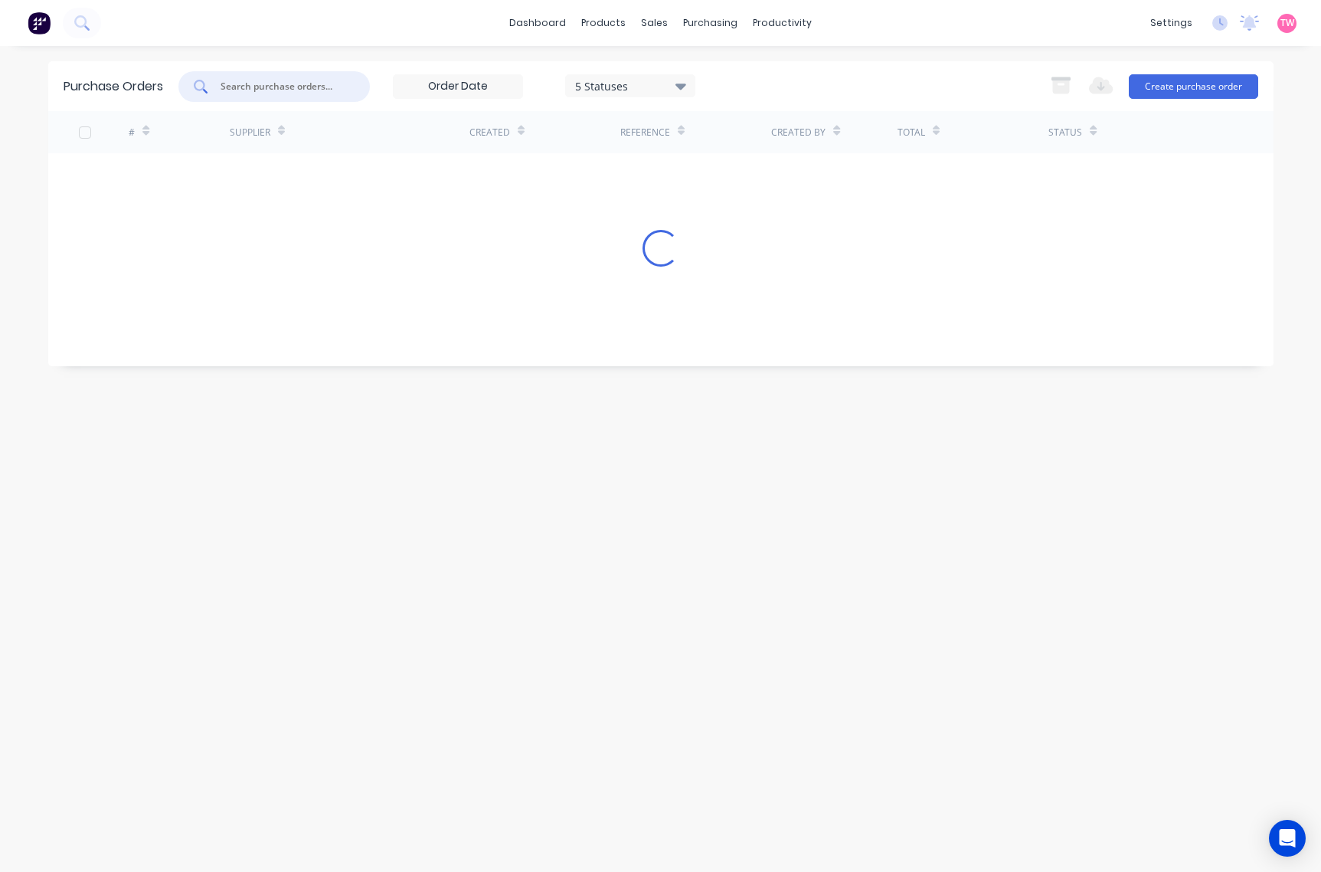
click at [314, 87] on input "text" at bounding box center [282, 86] width 127 height 15
paste input "2021"
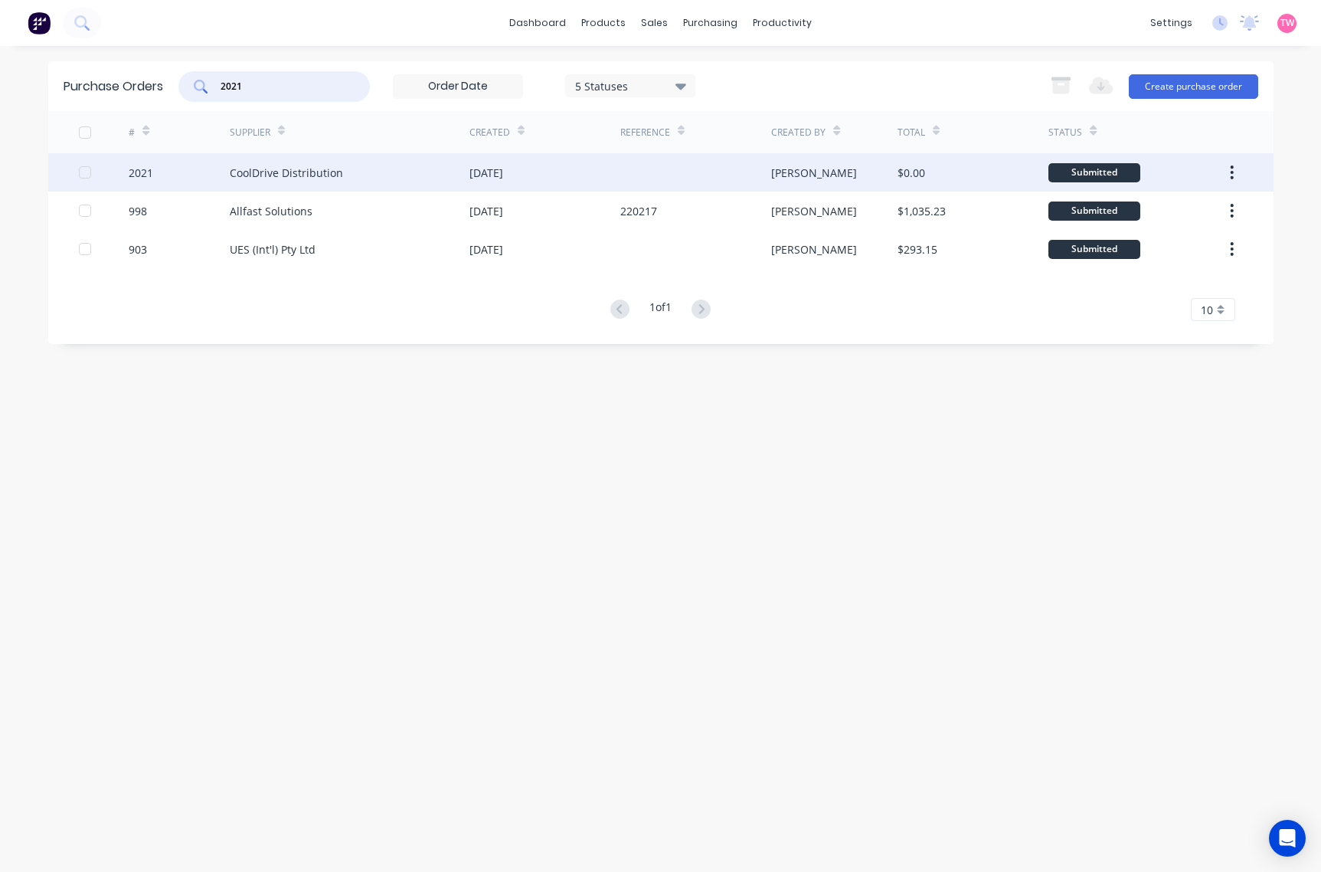
type input "2021"
click at [175, 170] on div "2021" at bounding box center [179, 172] width 101 height 38
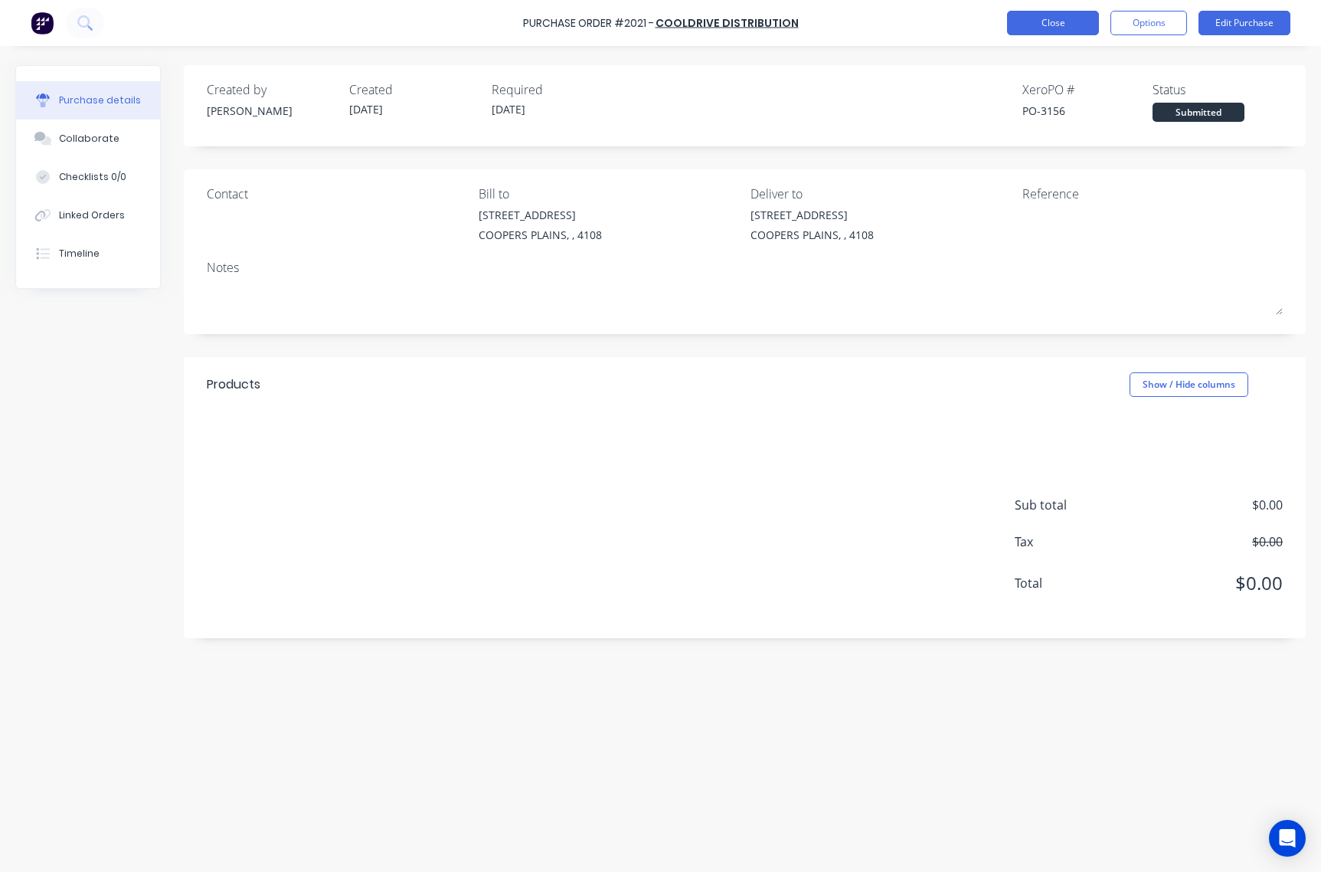
click at [1063, 28] on button "Close" at bounding box center [1053, 23] width 92 height 25
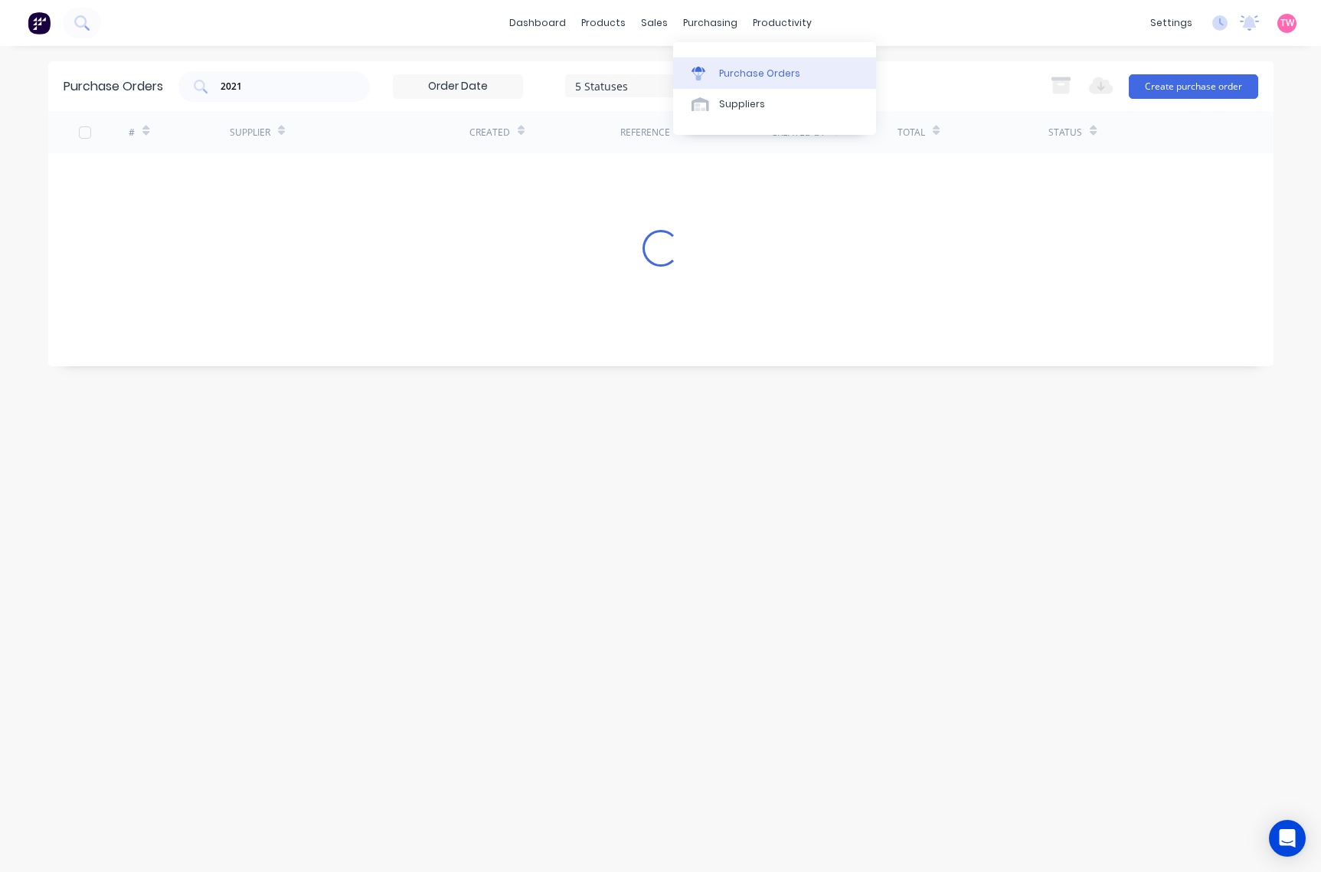
click at [729, 58] on link "Purchase Orders" at bounding box center [774, 72] width 203 height 31
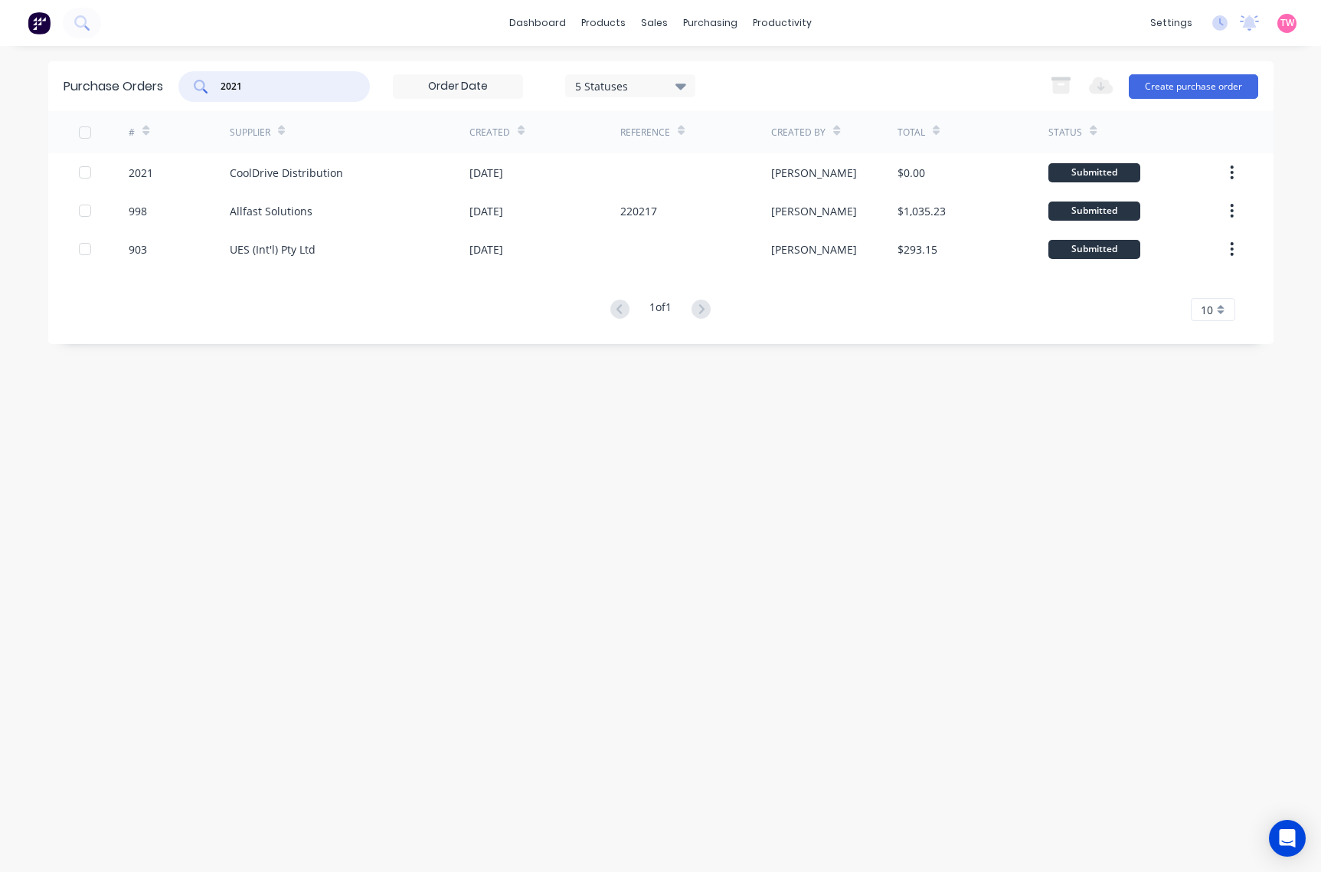
drag, startPoint x: 276, startPoint y: 92, endPoint x: 214, endPoint y: 84, distance: 61.8
click at [214, 84] on div "2021" at bounding box center [274, 86] width 192 height 31
click at [686, 60] on link "Sales Orders" at bounding box center [735, 72] width 203 height 31
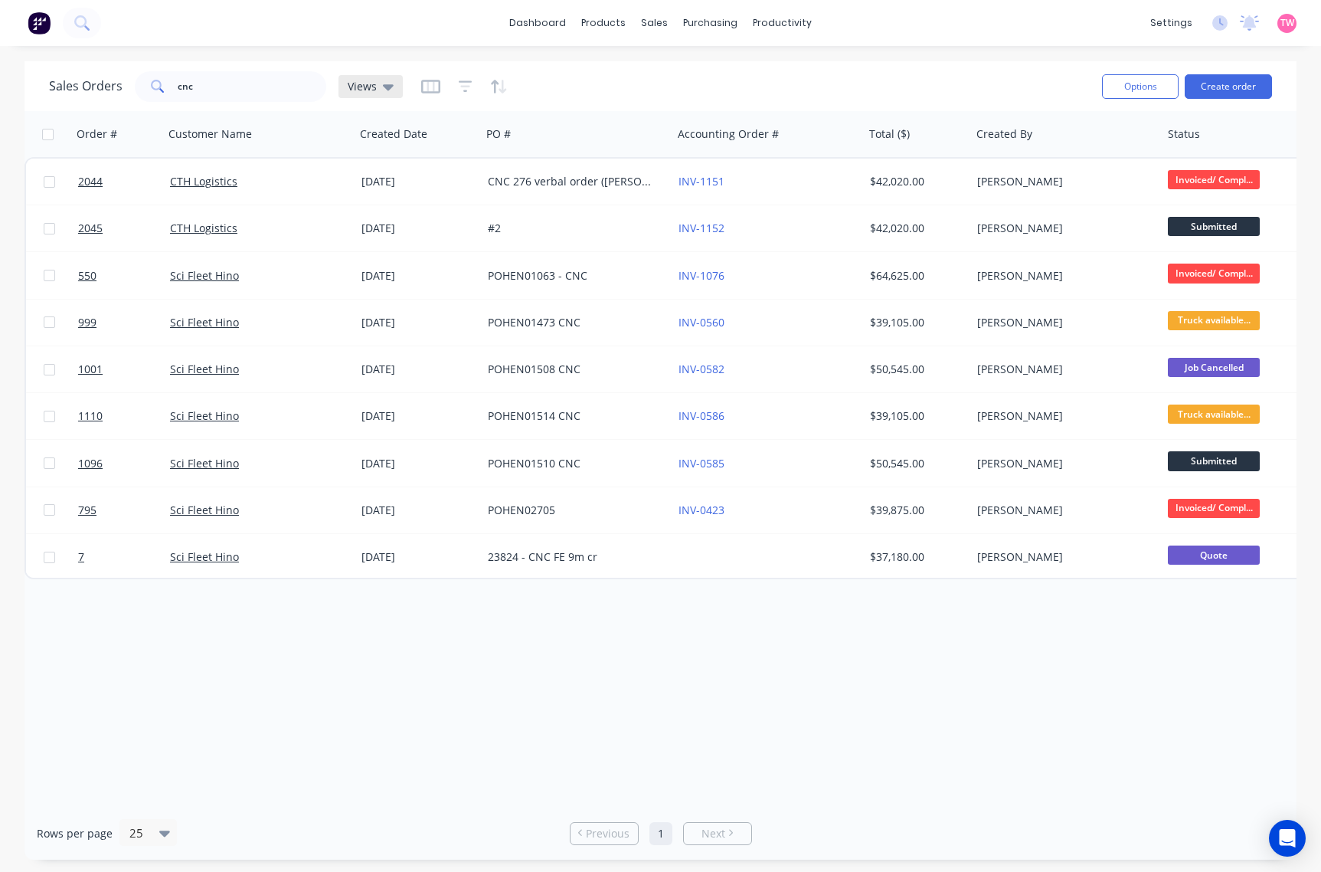
click at [389, 93] on div "Views" at bounding box center [371, 86] width 64 height 23
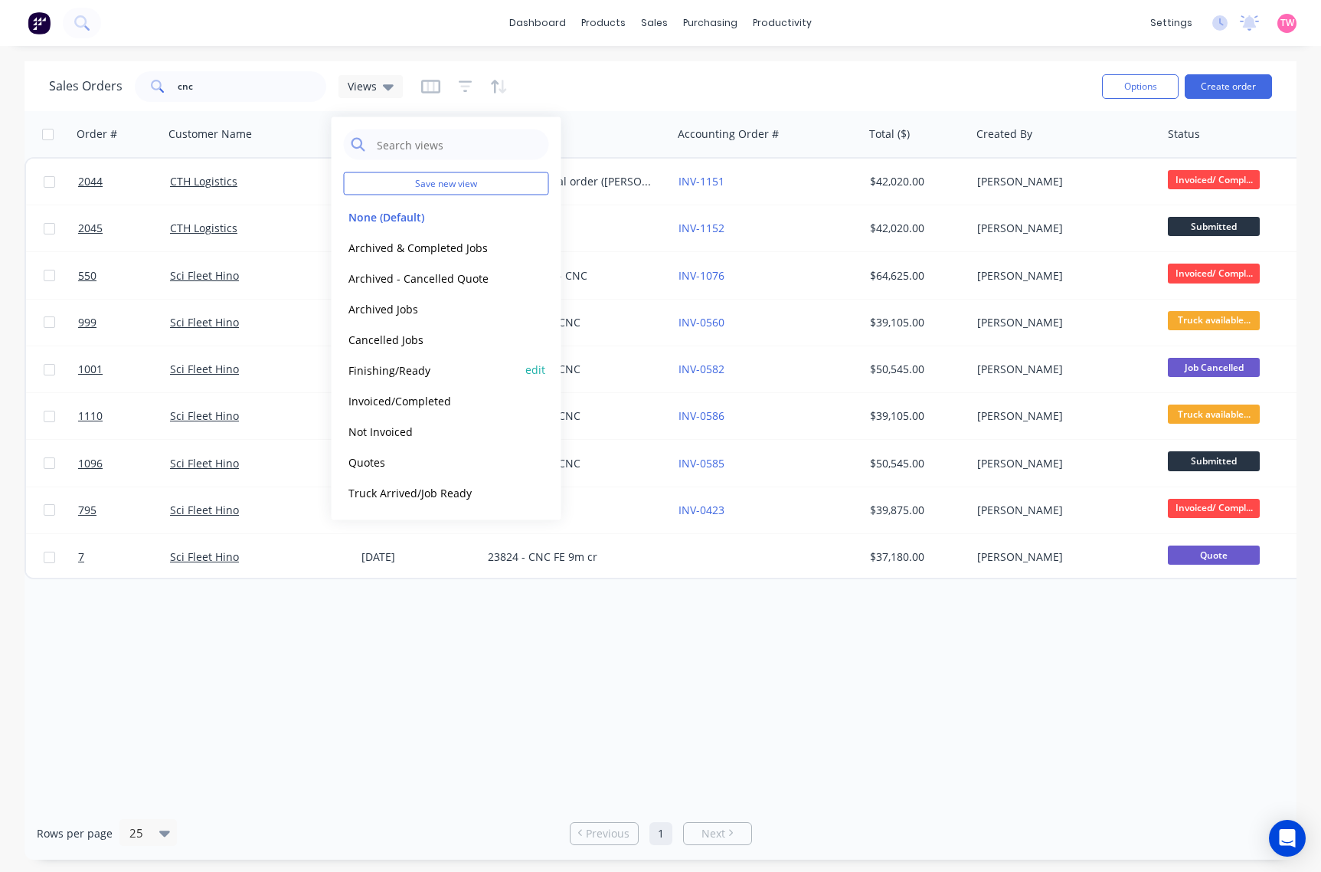
click at [408, 368] on button "Finishing/Ready" at bounding box center [431, 370] width 175 height 18
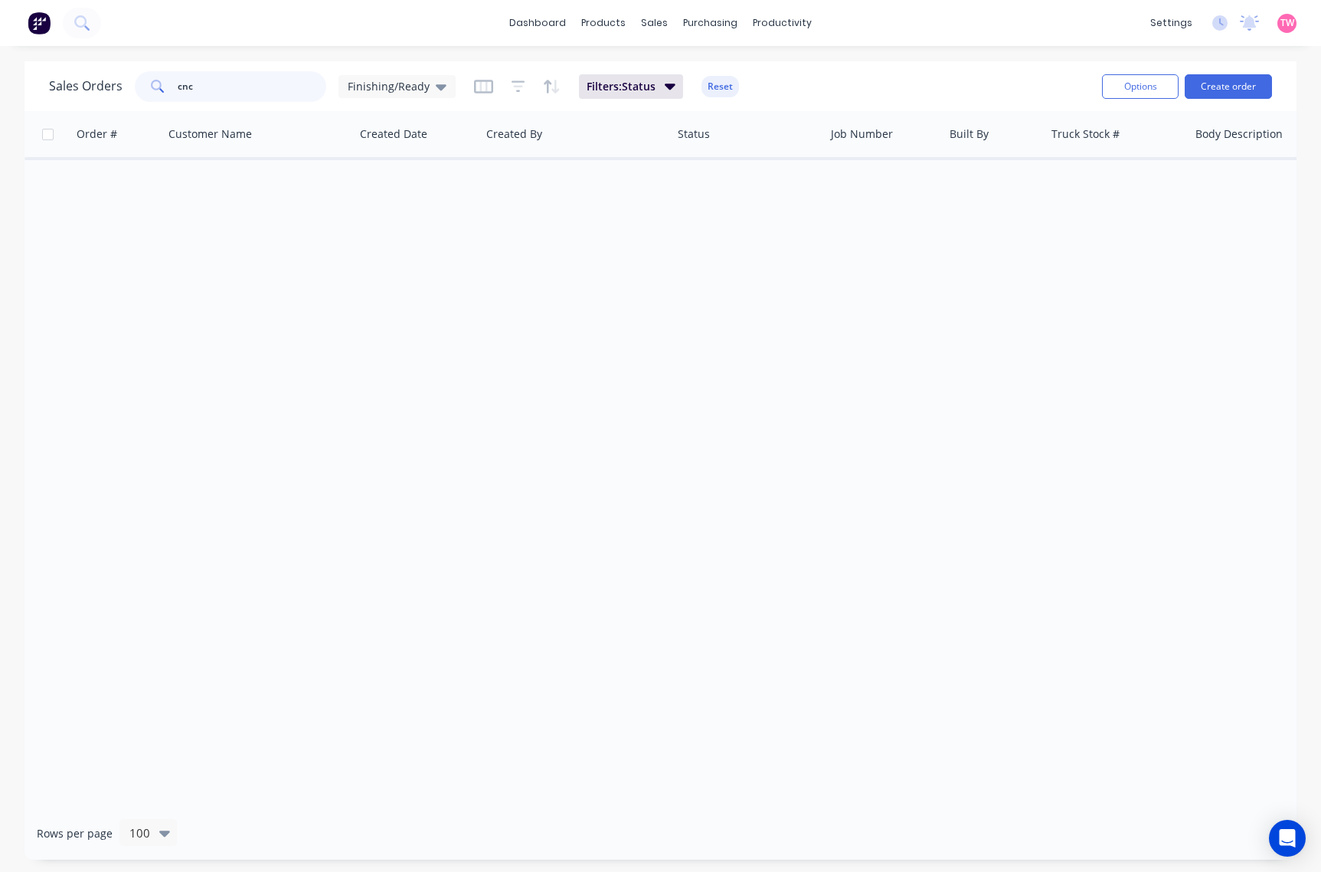
drag, startPoint x: 249, startPoint y: 86, endPoint x: 159, endPoint y: 79, distance: 89.9
click at [159, 79] on div "cnc" at bounding box center [231, 86] width 192 height 31
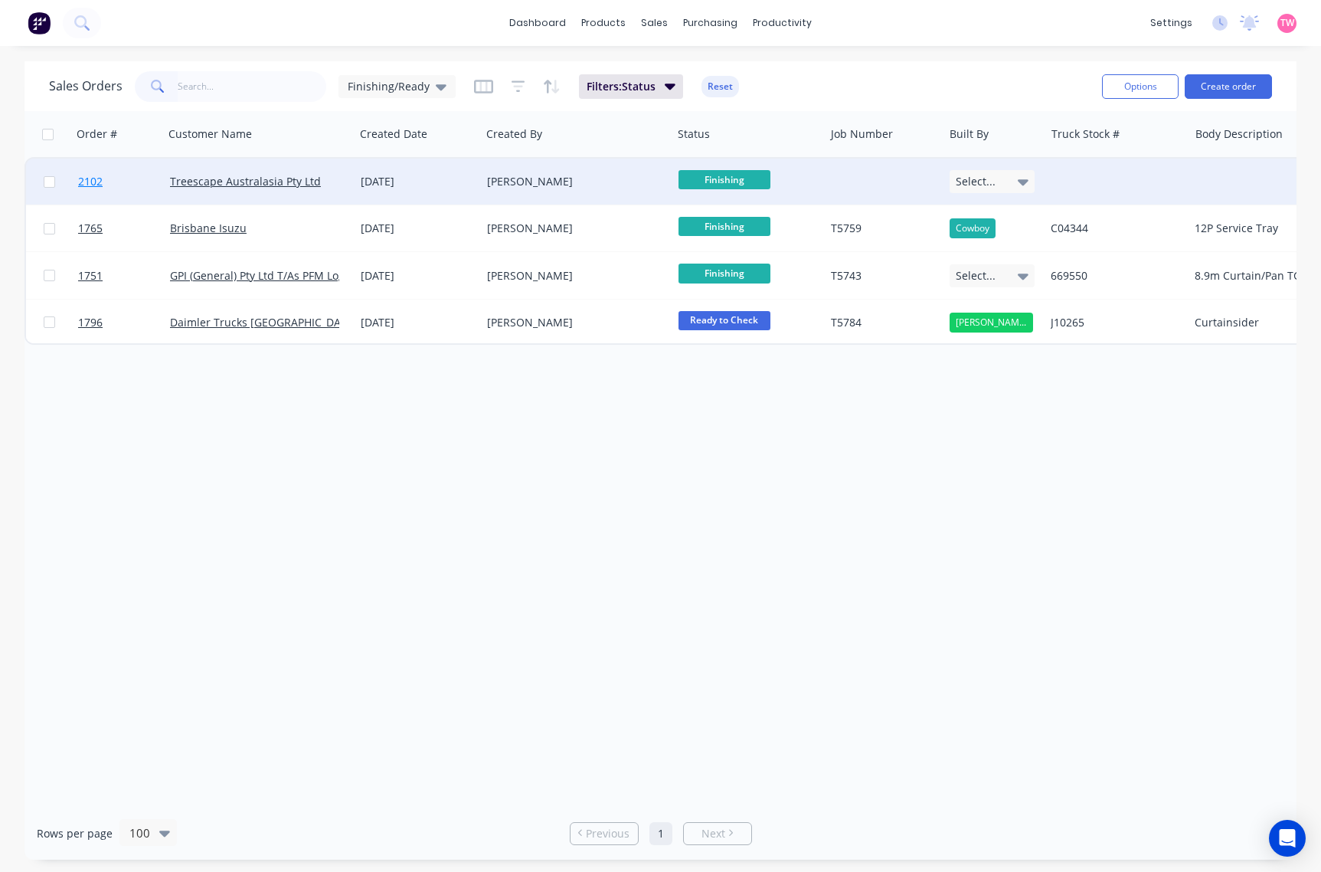
click at [152, 186] on link "2102" at bounding box center [124, 182] width 92 height 46
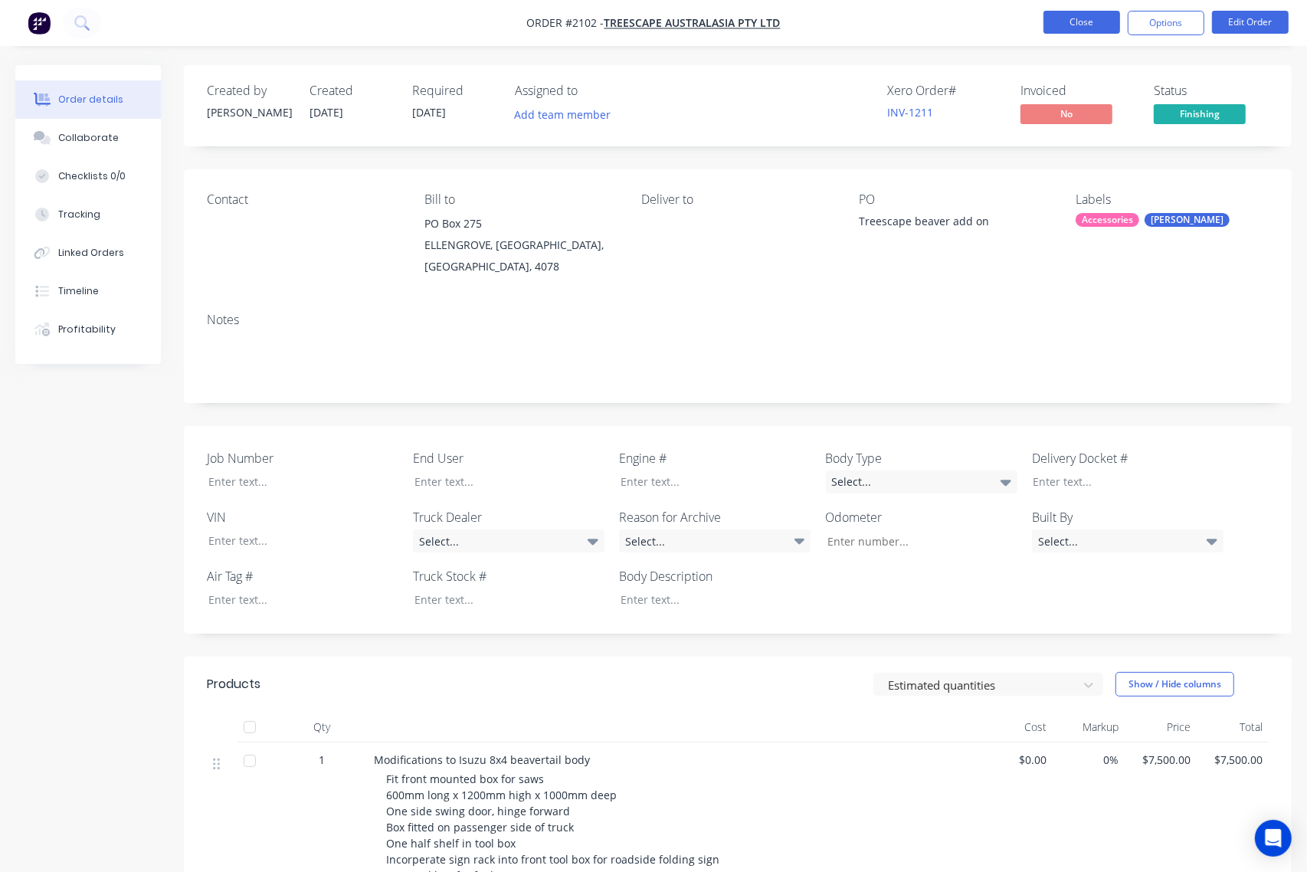
click at [1055, 24] on button "Close" at bounding box center [1081, 22] width 77 height 23
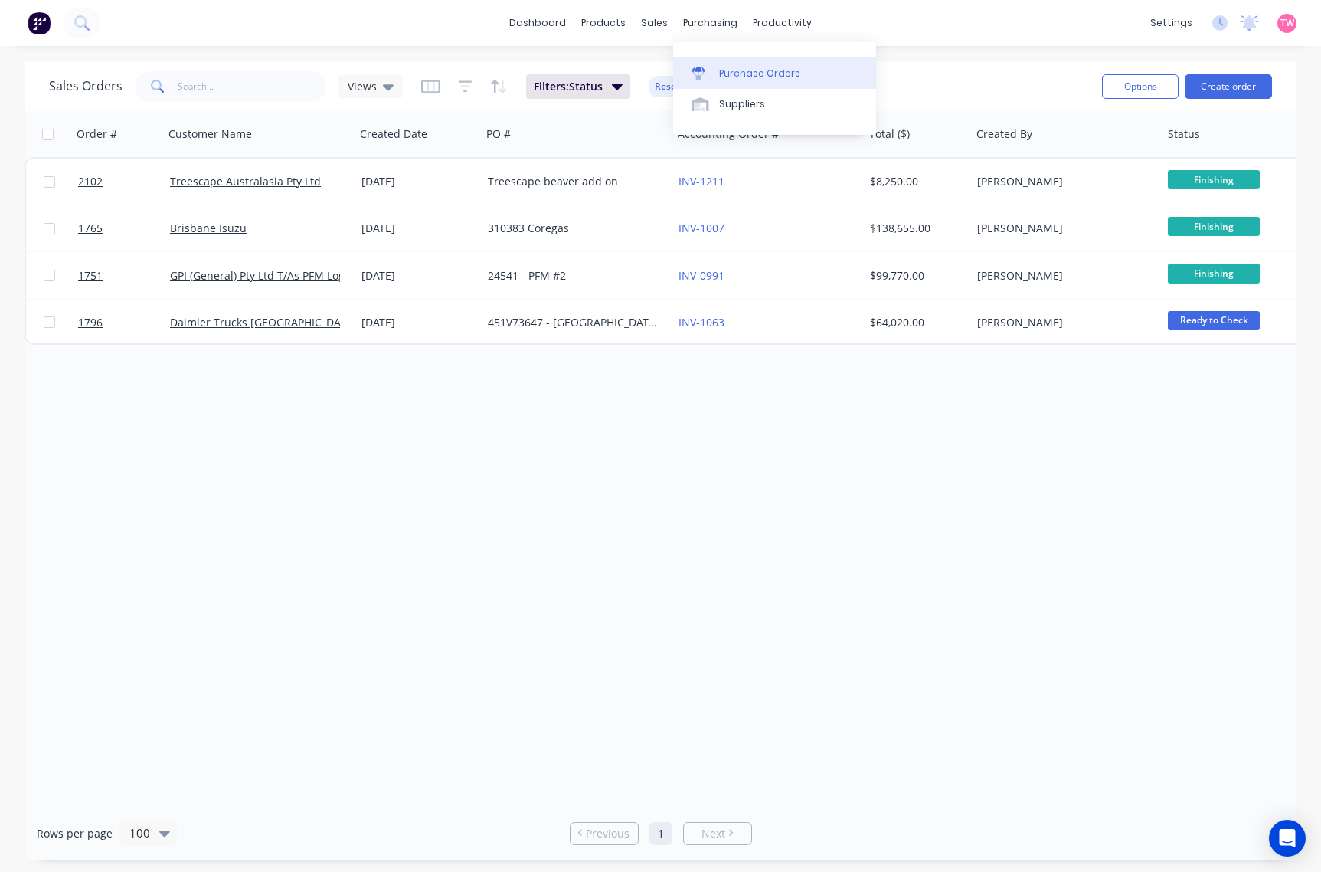
click at [760, 70] on div "Purchase Orders" at bounding box center [759, 74] width 81 height 14
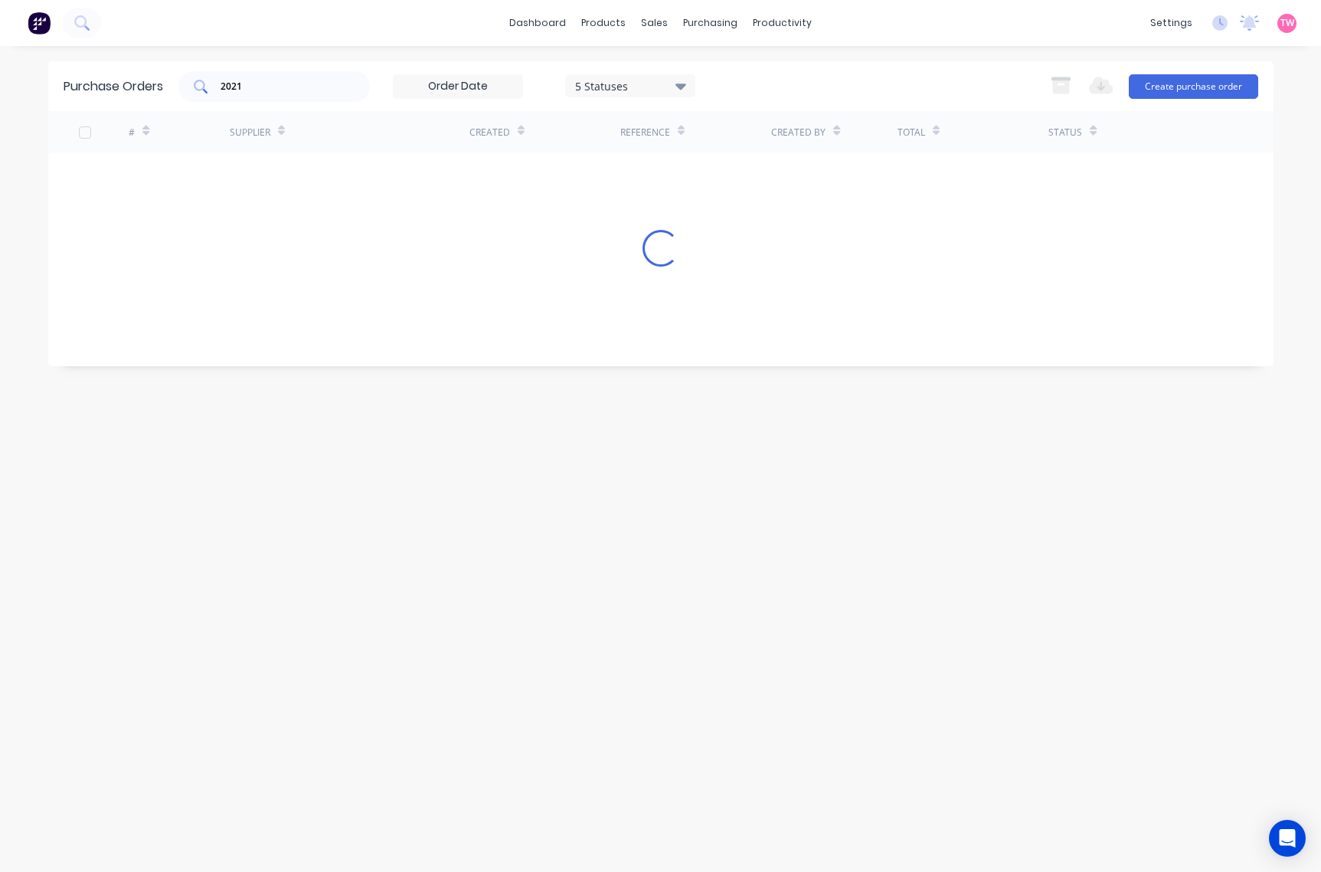
click at [251, 90] on input "2021" at bounding box center [282, 86] width 127 height 15
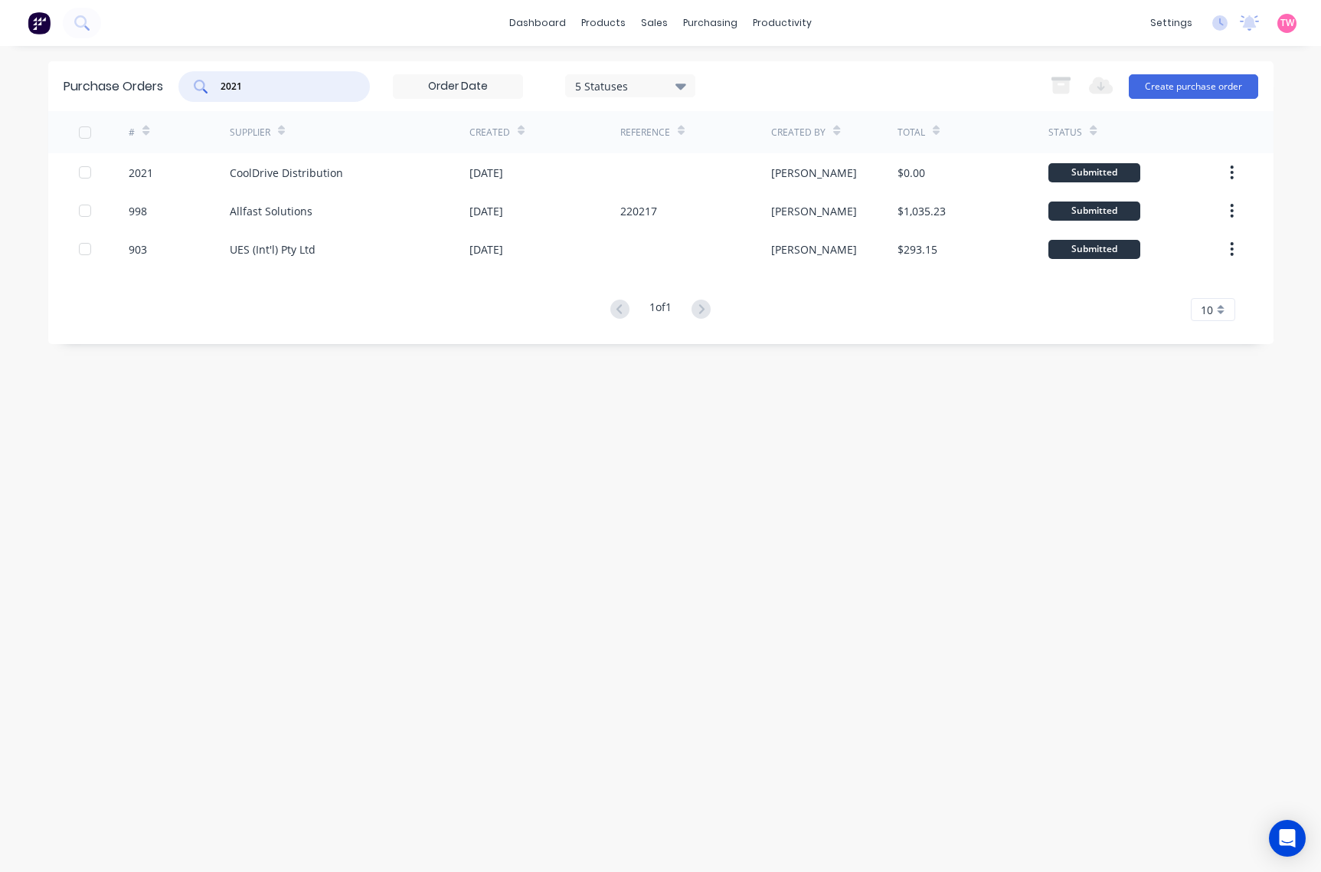
click at [251, 90] on input "2021" at bounding box center [282, 86] width 127 height 15
type input "2065"
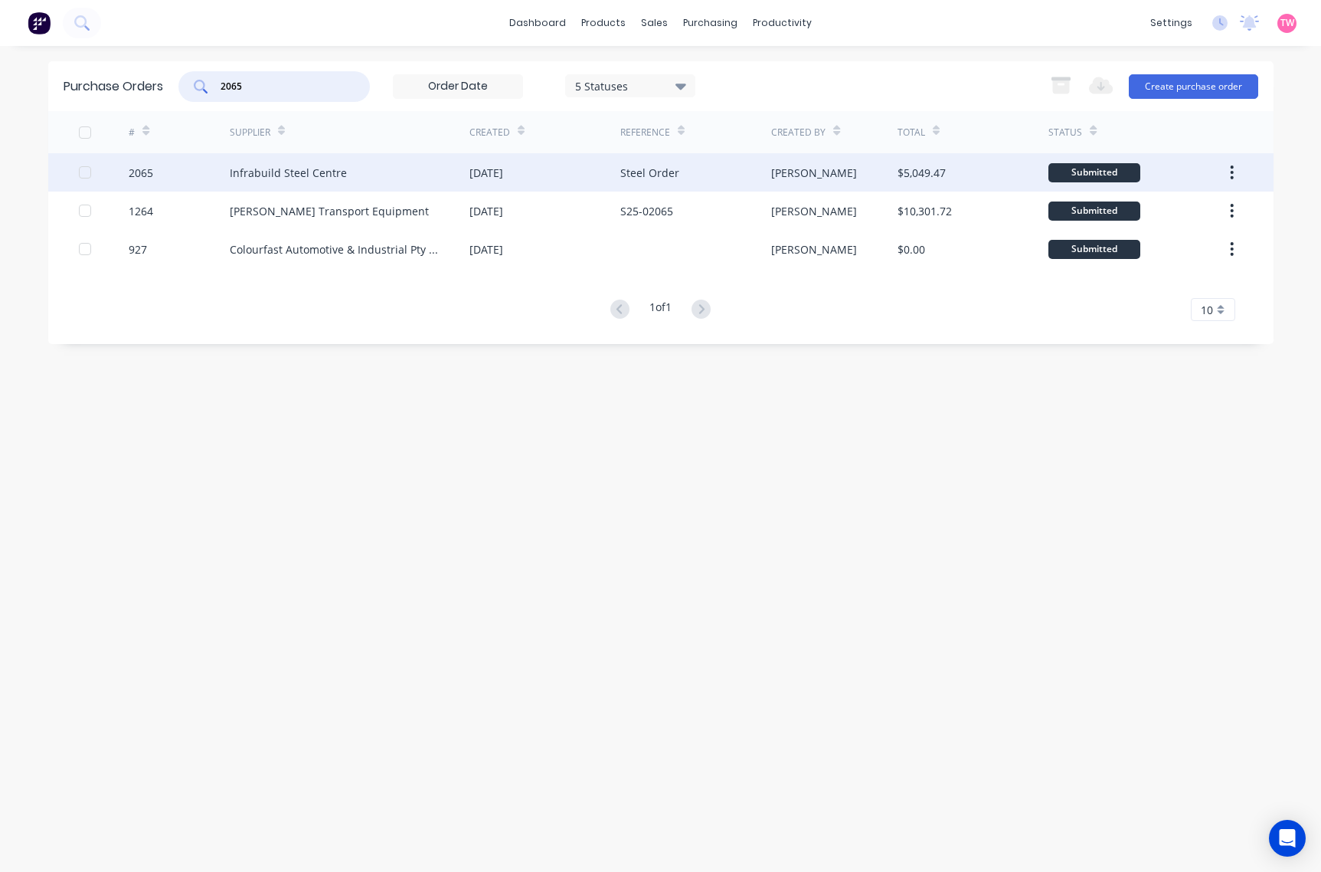
click at [182, 172] on div "2065" at bounding box center [179, 172] width 101 height 38
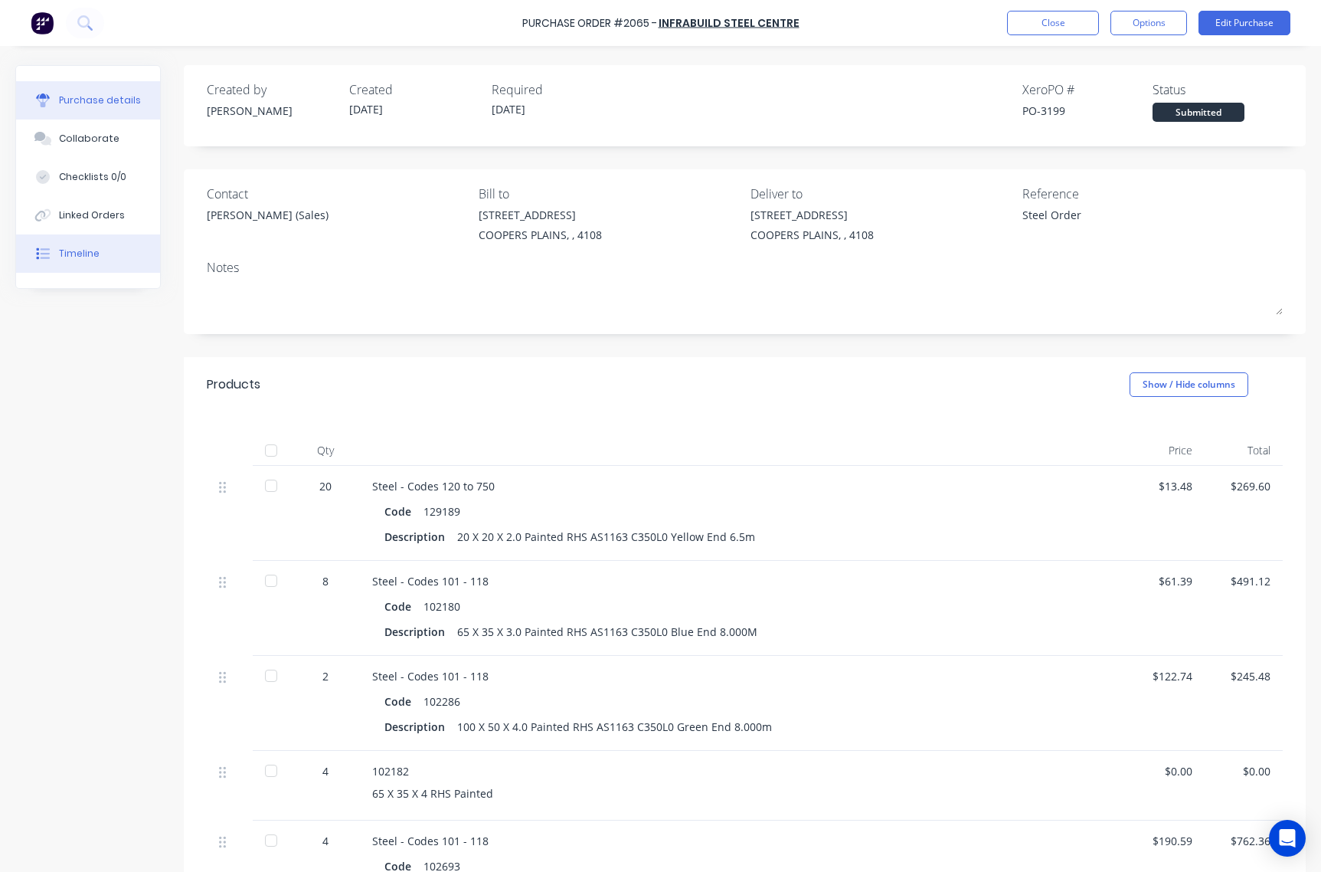
click at [93, 251] on div "Timeline" at bounding box center [79, 254] width 41 height 14
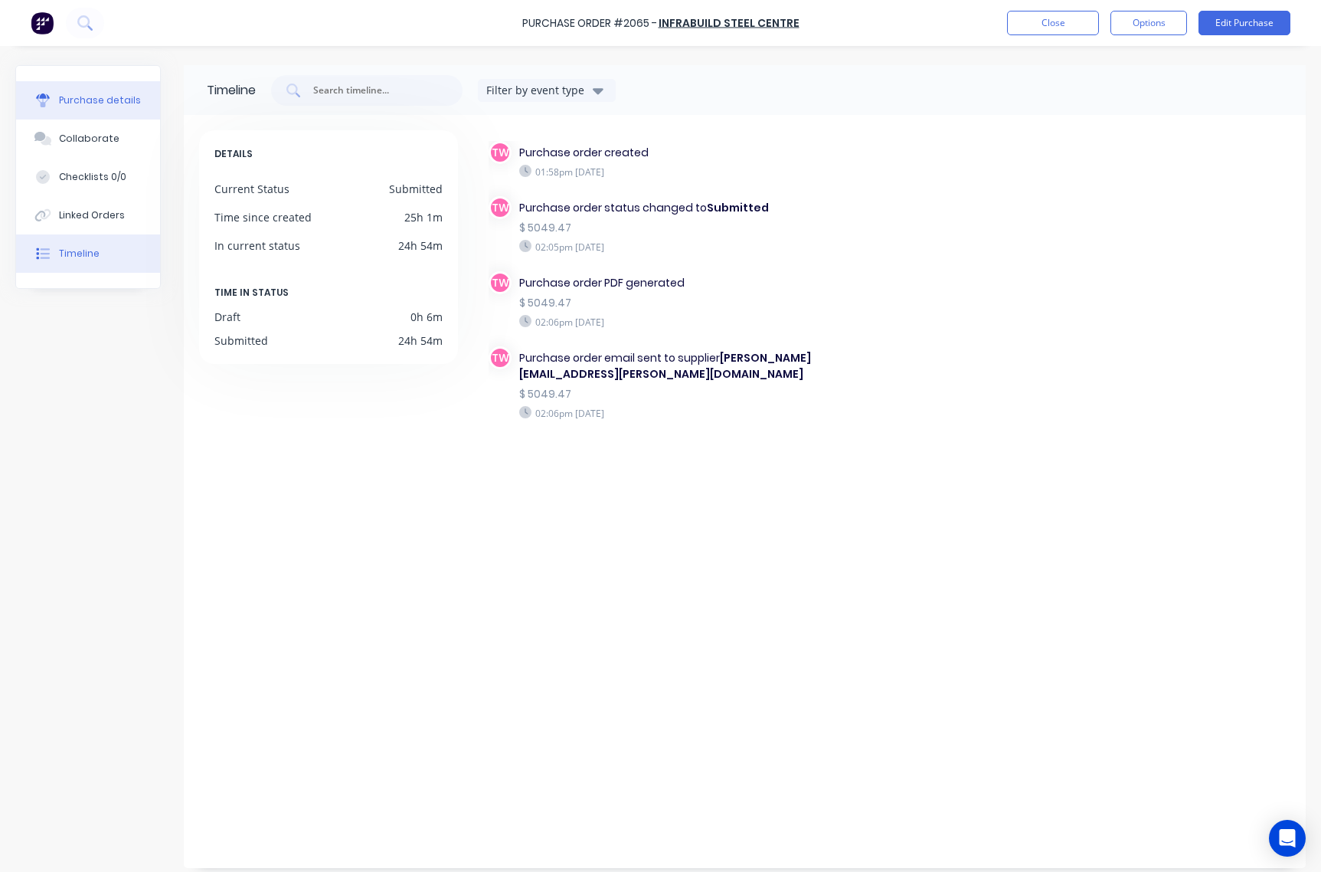
click at [79, 98] on div "Purchase details" at bounding box center [100, 100] width 82 height 14
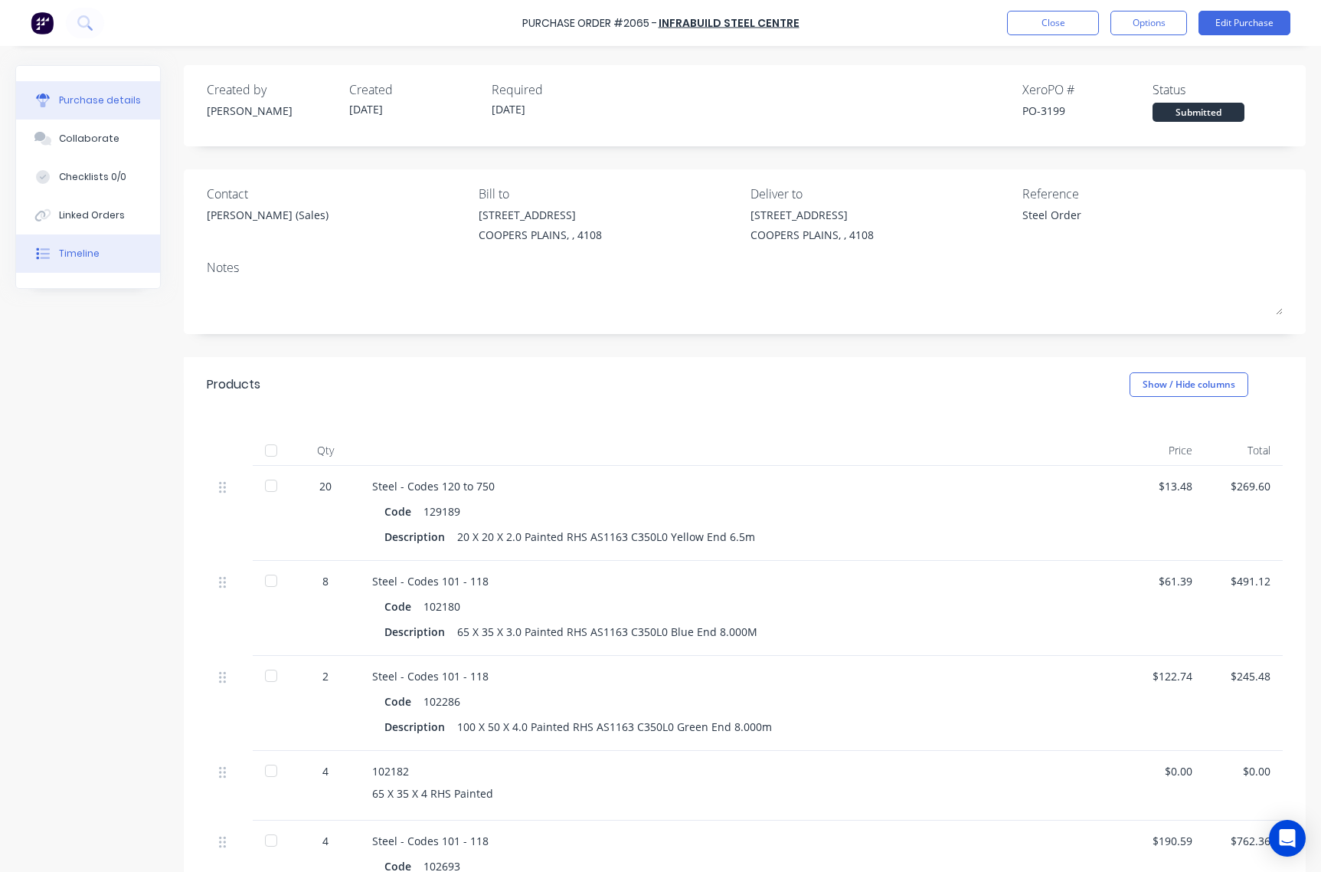
click at [93, 268] on button "Timeline" at bounding box center [88, 253] width 144 height 38
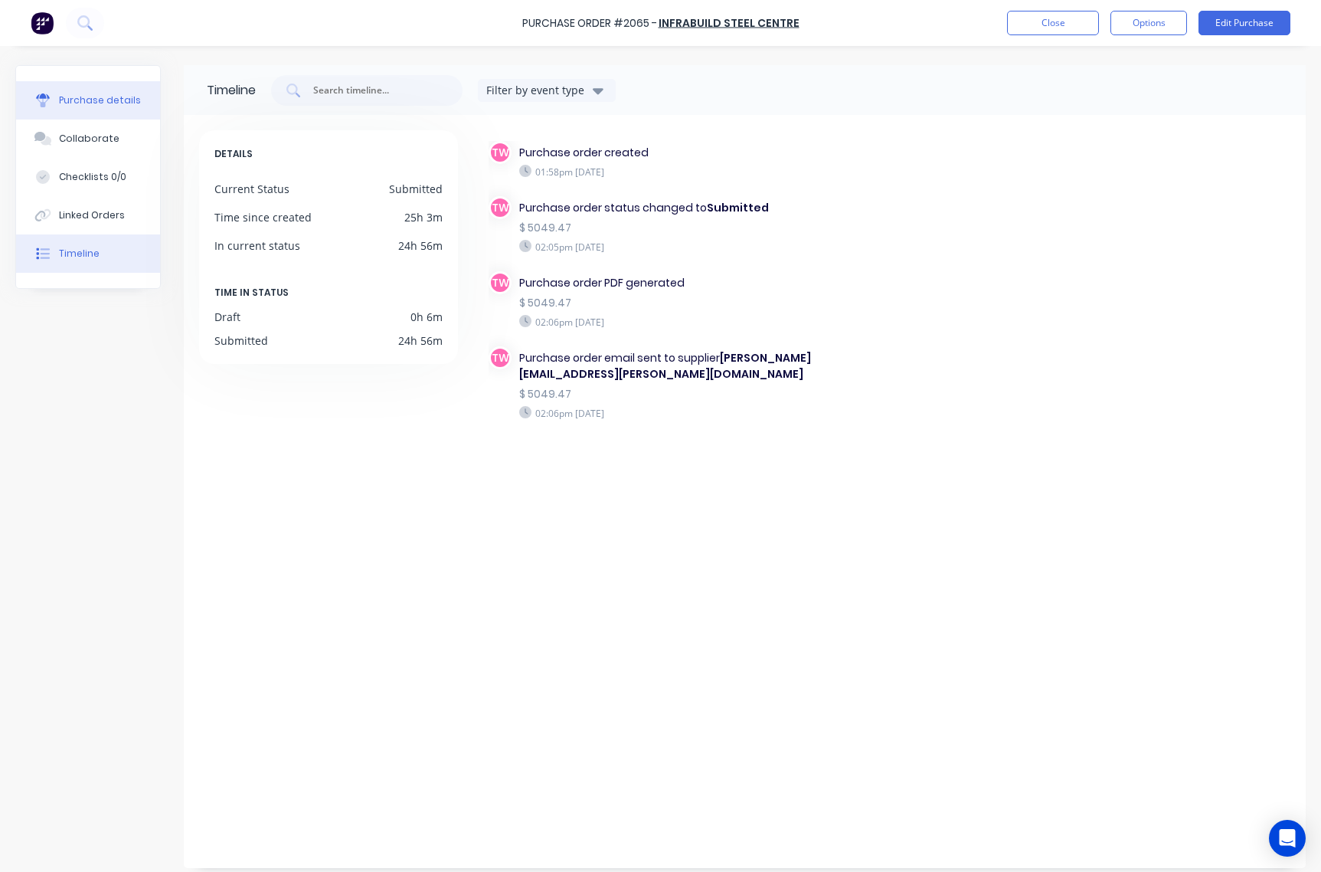
click at [120, 97] on div "Purchase details" at bounding box center [100, 100] width 82 height 14
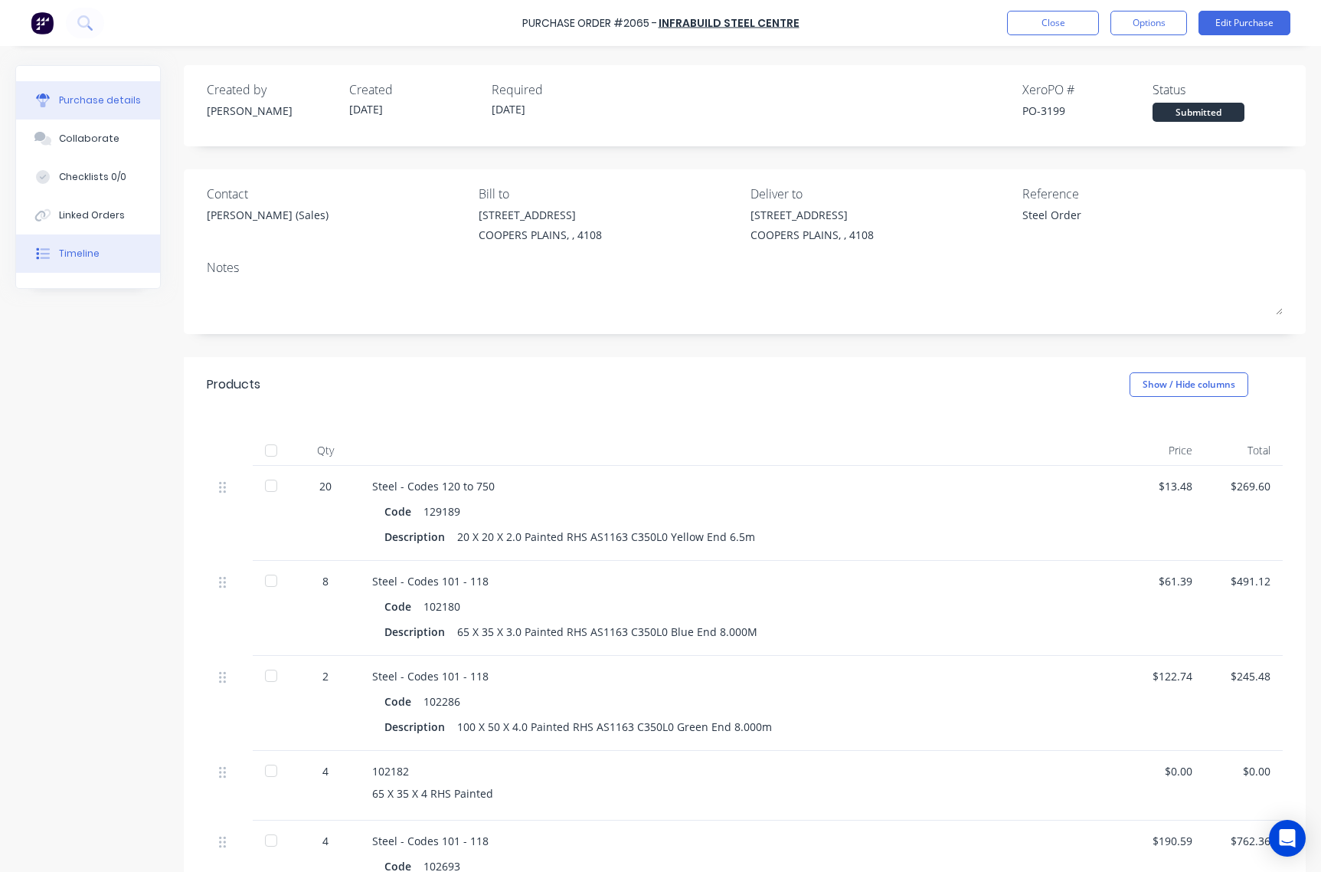
click at [97, 258] on button "Timeline" at bounding box center [88, 253] width 144 height 38
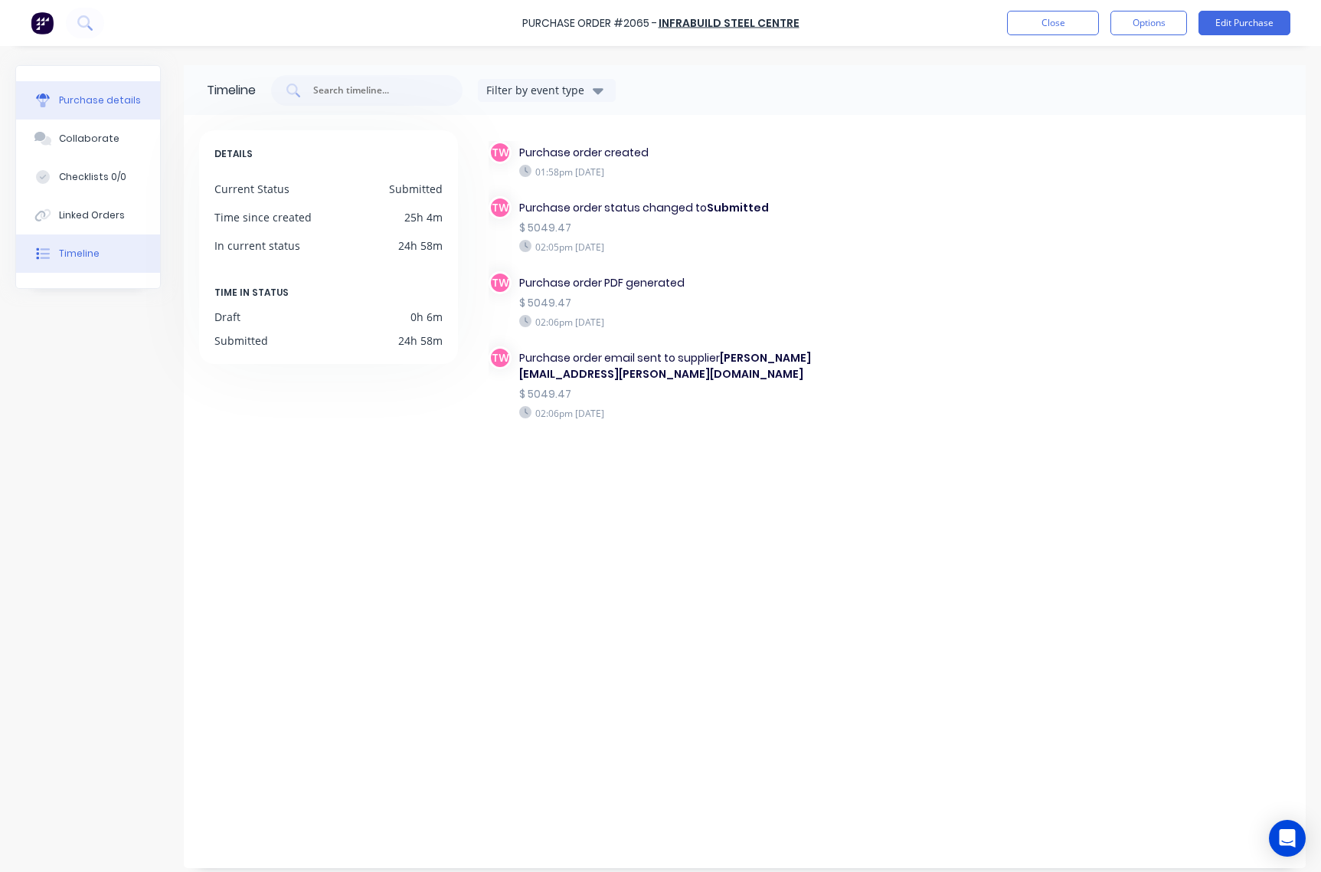
click at [97, 100] on div "Purchase details" at bounding box center [100, 100] width 82 height 14
type textarea "x"
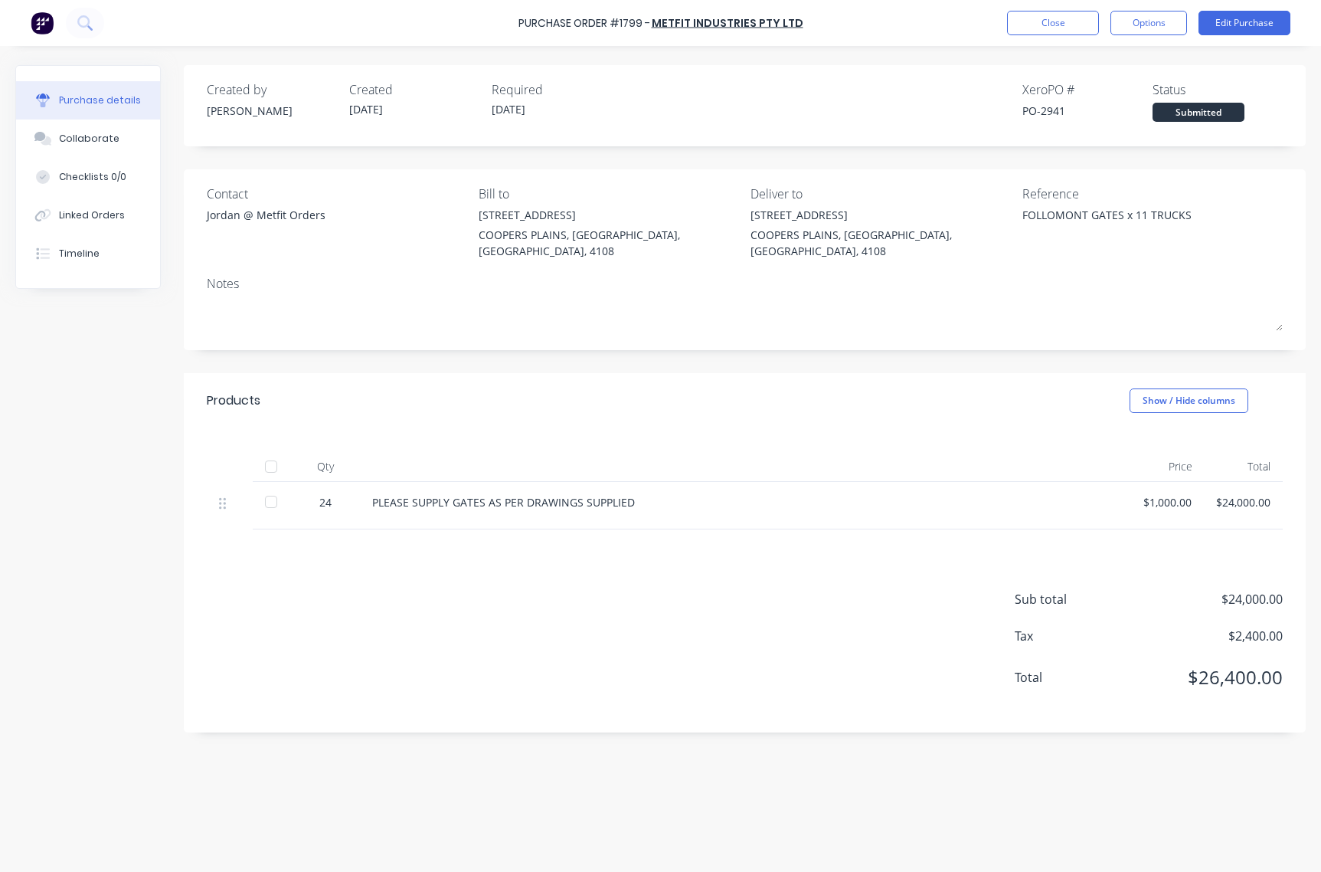
click at [1059, 24] on button "Close" at bounding box center [1053, 23] width 92 height 25
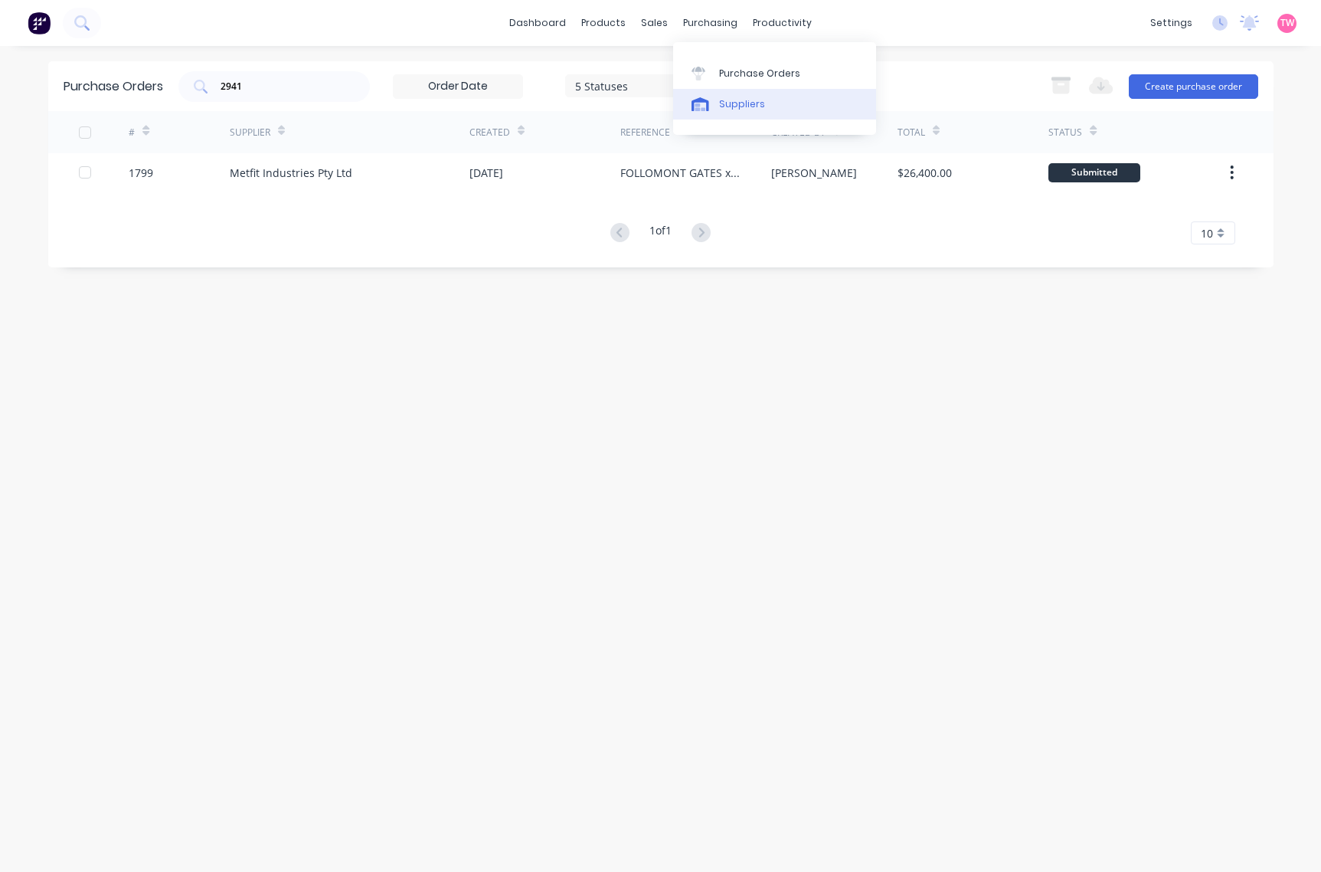
click at [744, 101] on div "Suppliers" at bounding box center [742, 104] width 46 height 14
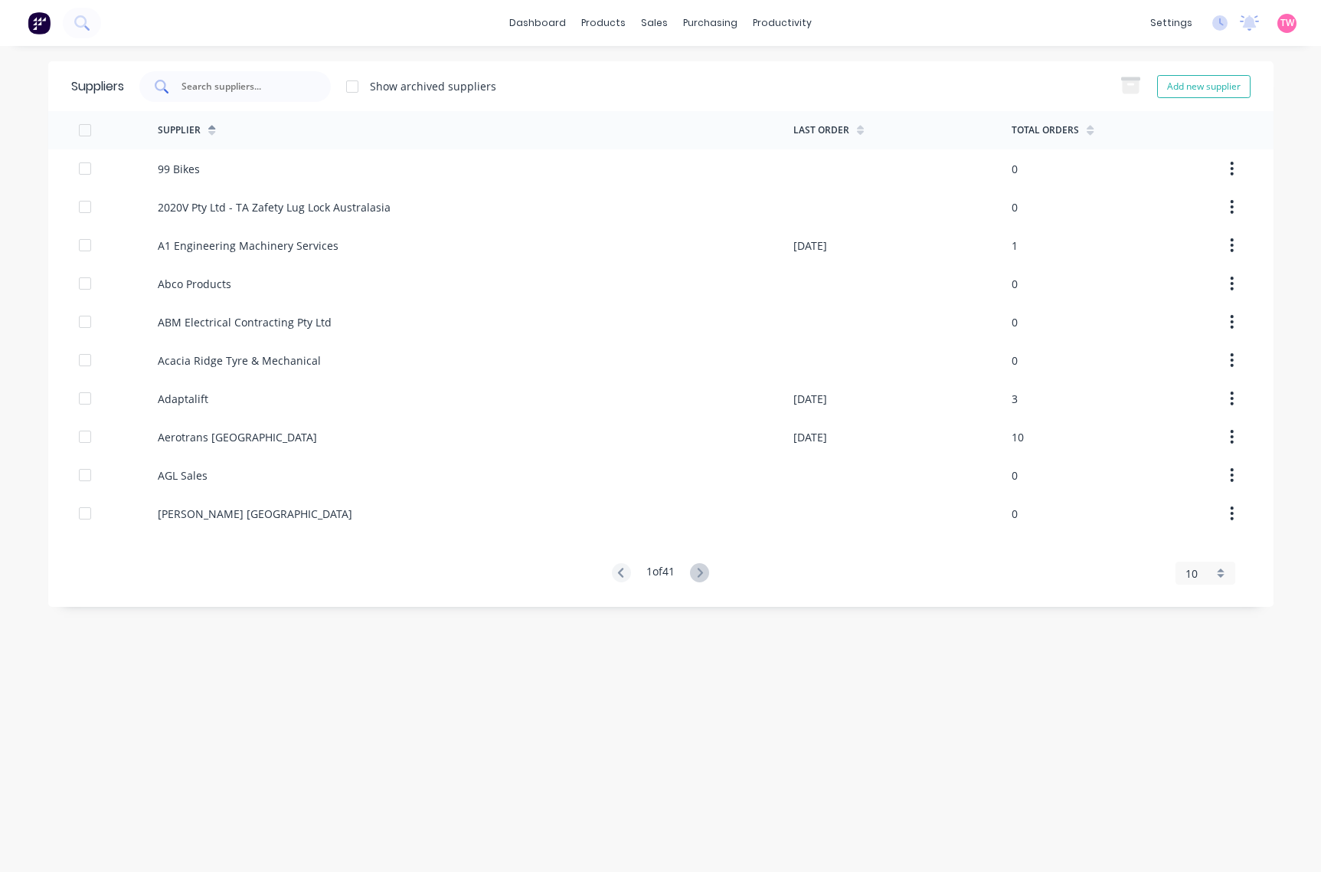
click at [222, 85] on input "text" at bounding box center [243, 86] width 127 height 15
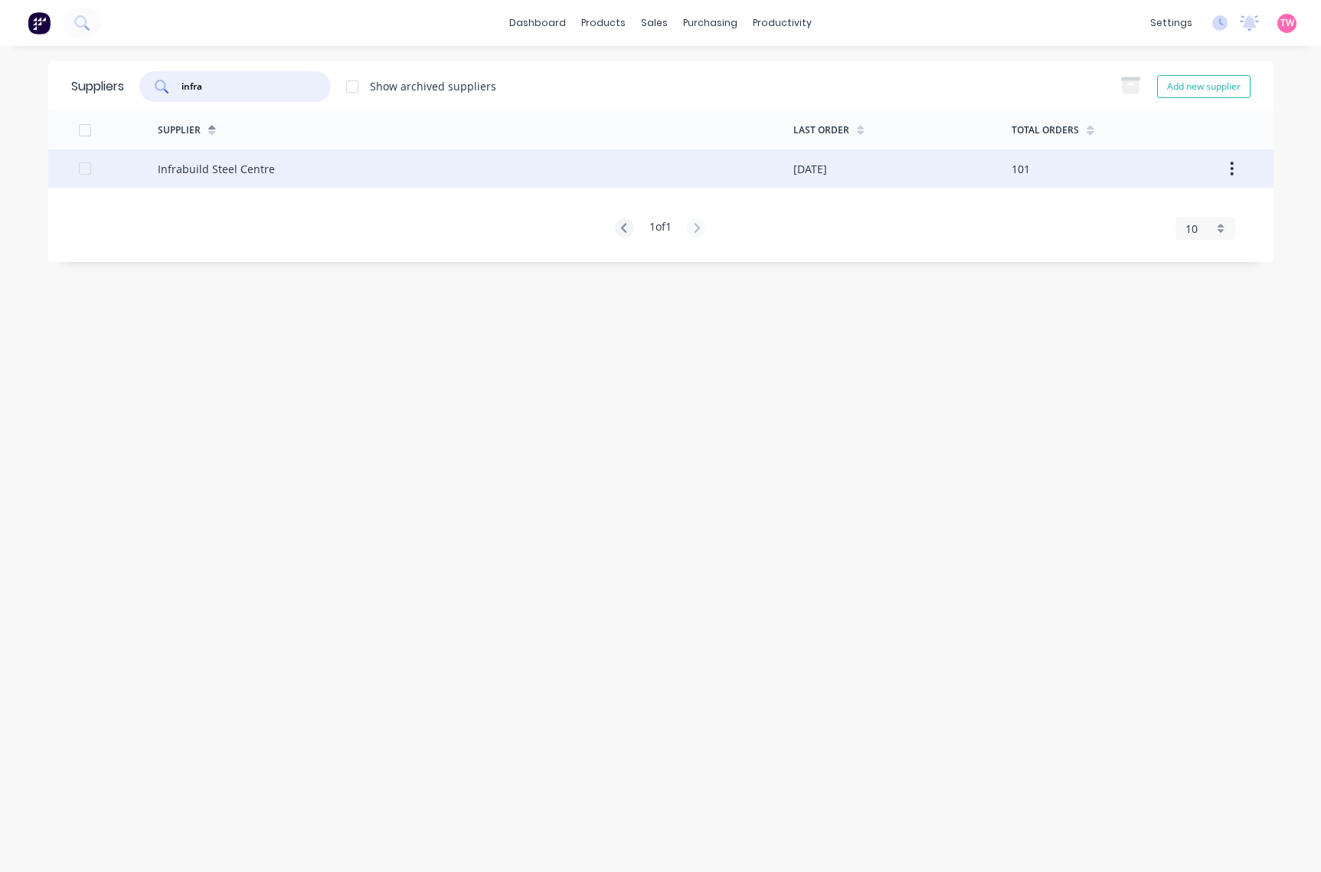
type input "infra"
click at [232, 165] on div "Infrabuild Steel Centre" at bounding box center [216, 169] width 117 height 16
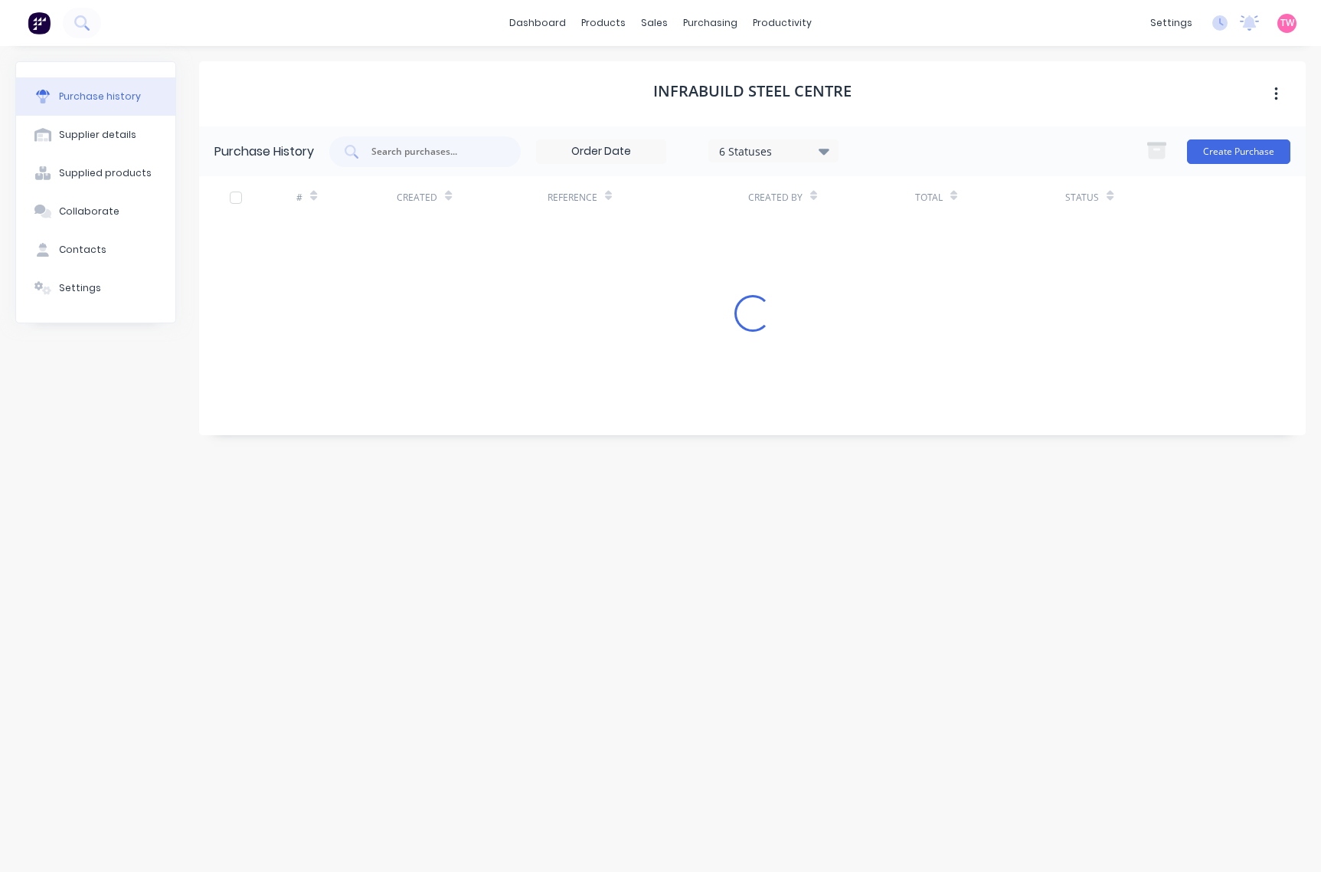
click at [1277, 100] on icon "button" at bounding box center [1276, 94] width 3 height 14
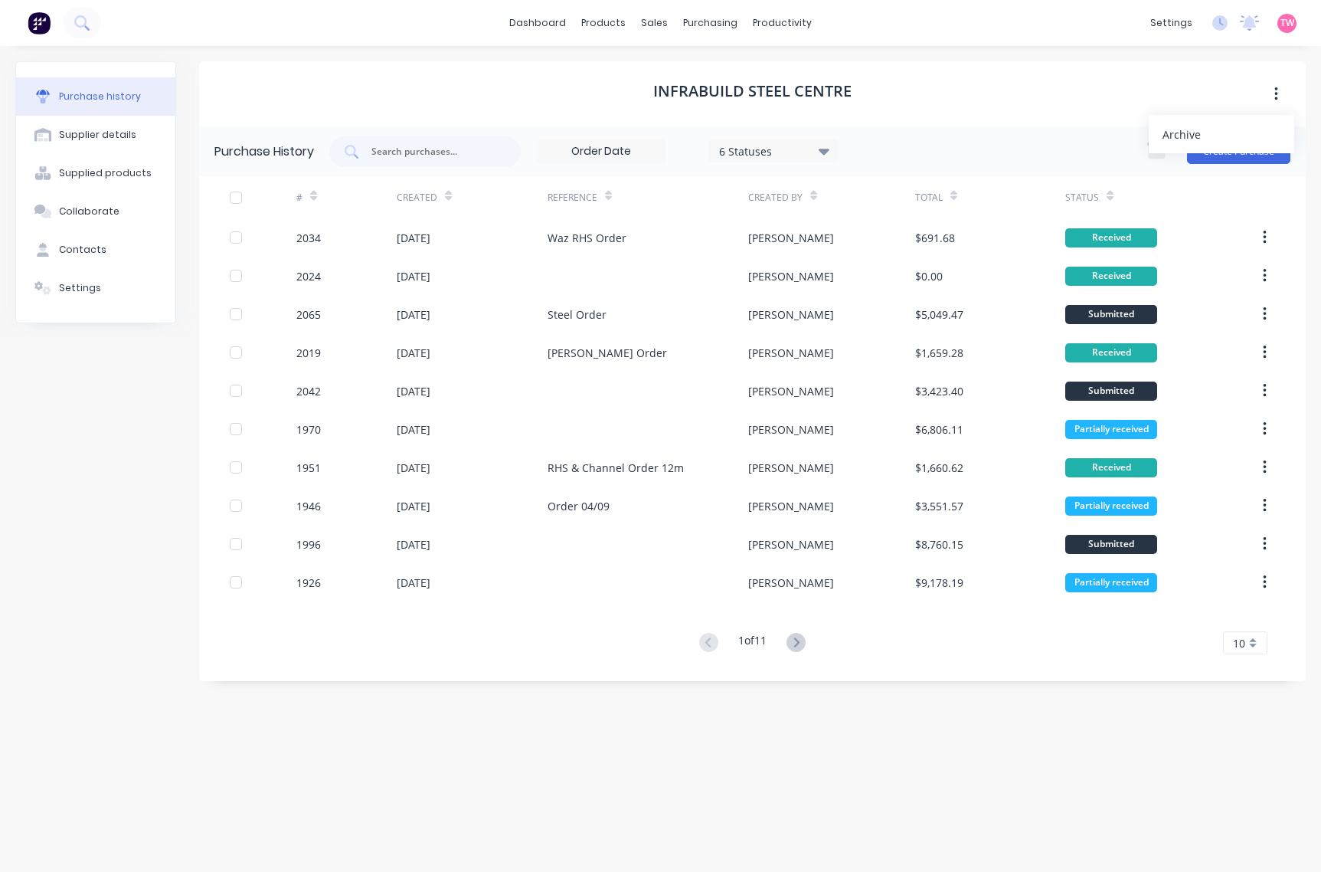
click at [1277, 100] on icon "button" at bounding box center [1276, 94] width 3 height 14
click at [774, 88] on h1 "Infrabuild Steel Centre" at bounding box center [752, 91] width 198 height 18
click at [110, 135] on div "Supplier details" at bounding box center [97, 135] width 77 height 14
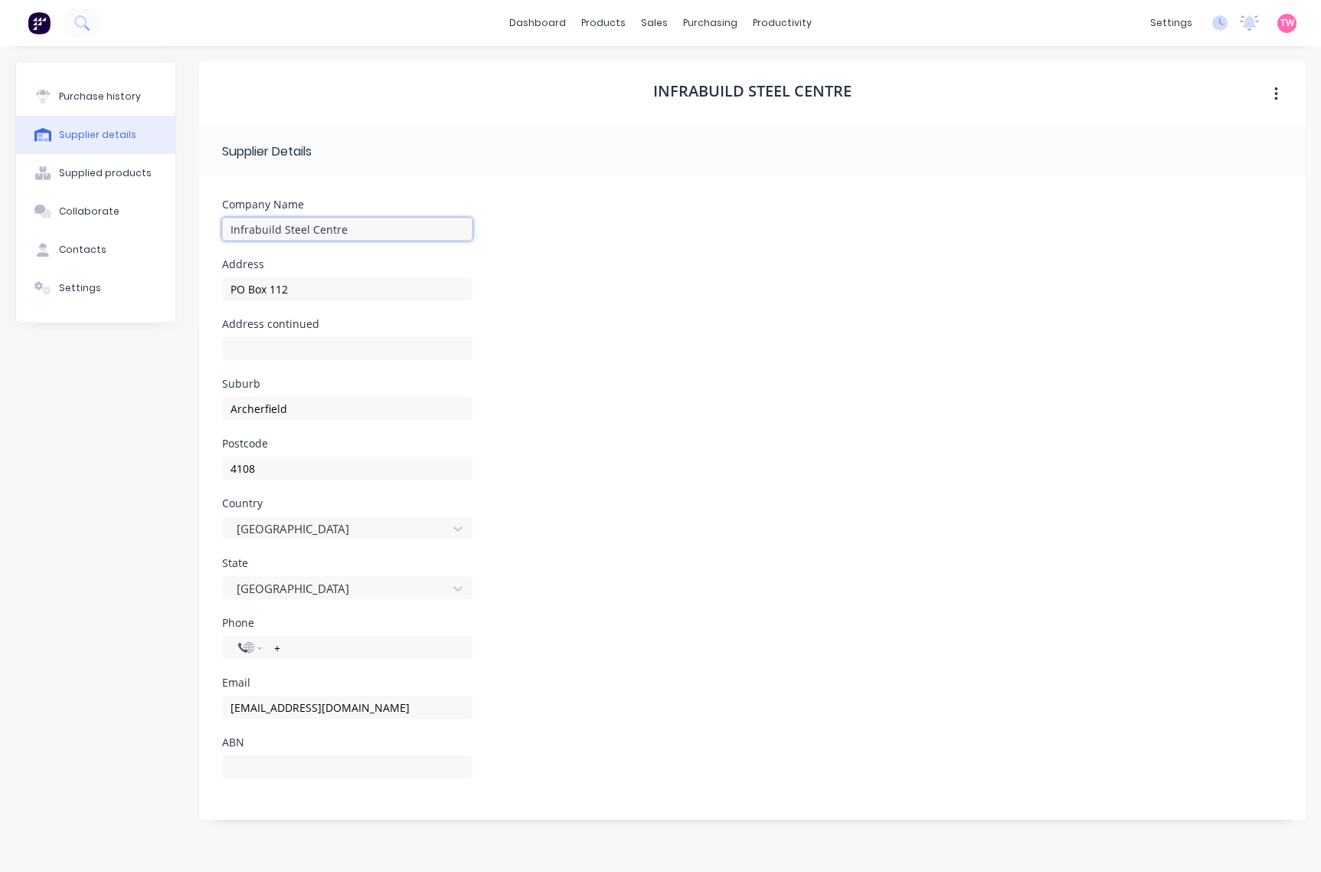
drag, startPoint x: 361, startPoint y: 231, endPoint x: 196, endPoint y: 231, distance: 164.7
click at [196, 231] on div "Purchase history Supplier details Supplied products Collaborate Contacts Settin…" at bounding box center [660, 451] width 1291 height 780
type input "Steelforce Brisbane (Infrabuild)"
click at [326, 287] on input "PO Box 112" at bounding box center [347, 288] width 250 height 23
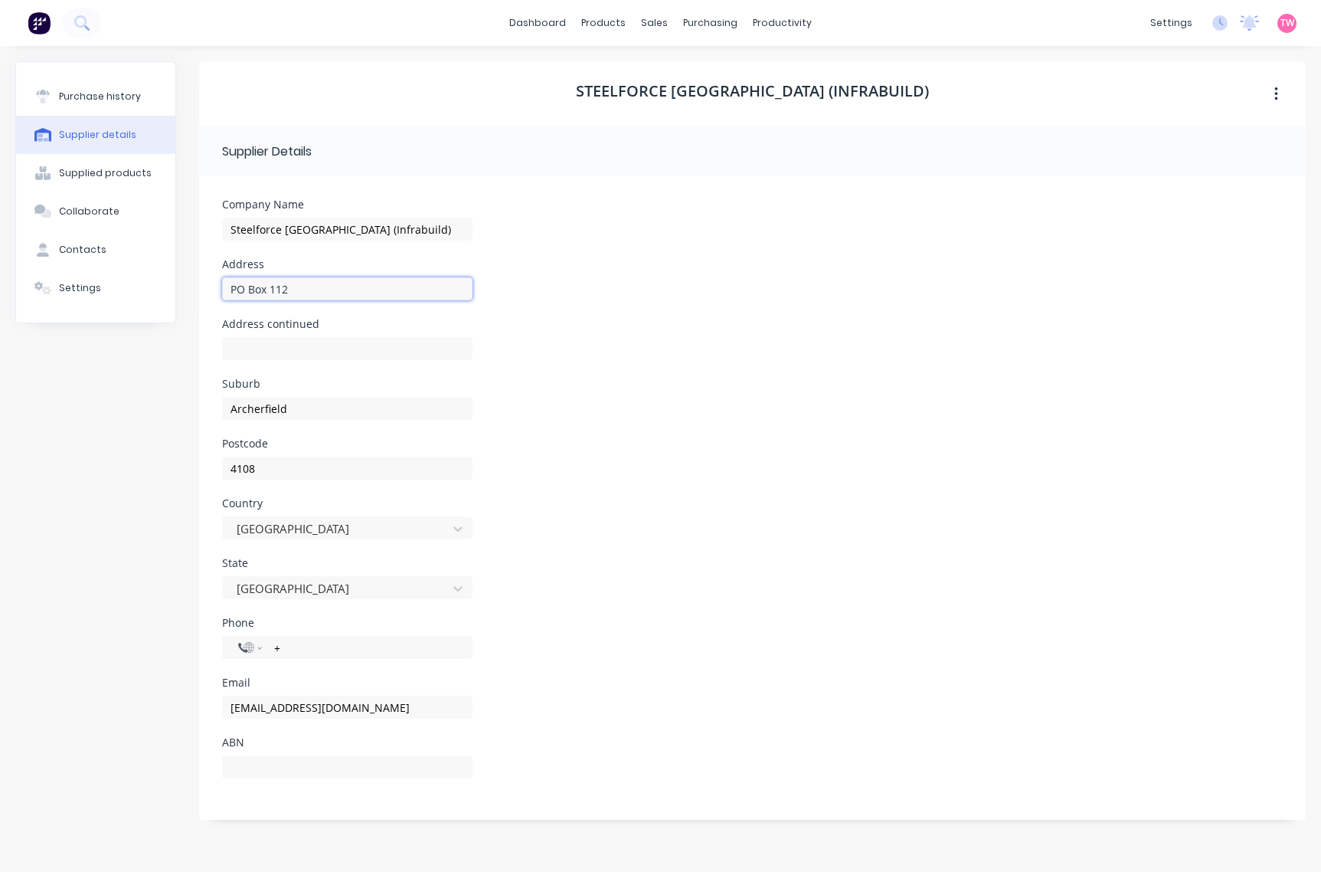
click at [326, 287] on input "PO Box 112" at bounding box center [347, 288] width 250 height 23
paste input "9 Radar Street"
type input "9 Radar Street"
click at [314, 411] on input "Archerfield" at bounding box center [347, 408] width 250 height 23
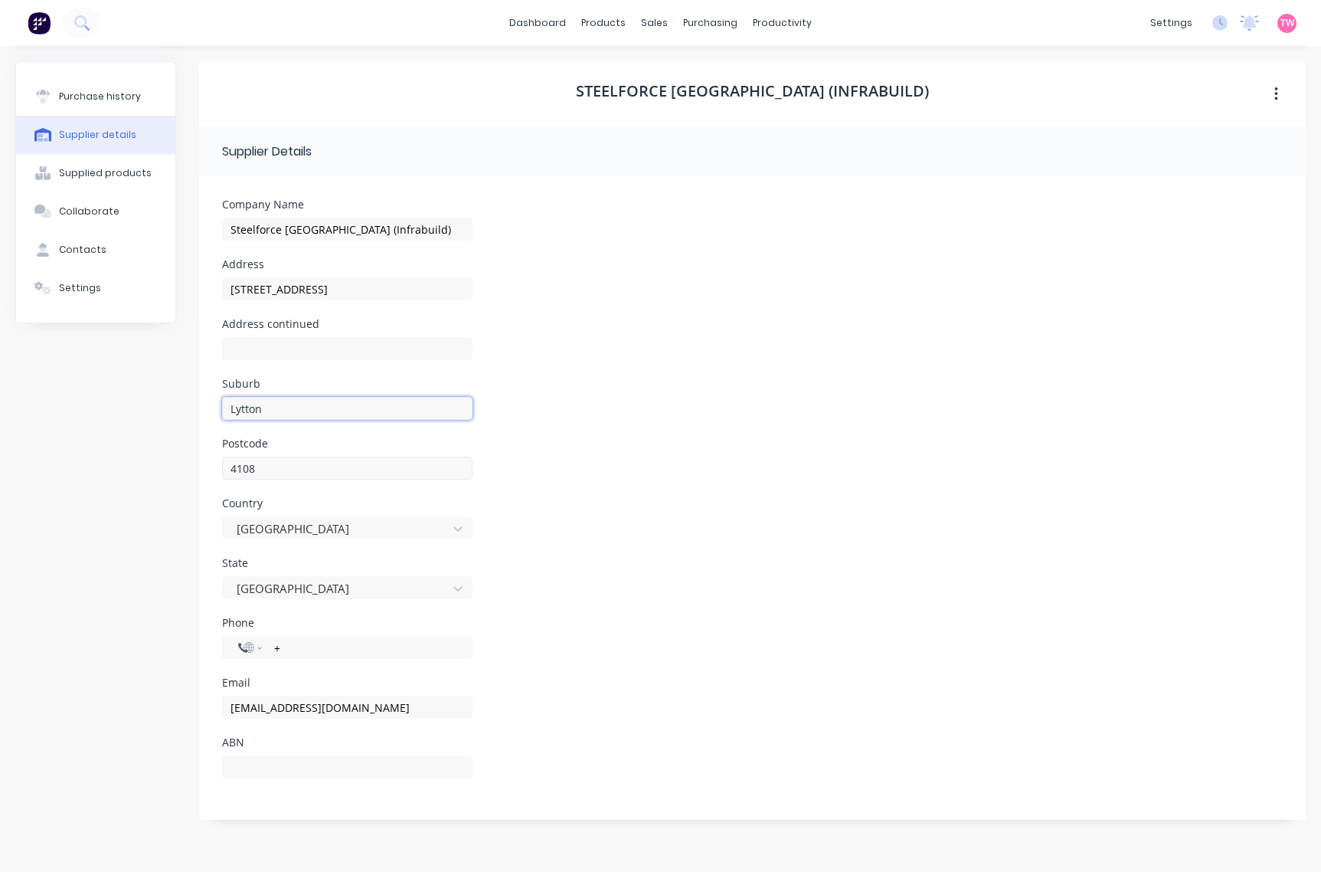
type input "Lytton"
click at [273, 471] on input "4108" at bounding box center [347, 468] width 250 height 23
type input "4178"
click at [303, 644] on input "+" at bounding box center [365, 648] width 184 height 18
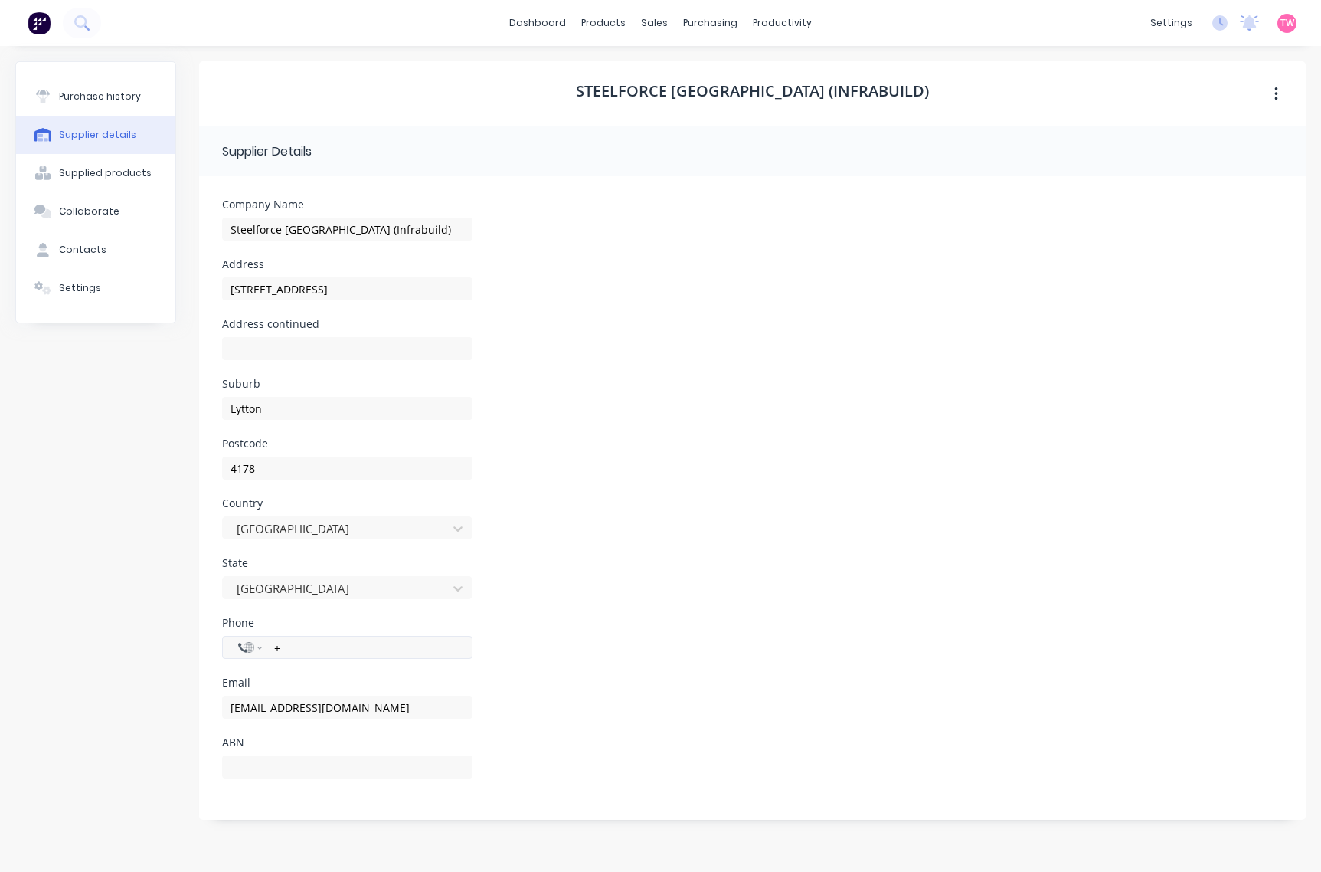
click at [320, 647] on input "+" at bounding box center [365, 648] width 184 height 18
paste input "0732758454"
type input "+0732758454"
click at [399, 707] on input "credit-services@libertygfg.com" at bounding box center [347, 707] width 250 height 23
click at [393, 710] on input "credit-services@libertygfg.com" at bounding box center [347, 707] width 250 height 23
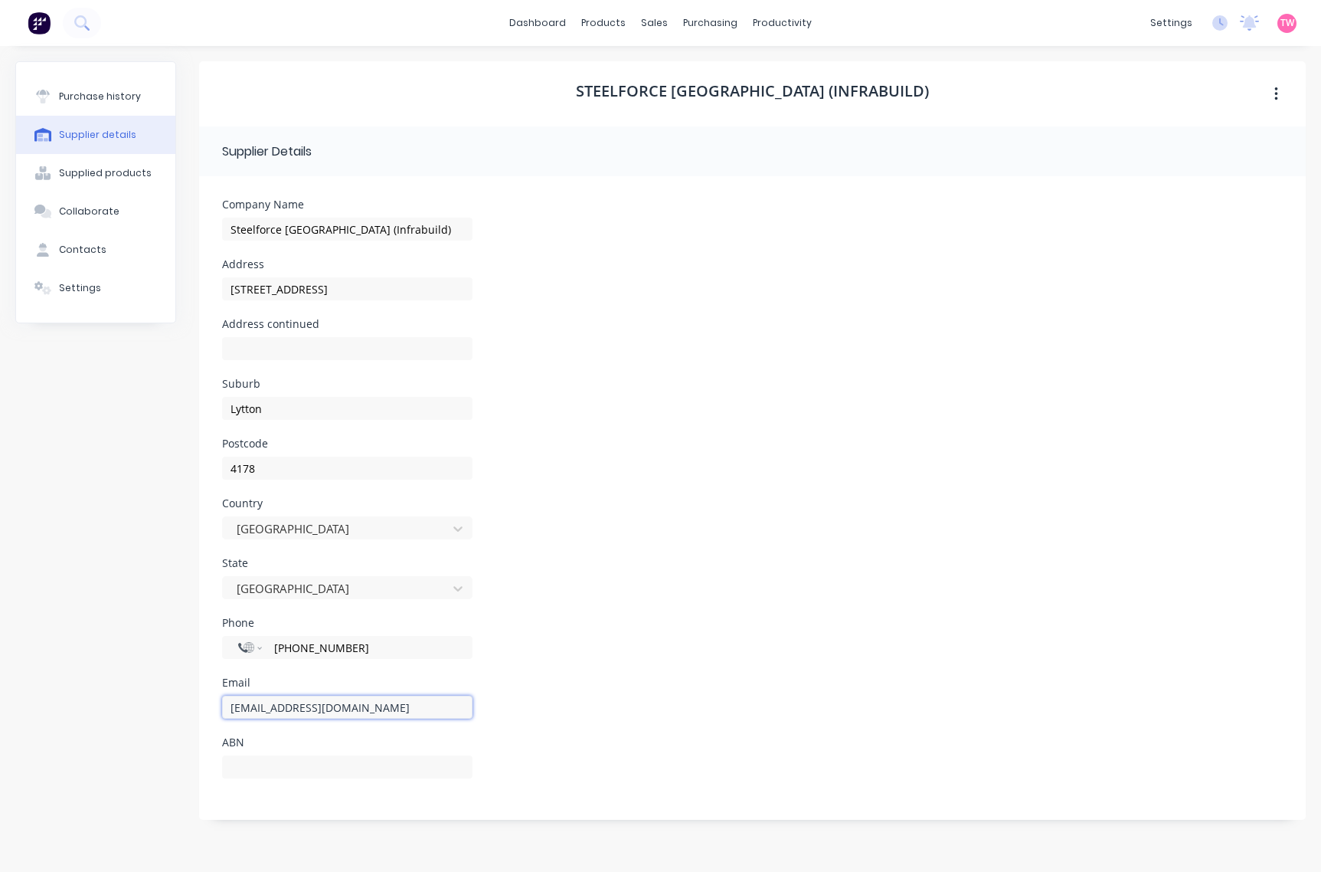
click at [393, 710] on input "credit-services@libertygfg.com" at bounding box center [347, 707] width 250 height 23
paste input "qldsales@steelforce.com.au"
type input "qldsales@steelforce.com.au"
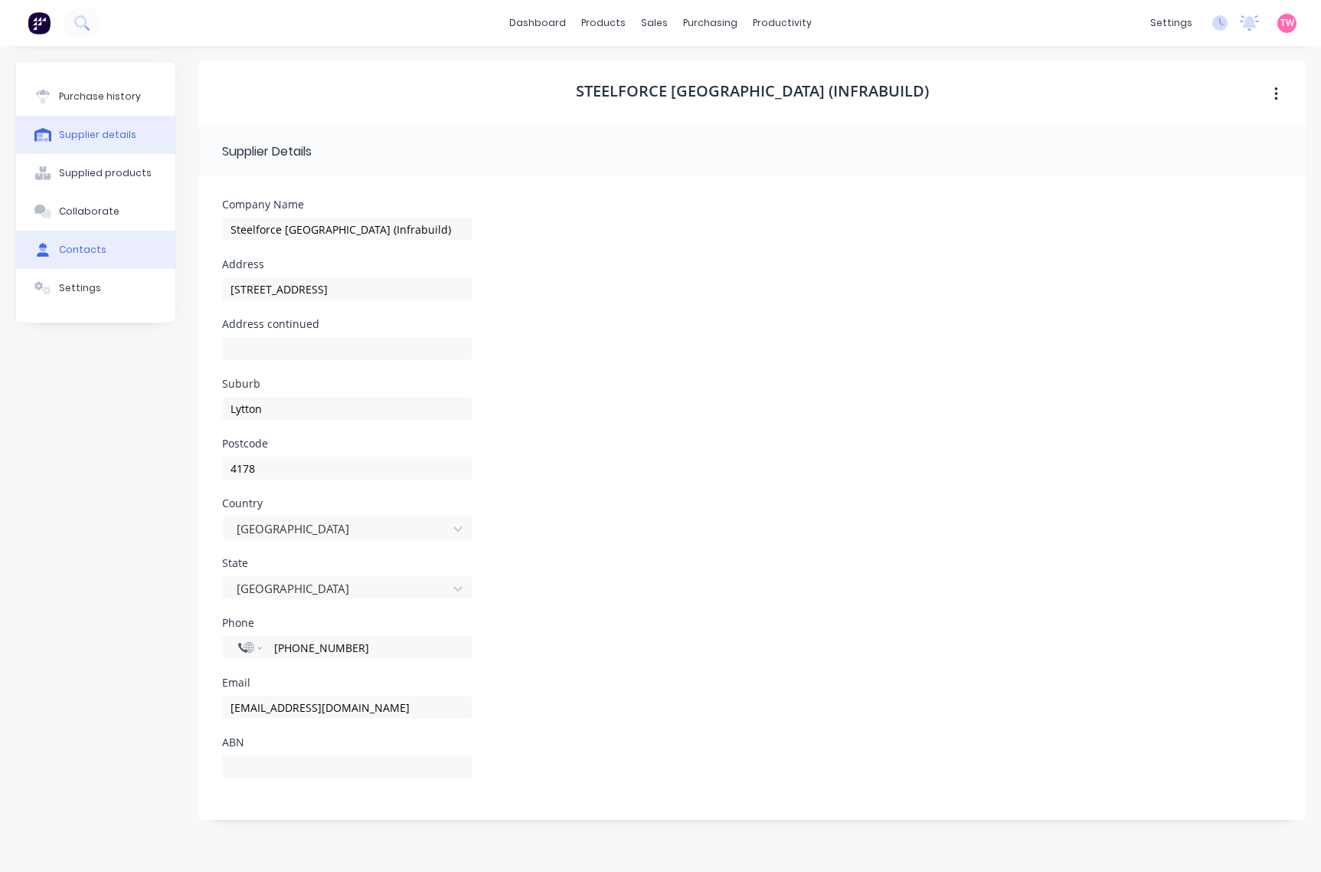
click at [82, 254] on div "Contacts" at bounding box center [82, 250] width 47 height 14
select select "AU"
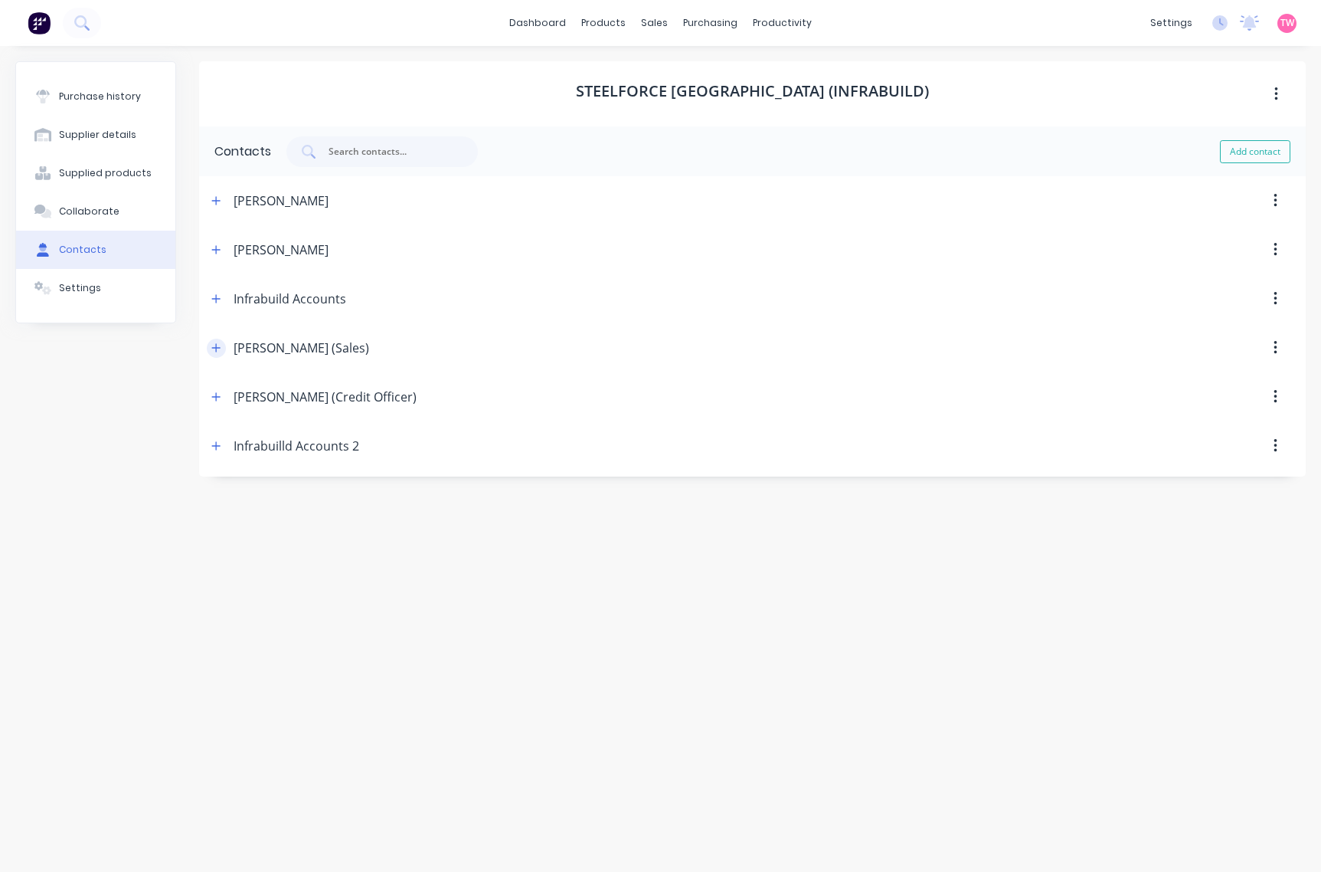
click at [222, 342] on button "button" at bounding box center [216, 348] width 19 height 19
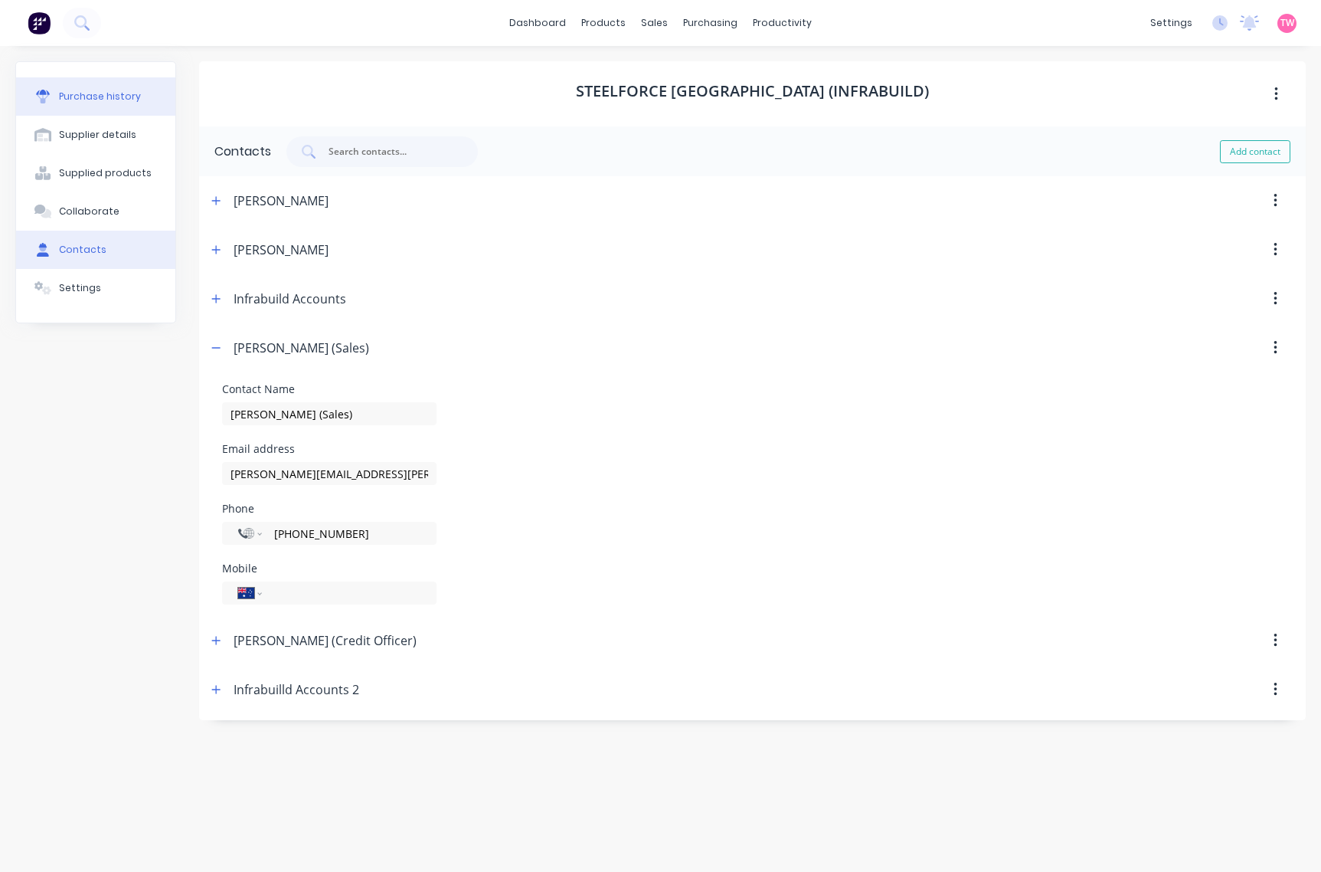
click at [103, 94] on div "Purchase history" at bounding box center [100, 97] width 82 height 14
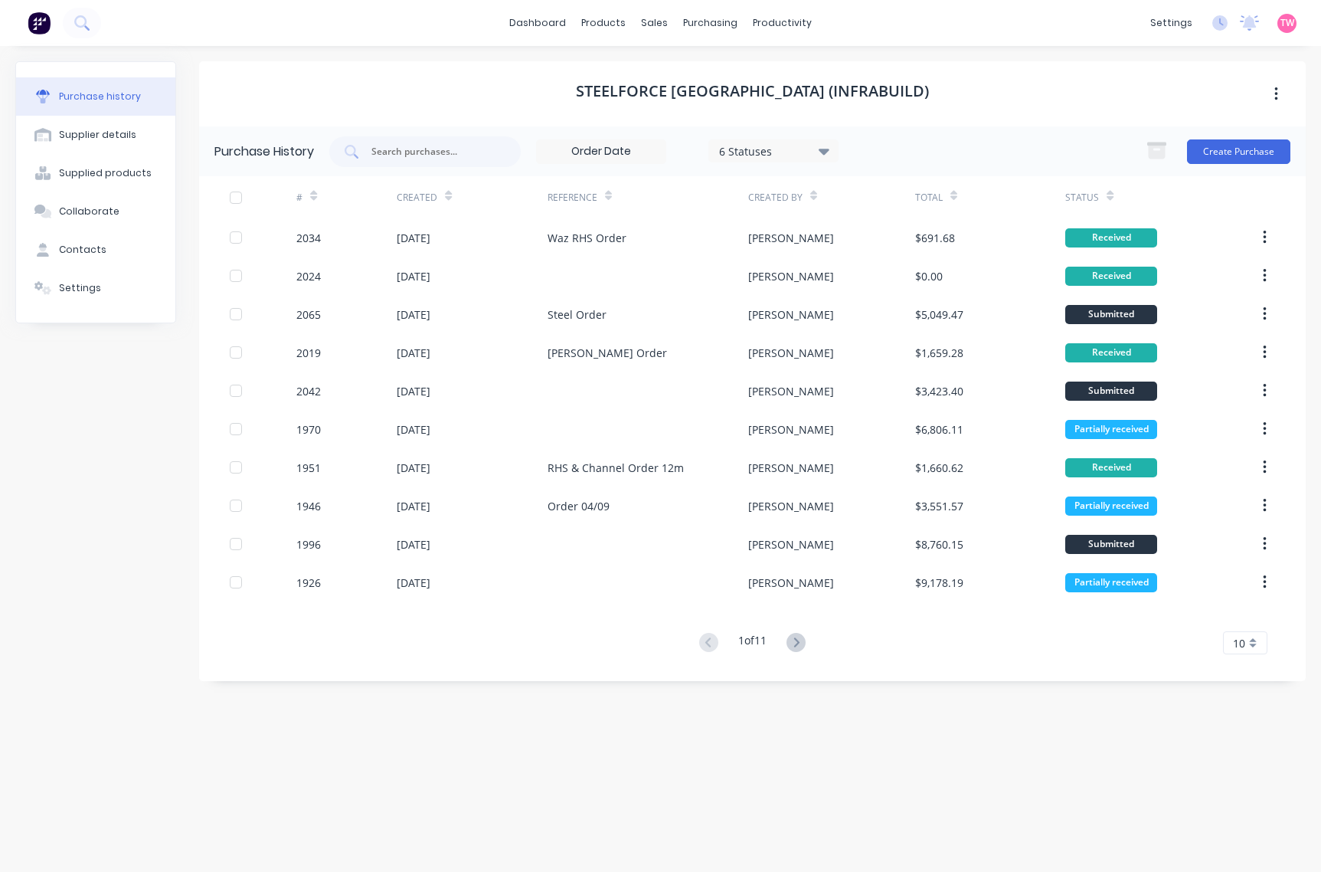
click at [98, 93] on div "Purchase history" at bounding box center [100, 97] width 82 height 14
click at [758, 107] on div "Suppliers" at bounding box center [742, 104] width 46 height 14
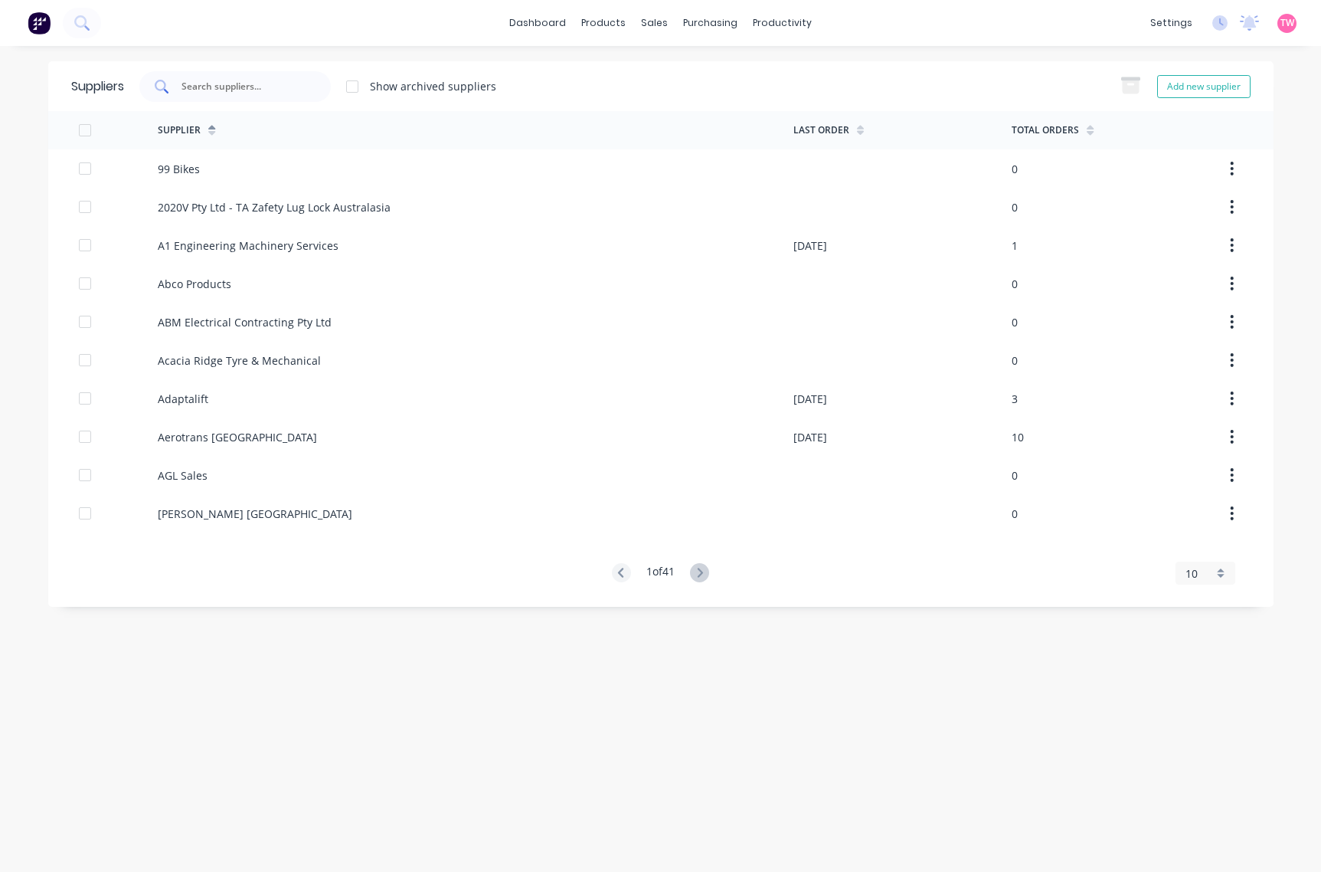
click at [280, 80] on input "text" at bounding box center [243, 86] width 127 height 15
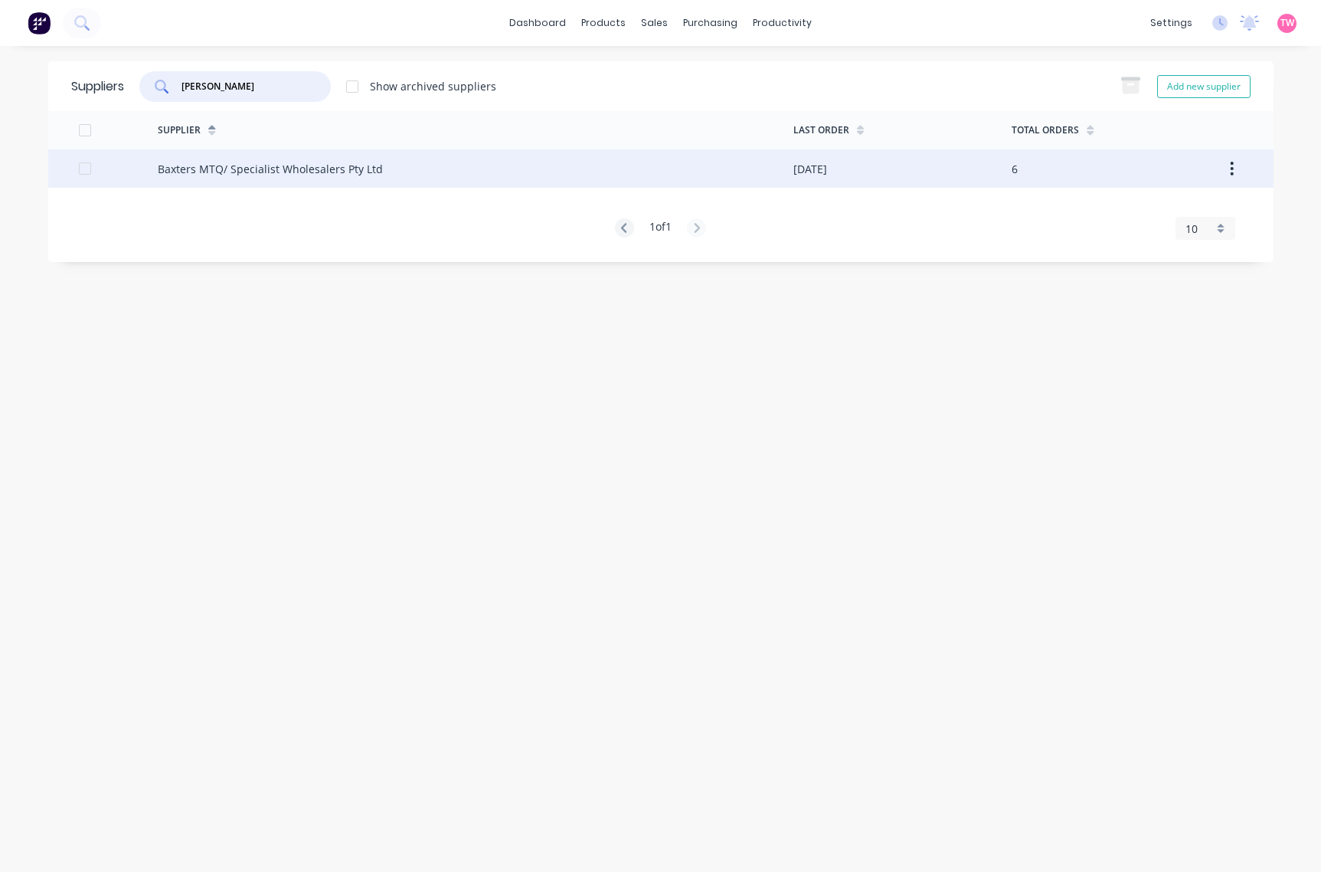
type input "[PERSON_NAME]"
click at [270, 167] on div "Baxters MTQ/ Specialist Wholesalers Pty Ltd" at bounding box center [270, 169] width 225 height 16
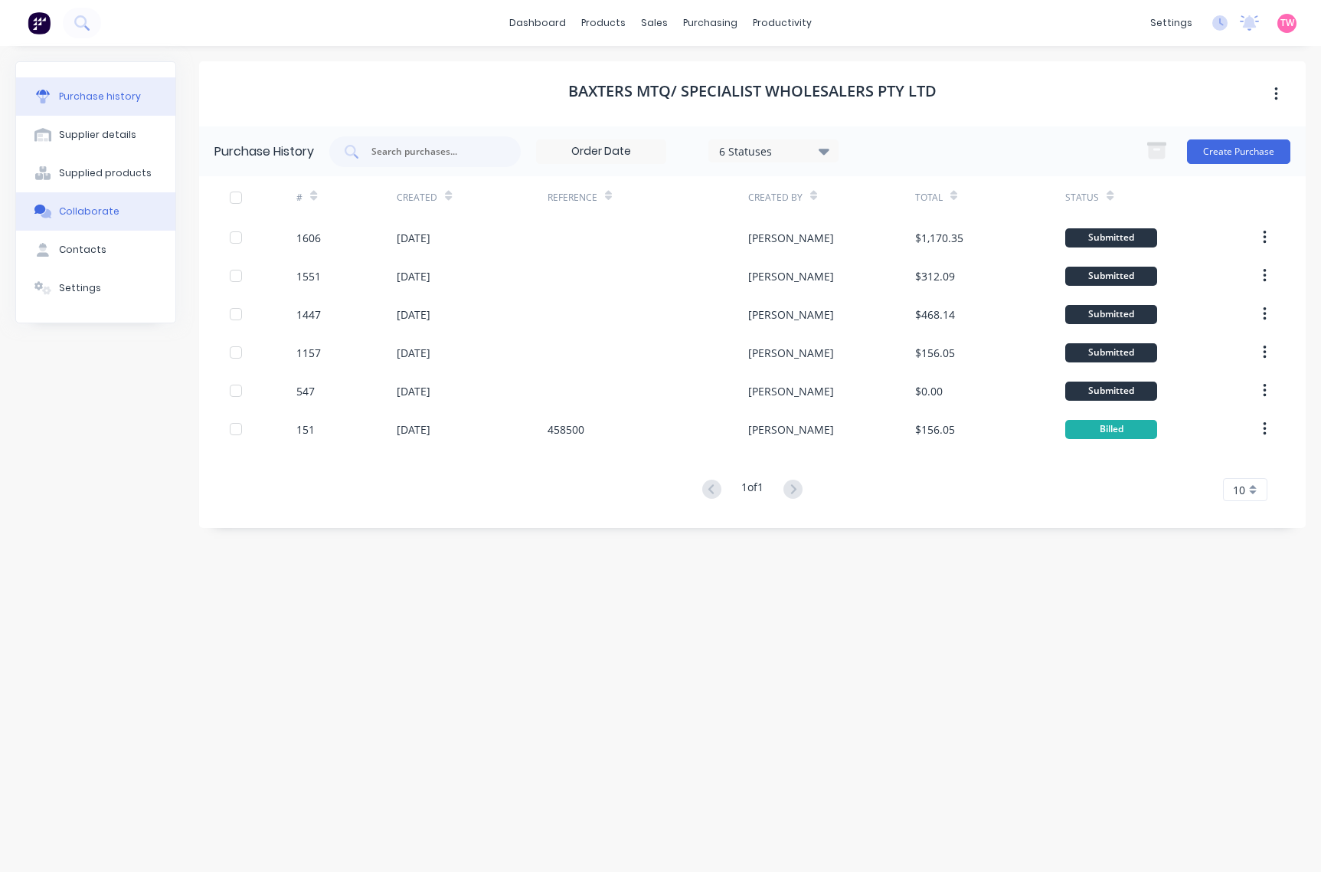
click at [101, 212] on div "Collaborate" at bounding box center [89, 212] width 61 height 14
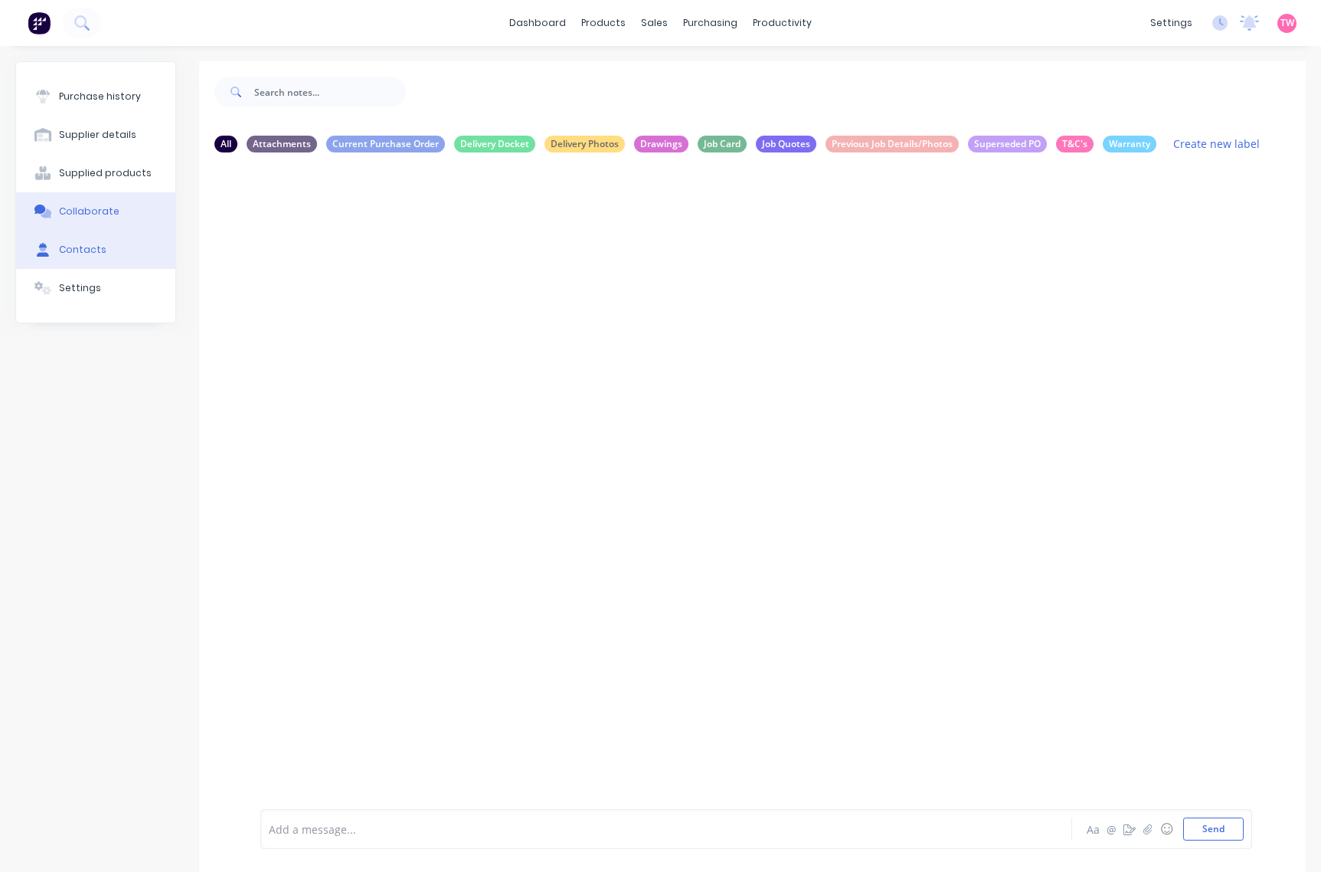
click at [100, 241] on button "Contacts" at bounding box center [95, 250] width 159 height 38
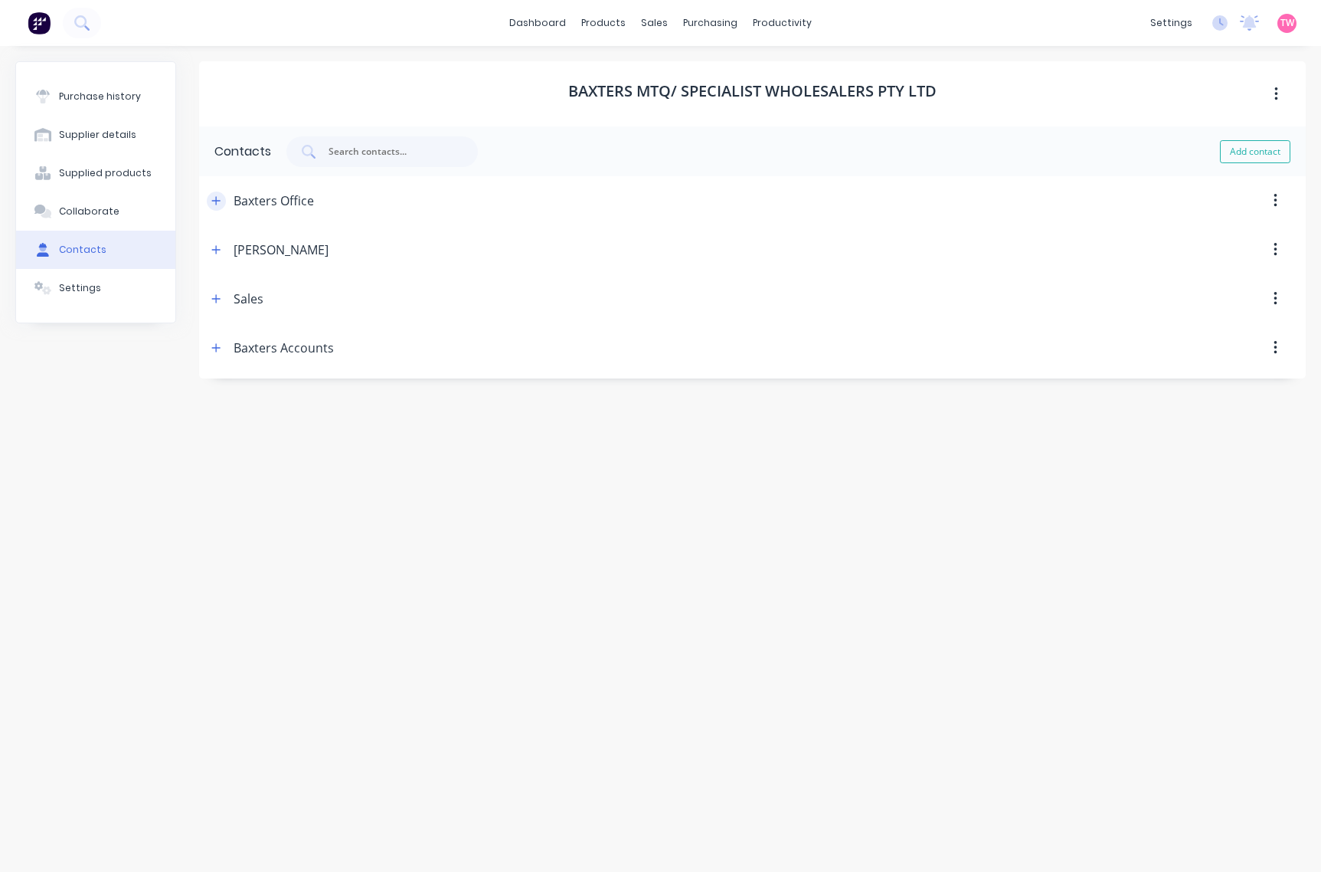
click at [222, 197] on button "button" at bounding box center [216, 201] width 19 height 19
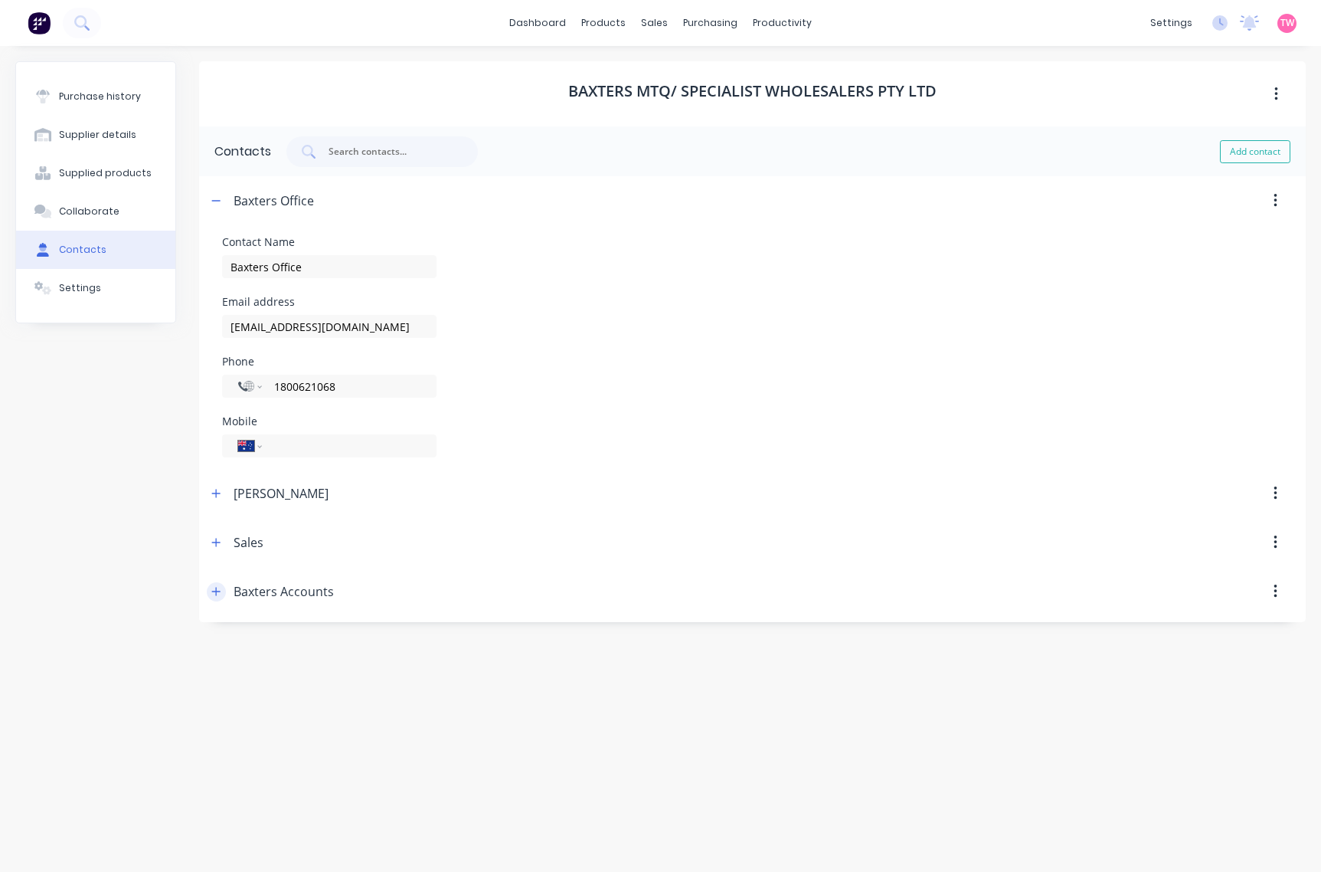
click at [215, 598] on button "button" at bounding box center [216, 591] width 19 height 19
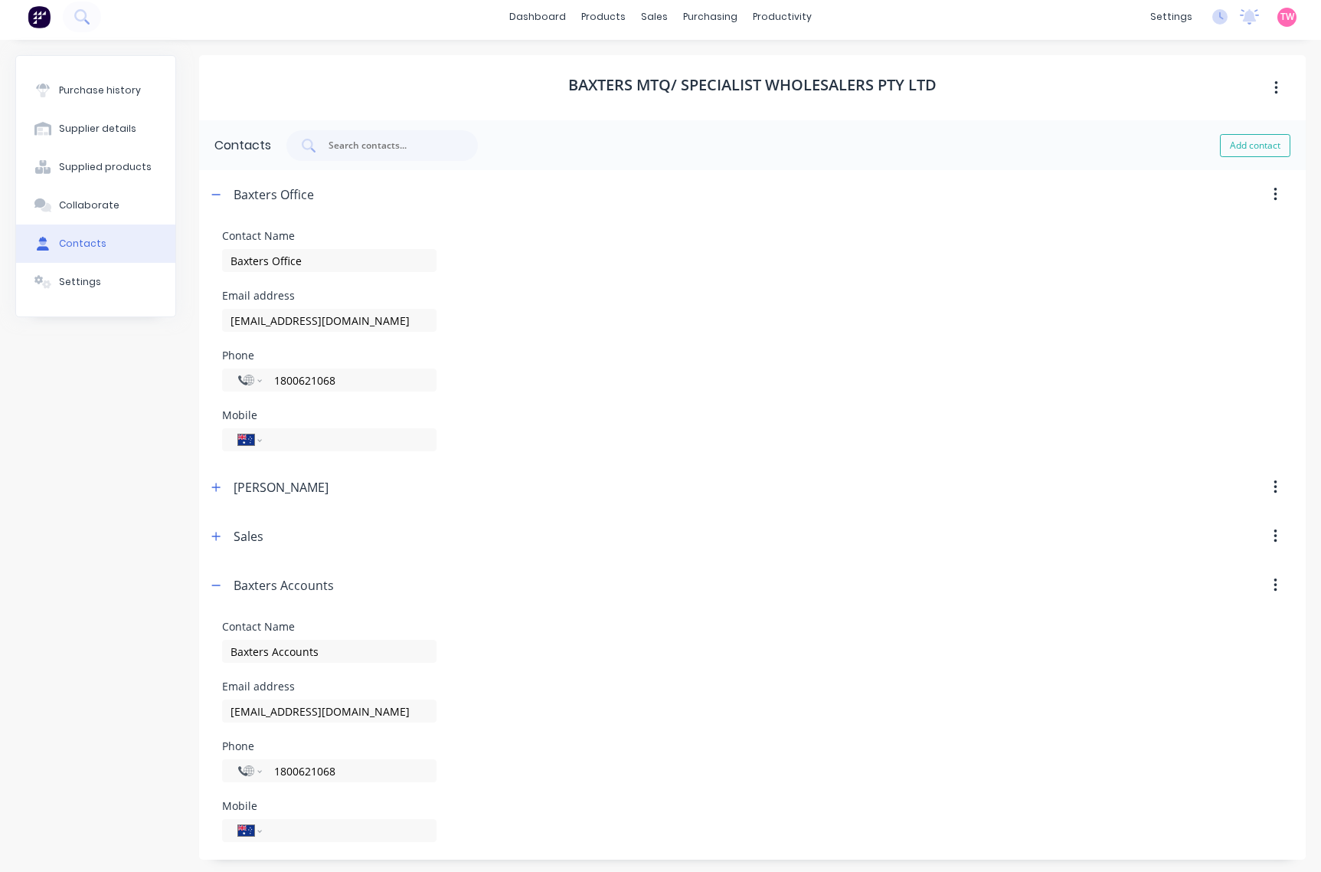
scroll to position [8, 0]
drag, startPoint x: 402, startPoint y: 711, endPoint x: 218, endPoint y: 703, distance: 184.0
click at [218, 703] on form "Contact Name Baxters Accounts Email address [EMAIL_ADDRESS][DOMAIN_NAME] Phone …" at bounding box center [752, 729] width 1107 height 244
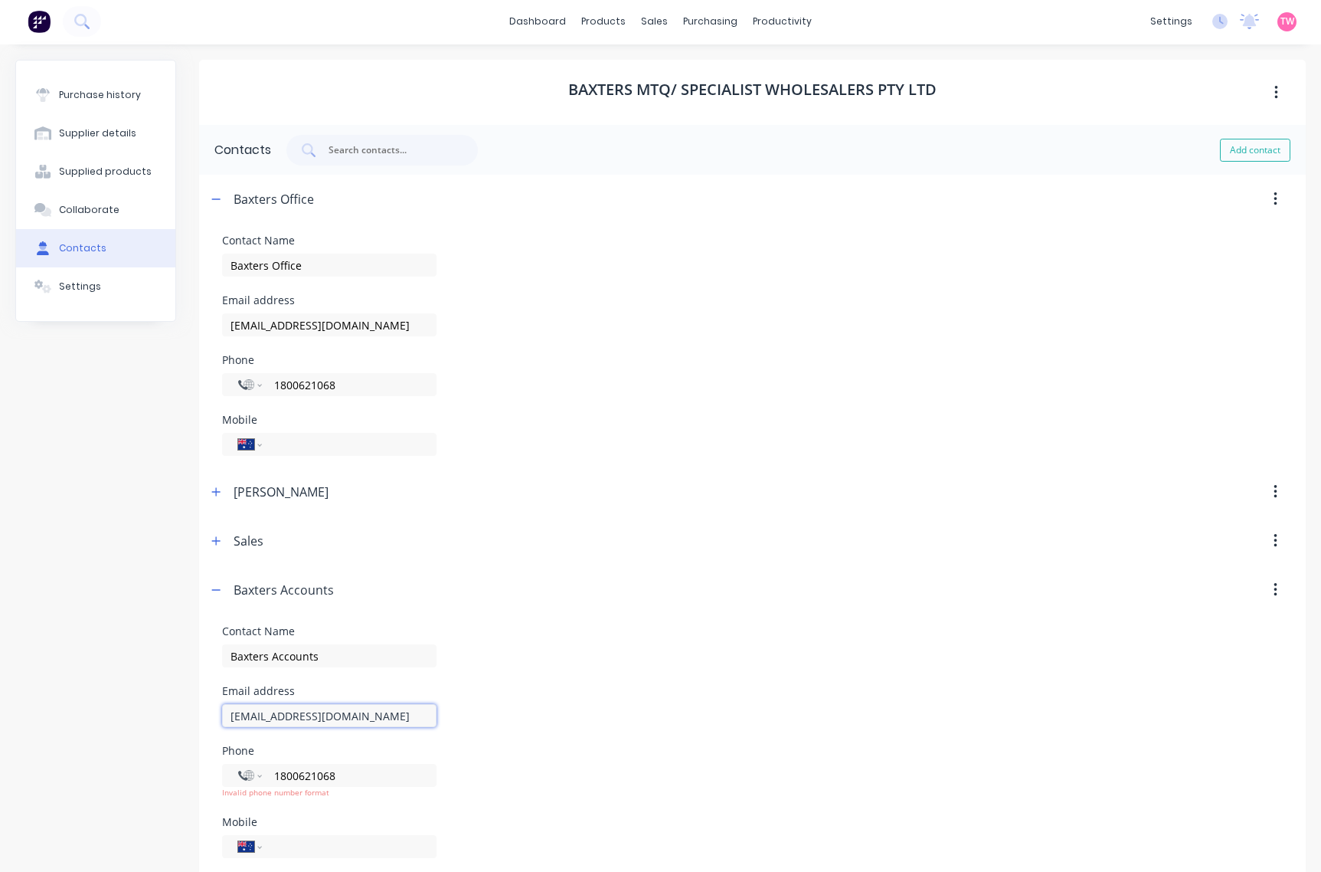
scroll to position [0, 0]
click at [63, 102] on div "Purchase history" at bounding box center [100, 97] width 82 height 14
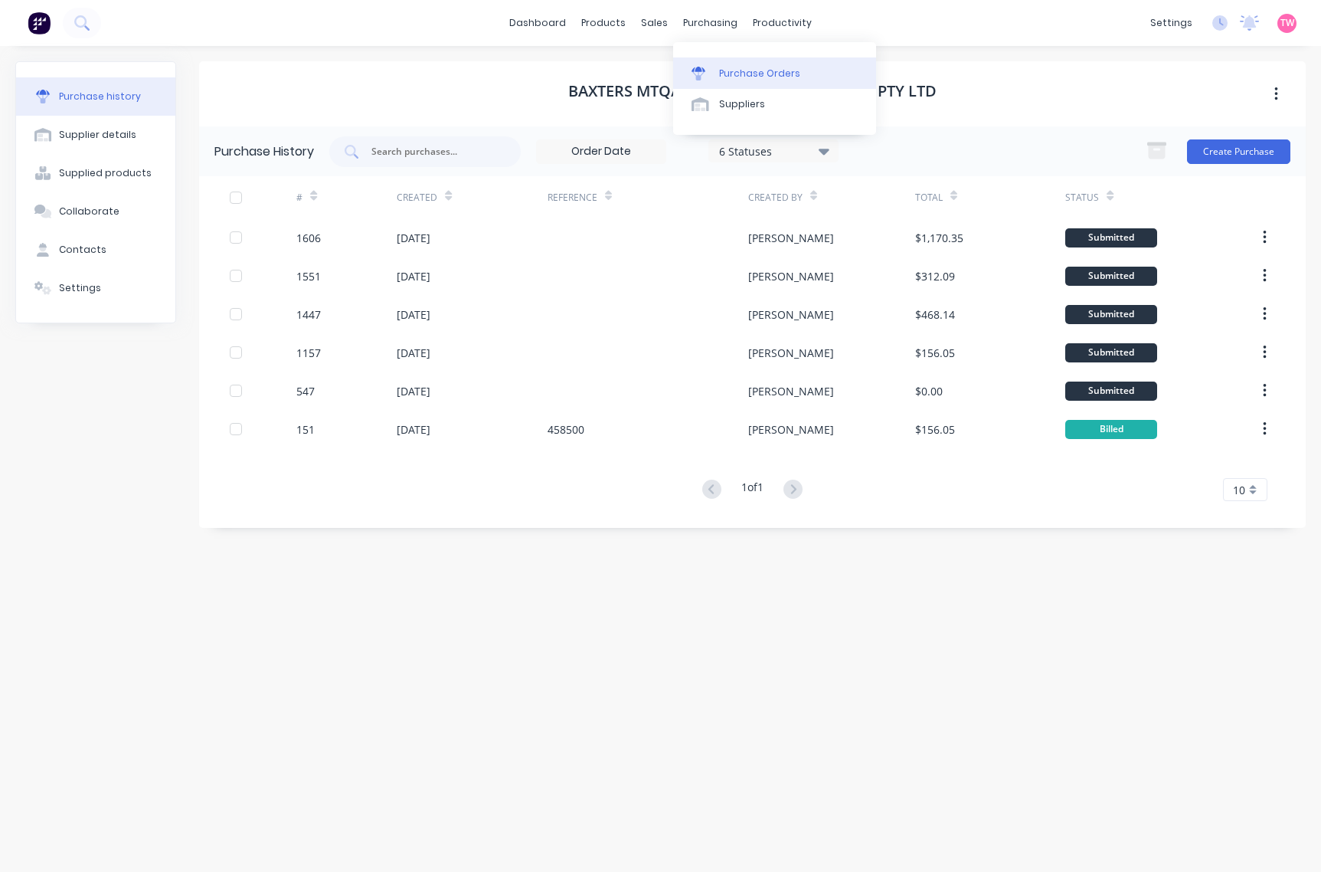
click at [745, 77] on div "Purchase Orders" at bounding box center [759, 74] width 81 height 14
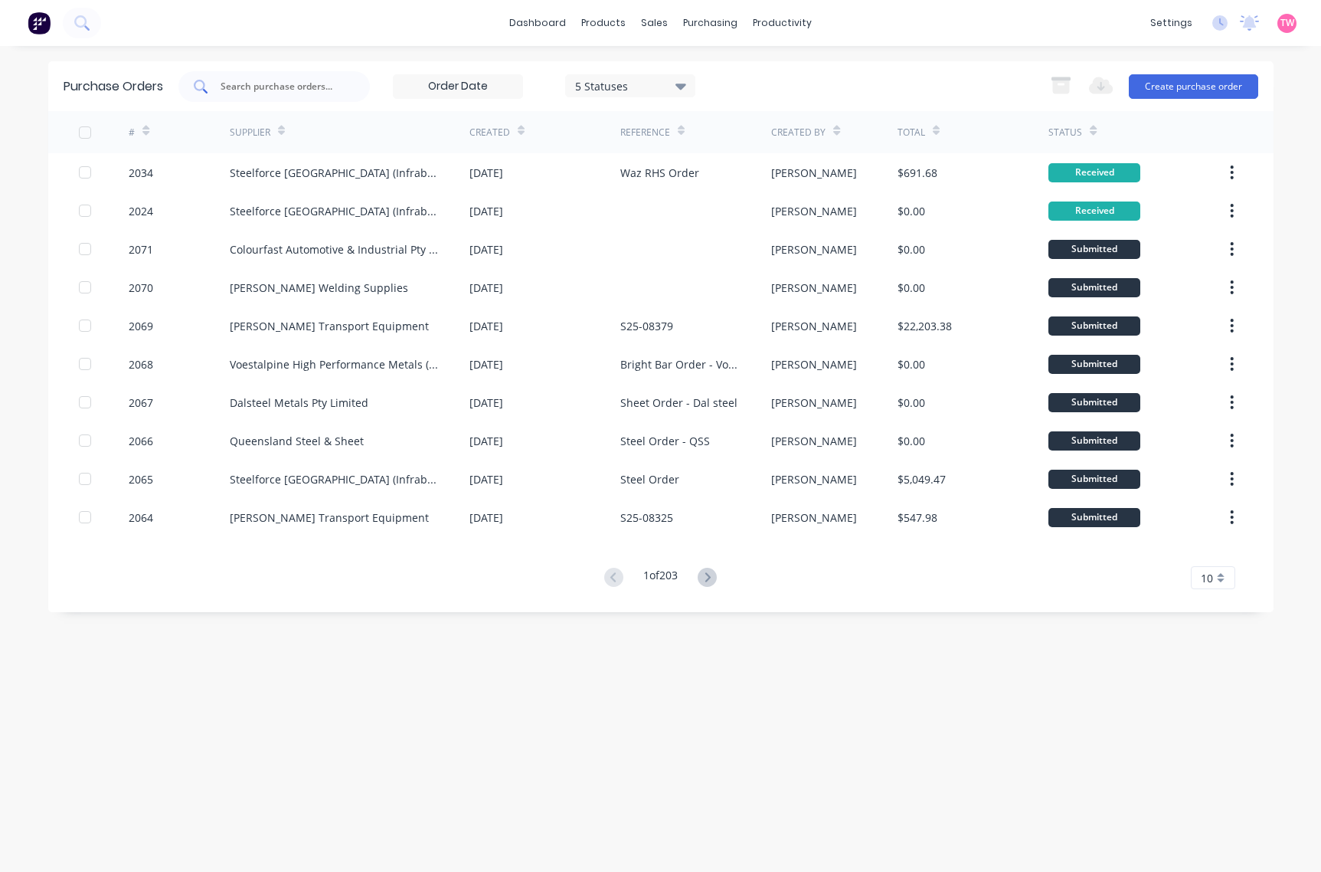
click at [293, 82] on input "text" at bounding box center [282, 86] width 127 height 15
paste input "2041"
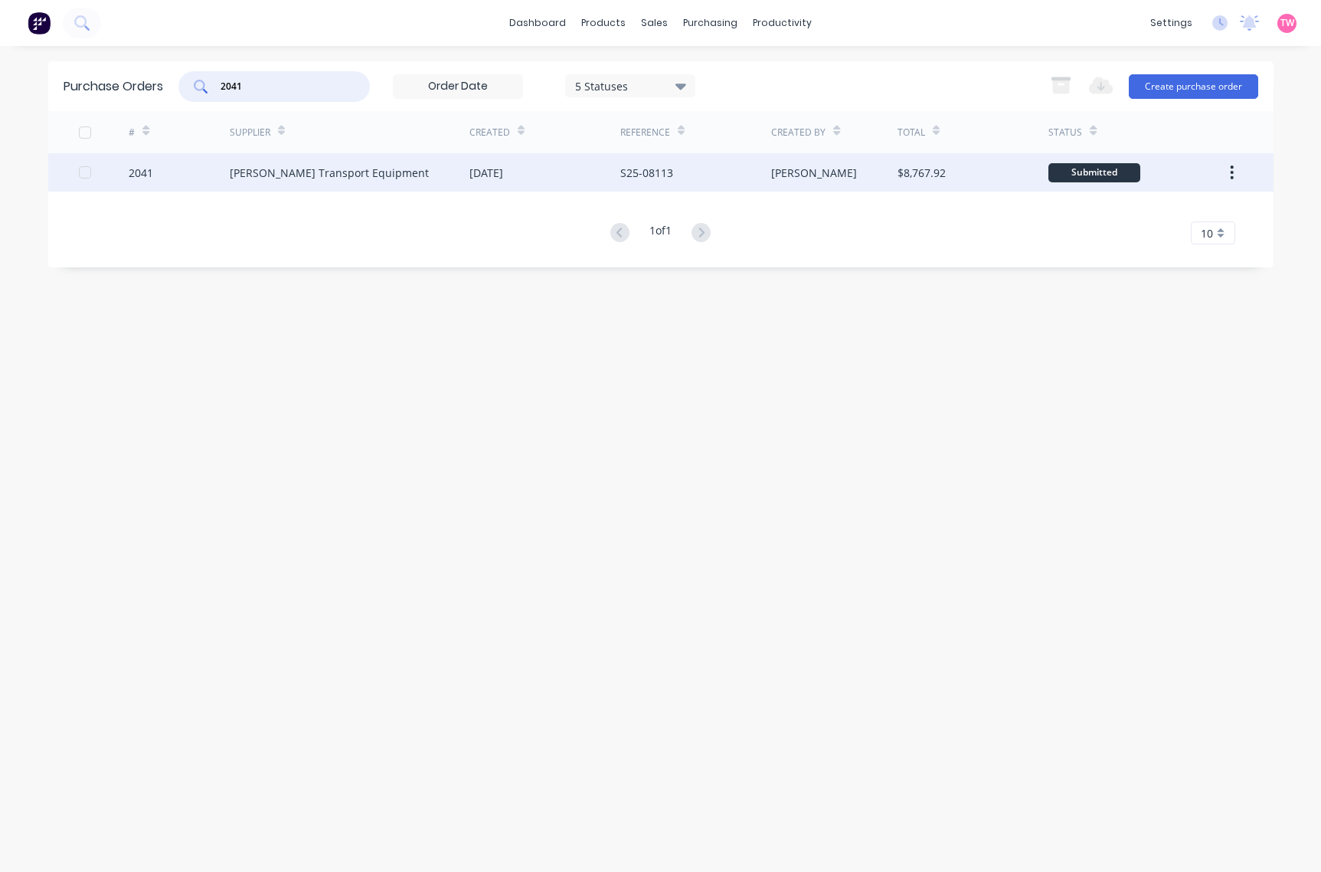
type input "2041"
click at [177, 177] on div "2041" at bounding box center [179, 172] width 101 height 38
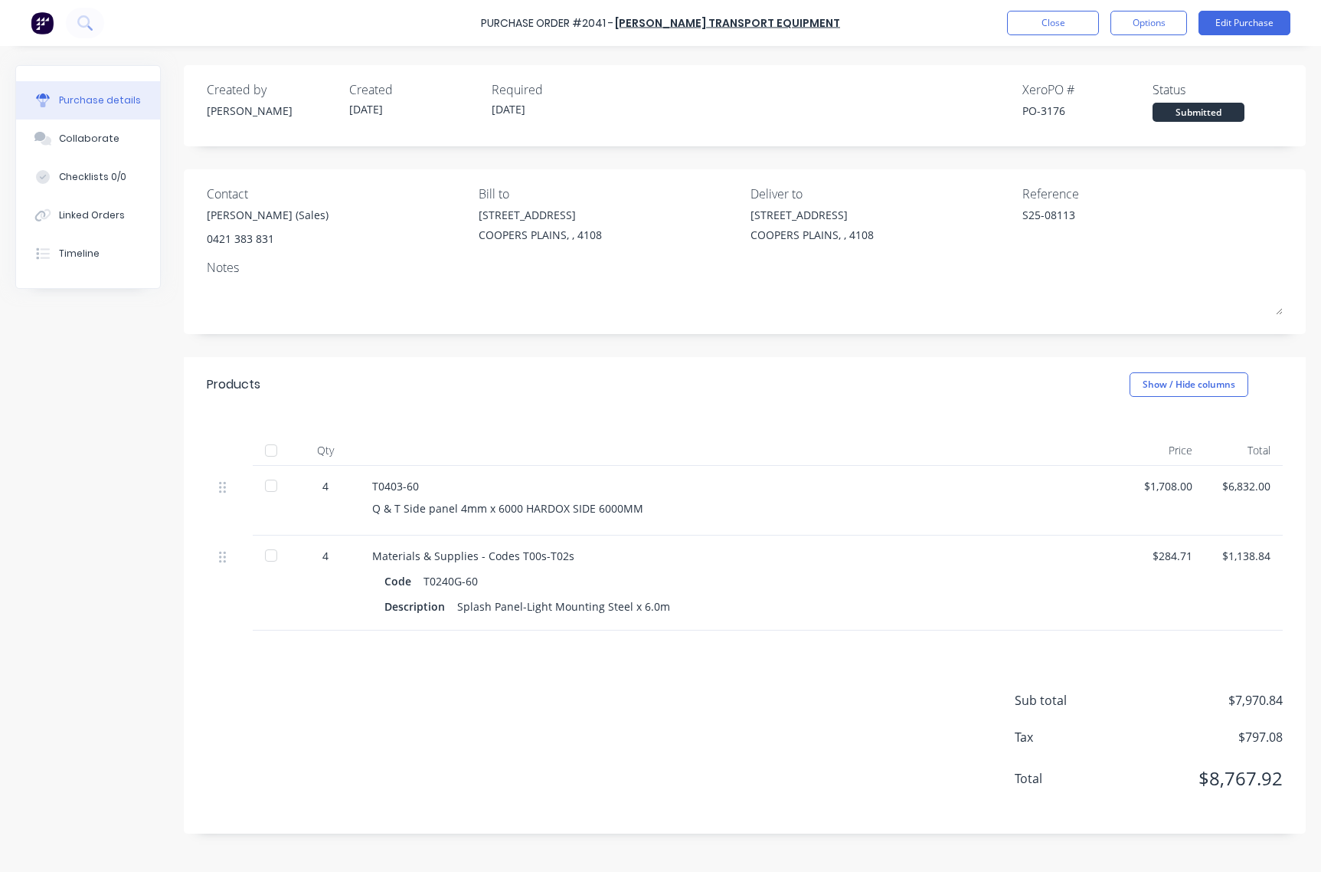
click at [1050, 108] on div "PO-3176" at bounding box center [1088, 111] width 130 height 16
copy div "3176"
click at [1057, 19] on button "Close" at bounding box center [1053, 23] width 92 height 25
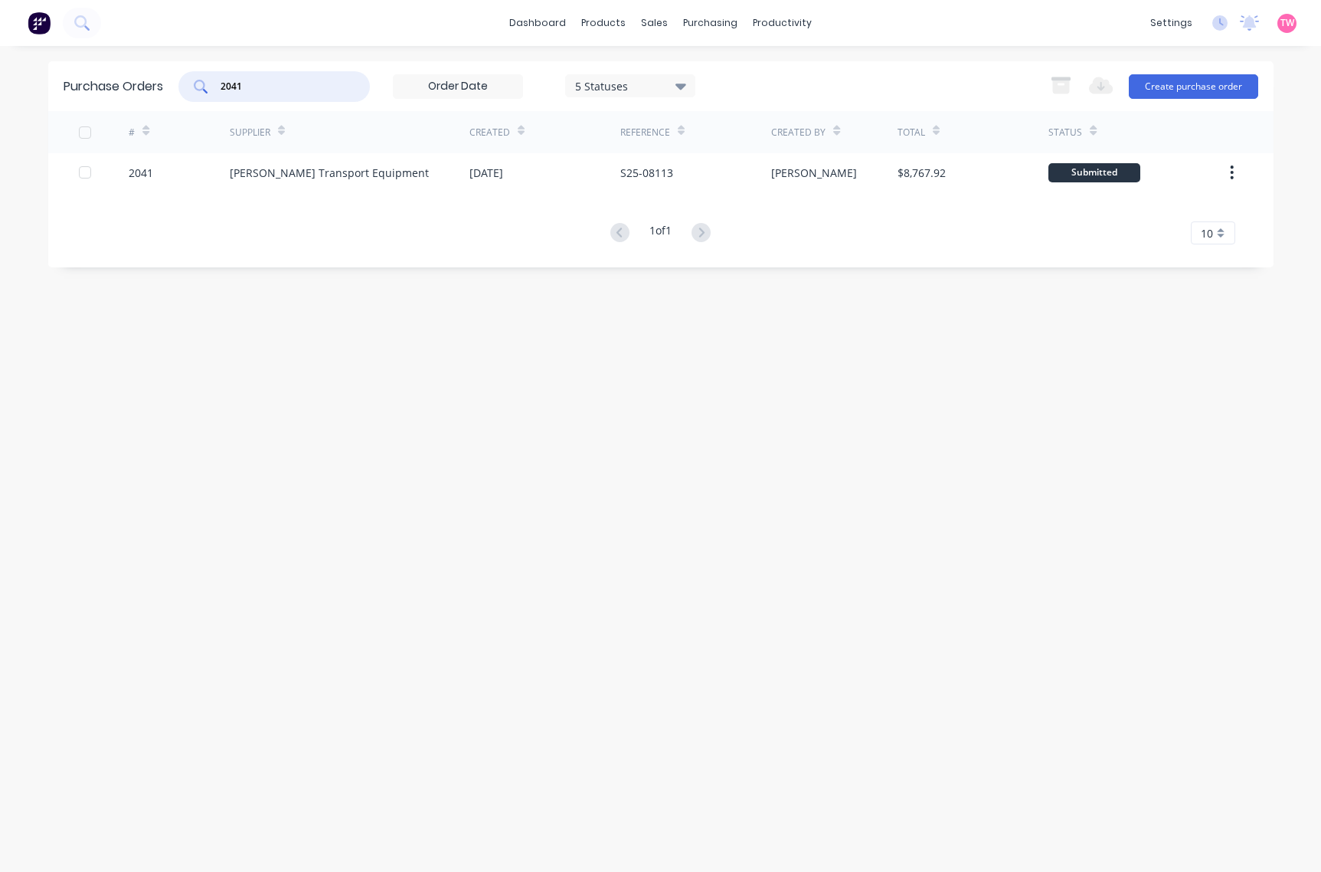
drag, startPoint x: 265, startPoint y: 78, endPoint x: 193, endPoint y: 74, distance: 72.2
click at [193, 74] on div "2041" at bounding box center [274, 86] width 192 height 31
paste input "39"
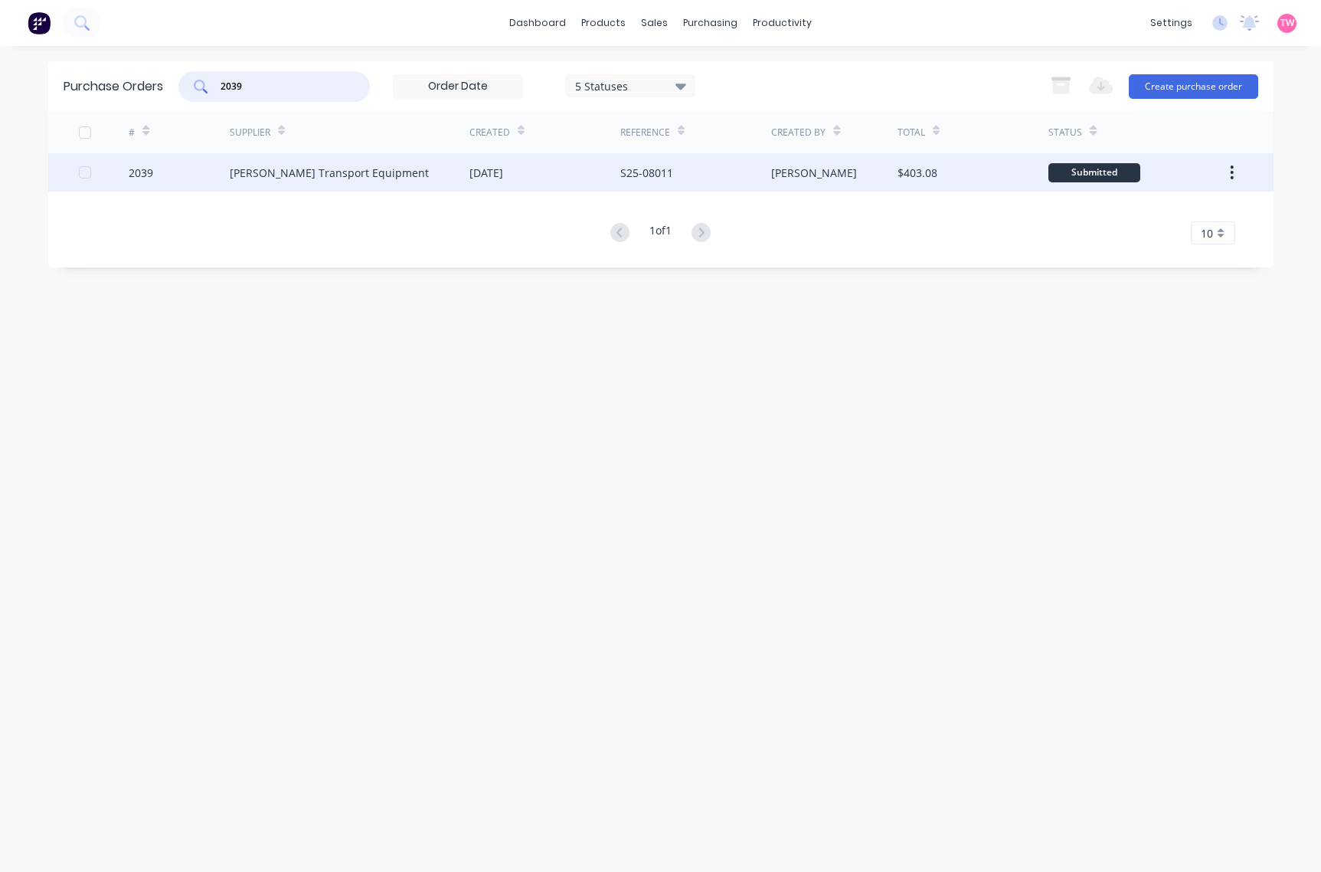
type input "2039"
click at [200, 177] on div "2039" at bounding box center [179, 172] width 101 height 38
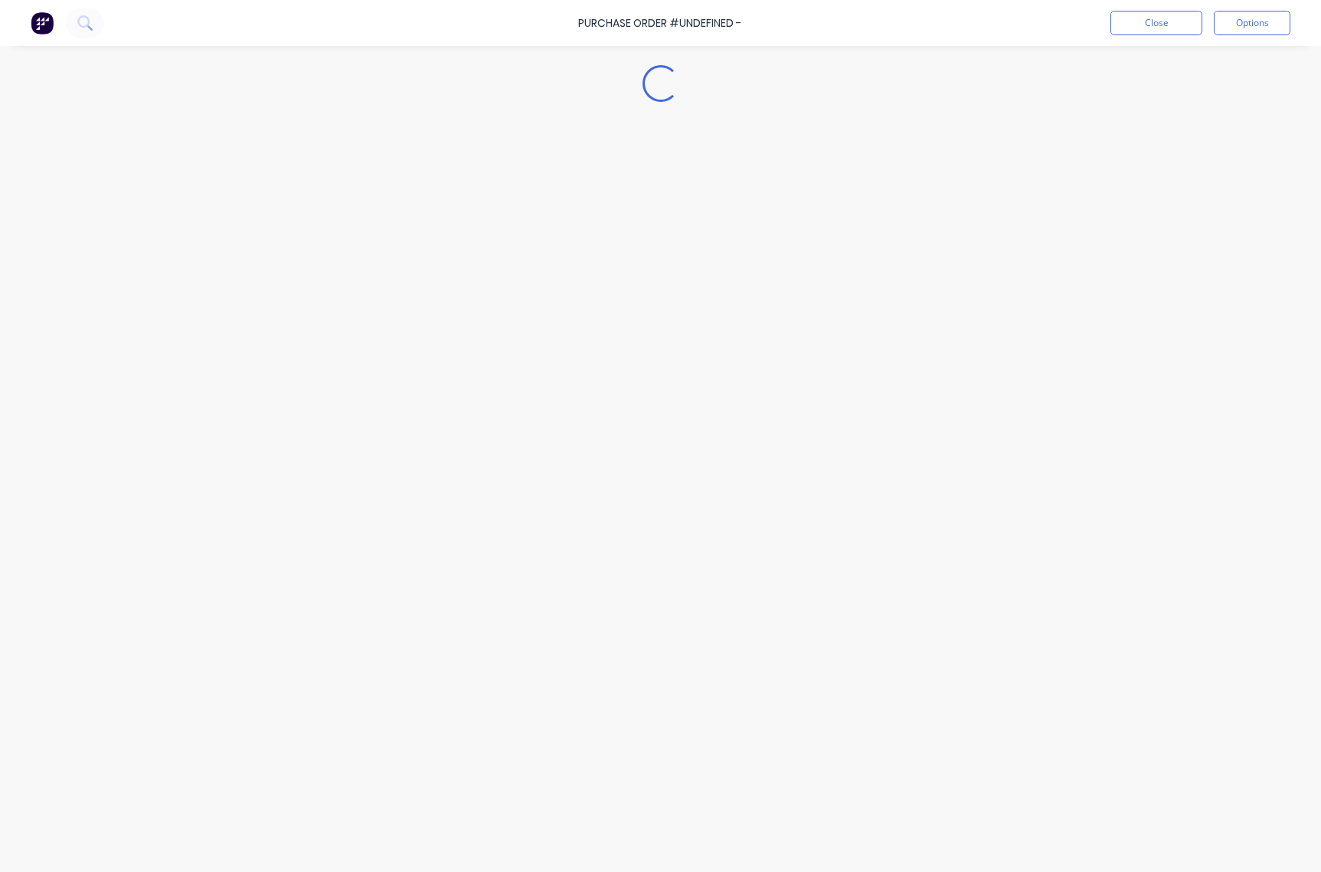
type textarea "x"
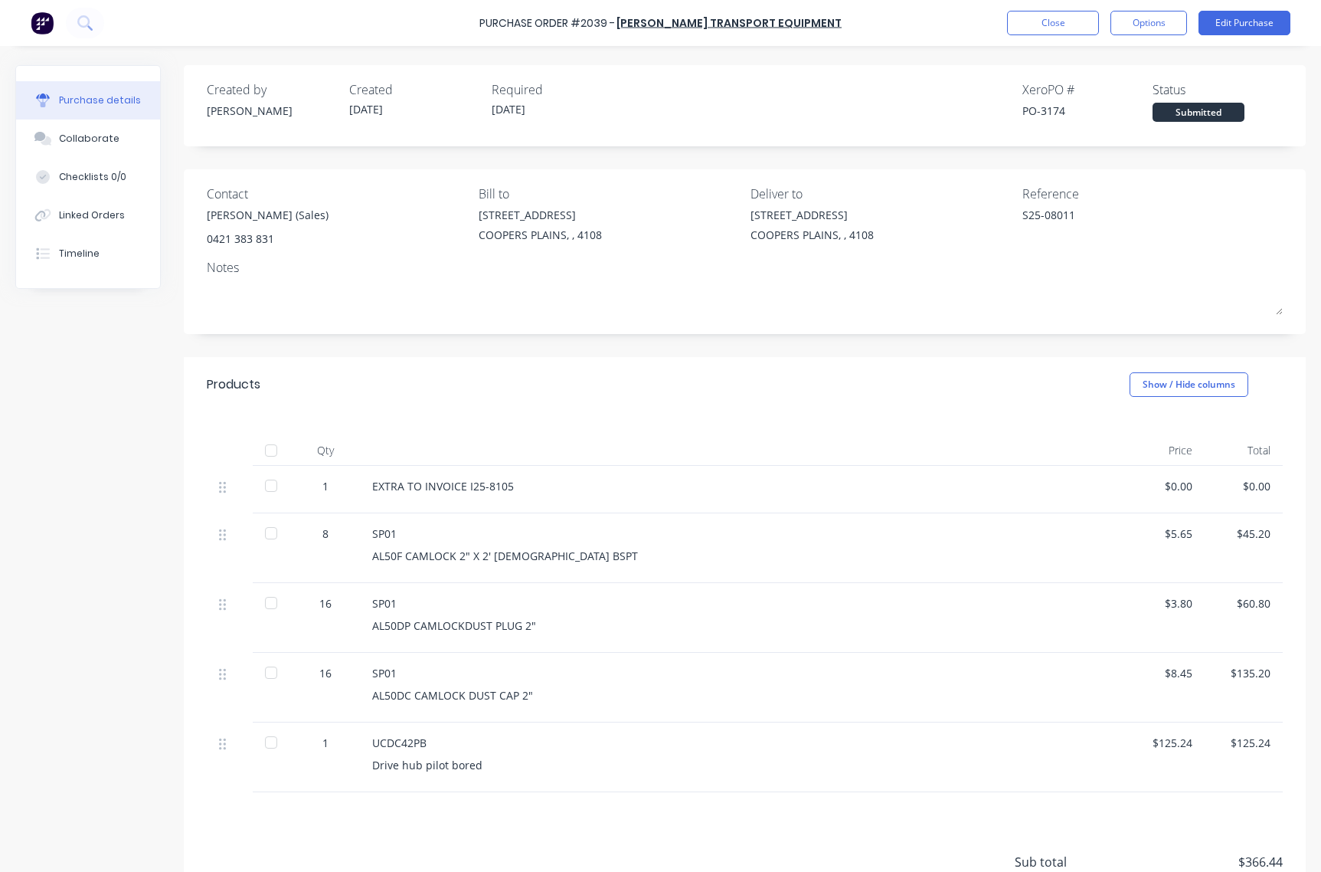
click at [1034, 108] on div "PO-3174" at bounding box center [1088, 111] width 130 height 16
copy div "3174"
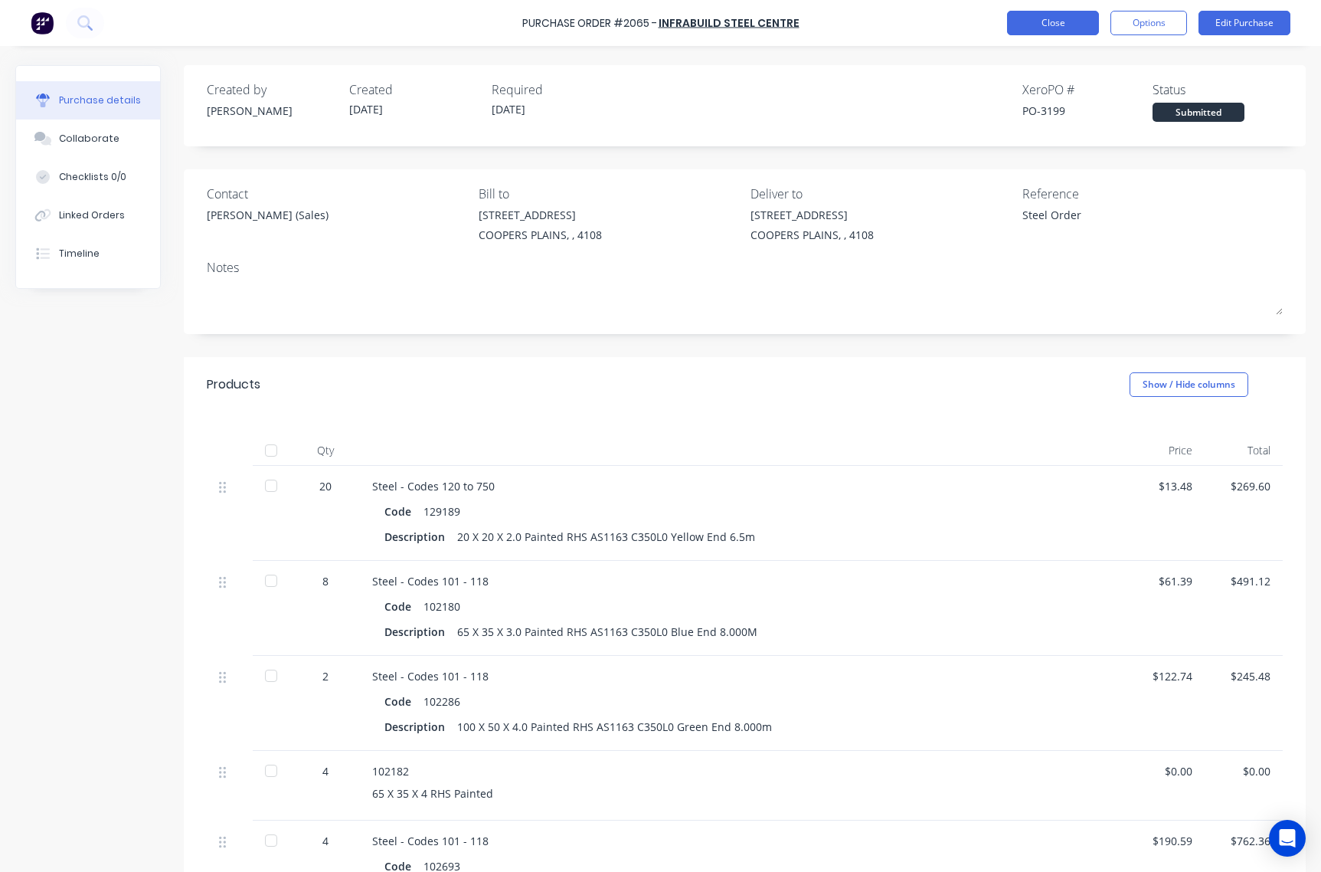
click at [1049, 18] on button "Close" at bounding box center [1053, 23] width 92 height 25
